Goal: Task Accomplishment & Management: Complete application form

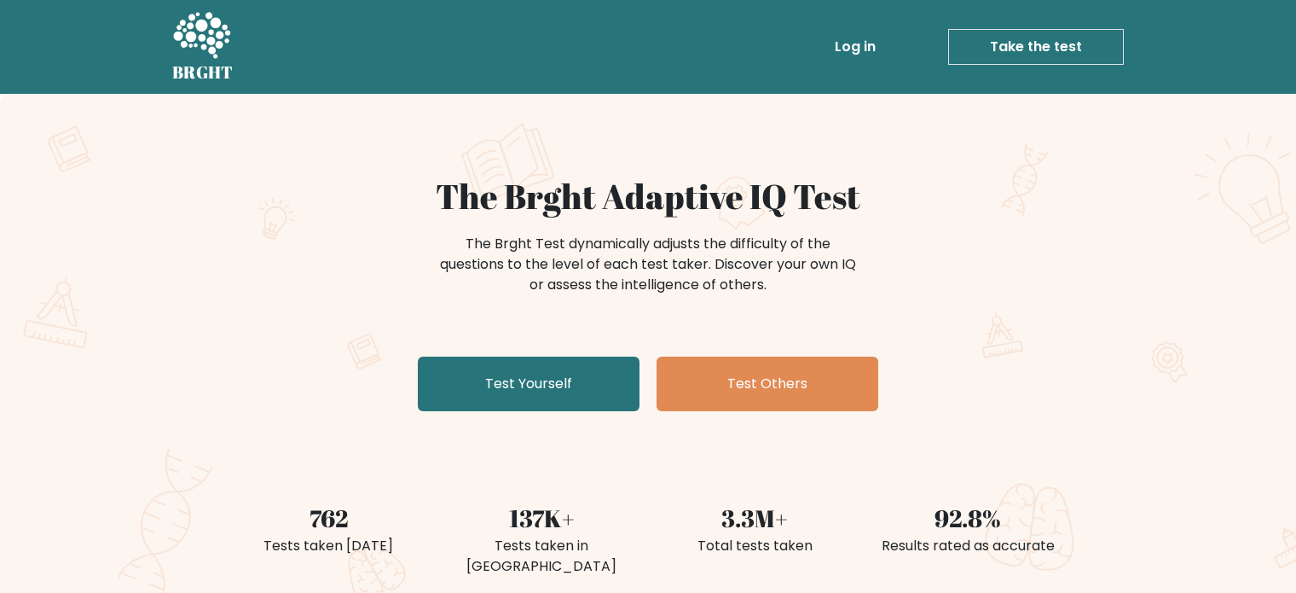
click at [844, 32] on link "Log in" at bounding box center [855, 47] width 55 height 34
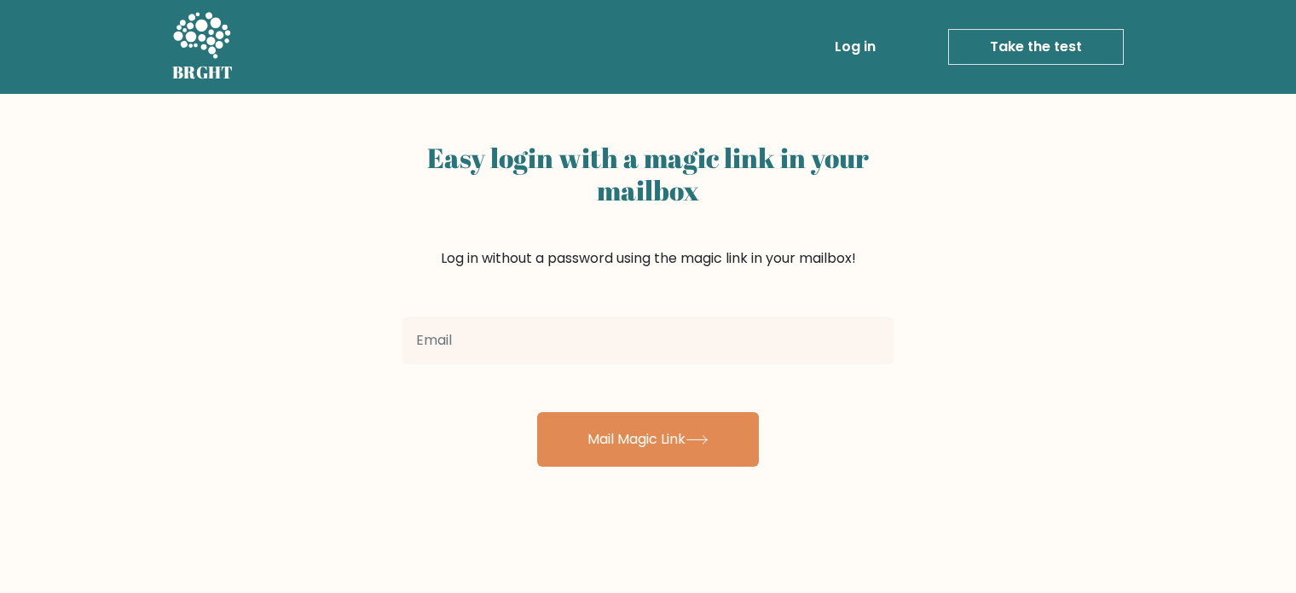
click at [726, 346] on input "email" at bounding box center [648, 340] width 491 height 48
type input "isabelleyap24@gmail.com"
click at [537, 412] on button "Mail Magic Link" at bounding box center [648, 439] width 222 height 55
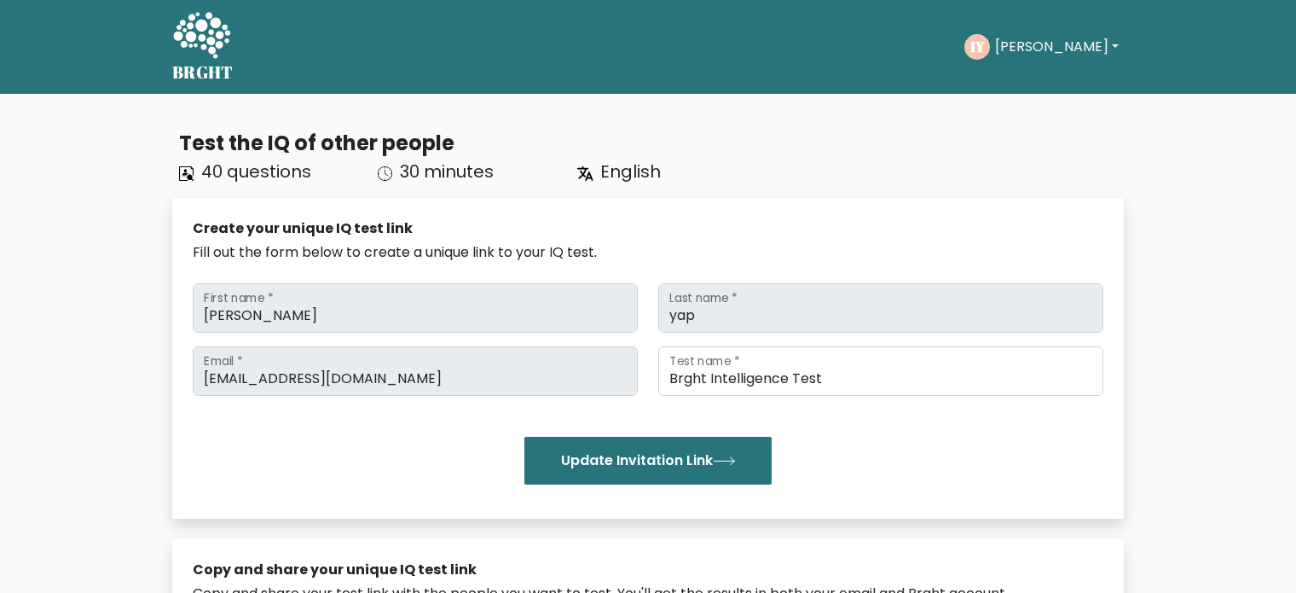
click at [212, 50] on icon at bounding box center [201, 35] width 57 height 46
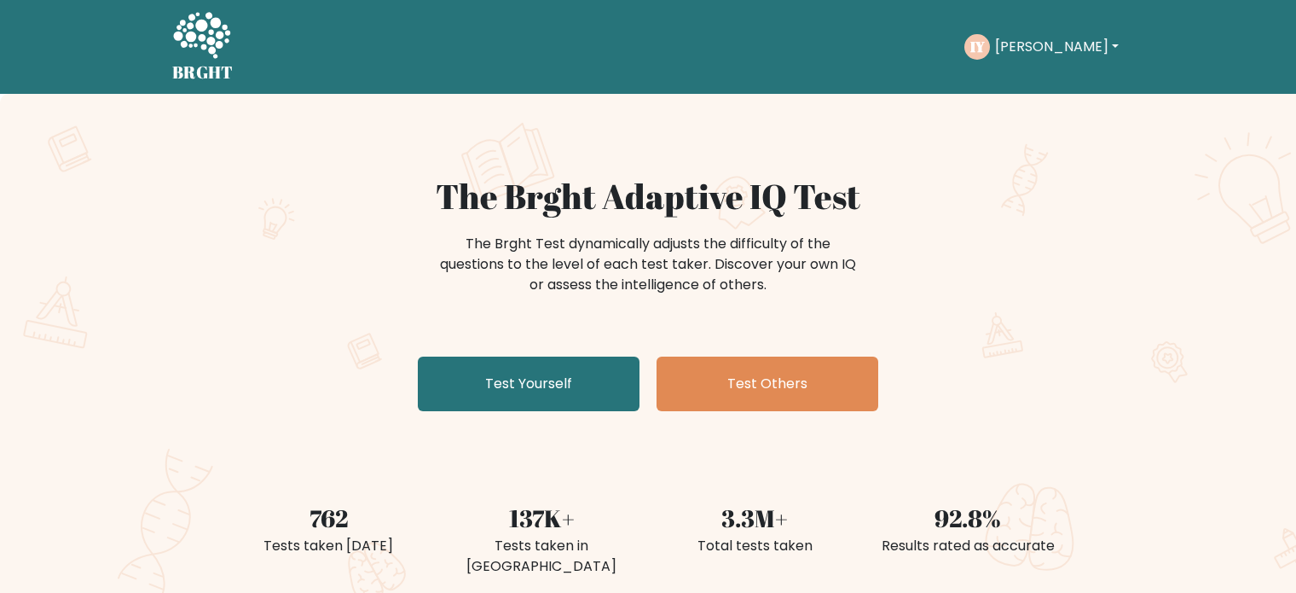
click at [1052, 45] on button "Isabelle" at bounding box center [1057, 47] width 134 height 22
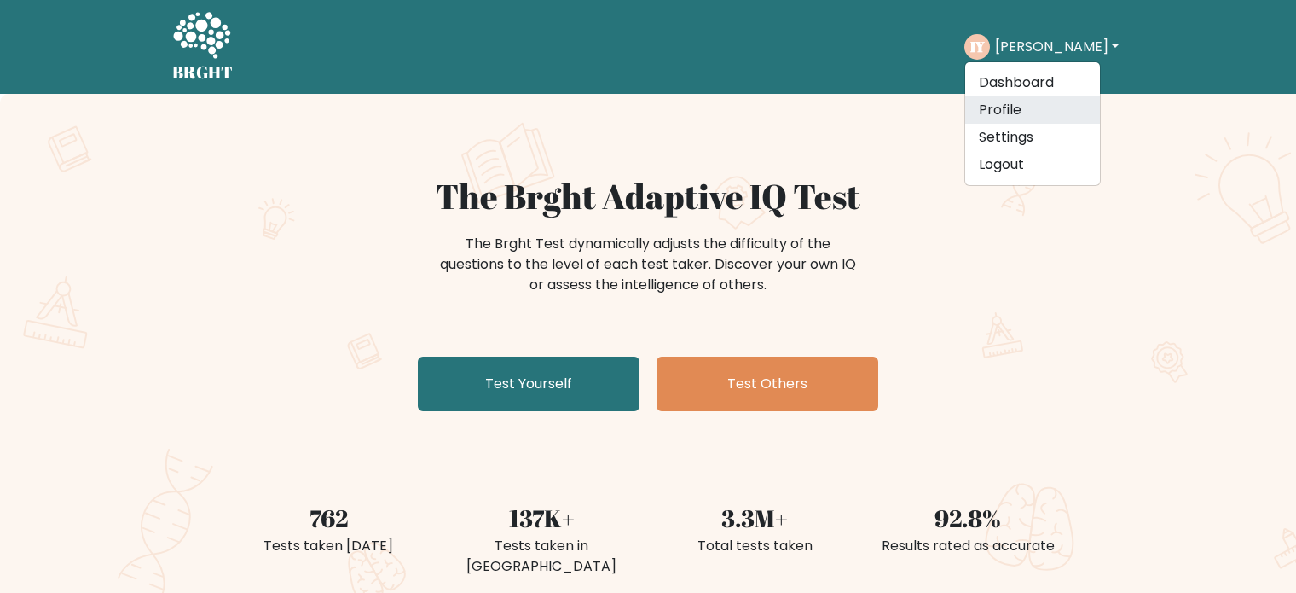
click at [1034, 106] on link "Profile" at bounding box center [1032, 109] width 135 height 27
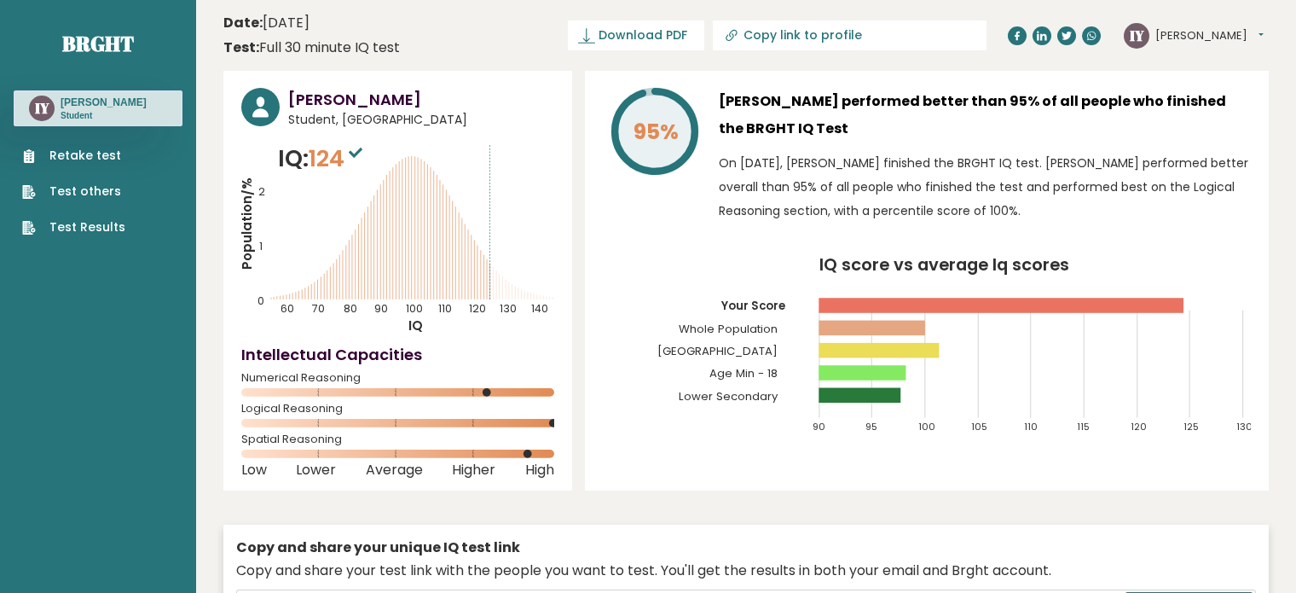
click at [89, 159] on link "Retake test" at bounding box center [73, 156] width 103 height 18
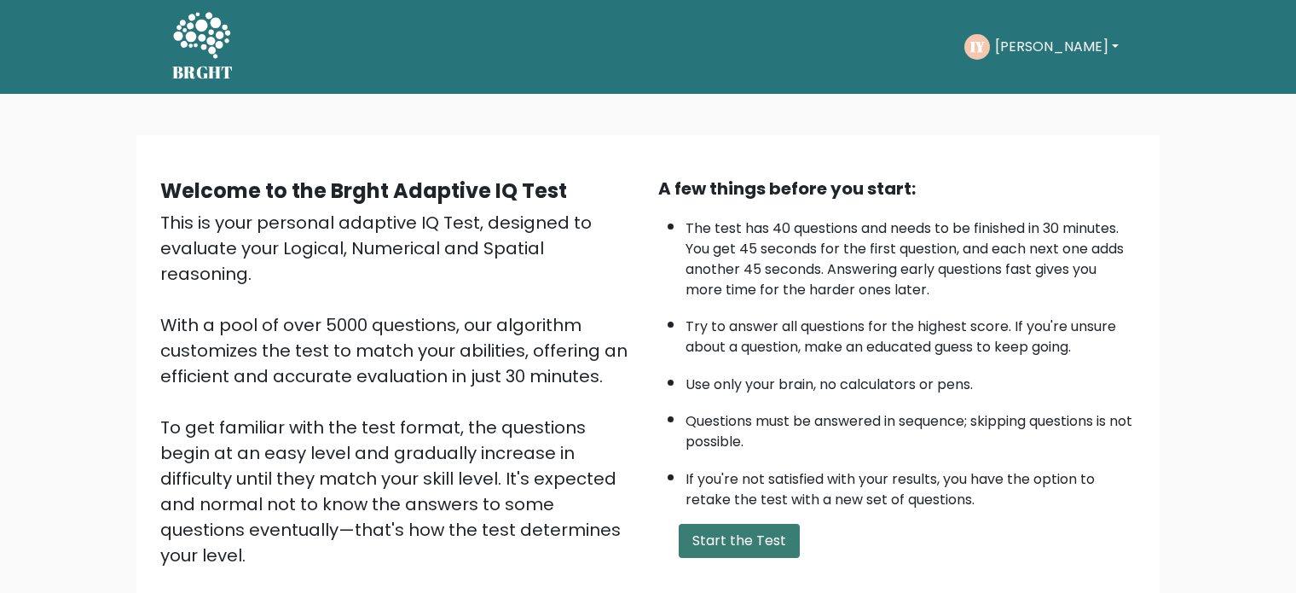
click at [750, 533] on button "Start the Test" at bounding box center [739, 541] width 121 height 34
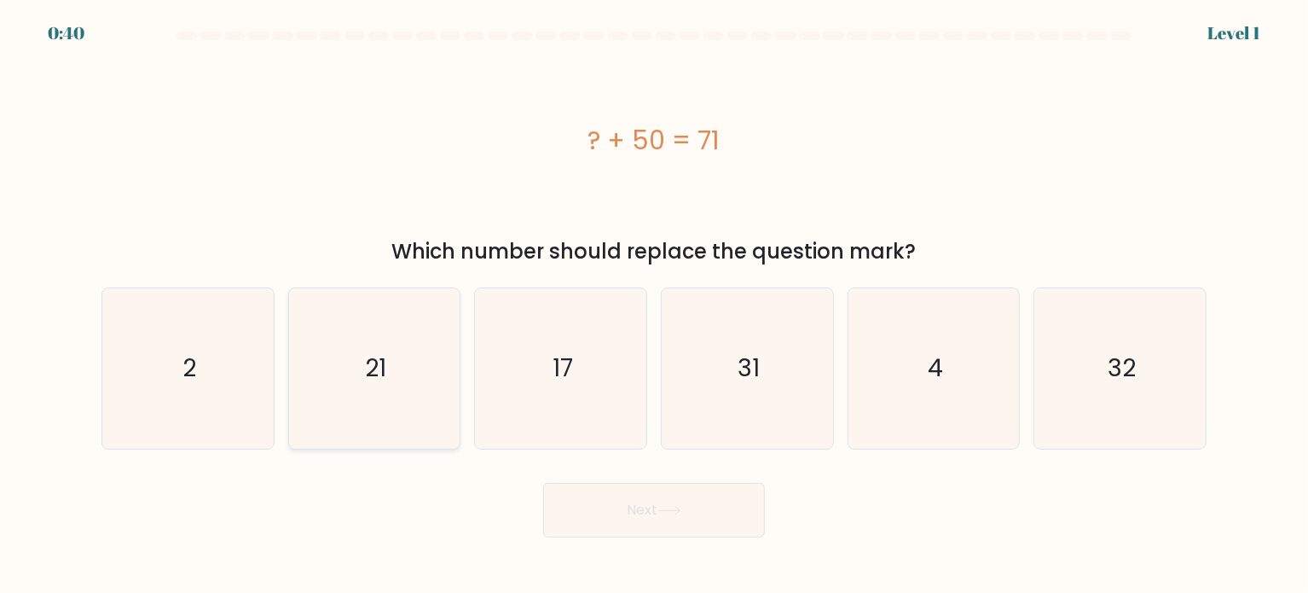
click at [382, 372] on text "21" at bounding box center [375, 368] width 21 height 34
click at [654, 305] on input "b. 21" at bounding box center [654, 301] width 1 height 9
radio input "true"
click at [650, 511] on button "Next" at bounding box center [654, 510] width 222 height 55
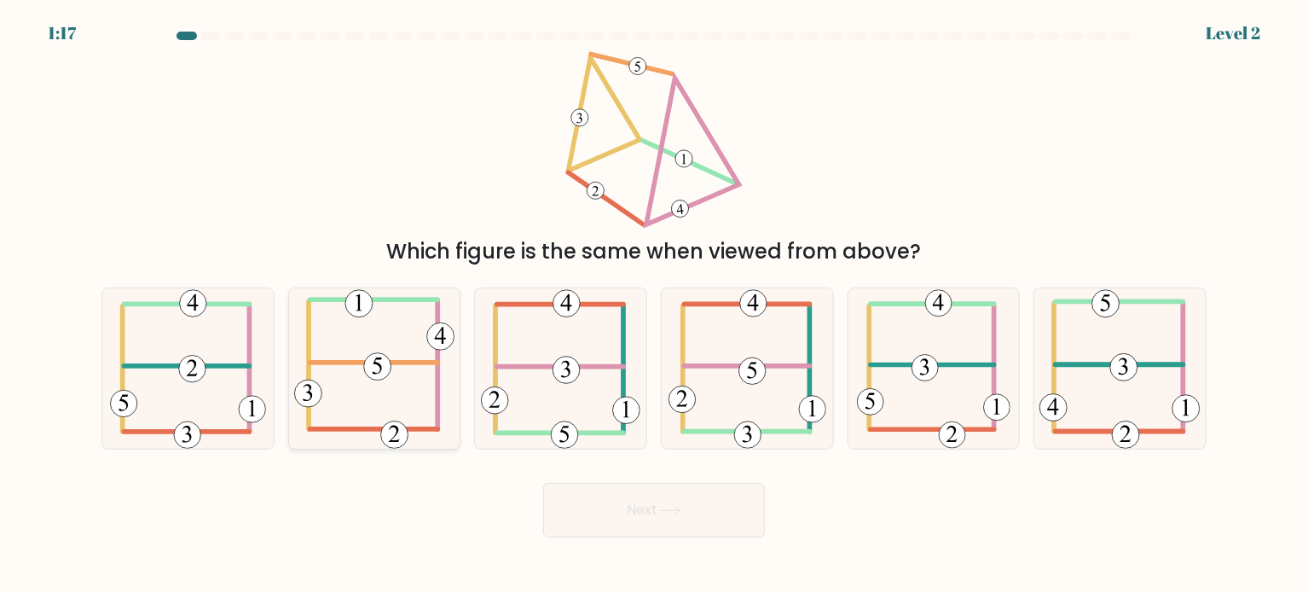
click at [444, 384] on icon at bounding box center [374, 368] width 160 height 160
click at [654, 305] on input "b." at bounding box center [654, 301] width 1 height 9
radio input "true"
click at [633, 498] on button "Next" at bounding box center [654, 510] width 222 height 55
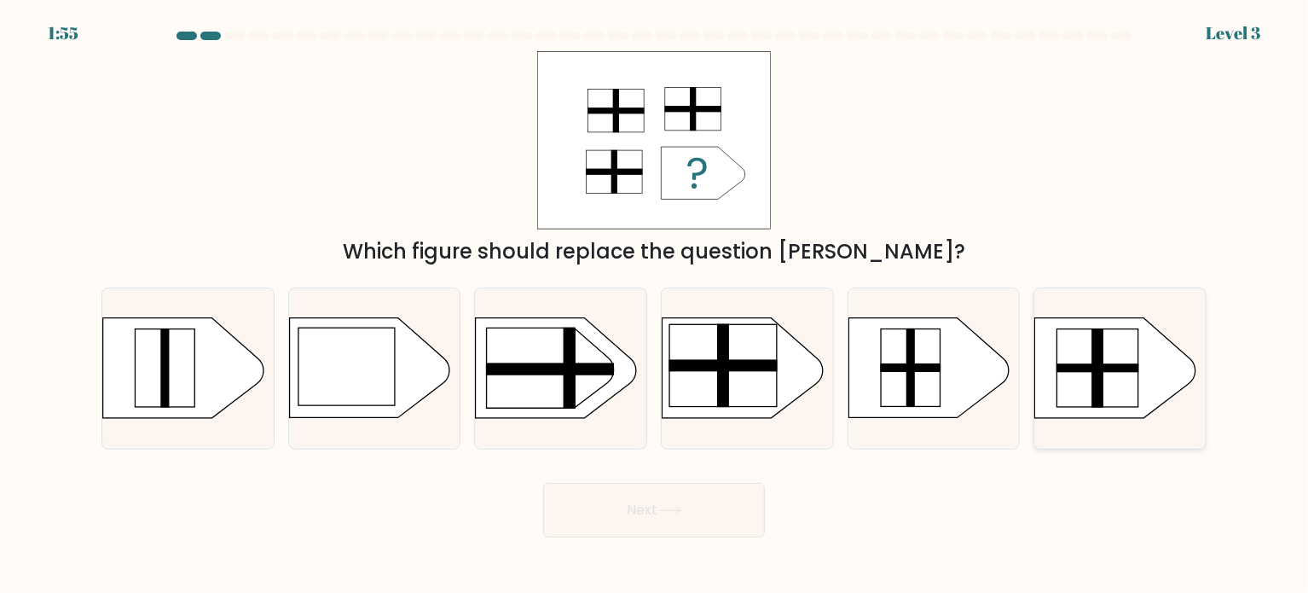
click at [1077, 394] on rect at bounding box center [1098, 368] width 81 height 78
click at [655, 305] on input "f." at bounding box center [654, 301] width 1 height 9
radio input "true"
click at [718, 502] on button "Next" at bounding box center [654, 510] width 222 height 55
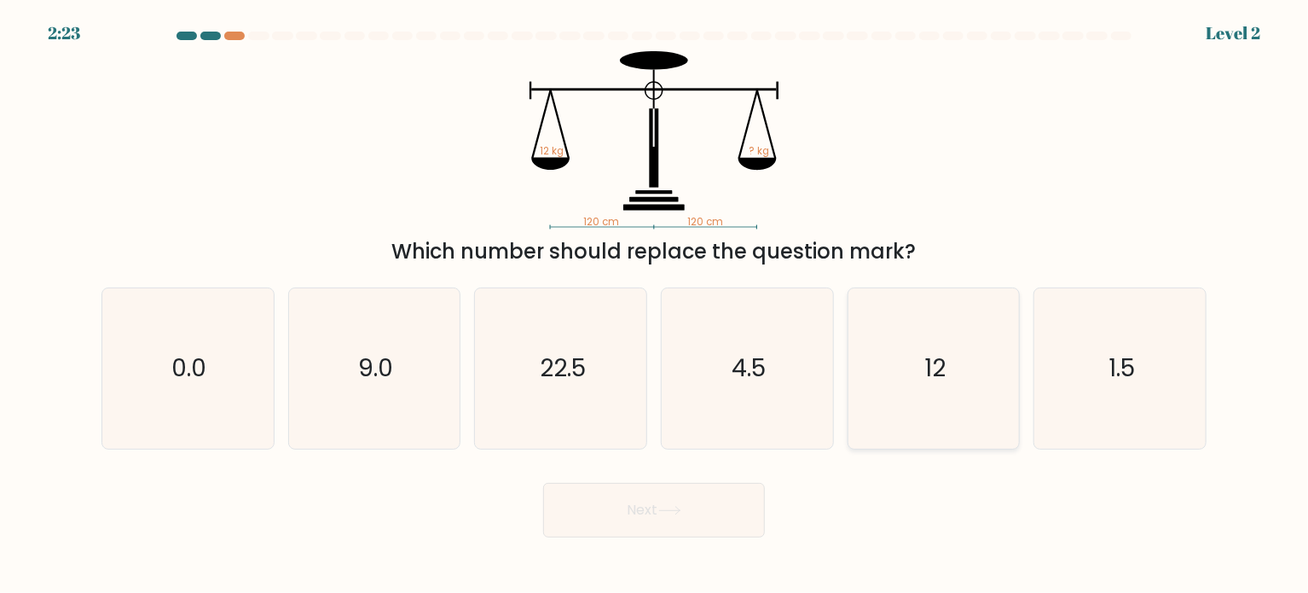
click at [924, 402] on icon "12" at bounding box center [934, 368] width 160 height 160
click at [655, 305] on input "e. 12" at bounding box center [654, 301] width 1 height 9
radio input "true"
click at [717, 522] on button "Next" at bounding box center [654, 510] width 222 height 55
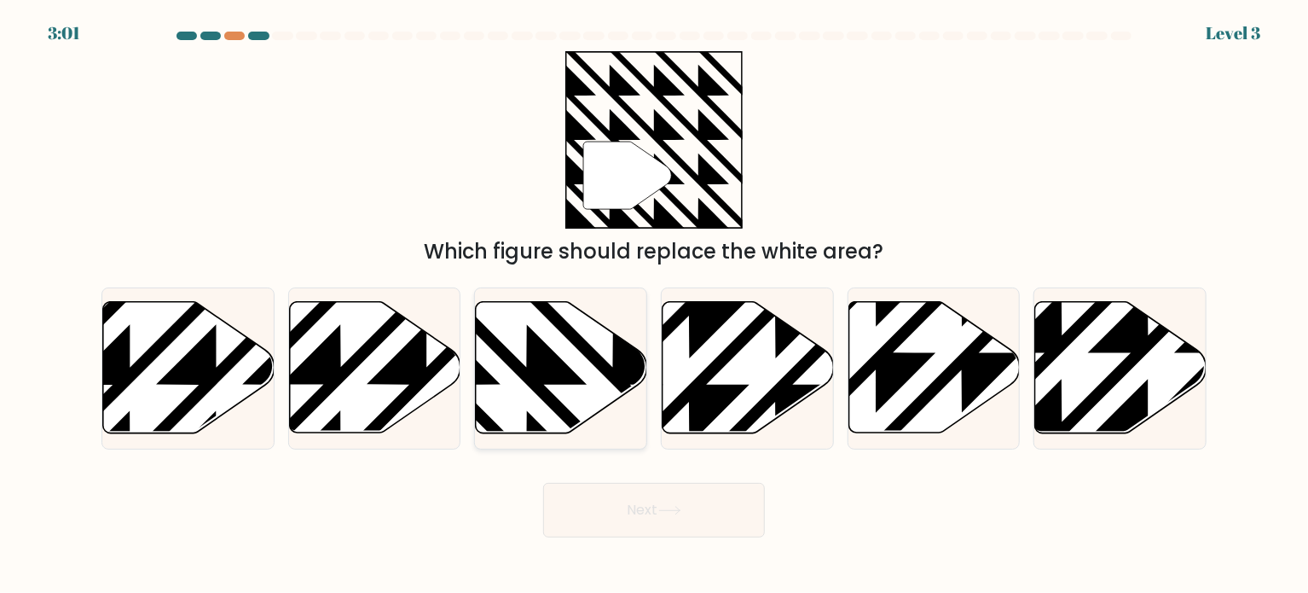
click at [553, 362] on icon at bounding box center [613, 298] width 345 height 345
click at [654, 305] on input "c." at bounding box center [654, 301] width 1 height 9
radio input "true"
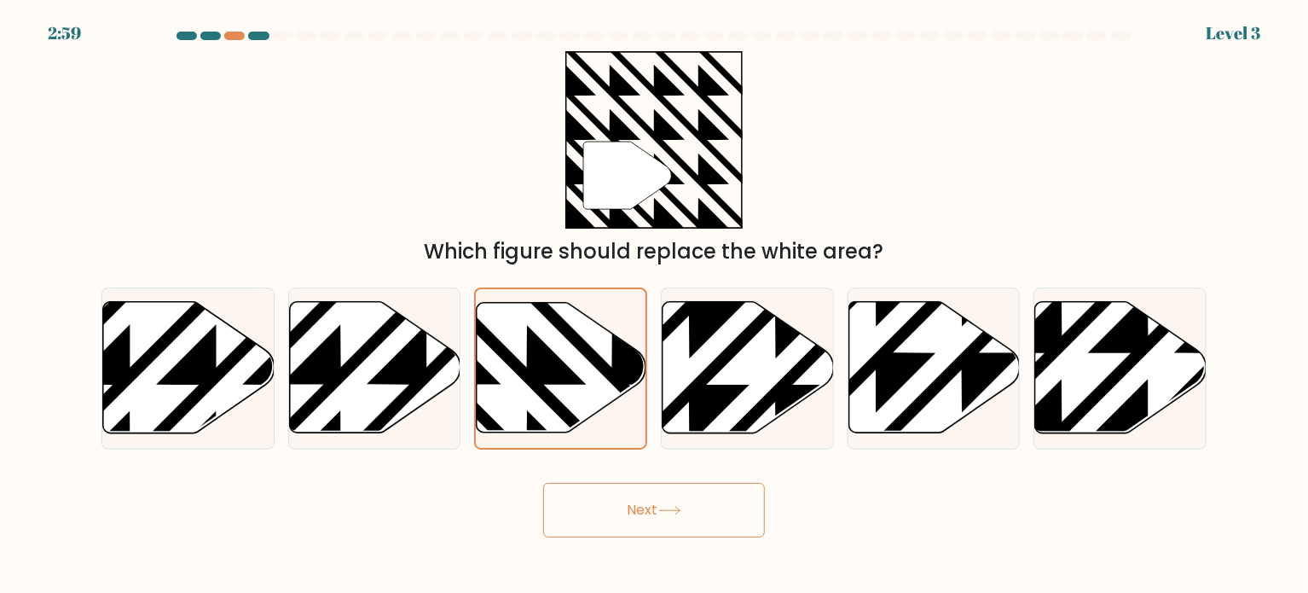
click at [672, 511] on icon at bounding box center [669, 511] width 20 height 8
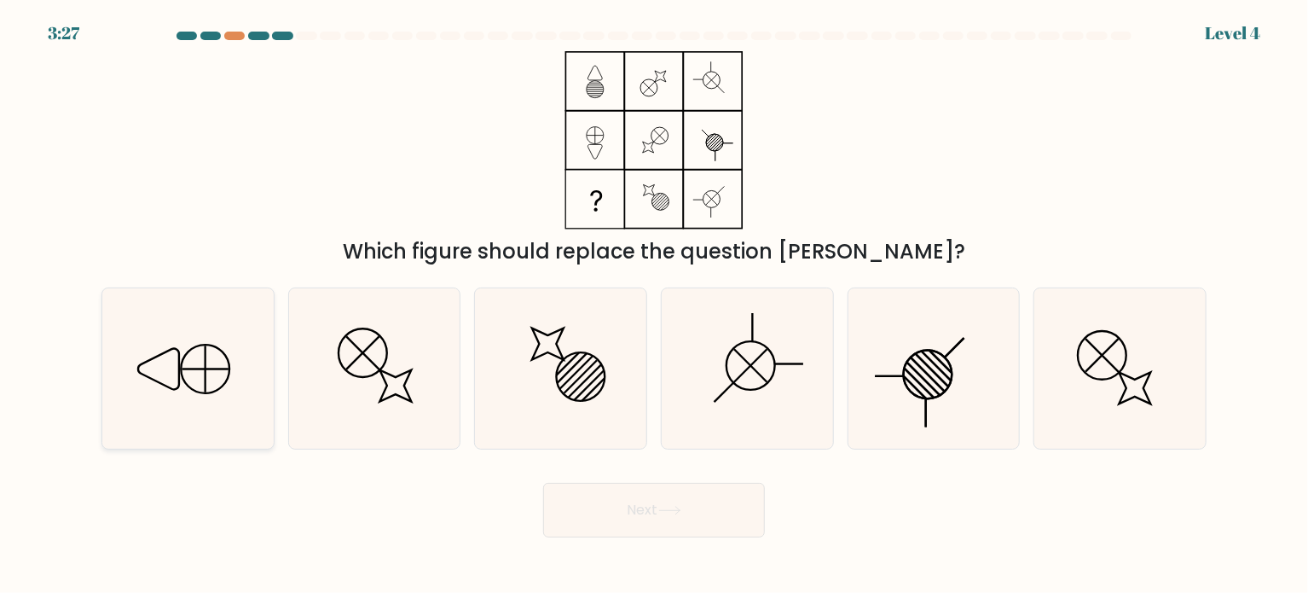
click at [269, 420] on div at bounding box center [187, 368] width 173 height 162
click at [654, 305] on input "a." at bounding box center [654, 301] width 1 height 9
radio input "true"
click at [666, 515] on button "Next" at bounding box center [654, 510] width 222 height 55
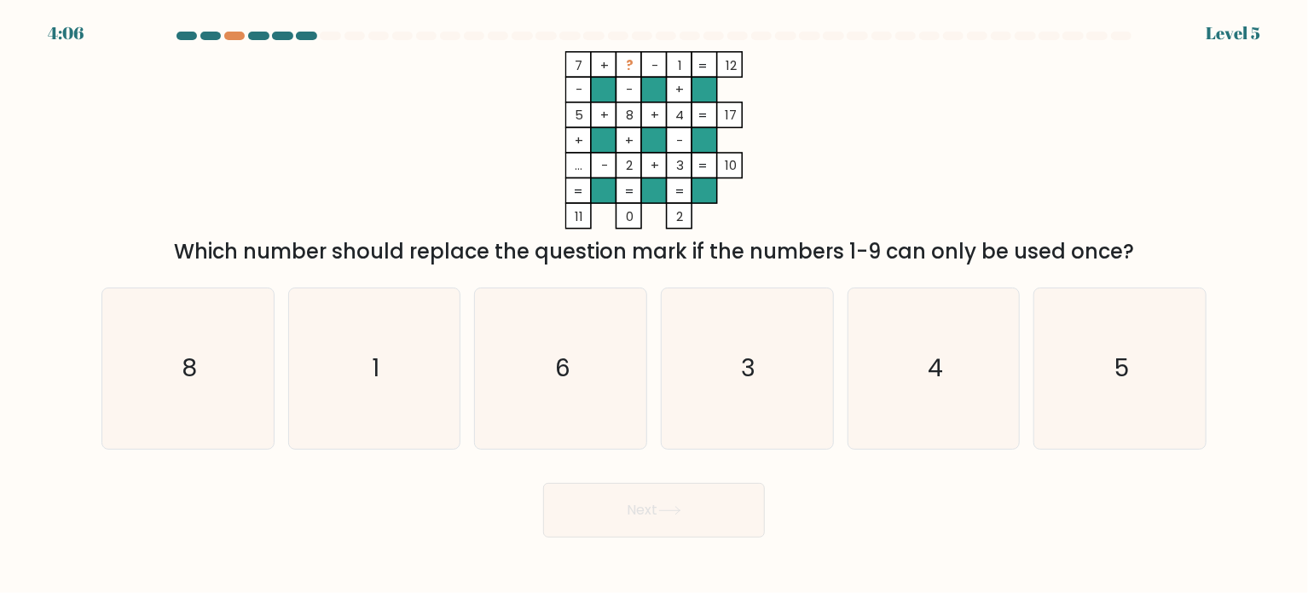
click at [791, 506] on div "Next" at bounding box center [654, 503] width 1126 height 67
click at [586, 409] on icon "6" at bounding box center [561, 368] width 160 height 160
click at [654, 305] on input "c. 6" at bounding box center [654, 301] width 1 height 9
radio input "true"
click at [652, 512] on button "Next" at bounding box center [654, 510] width 222 height 55
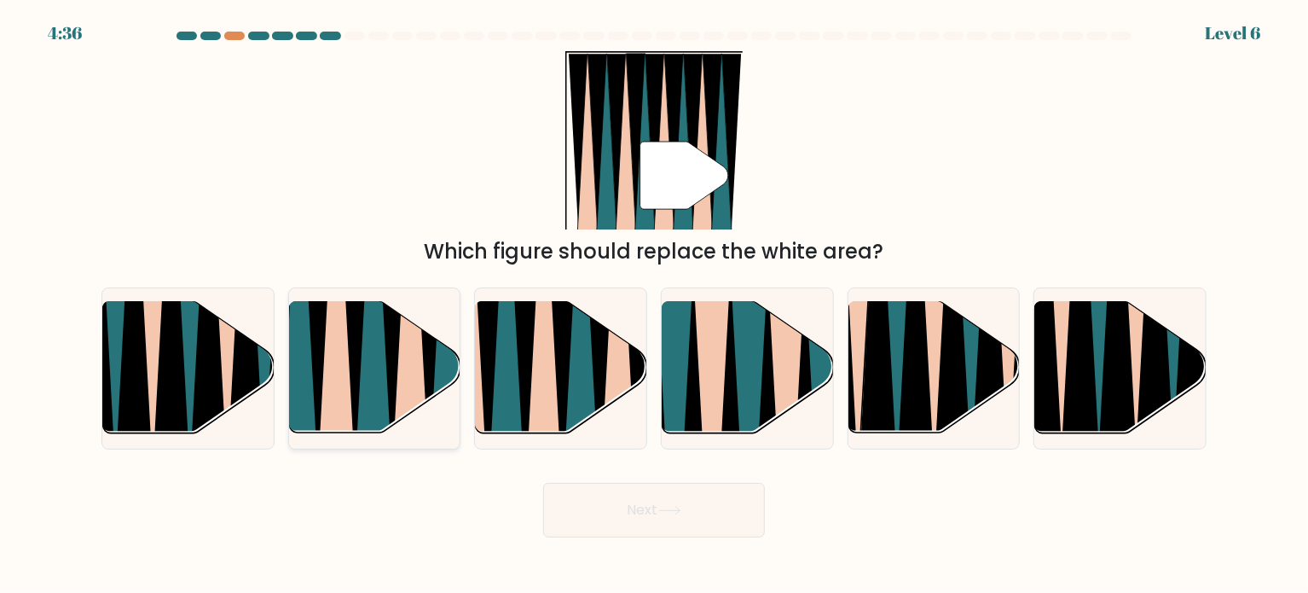
click at [406, 367] on icon at bounding box center [410, 302] width 38 height 343
click at [654, 305] on input "b." at bounding box center [654, 301] width 1 height 9
radio input "true"
click at [584, 357] on icon at bounding box center [581, 300] width 38 height 342
click at [654, 305] on input "c." at bounding box center [654, 301] width 1 height 9
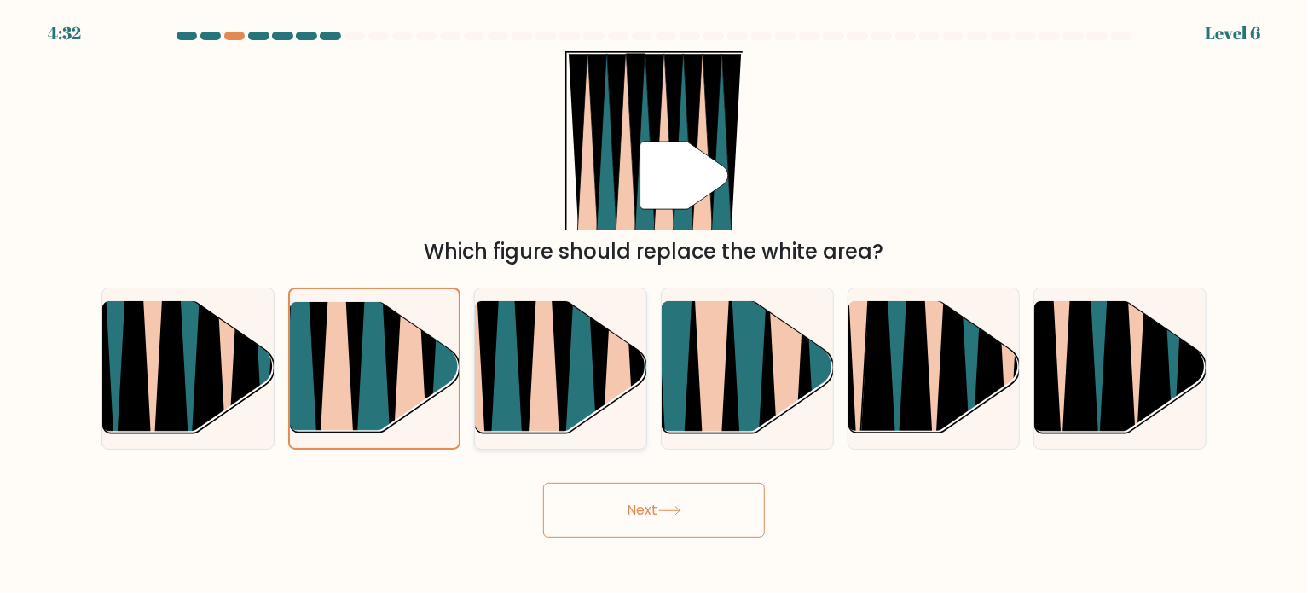
radio input "true"
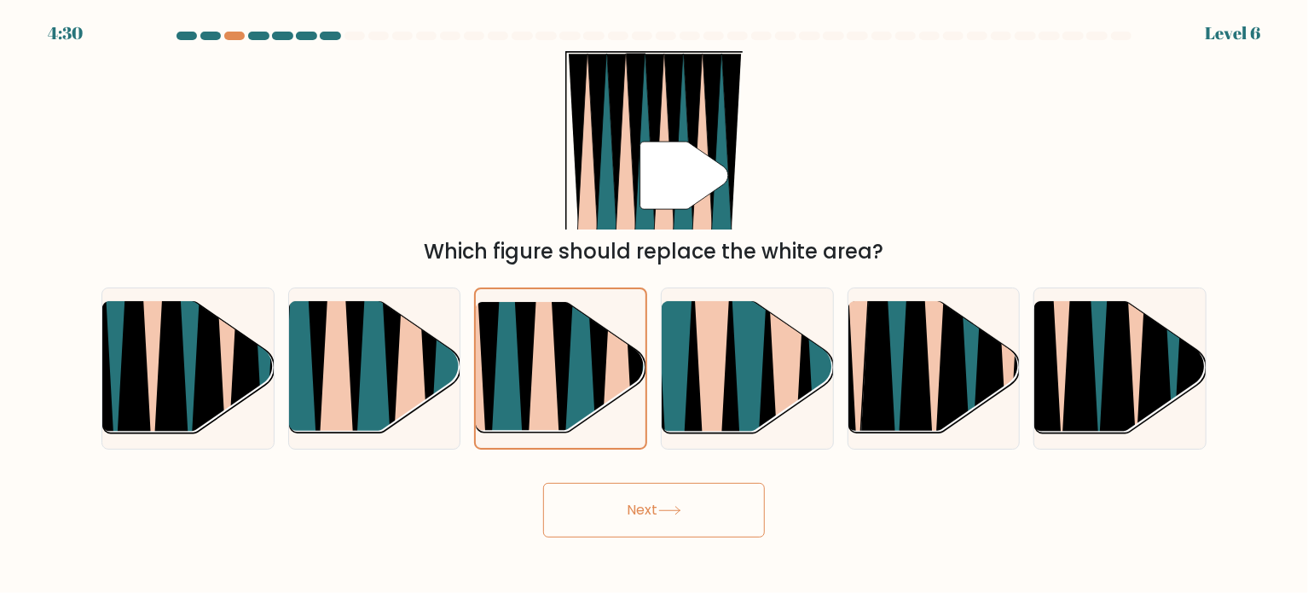
click at [641, 505] on button "Next" at bounding box center [654, 510] width 222 height 55
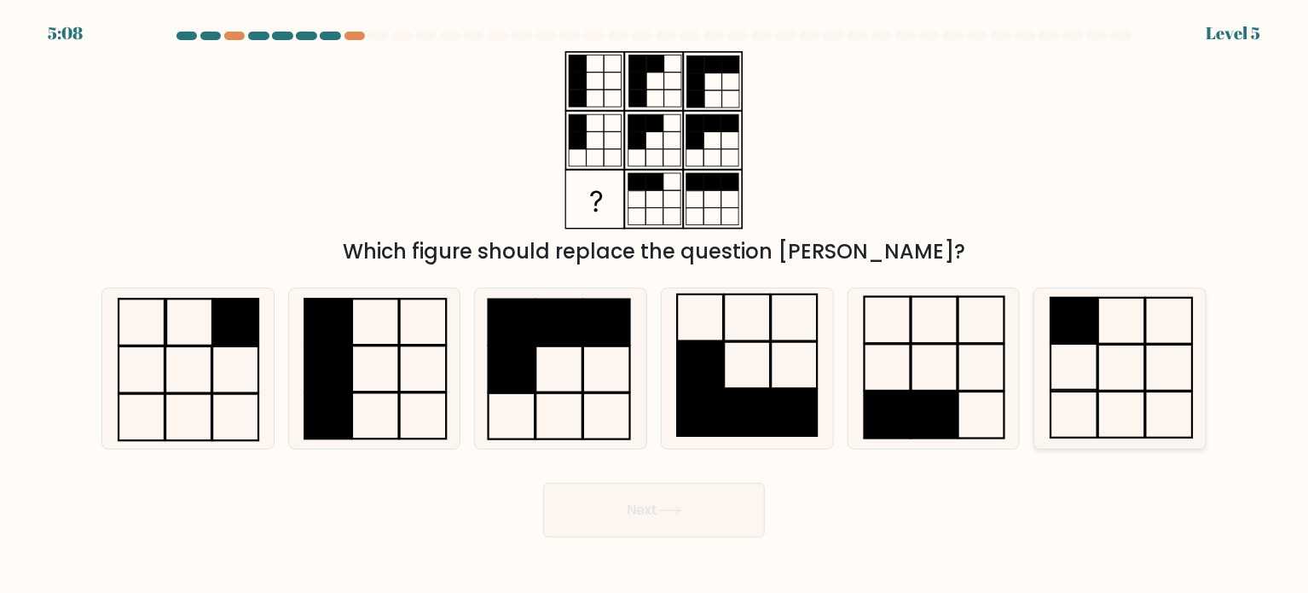
click at [1135, 398] on icon at bounding box center [1121, 368] width 160 height 160
click at [655, 305] on input "f." at bounding box center [654, 301] width 1 height 9
radio input "true"
click at [744, 542] on body "5:06 Level 5" at bounding box center [654, 296] width 1308 height 593
click at [688, 515] on button "Next" at bounding box center [654, 510] width 222 height 55
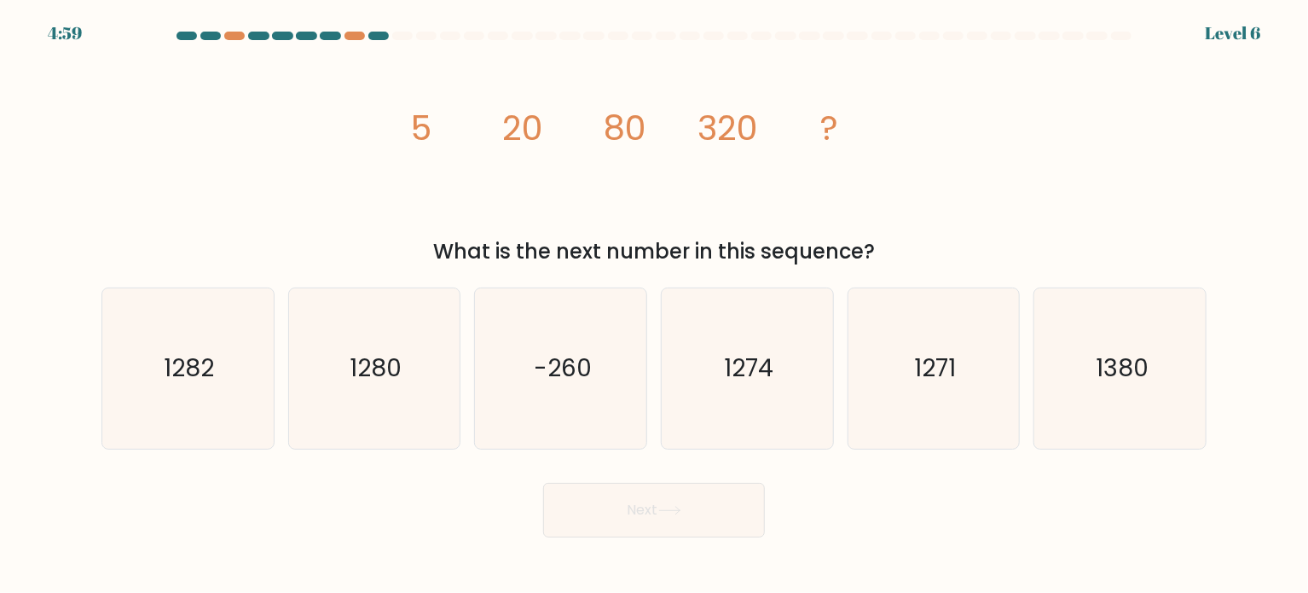
click at [688, 515] on button "Next" at bounding box center [654, 510] width 222 height 55
click at [838, 498] on div "Next" at bounding box center [654, 503] width 1126 height 67
click at [350, 383] on icon "1280" at bounding box center [374, 368] width 160 height 160
click at [654, 305] on input "b. 1280" at bounding box center [654, 301] width 1 height 9
radio input "true"
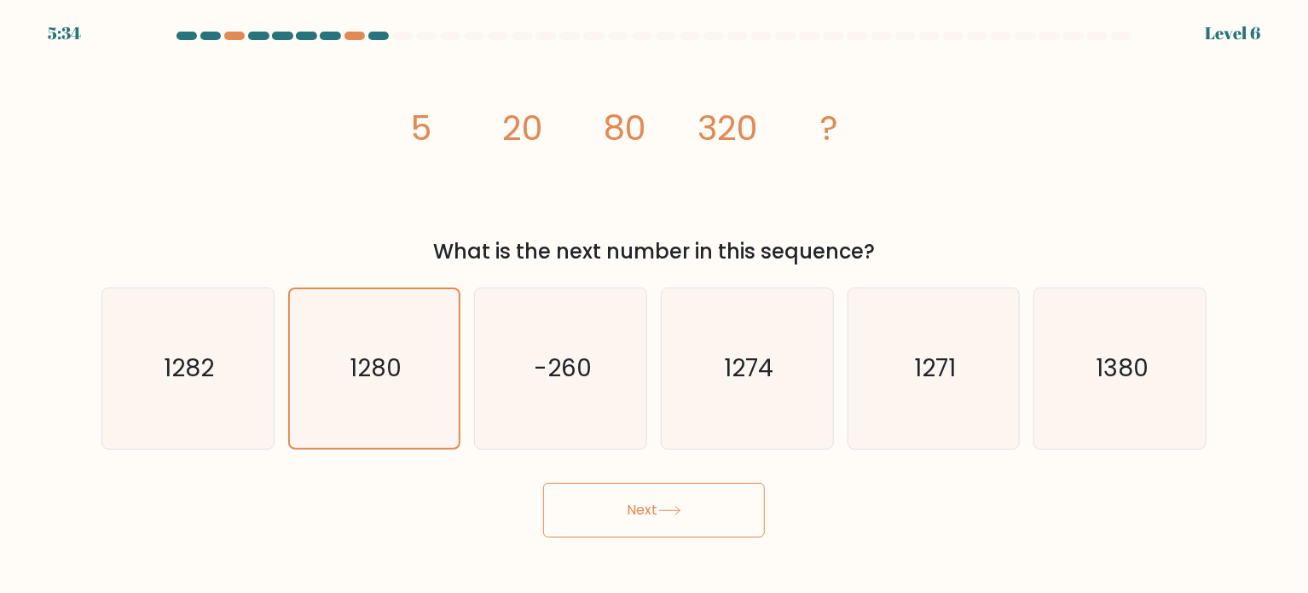
click at [591, 507] on button "Next" at bounding box center [654, 510] width 222 height 55
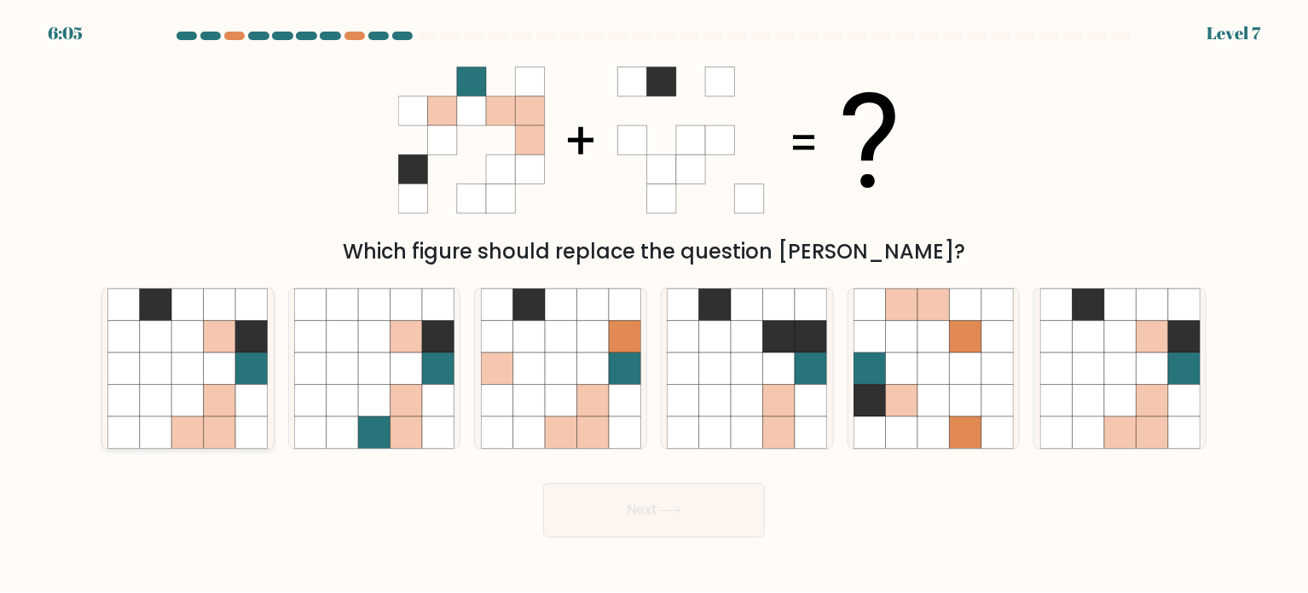
click at [204, 420] on icon at bounding box center [188, 432] width 32 height 32
click at [654, 305] on input "a." at bounding box center [654, 301] width 1 height 9
radio input "true"
click at [743, 516] on button "Next" at bounding box center [654, 510] width 222 height 55
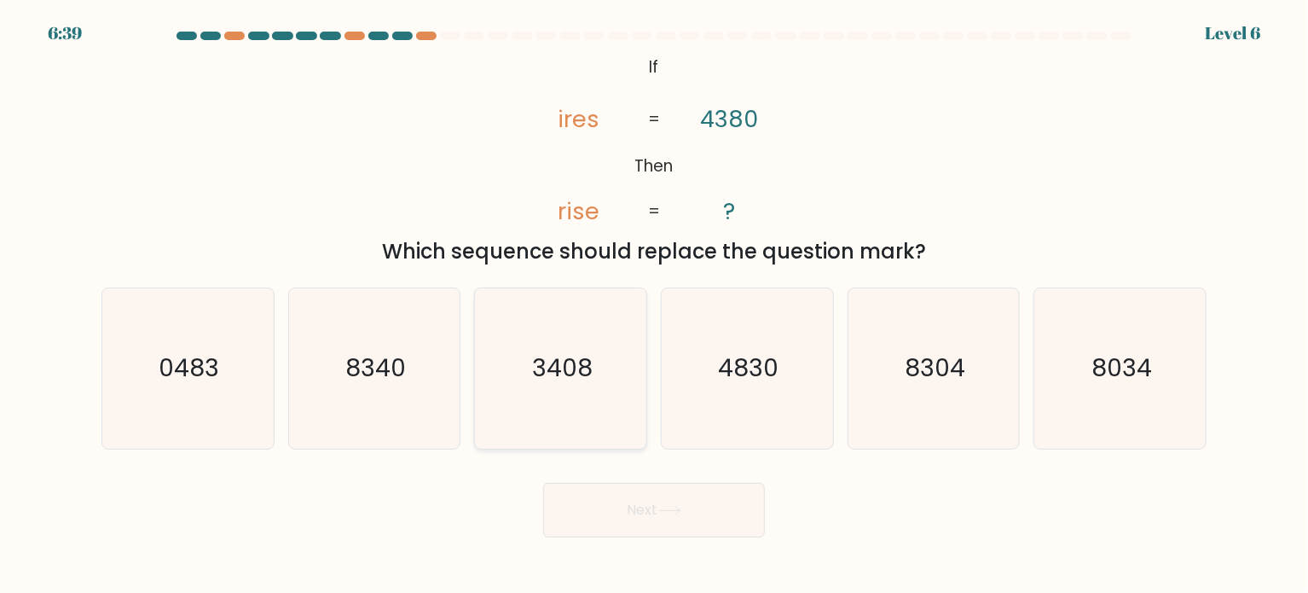
click at [593, 383] on icon "3408" at bounding box center [561, 368] width 160 height 160
click at [654, 305] on input "c. 3408" at bounding box center [654, 301] width 1 height 9
radio input "true"
click at [707, 508] on button "Next" at bounding box center [654, 510] width 222 height 55
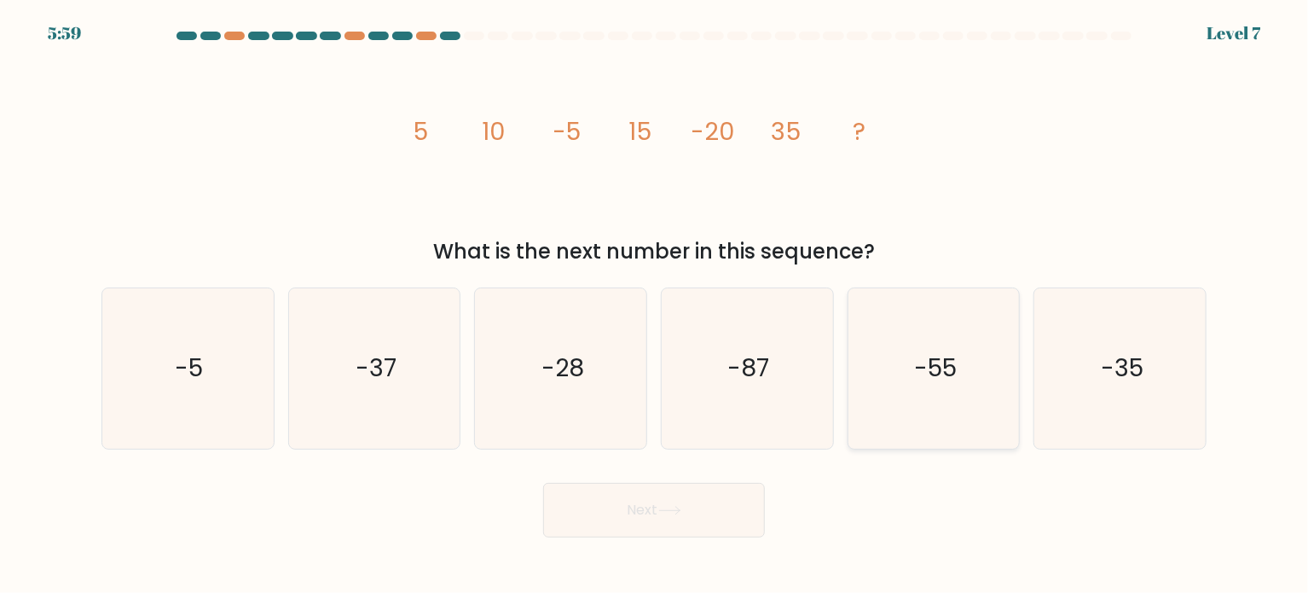
click at [954, 393] on icon "-55" at bounding box center [934, 368] width 160 height 160
click at [655, 305] on input "e. -55" at bounding box center [654, 301] width 1 height 9
radio input "true"
click at [692, 522] on button "Next" at bounding box center [654, 510] width 222 height 55
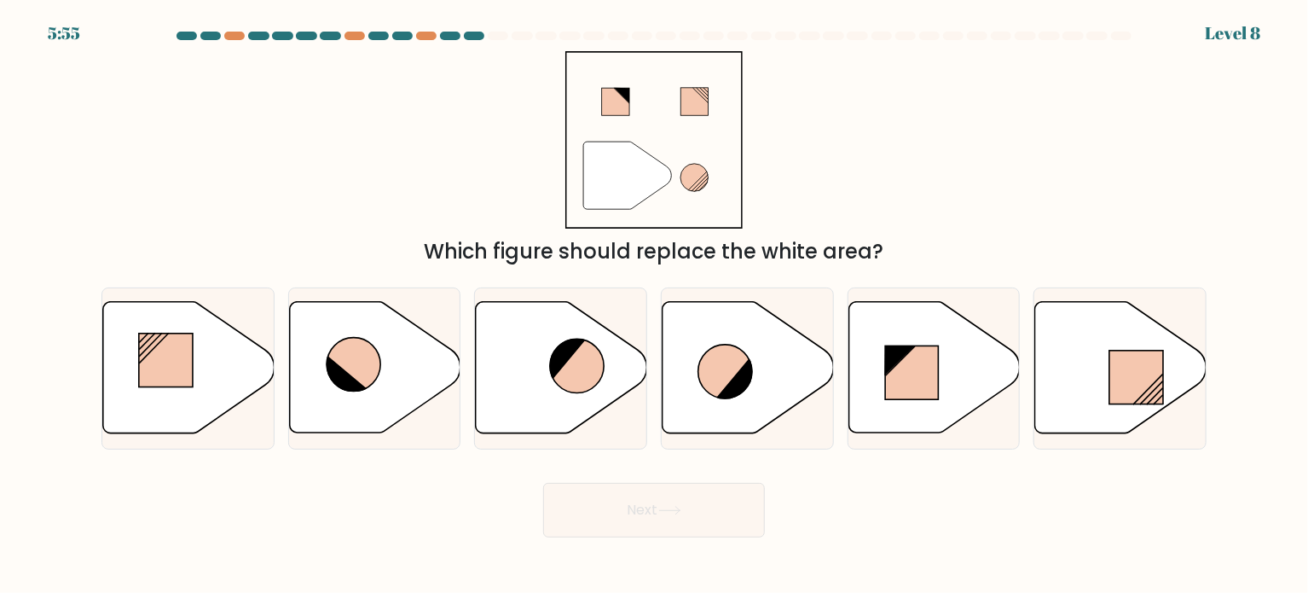
click at [692, 522] on button "Next" at bounding box center [654, 510] width 222 height 55
click at [496, 504] on div "Next" at bounding box center [654, 503] width 1126 height 67
click at [720, 401] on icon at bounding box center [748, 367] width 171 height 131
click at [655, 305] on input "d." at bounding box center [654, 301] width 1 height 9
radio input "true"
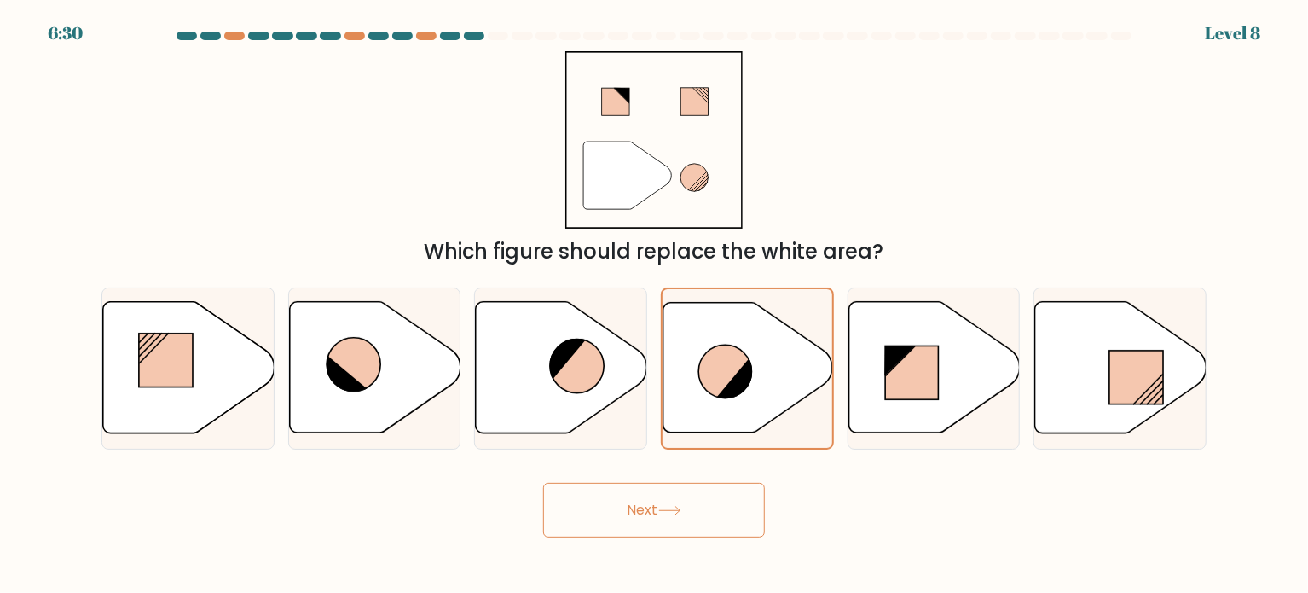
click at [678, 503] on button "Next" at bounding box center [654, 510] width 222 height 55
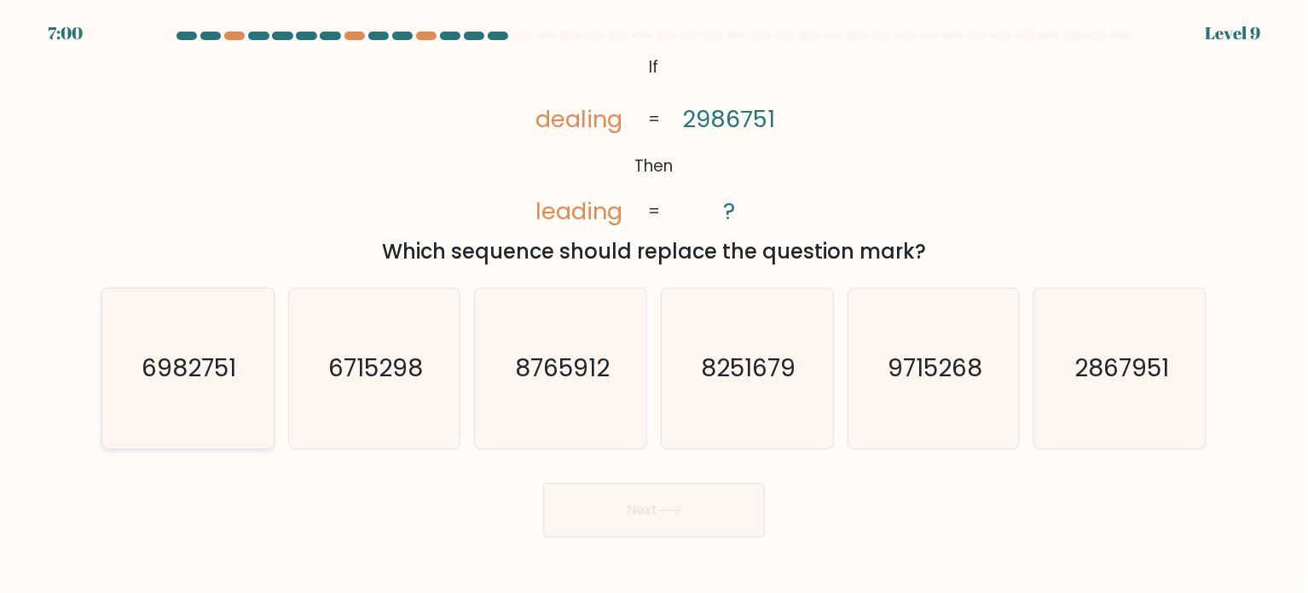
click at [146, 406] on icon "6982751" at bounding box center [187, 368] width 160 height 160
click at [654, 305] on input "a. 6982751" at bounding box center [654, 301] width 1 height 9
radio input "true"
click at [584, 514] on button "Next" at bounding box center [654, 510] width 222 height 55
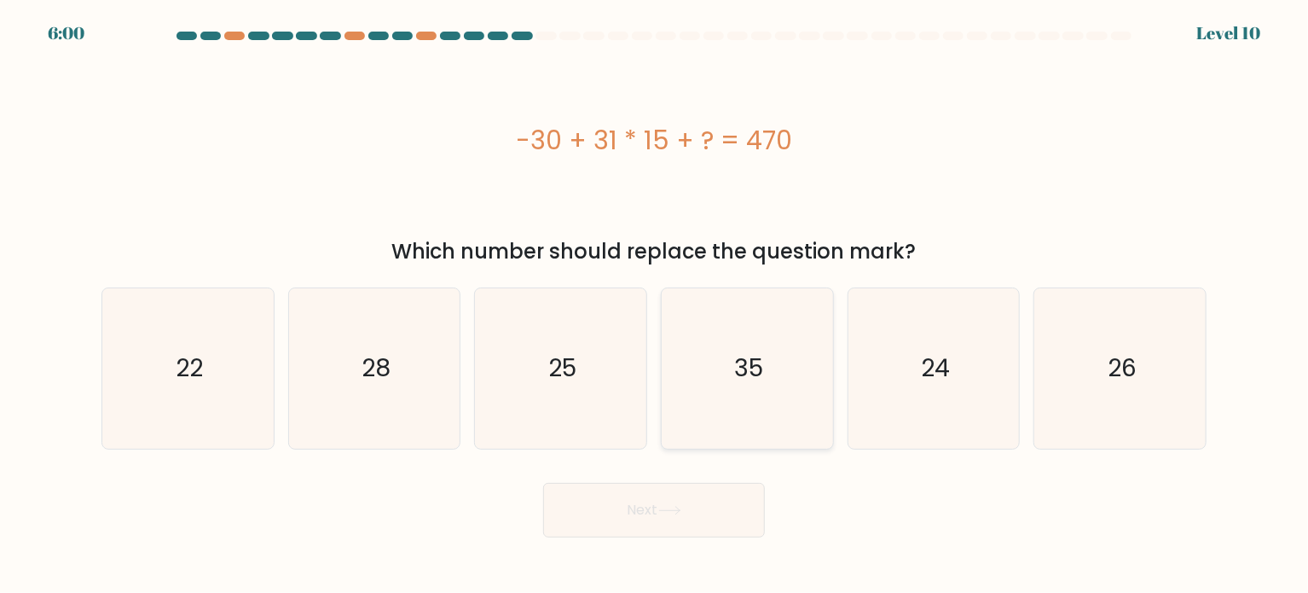
click at [743, 433] on icon "35" at bounding box center [747, 368] width 160 height 160
click at [655, 305] on input "d. 35" at bounding box center [654, 301] width 1 height 9
radio input "true"
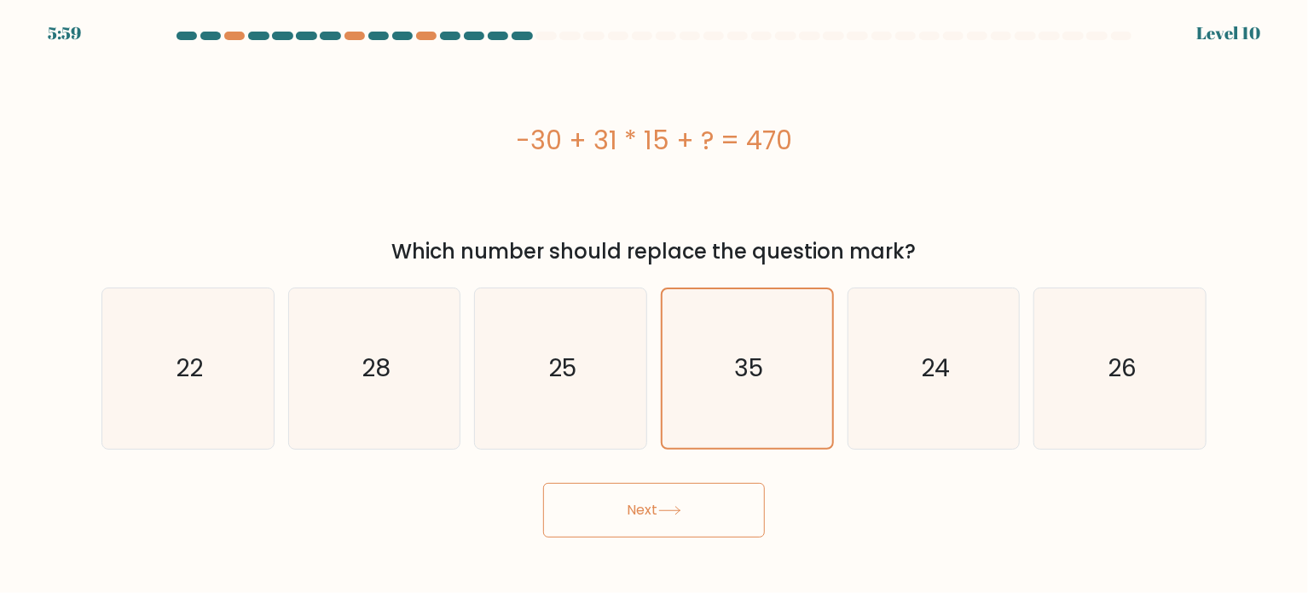
click at [722, 497] on button "Next" at bounding box center [654, 510] width 222 height 55
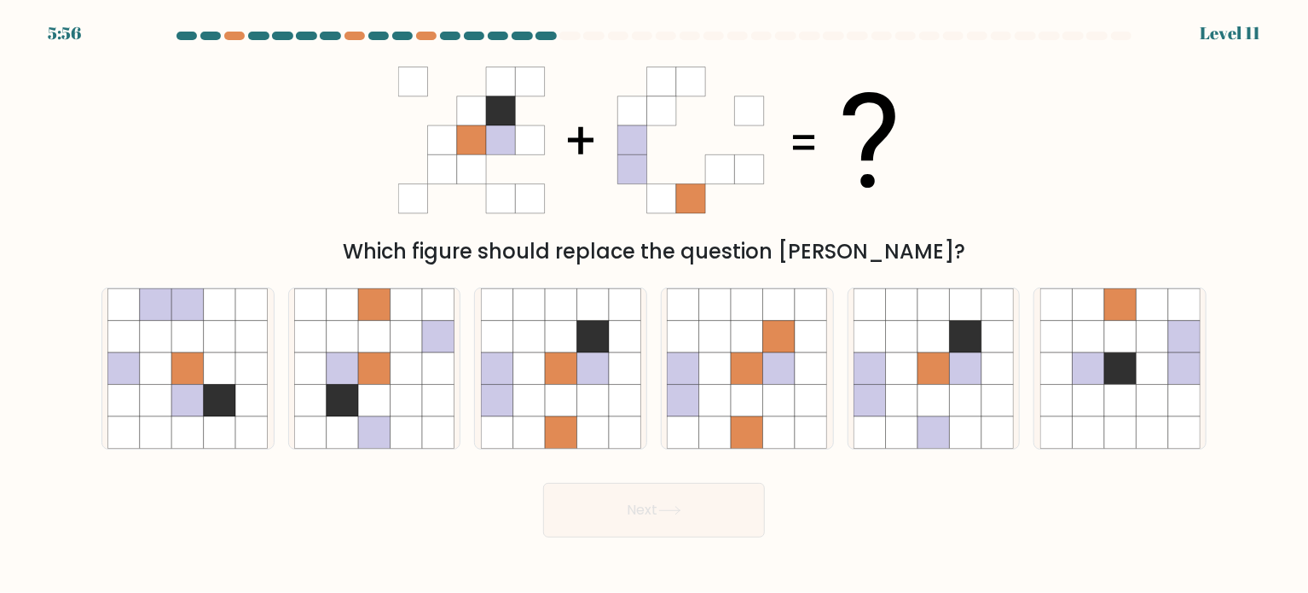
click at [668, 531] on button "Next" at bounding box center [654, 510] width 222 height 55
click at [902, 519] on div "Next" at bounding box center [654, 503] width 1126 height 67
click at [597, 417] on icon at bounding box center [593, 432] width 32 height 32
click at [654, 305] on input "c." at bounding box center [654, 301] width 1 height 9
radio input "true"
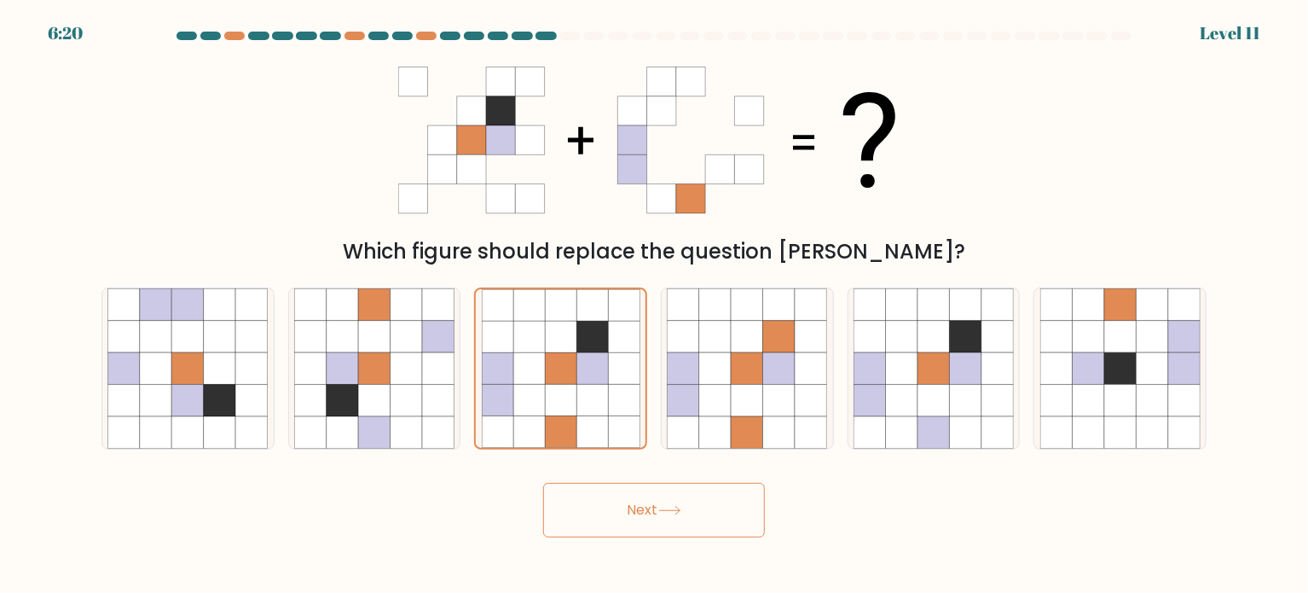
click at [661, 538] on body "6:20 Level 11" at bounding box center [654, 296] width 1308 height 593
click at [668, 509] on icon at bounding box center [669, 510] width 23 height 9
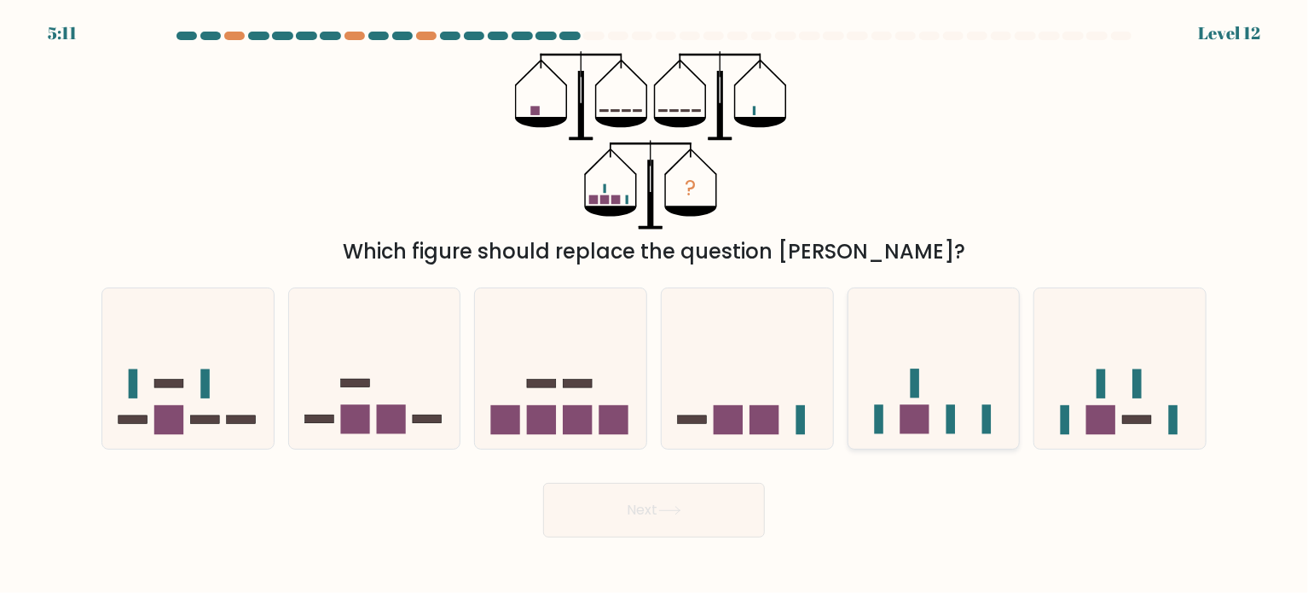
click at [901, 411] on rect at bounding box center [914, 419] width 29 height 29
click at [655, 305] on input "e." at bounding box center [654, 301] width 1 height 9
radio input "true"
click at [739, 491] on button "Next" at bounding box center [654, 510] width 222 height 55
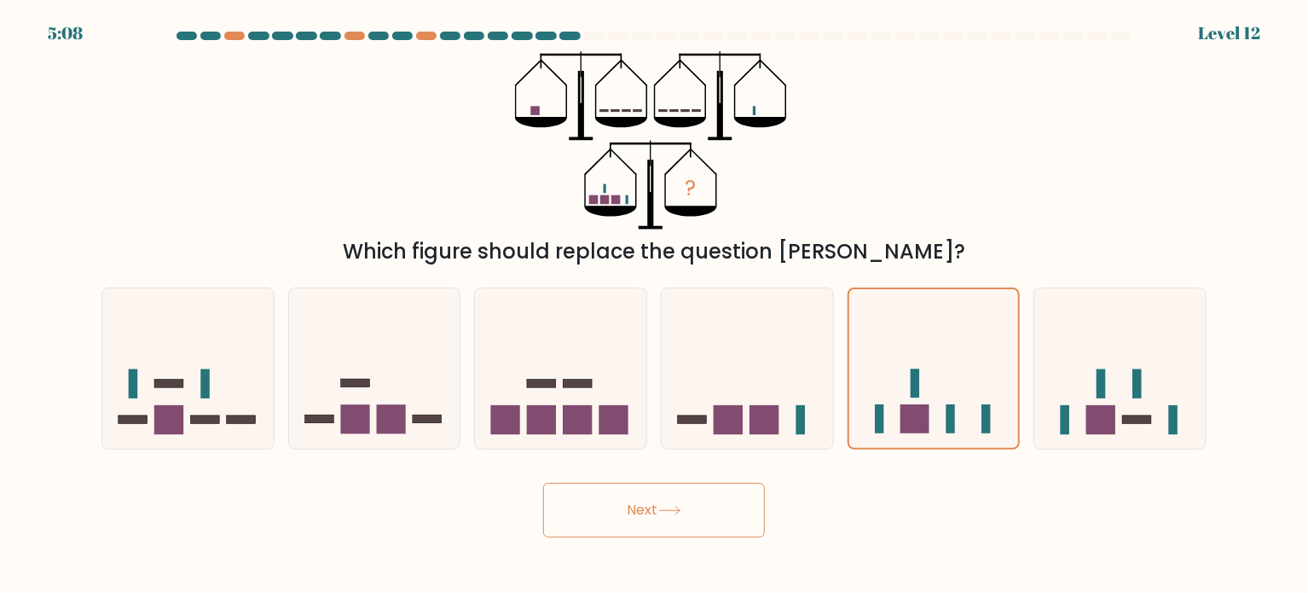
click at [705, 502] on button "Next" at bounding box center [654, 510] width 222 height 55
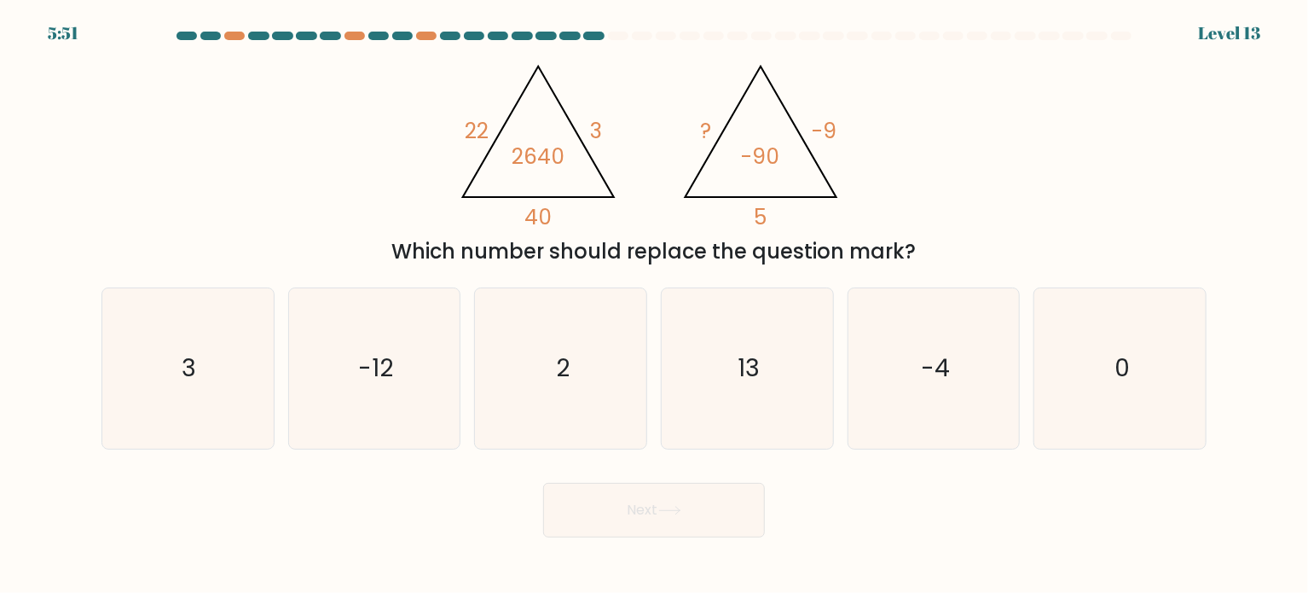
click at [642, 505] on button "Next" at bounding box center [654, 510] width 222 height 55
click at [895, 473] on div "Next" at bounding box center [654, 503] width 1126 height 67
click at [519, 366] on icon "2" at bounding box center [561, 368] width 160 height 160
click at [654, 305] on input "c. 2" at bounding box center [654, 301] width 1 height 9
radio input "true"
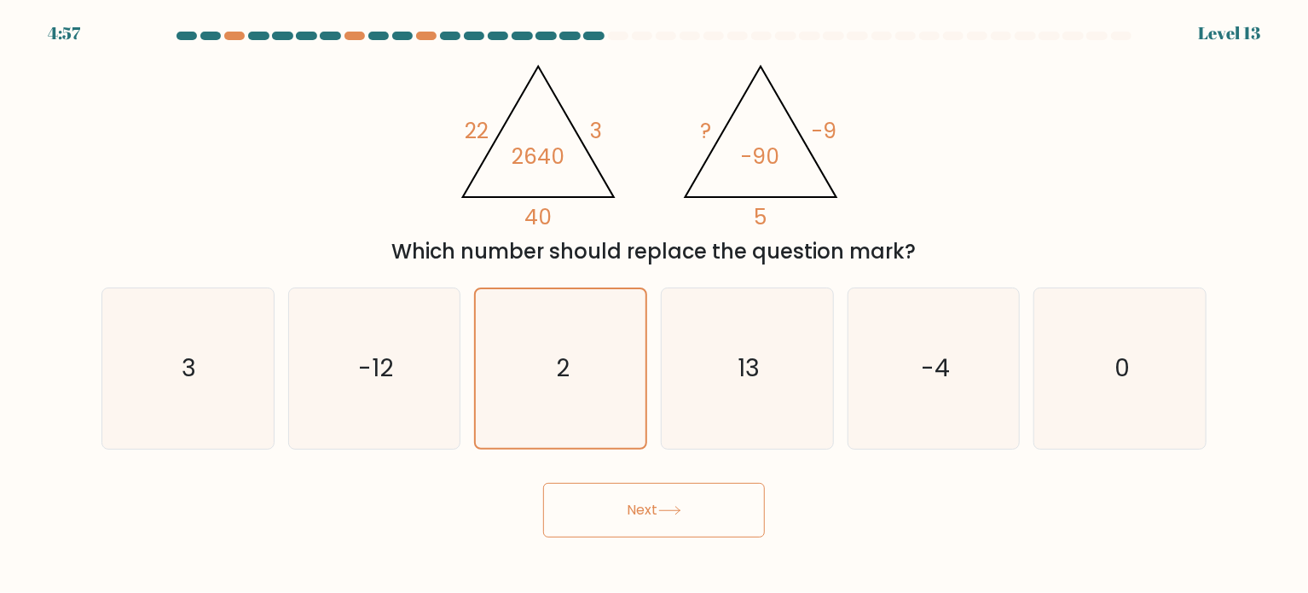
click at [606, 520] on button "Next" at bounding box center [654, 510] width 222 height 55
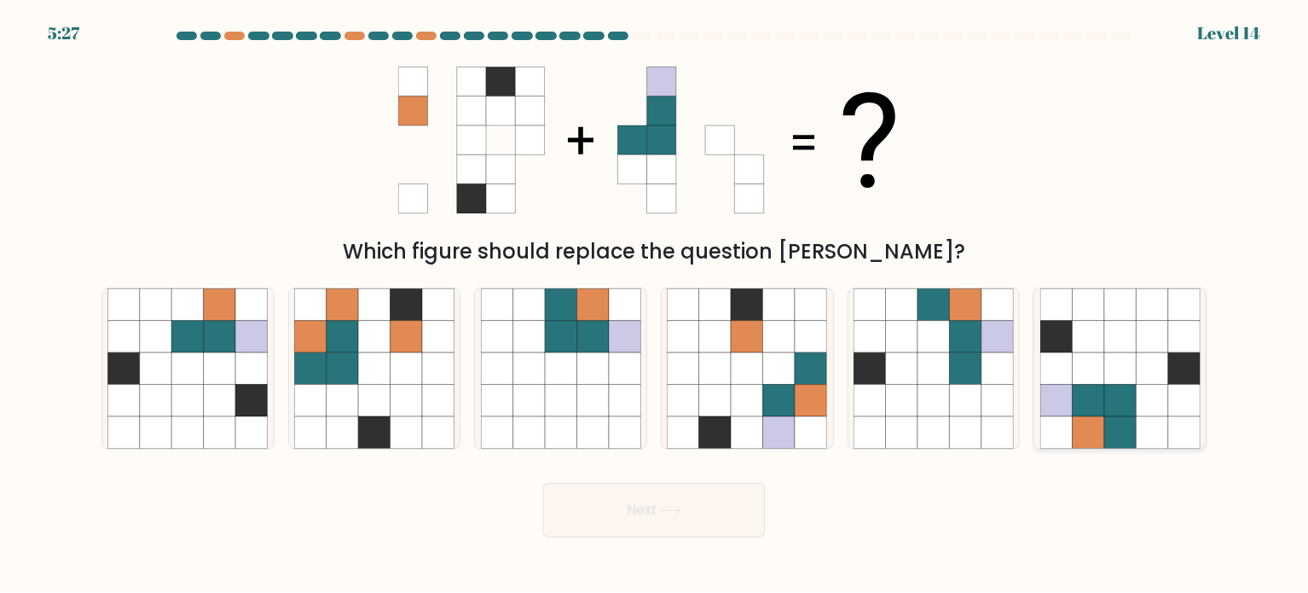
click at [1116, 416] on icon at bounding box center [1121, 432] width 32 height 32
click at [655, 305] on input "f." at bounding box center [654, 301] width 1 height 9
radio input "true"
click at [722, 531] on button "Next" at bounding box center [654, 510] width 222 height 55
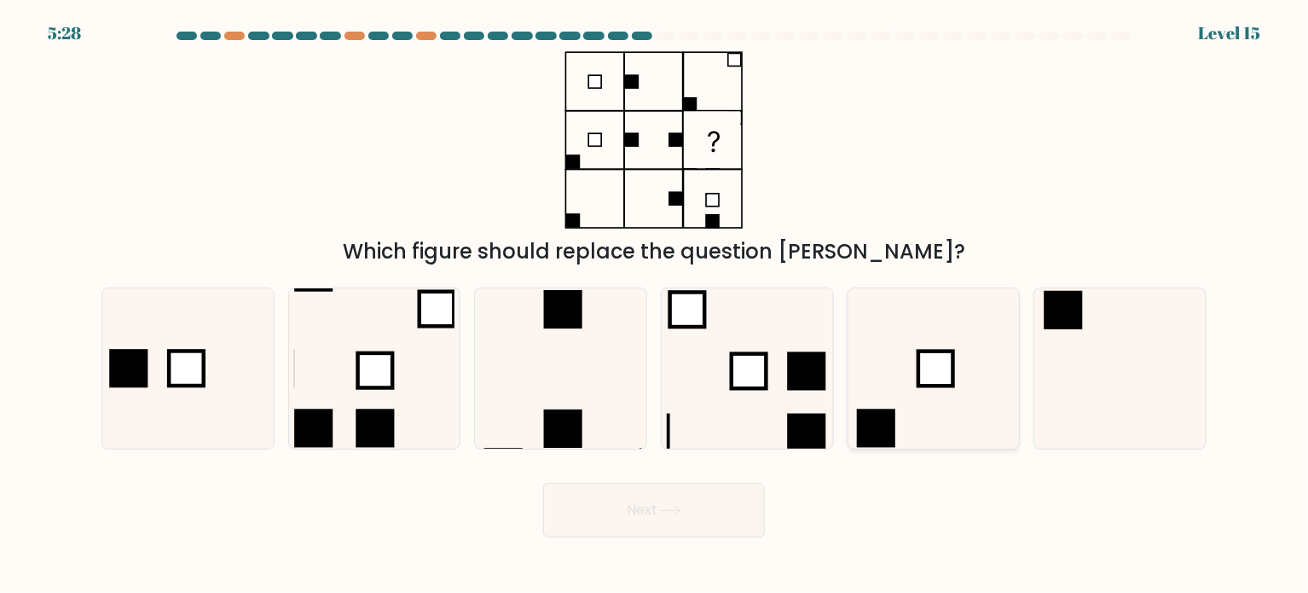
click at [955, 372] on icon at bounding box center [934, 368] width 160 height 160
click at [655, 305] on input "e." at bounding box center [654, 301] width 1 height 9
radio input "true"
click at [695, 517] on button "Next" at bounding box center [654, 510] width 222 height 55
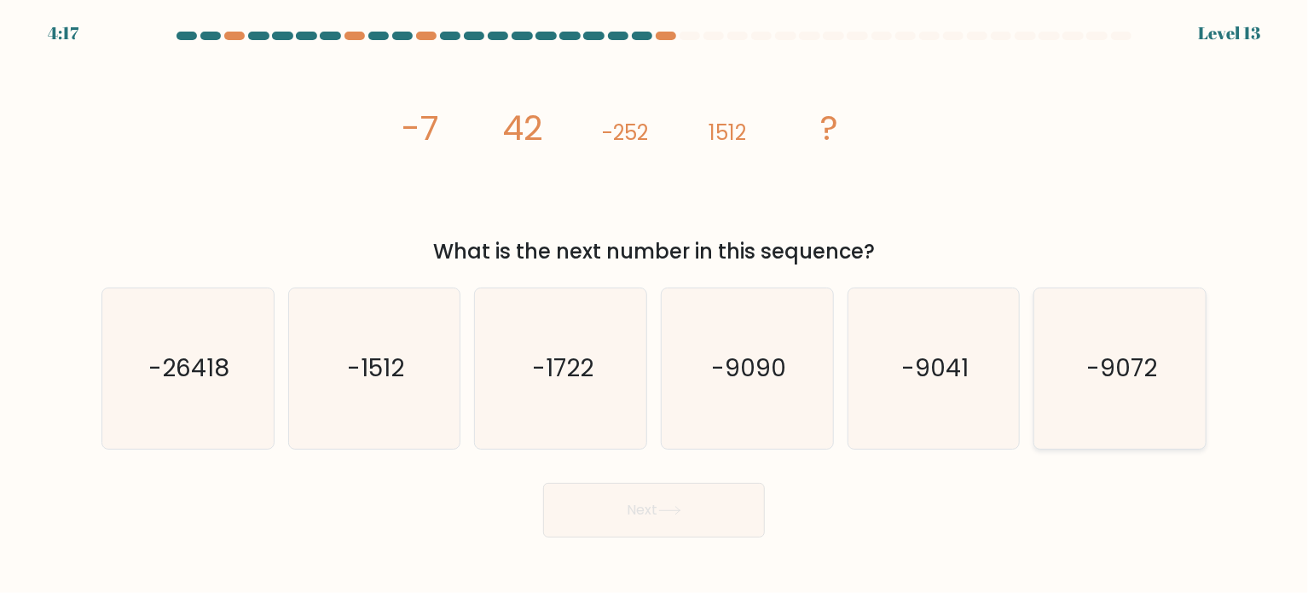
click at [1146, 375] on text "-9072" at bounding box center [1122, 368] width 71 height 34
click at [655, 305] on input "f. -9072" at bounding box center [654, 301] width 1 height 9
radio input "true"
click at [710, 502] on button "Next" at bounding box center [654, 510] width 222 height 55
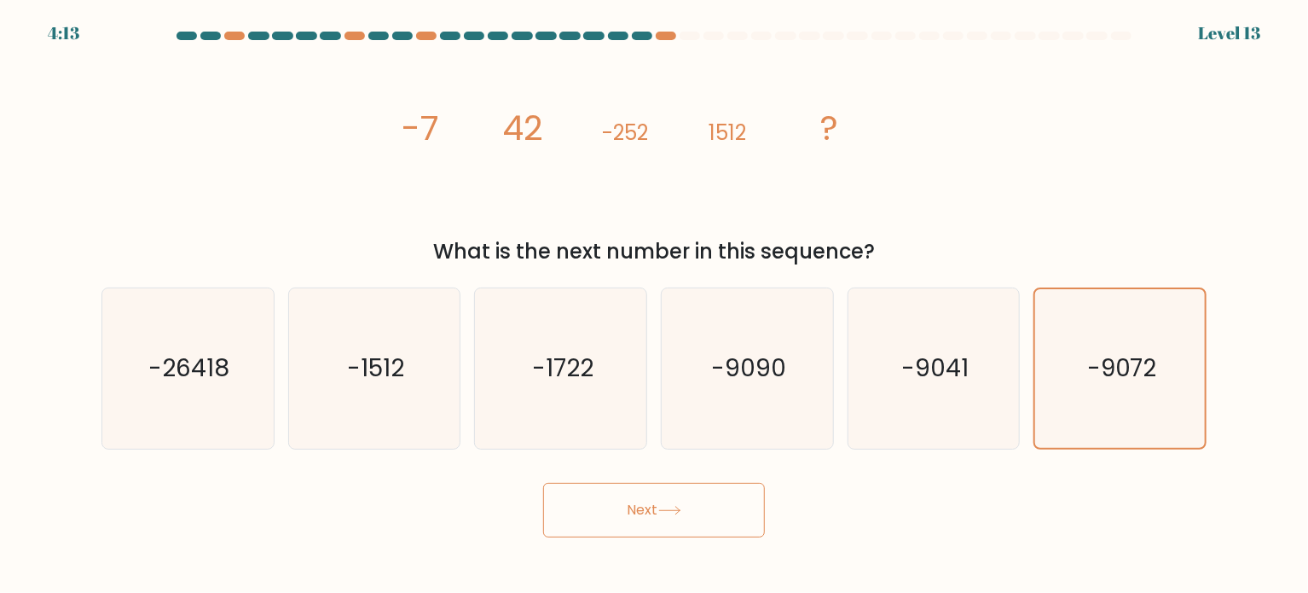
click at [710, 502] on button "Next" at bounding box center [654, 510] width 222 height 55
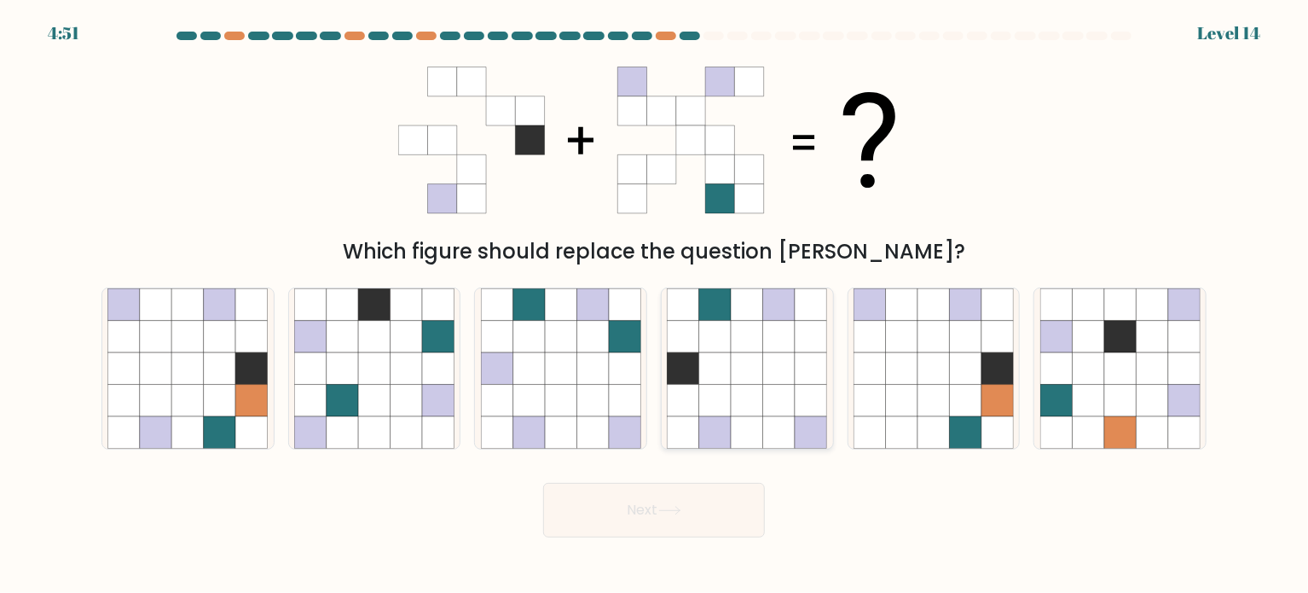
click at [699, 435] on icon at bounding box center [684, 432] width 32 height 32
click at [655, 305] on input "d." at bounding box center [654, 301] width 1 height 9
radio input "true"
click at [658, 527] on button "Next" at bounding box center [654, 510] width 222 height 55
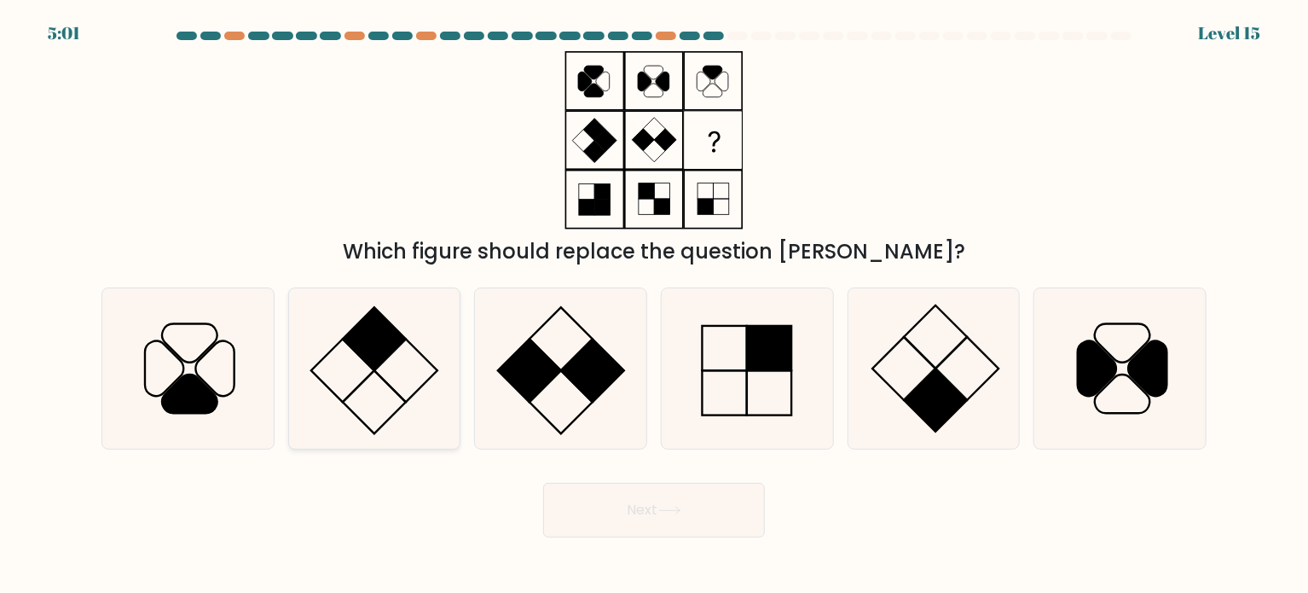
click at [368, 429] on rect at bounding box center [374, 401] width 63 height 63
click at [654, 305] on input "b." at bounding box center [654, 301] width 1 height 9
radio input "true"
click at [627, 522] on button "Next" at bounding box center [654, 510] width 222 height 55
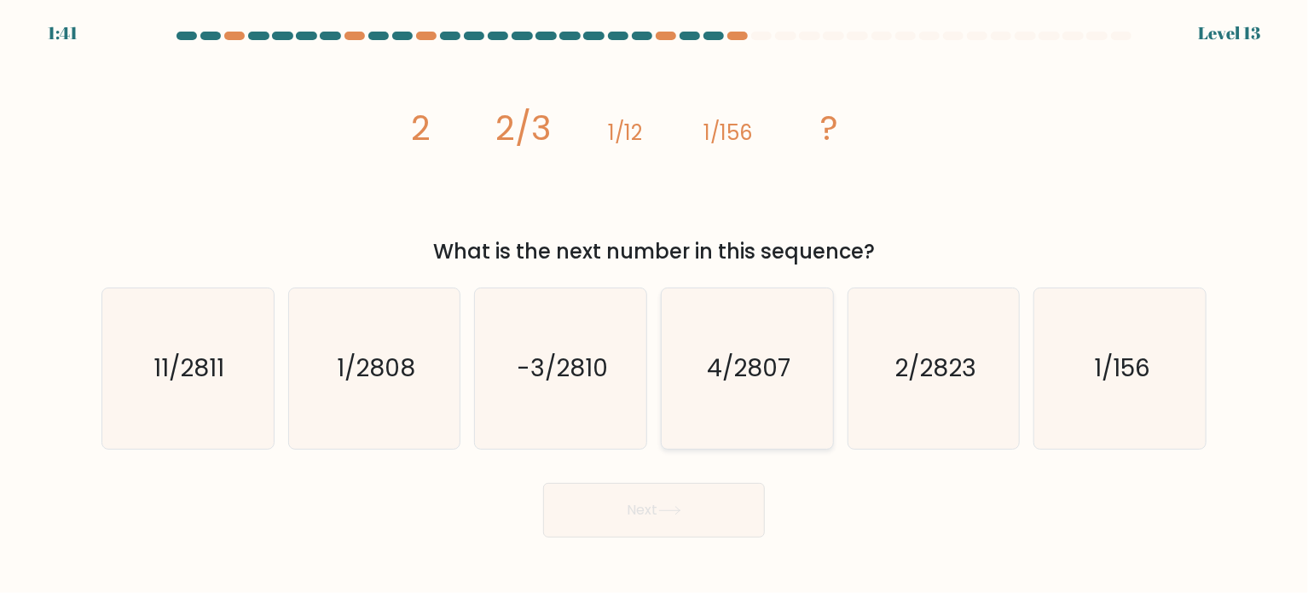
click at [728, 393] on icon "4/2807" at bounding box center [747, 368] width 160 height 160
click at [655, 305] on input "d. 4/2807" at bounding box center [654, 301] width 1 height 9
radio input "true"
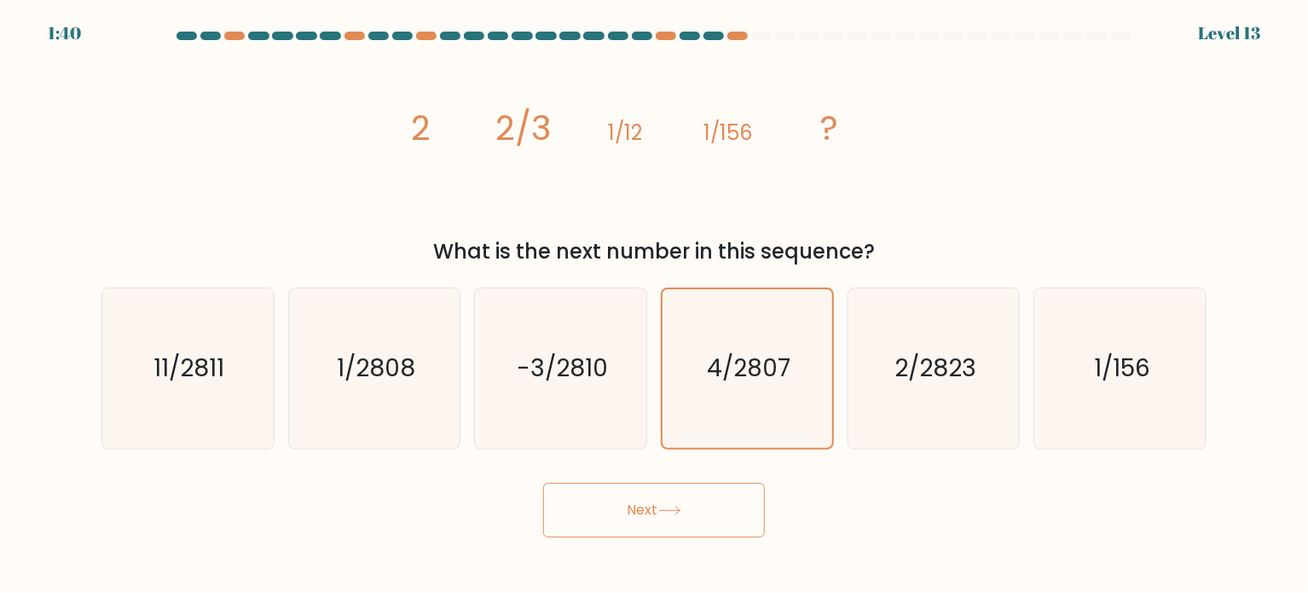
click at [668, 500] on button "Next" at bounding box center [654, 510] width 222 height 55
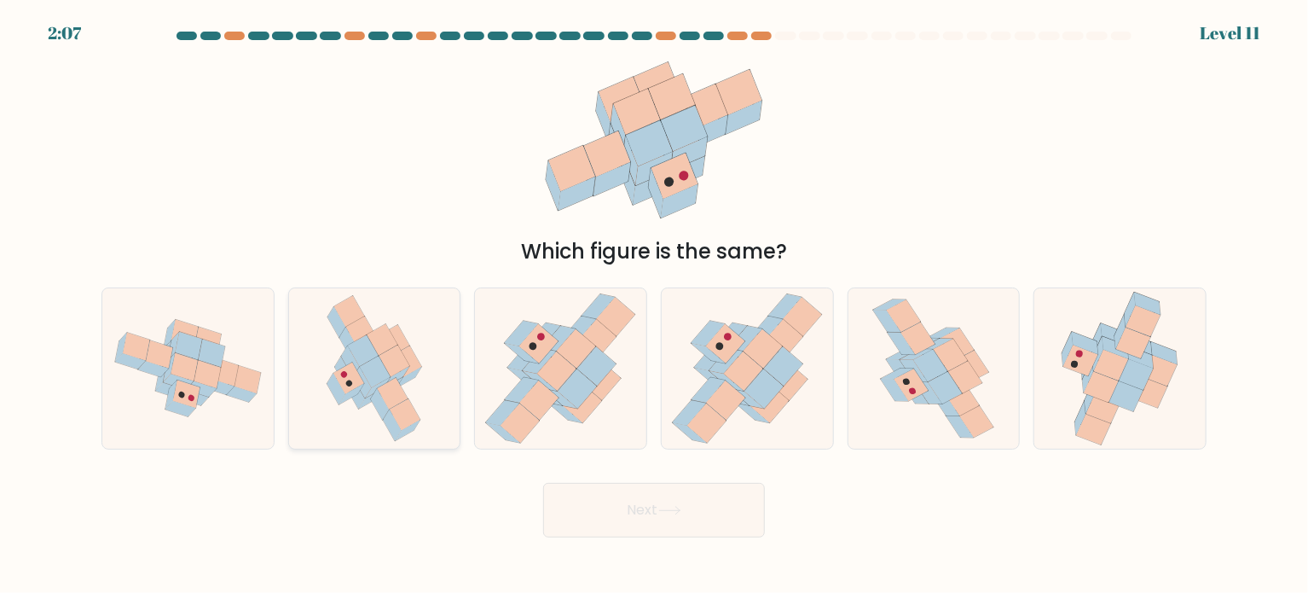
click at [344, 374] on circle at bounding box center [343, 374] width 9 height 9
click at [654, 305] on input "b." at bounding box center [654, 301] width 1 height 9
radio input "true"
click at [575, 509] on button "Next" at bounding box center [654, 510] width 222 height 55
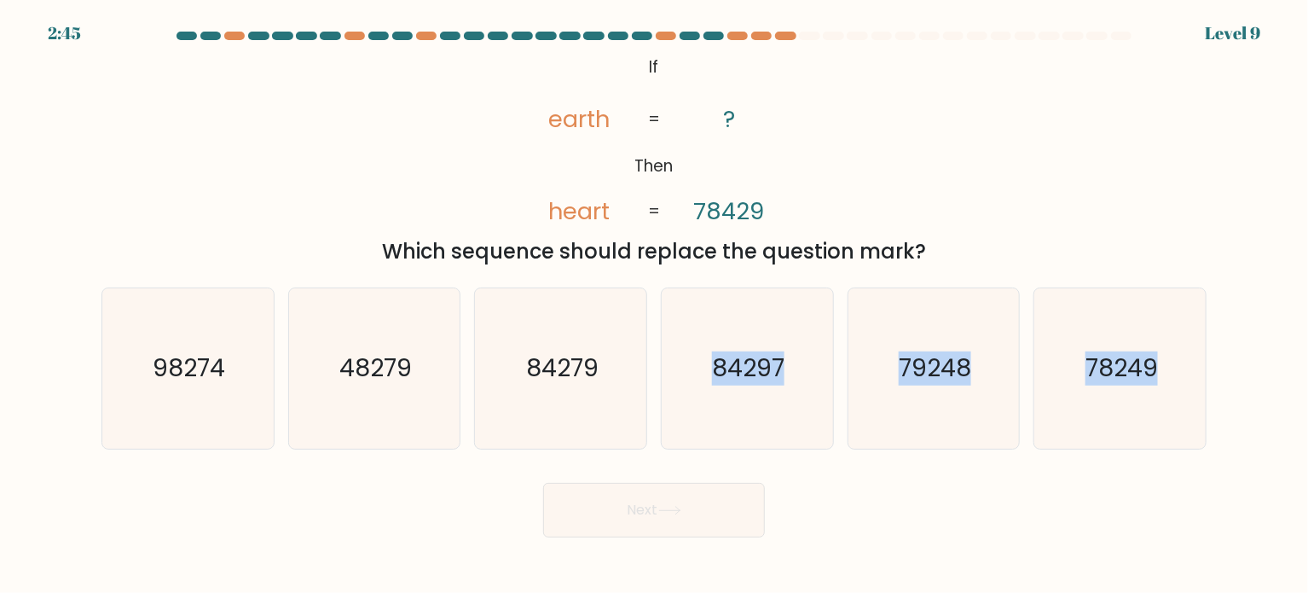
drag, startPoint x: 600, startPoint y: 423, endPoint x: 660, endPoint y: 498, distance: 96.4
click at [660, 498] on form "If ?" at bounding box center [654, 285] width 1308 height 506
click at [660, 498] on button "Next" at bounding box center [654, 510] width 222 height 55
click at [615, 409] on icon "84279" at bounding box center [561, 368] width 160 height 160
click at [654, 305] on input "c. 84279" at bounding box center [654, 301] width 1 height 9
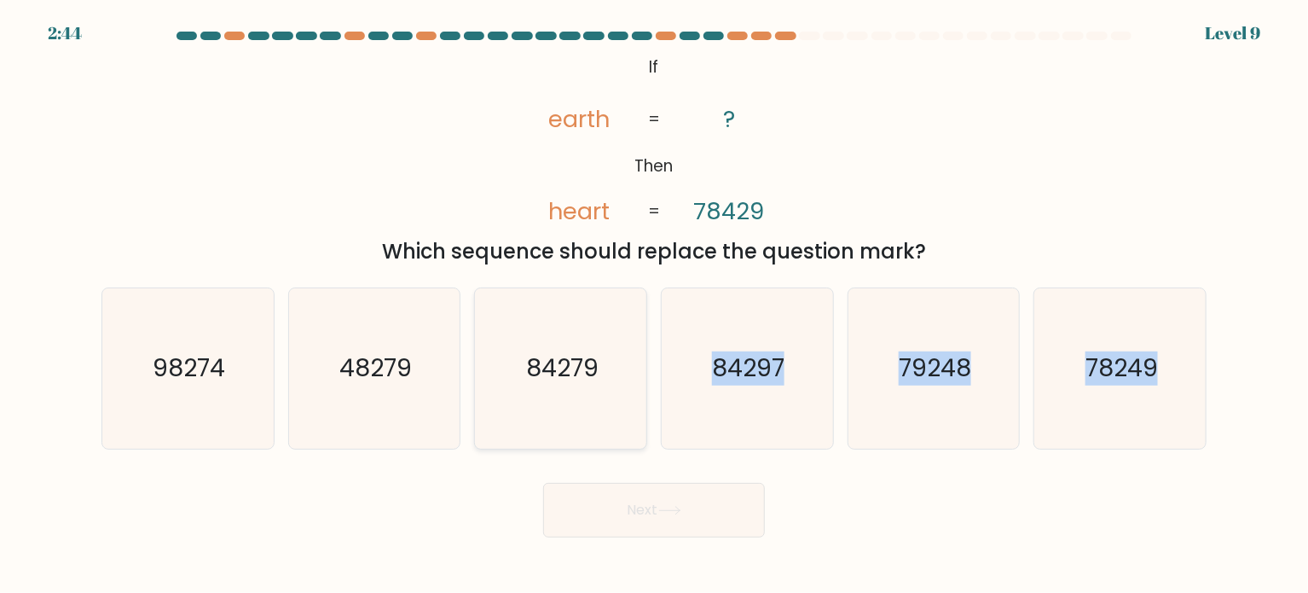
radio input "true"
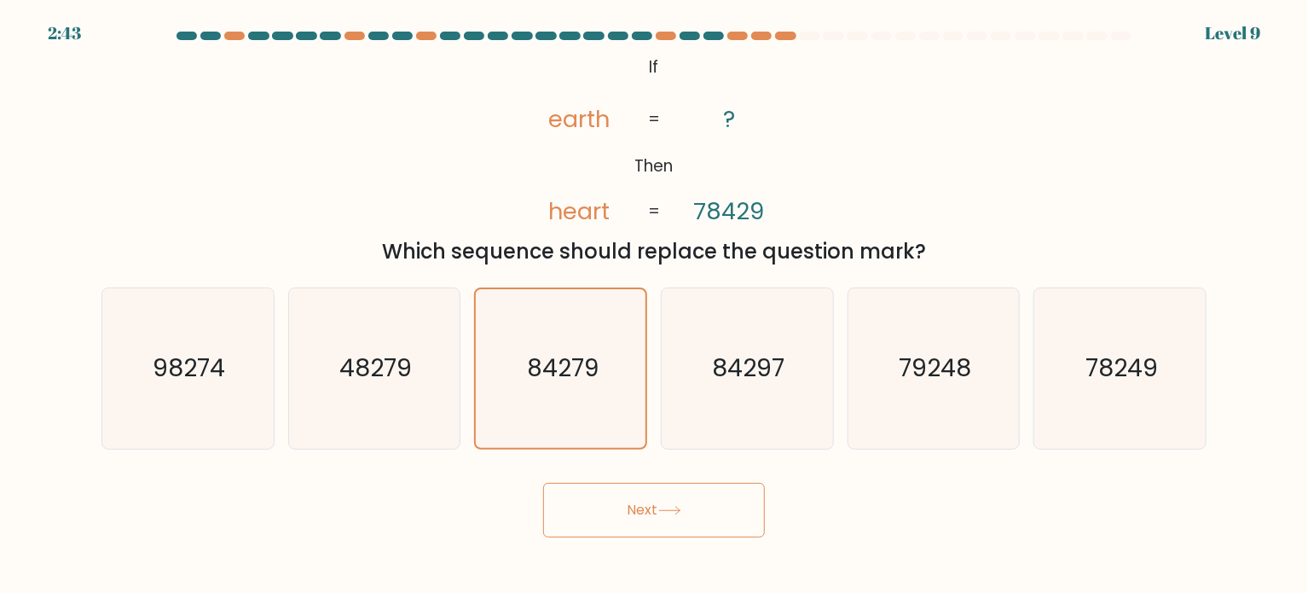
click at [695, 506] on button "Next" at bounding box center [654, 510] width 222 height 55
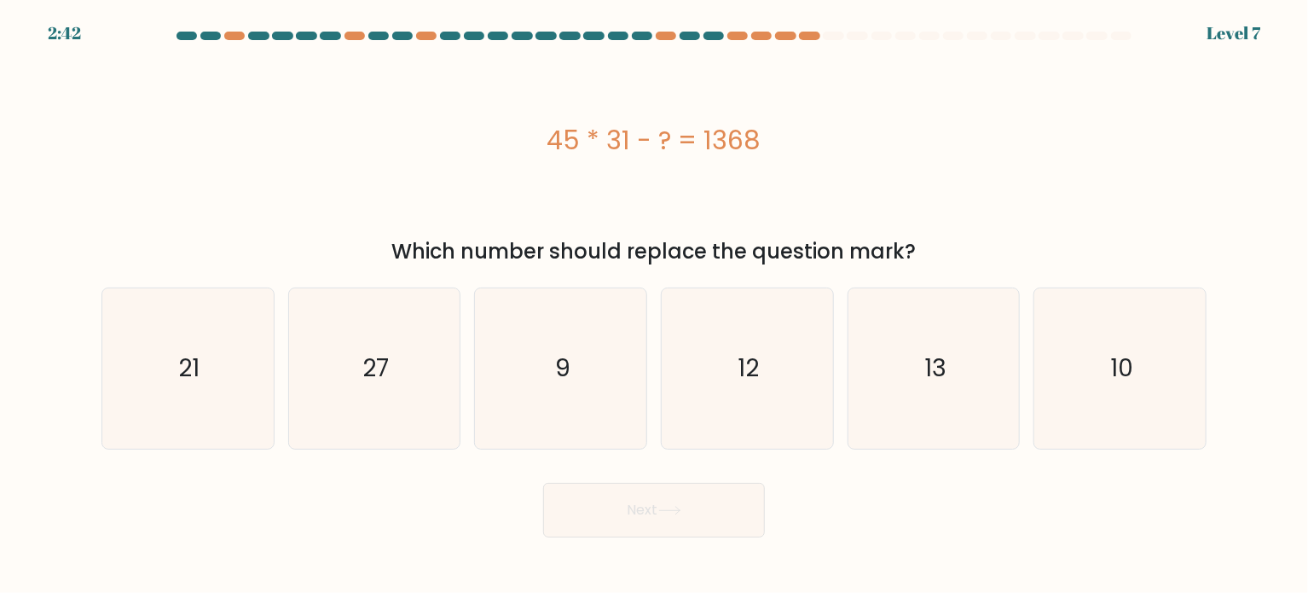
click at [734, 379] on icon "12" at bounding box center [747, 368] width 160 height 160
click at [655, 305] on input "d. 12" at bounding box center [654, 301] width 1 height 9
radio input "true"
click at [688, 488] on button "Next" at bounding box center [654, 510] width 222 height 55
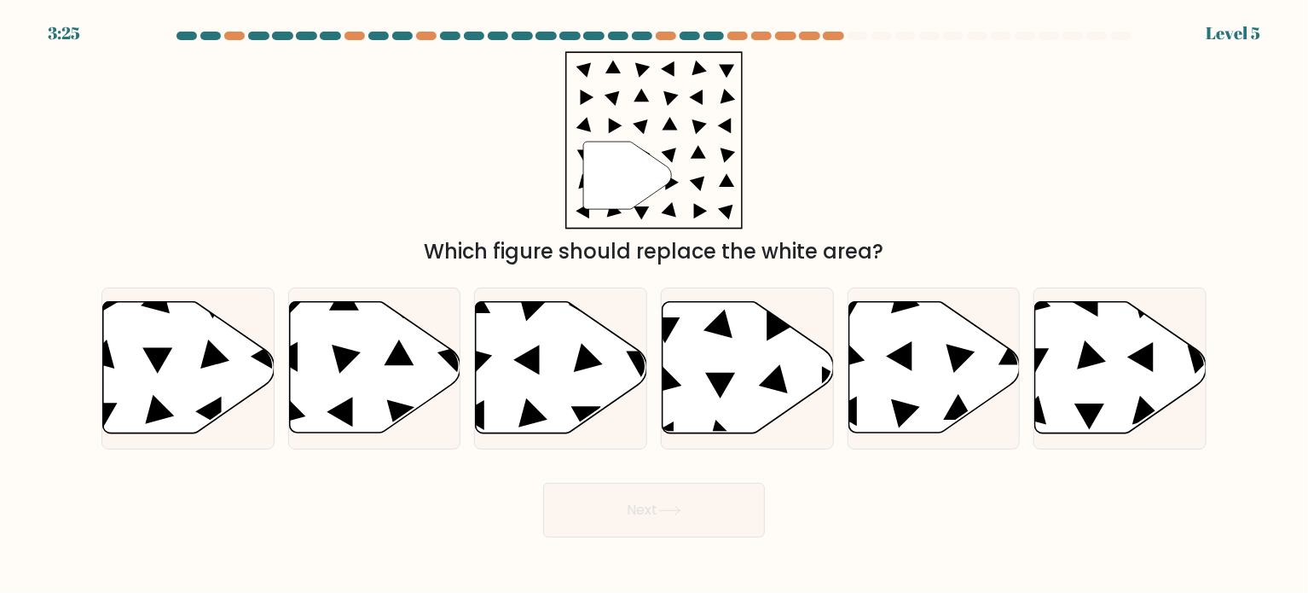
click at [570, 368] on icon at bounding box center [561, 367] width 171 height 131
click at [654, 305] on input "c." at bounding box center [654, 301] width 1 height 9
radio input "true"
click at [630, 498] on button "Next" at bounding box center [654, 510] width 222 height 55
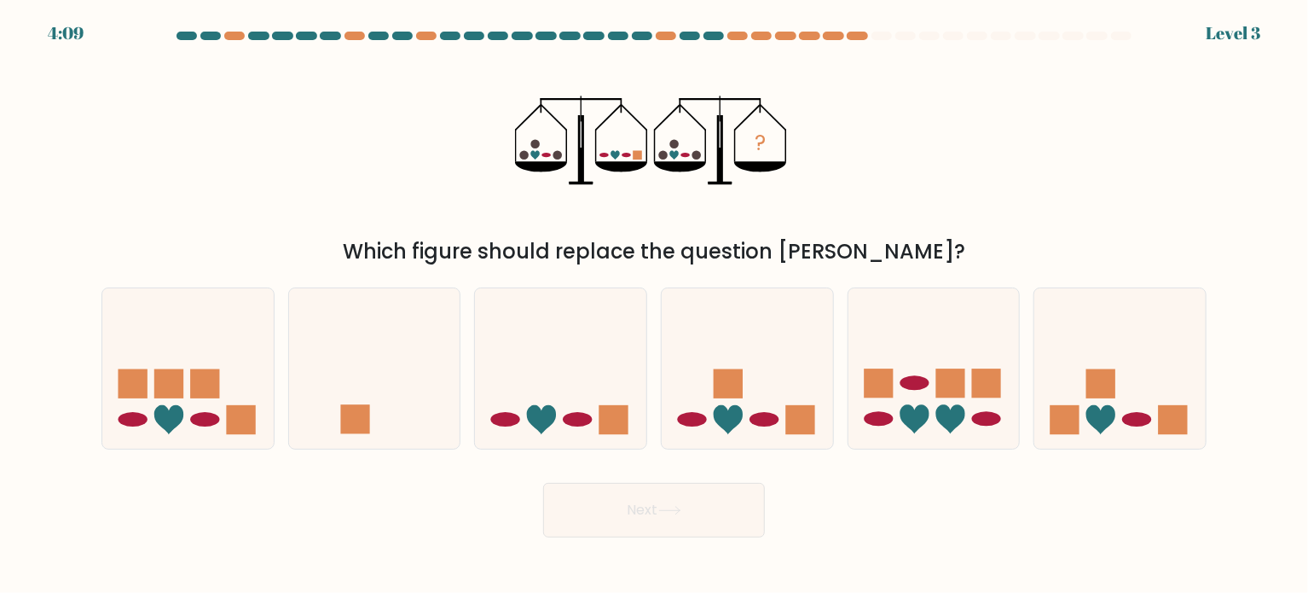
click at [739, 385] on rect at bounding box center [728, 383] width 29 height 29
click at [655, 305] on input "d." at bounding box center [654, 301] width 1 height 9
radio input "true"
click at [694, 501] on button "Next" at bounding box center [654, 510] width 222 height 55
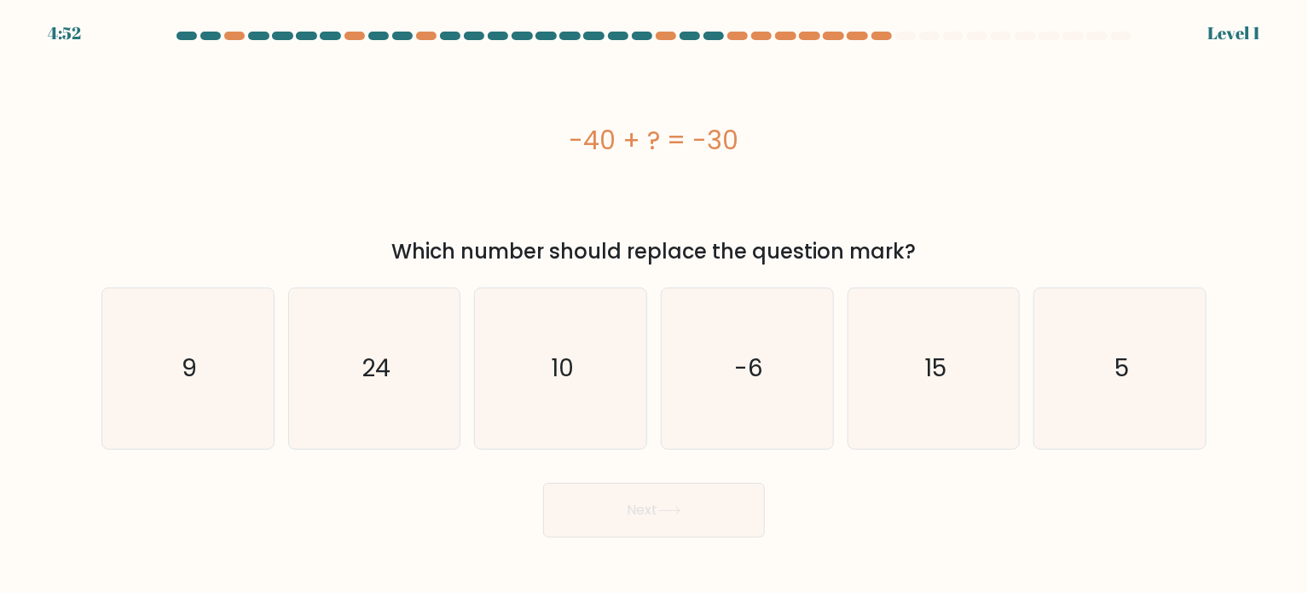
click at [635, 386] on icon "10" at bounding box center [561, 368] width 160 height 160
click at [654, 305] on input "c. 10" at bounding box center [654, 301] width 1 height 9
radio input "true"
click at [652, 525] on button "Next" at bounding box center [654, 510] width 222 height 55
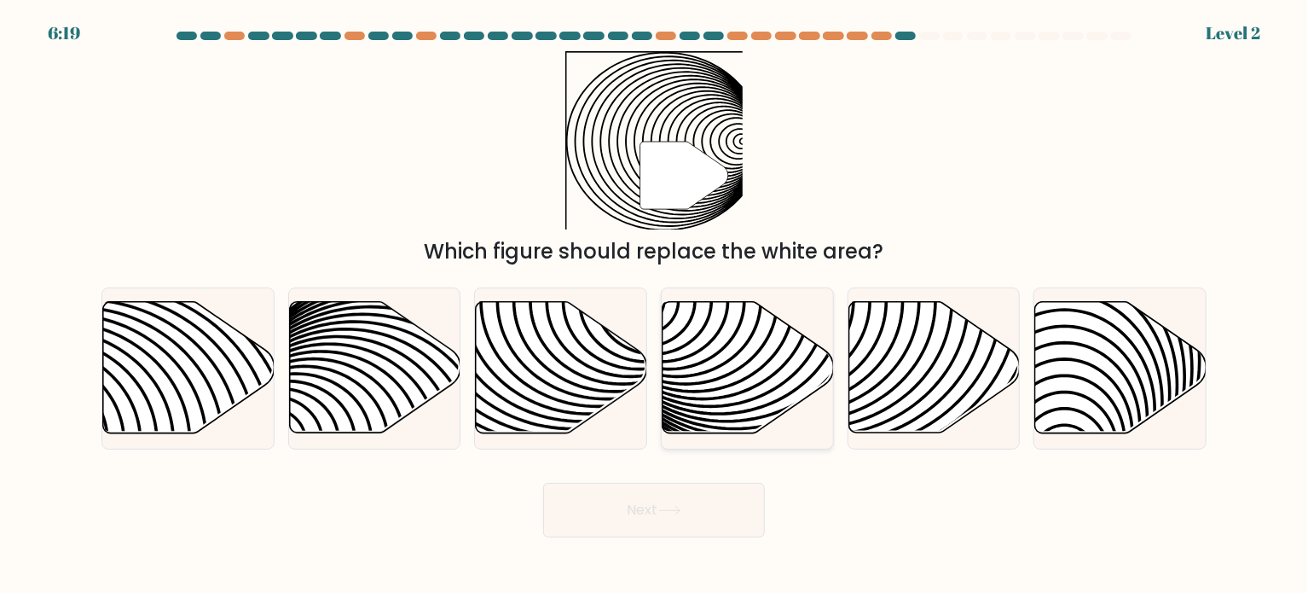
drag, startPoint x: 719, startPoint y: 474, endPoint x: 733, endPoint y: 416, distance: 59.6
click at [733, 416] on form "a." at bounding box center [654, 285] width 1308 height 506
click at [733, 416] on icon at bounding box center [748, 367] width 171 height 131
click at [655, 305] on input "d." at bounding box center [654, 301] width 1 height 9
radio input "true"
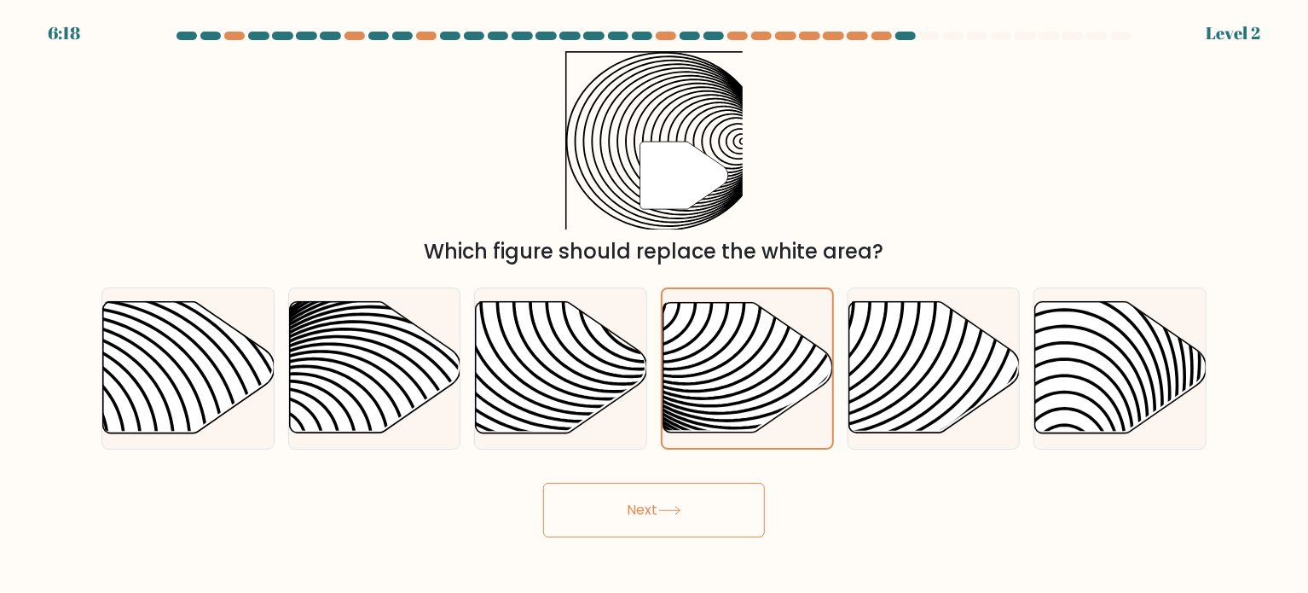
click at [708, 502] on button "Next" at bounding box center [654, 510] width 222 height 55
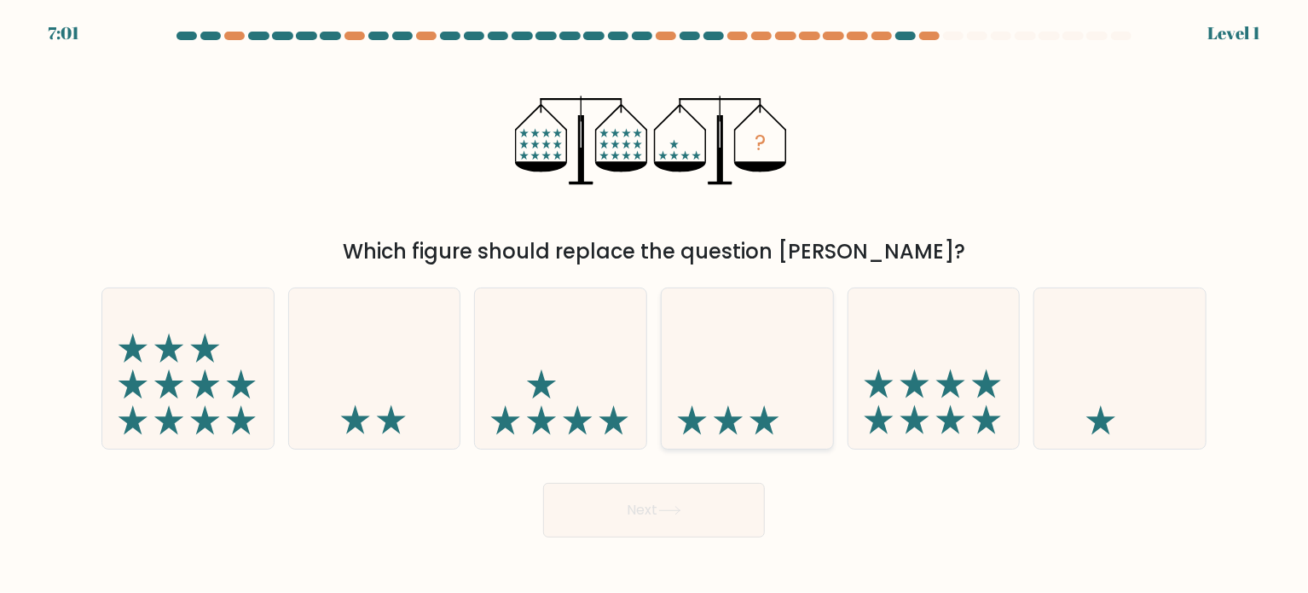
click at [773, 372] on icon at bounding box center [747, 368] width 171 height 142
click at [655, 305] on input "d." at bounding box center [654, 301] width 1 height 9
radio input "true"
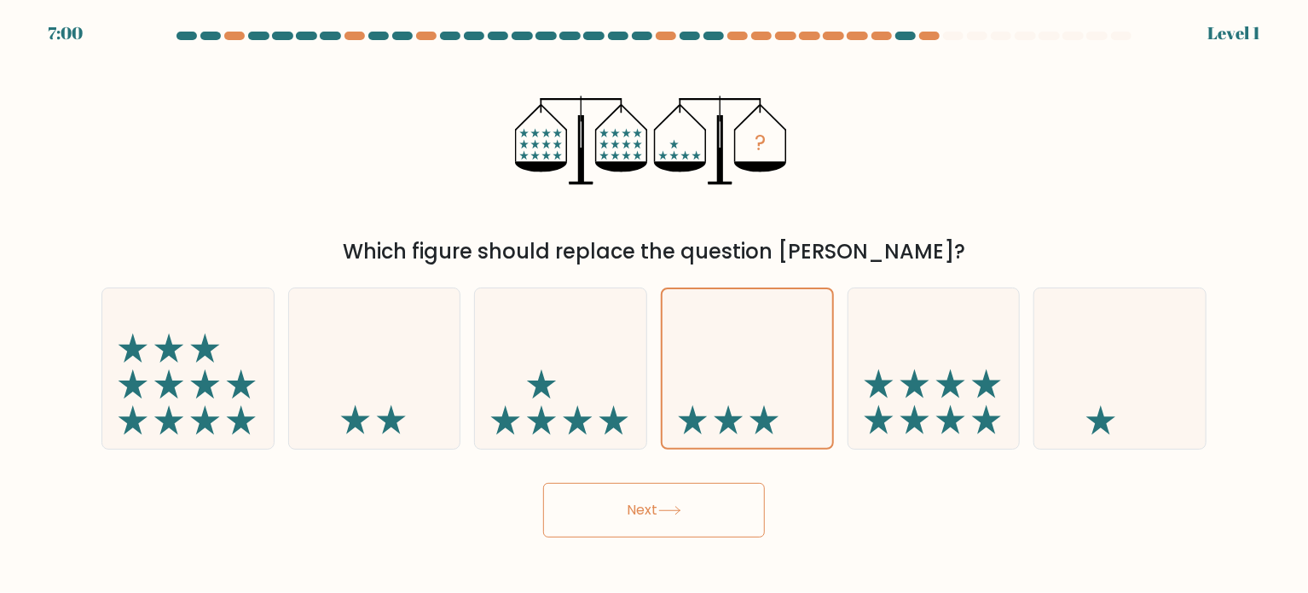
click at [716, 532] on button "Next" at bounding box center [654, 510] width 222 height 55
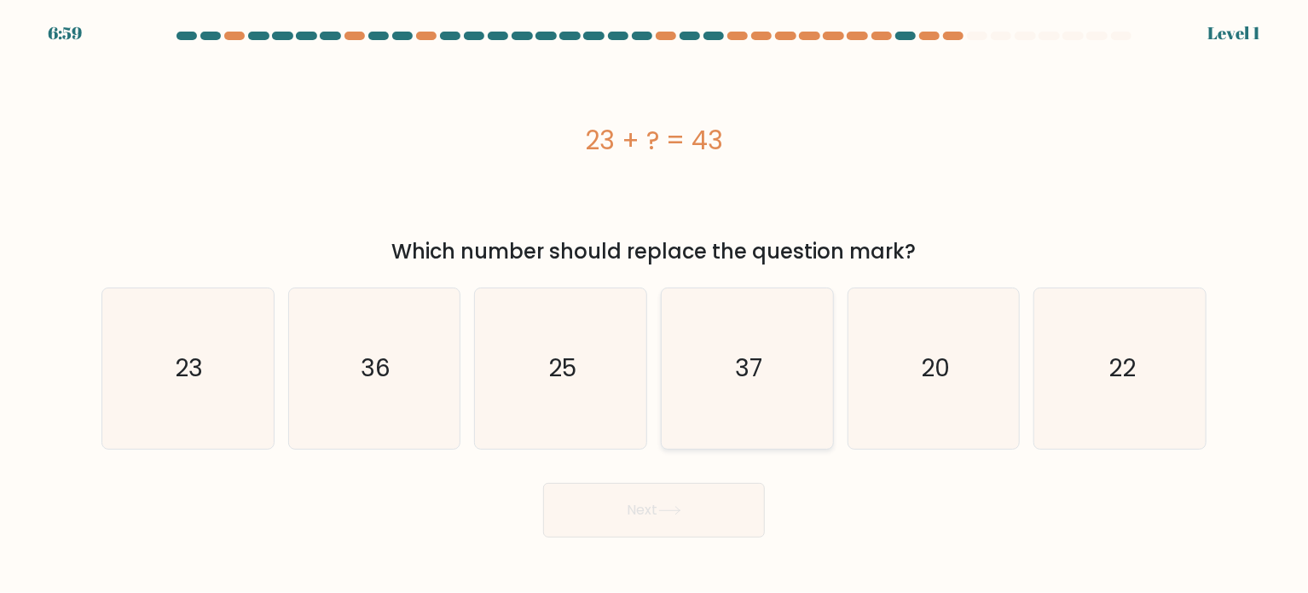
click at [762, 399] on icon "37" at bounding box center [747, 368] width 160 height 160
click at [655, 305] on input "d. 37" at bounding box center [654, 301] width 1 height 9
radio input "true"
drag, startPoint x: 711, startPoint y: 478, endPoint x: 710, endPoint y: 496, distance: 18.0
click at [710, 496] on div "Next" at bounding box center [654, 503] width 1126 height 67
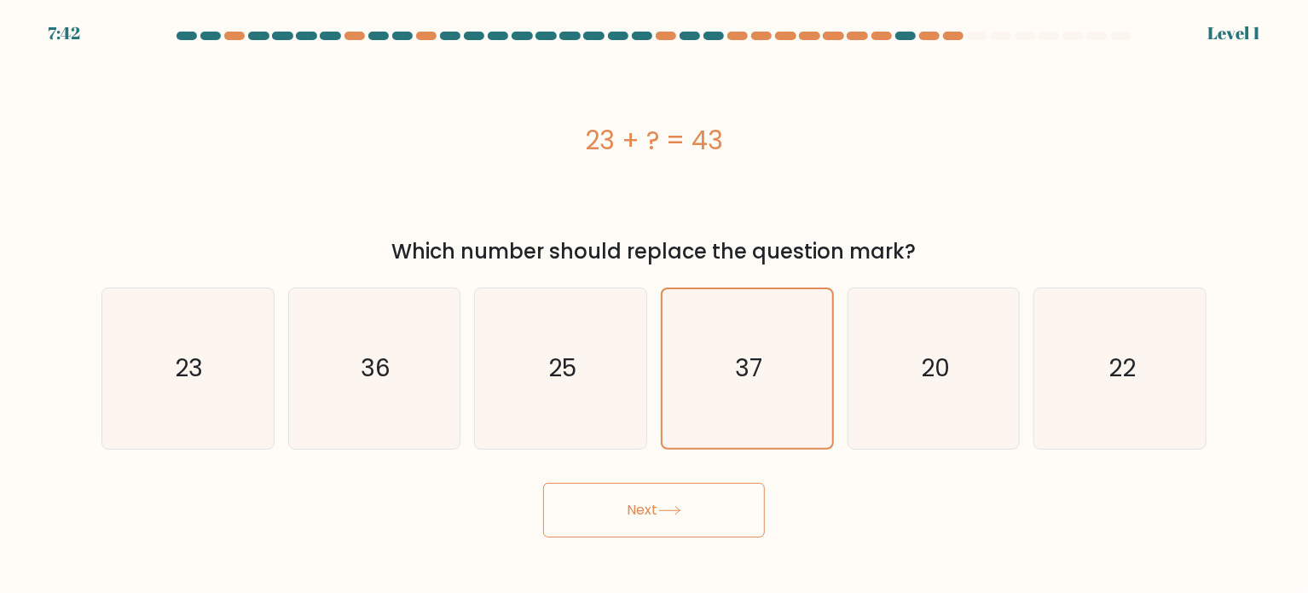
click at [710, 496] on button "Next" at bounding box center [654, 510] width 222 height 55
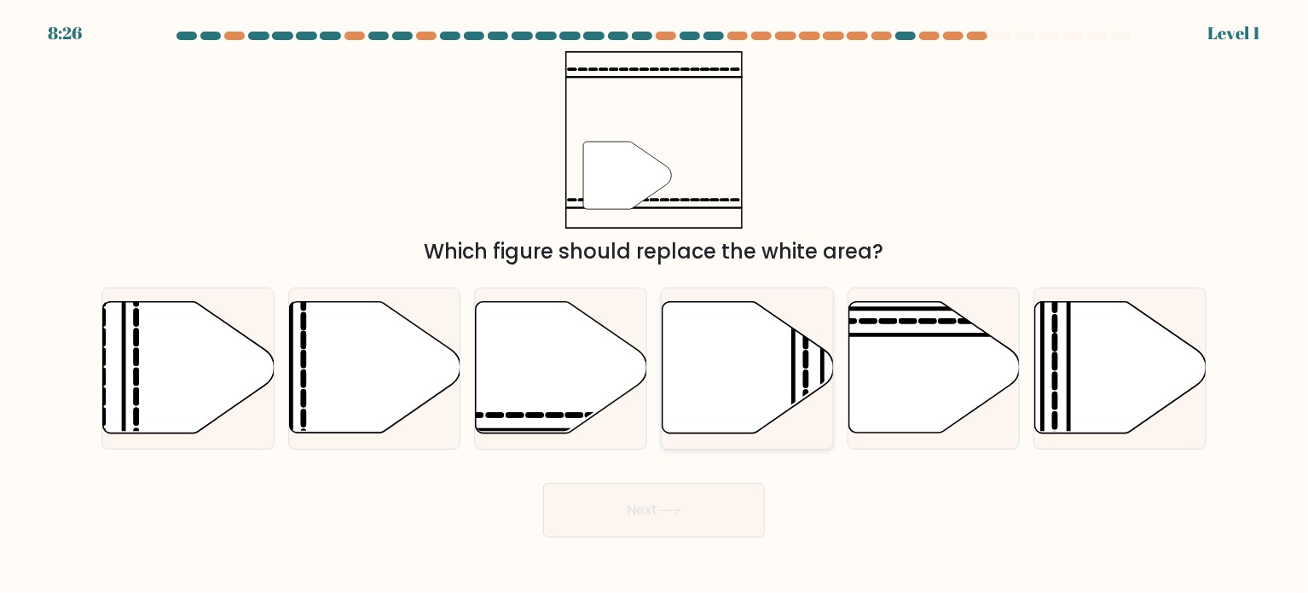
click at [743, 372] on icon at bounding box center [748, 367] width 171 height 131
click at [655, 305] on input "d." at bounding box center [654, 301] width 1 height 9
radio input "true"
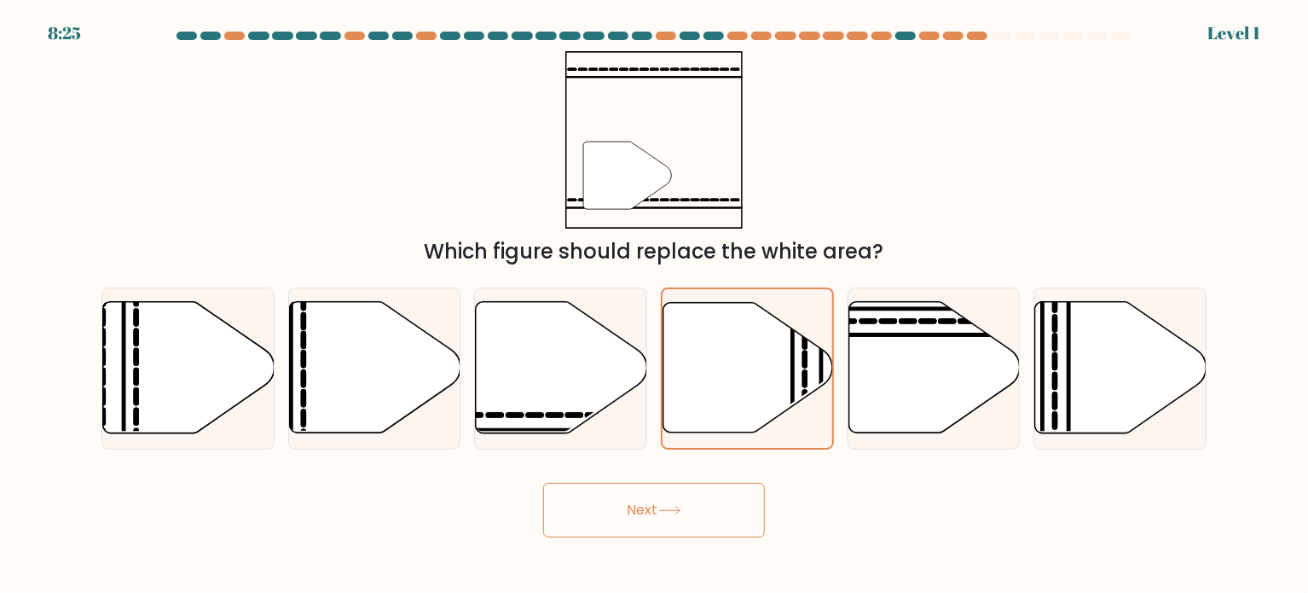
click at [690, 539] on body "8:25 Level 1" at bounding box center [654, 296] width 1308 height 593
click at [702, 518] on button "Next" at bounding box center [654, 510] width 222 height 55
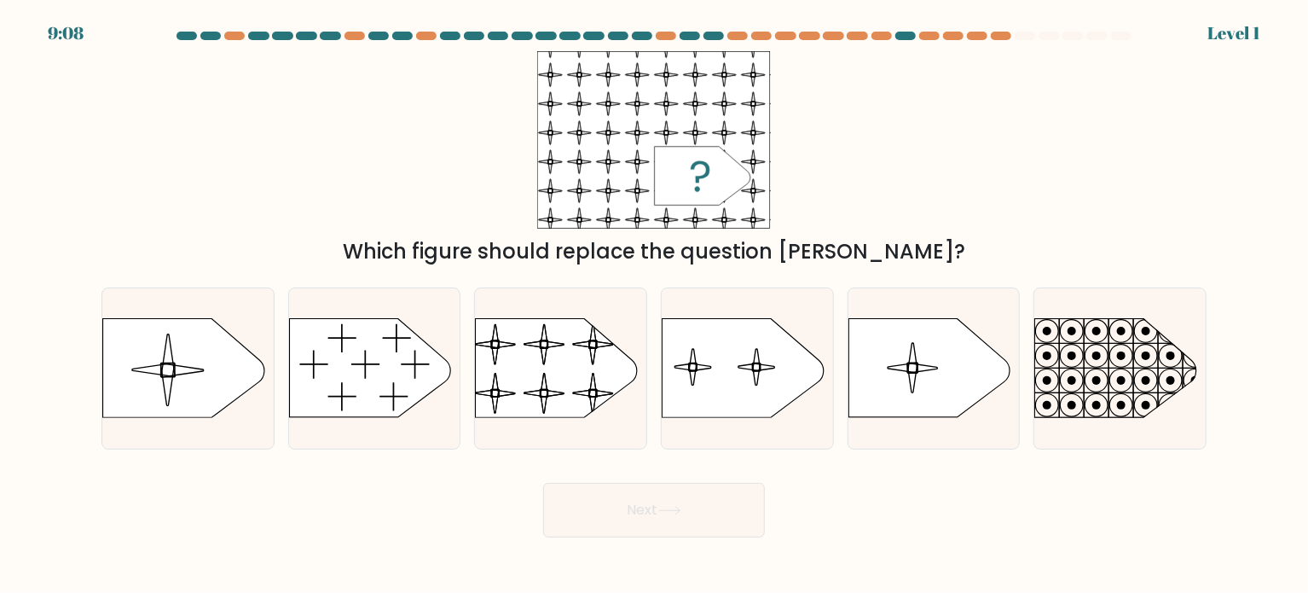
click at [770, 375] on icon at bounding box center [743, 368] width 161 height 99
click at [655, 305] on input "d." at bounding box center [654, 301] width 1 height 9
radio input "true"
click at [716, 502] on button "Next" at bounding box center [654, 510] width 222 height 55
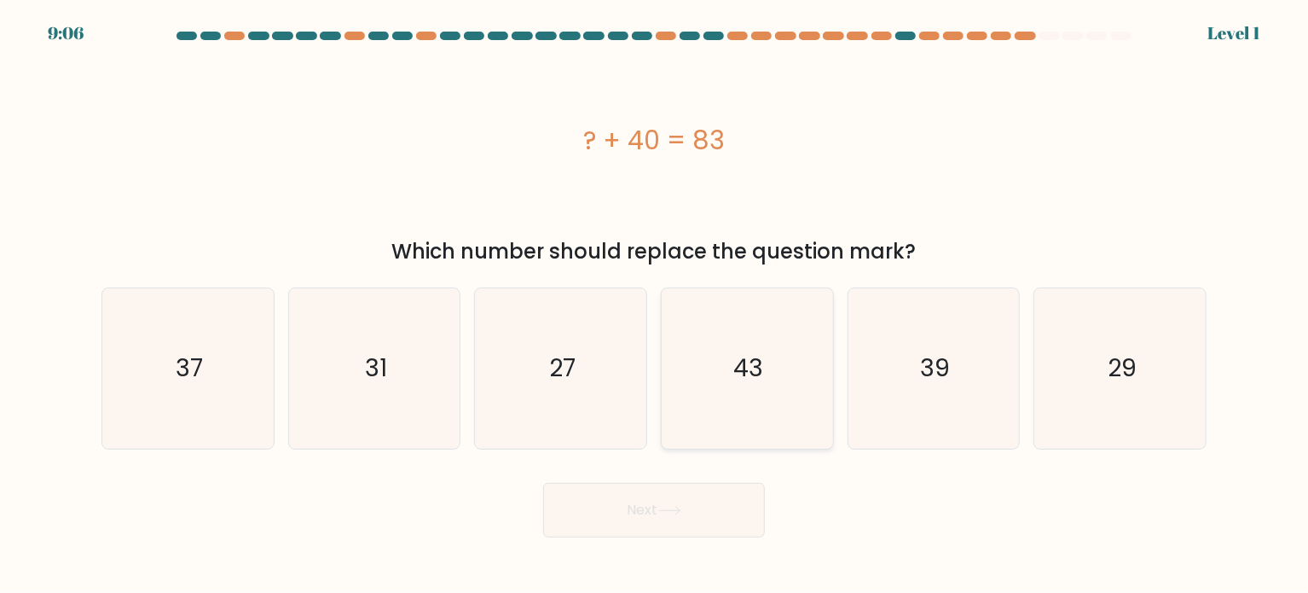
click at [794, 380] on icon "43" at bounding box center [747, 368] width 160 height 160
click at [655, 305] on input "d. 43" at bounding box center [654, 301] width 1 height 9
radio input "true"
click at [717, 498] on button "Next" at bounding box center [654, 510] width 222 height 55
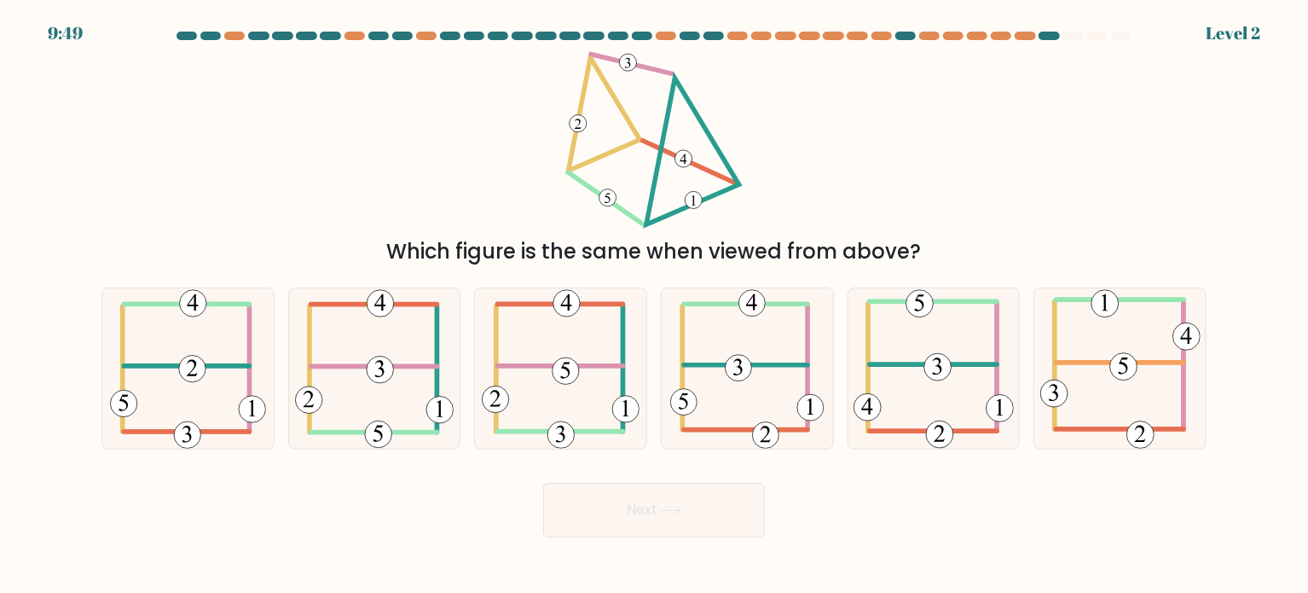
click at [759, 396] on icon at bounding box center [747, 368] width 154 height 160
click at [655, 305] on input "d." at bounding box center [654, 301] width 1 height 9
radio input "true"
click at [707, 498] on button "Next" at bounding box center [654, 510] width 222 height 55
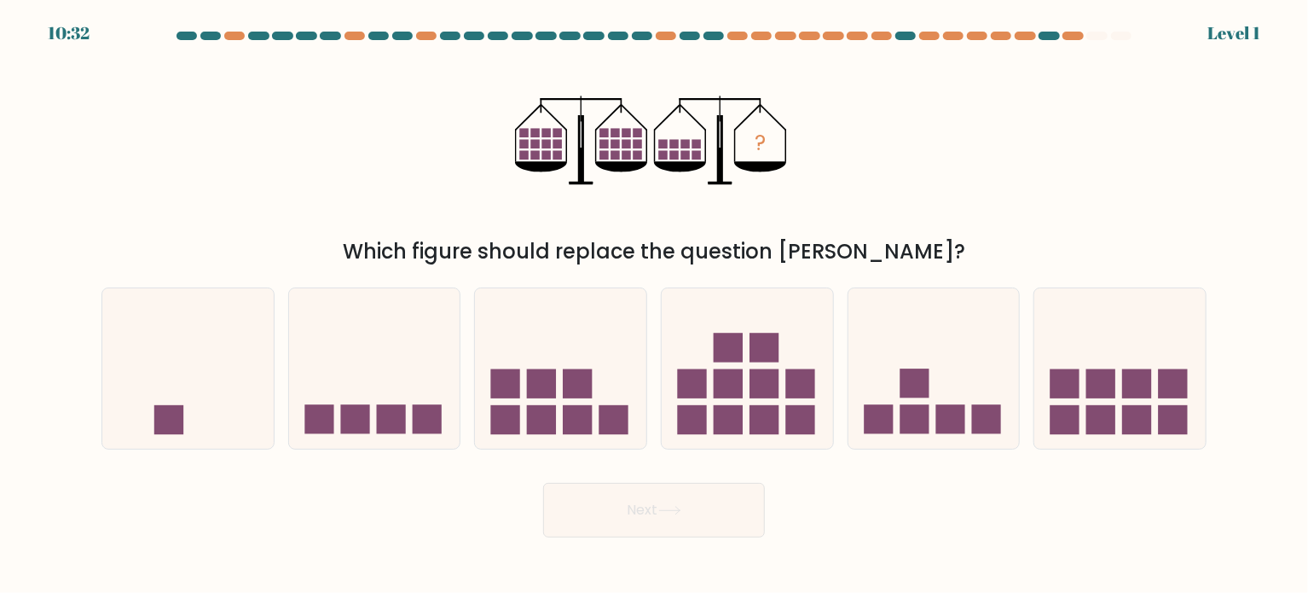
click at [759, 409] on rect at bounding box center [764, 419] width 29 height 29
click at [655, 305] on input "d." at bounding box center [654, 301] width 1 height 9
radio input "true"
click at [698, 498] on button "Next" at bounding box center [654, 510] width 222 height 55
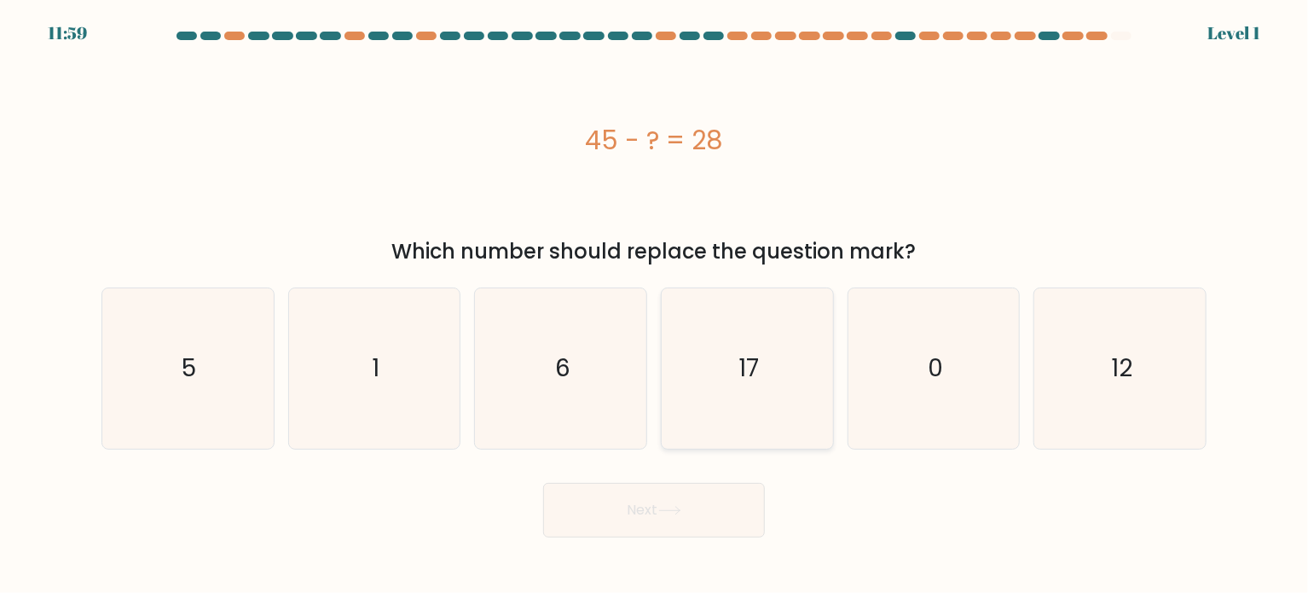
click at [775, 367] on icon "17" at bounding box center [747, 368] width 160 height 160
click at [655, 305] on input "d. 17" at bounding box center [654, 301] width 1 height 9
radio input "true"
click at [719, 478] on div "Next" at bounding box center [654, 503] width 1126 height 67
click at [721, 500] on button "Next" at bounding box center [654, 510] width 222 height 55
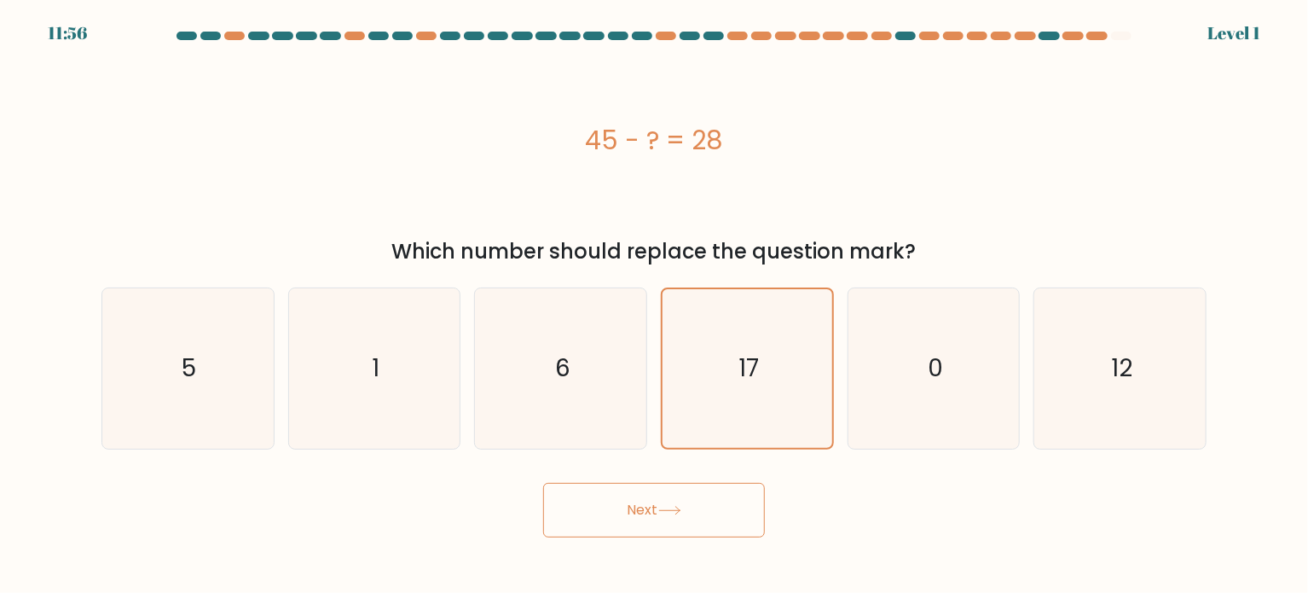
click at [721, 500] on button "Next" at bounding box center [654, 510] width 222 height 55
click at [975, 351] on icon "0" at bounding box center [934, 368] width 160 height 160
click at [655, 305] on input "e. 0" at bounding box center [654, 301] width 1 height 9
radio input "true"
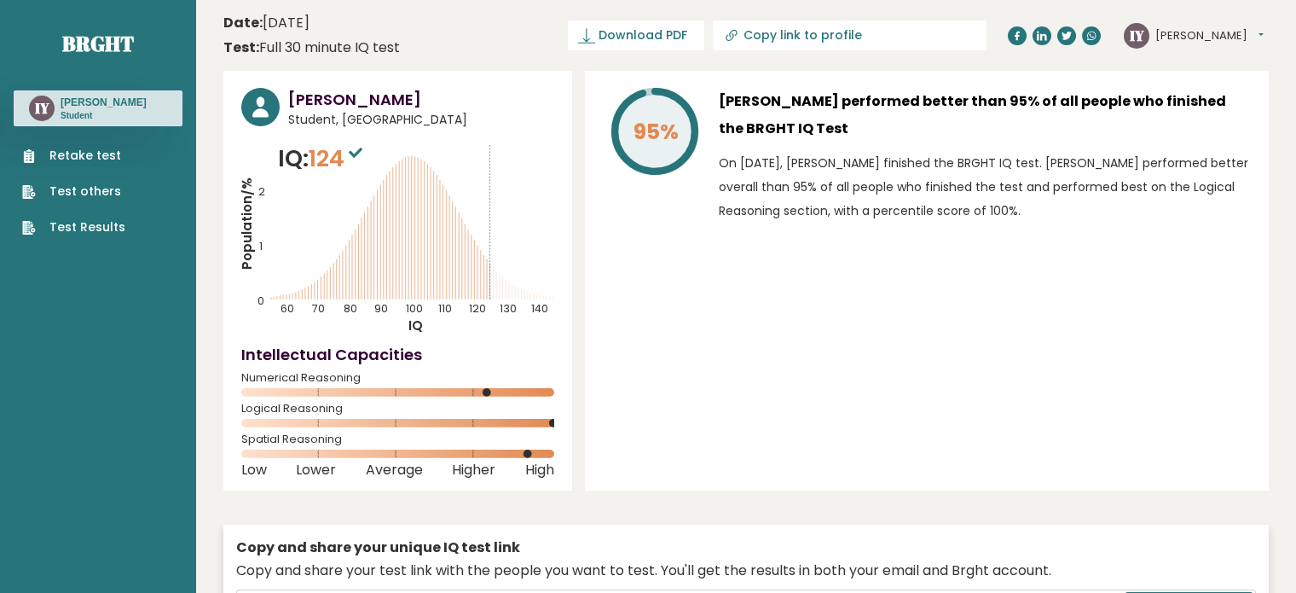
click at [159, 154] on div "Retake test Test others Test Results" at bounding box center [98, 181] width 169 height 110
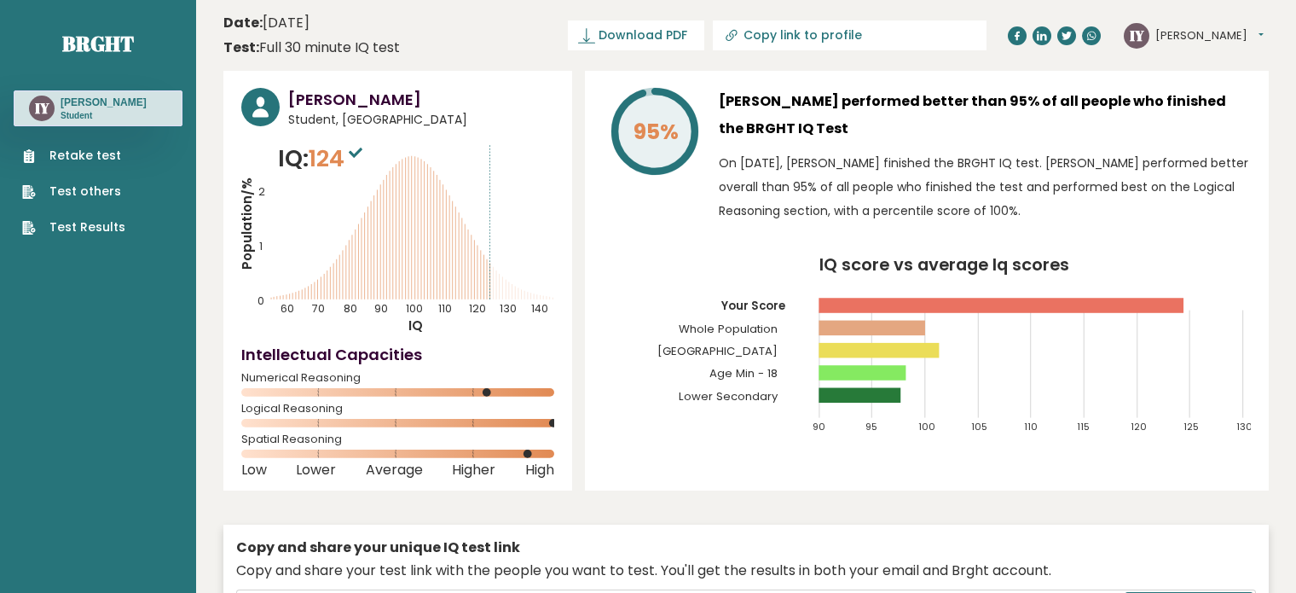
click at [107, 155] on link "Retake test" at bounding box center [73, 156] width 103 height 18
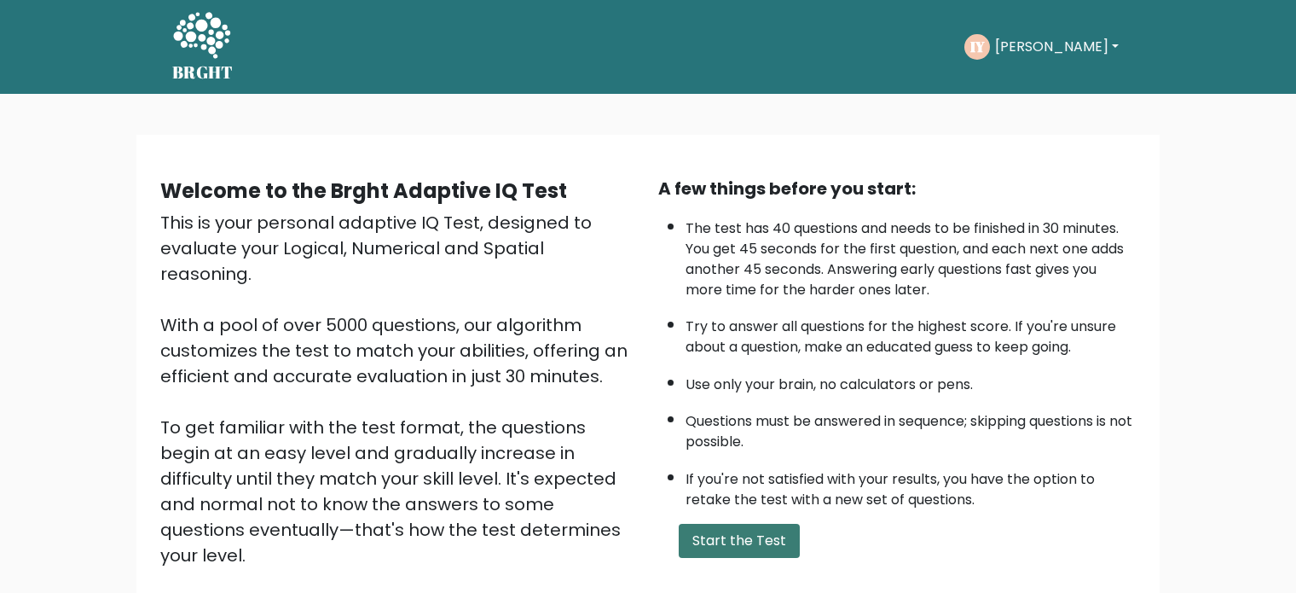
click at [740, 539] on button "Start the Test" at bounding box center [739, 541] width 121 height 34
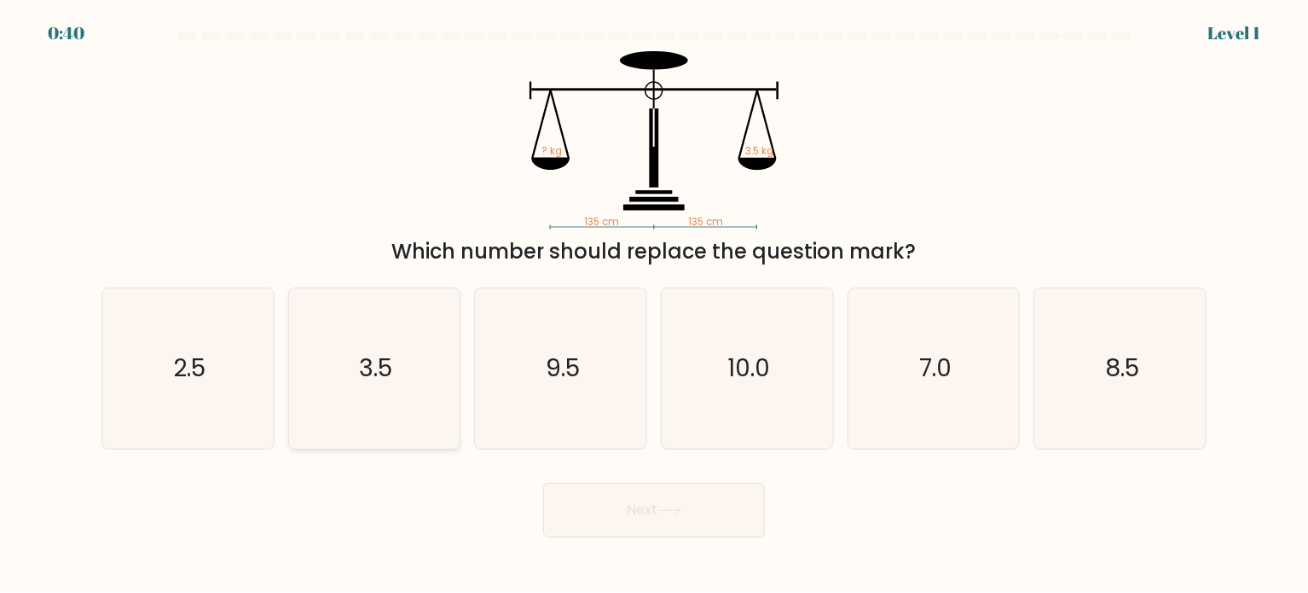
click at [293, 387] on div "3.5" at bounding box center [374, 368] width 173 height 162
click at [654, 305] on input "b. 3.5" at bounding box center [654, 301] width 1 height 9
radio input "true"
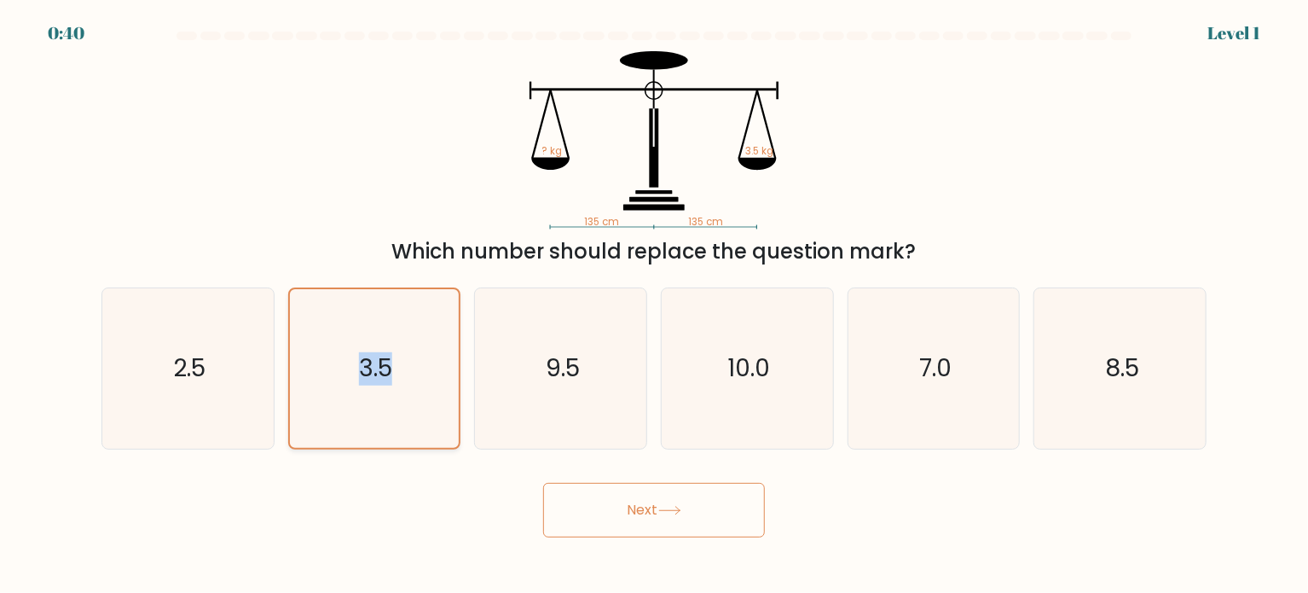
click at [293, 387] on div "3.5" at bounding box center [374, 368] width 173 height 162
click at [654, 305] on input "b. 3.5" at bounding box center [654, 301] width 1 height 9
click at [654, 519] on button "Next" at bounding box center [654, 510] width 222 height 55
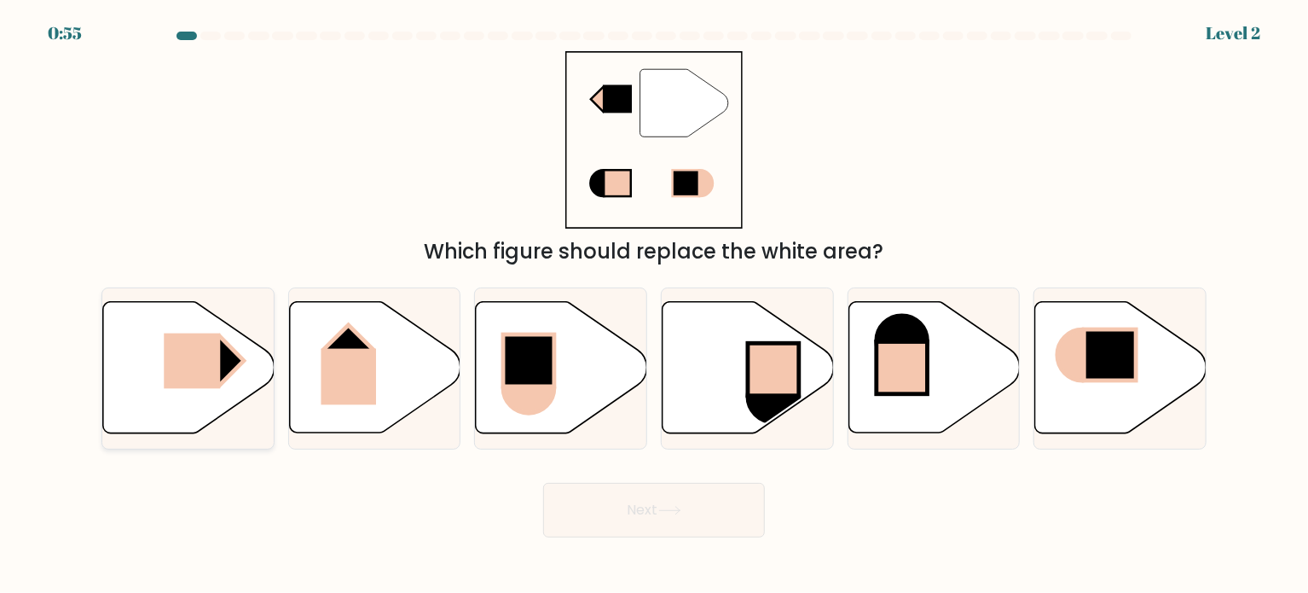
click at [173, 386] on rect at bounding box center [192, 360] width 56 height 55
click at [654, 305] on input "a." at bounding box center [654, 301] width 1 height 9
radio input "true"
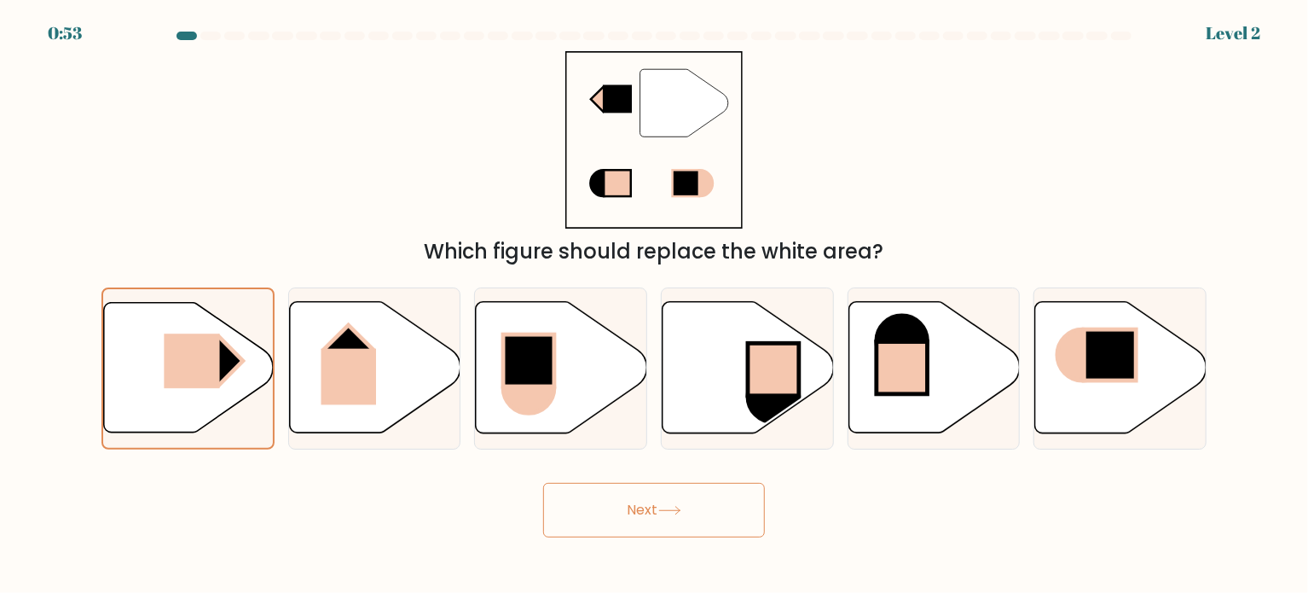
click at [596, 513] on button "Next" at bounding box center [654, 510] width 222 height 55
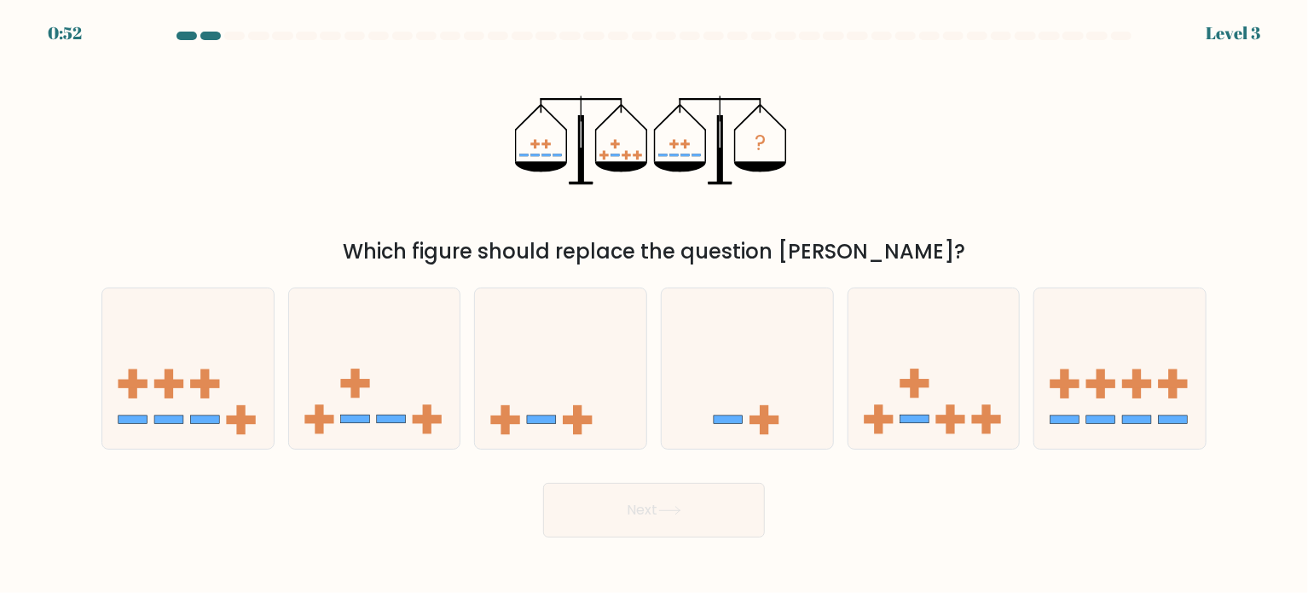
click at [596, 513] on button "Next" at bounding box center [654, 510] width 222 height 55
click at [918, 145] on div "? Which figure should replace the question mark?" at bounding box center [654, 159] width 1126 height 216
click at [928, 378] on icon at bounding box center [934, 368] width 171 height 142
click at [655, 305] on input "e." at bounding box center [654, 301] width 1 height 9
radio input "true"
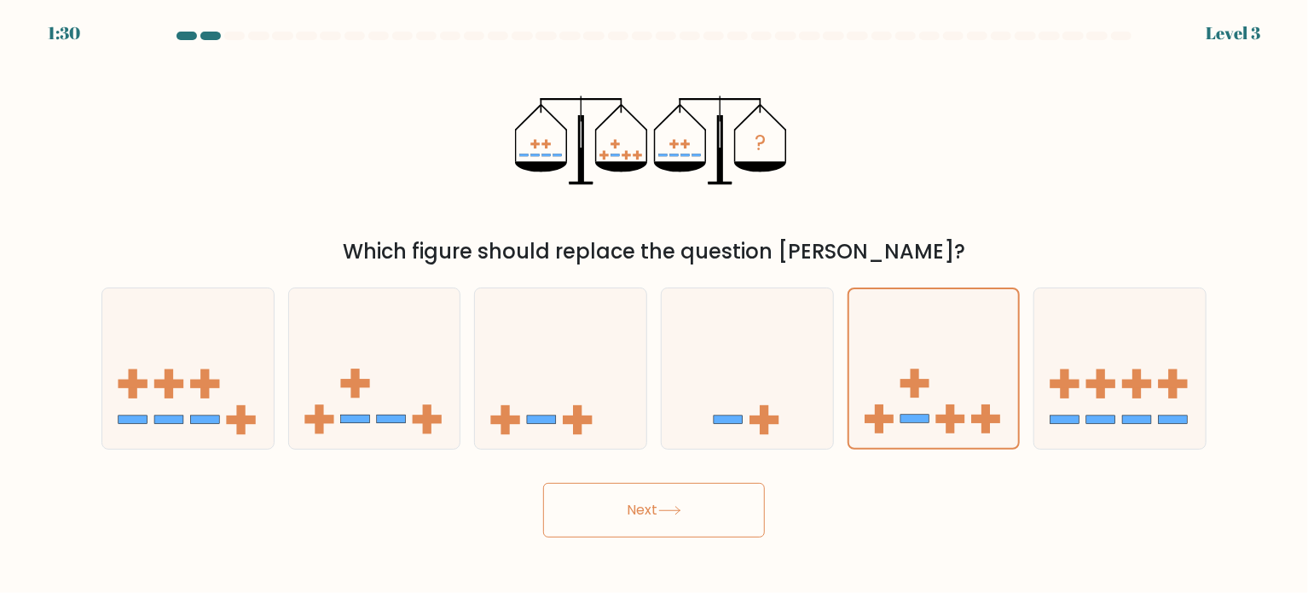
click at [717, 500] on button "Next" at bounding box center [654, 510] width 222 height 55
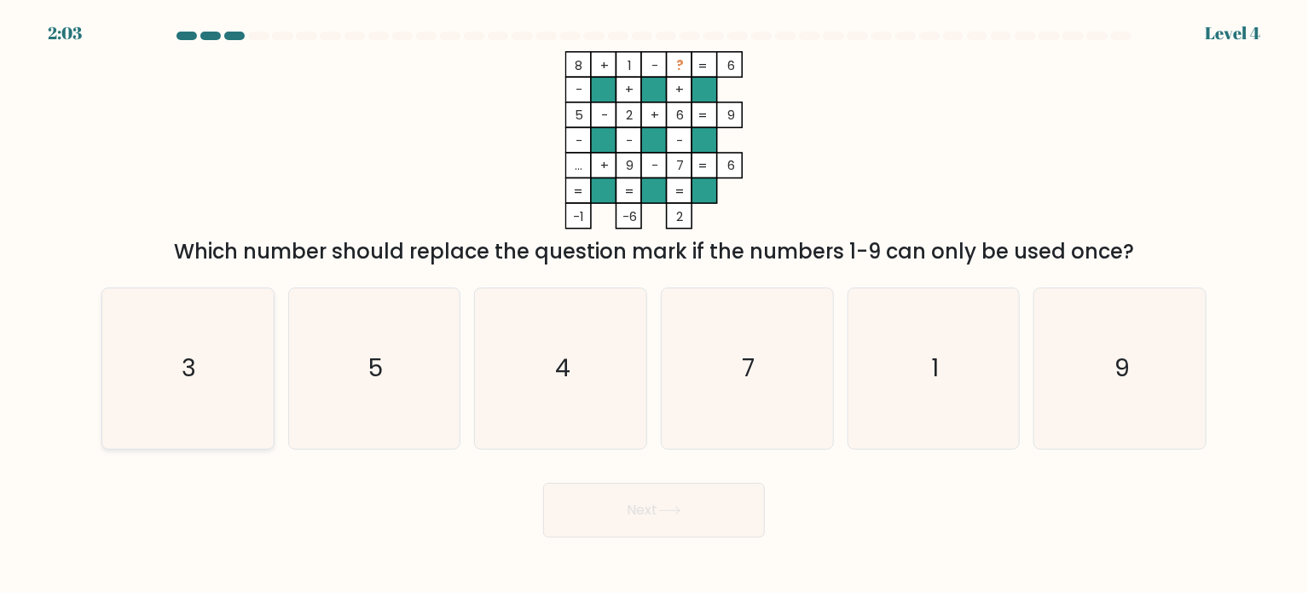
click at [255, 369] on icon "3" at bounding box center [187, 368] width 160 height 160
click at [654, 305] on input "a. 3" at bounding box center [654, 301] width 1 height 9
radio input "true"
click at [647, 508] on button "Next" at bounding box center [654, 510] width 222 height 55
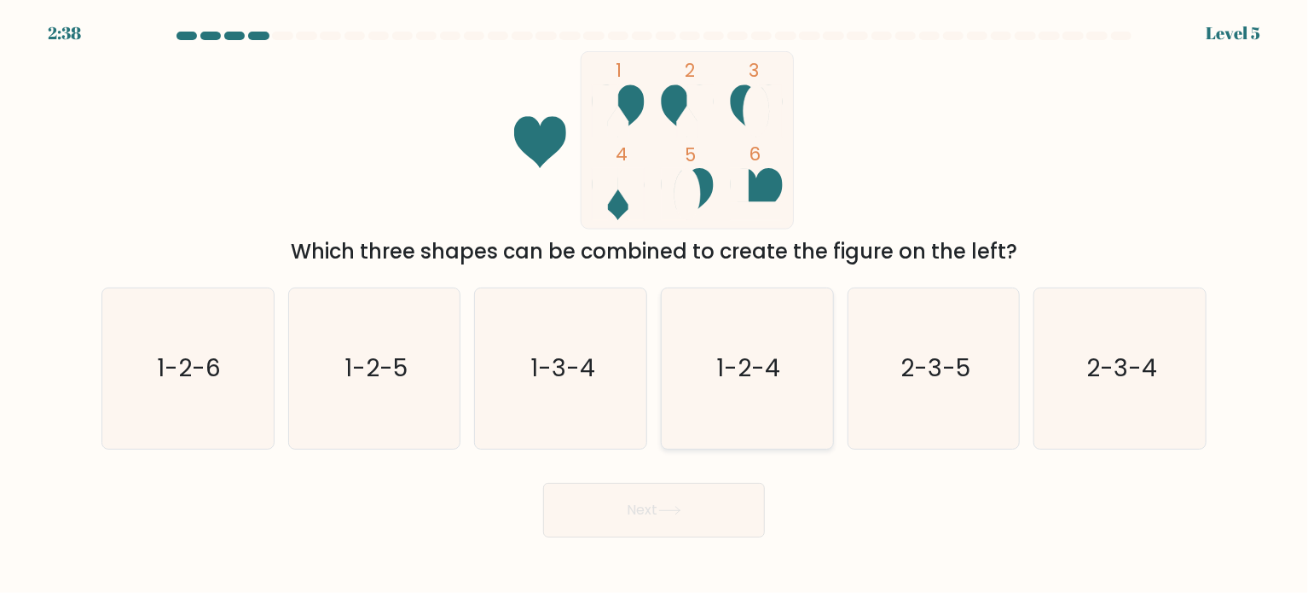
click at [801, 415] on icon "1-2-4" at bounding box center [747, 368] width 160 height 160
click at [655, 305] on input "d. 1-2-4" at bounding box center [654, 301] width 1 height 9
radio input "true"
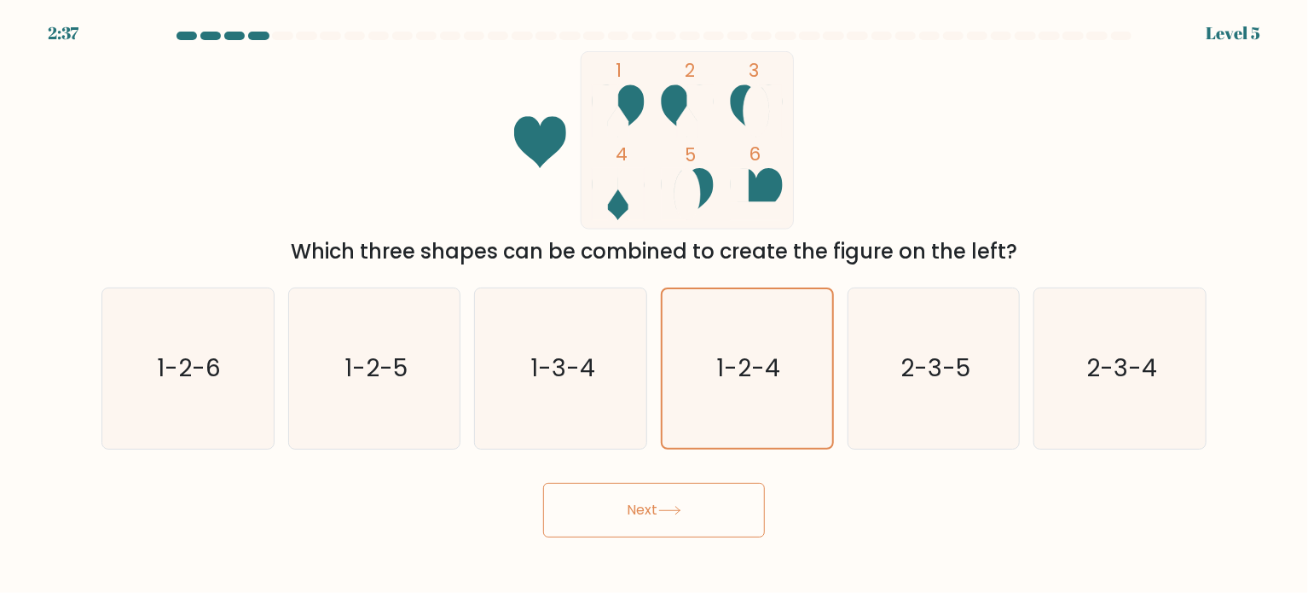
click at [687, 526] on button "Next" at bounding box center [654, 510] width 222 height 55
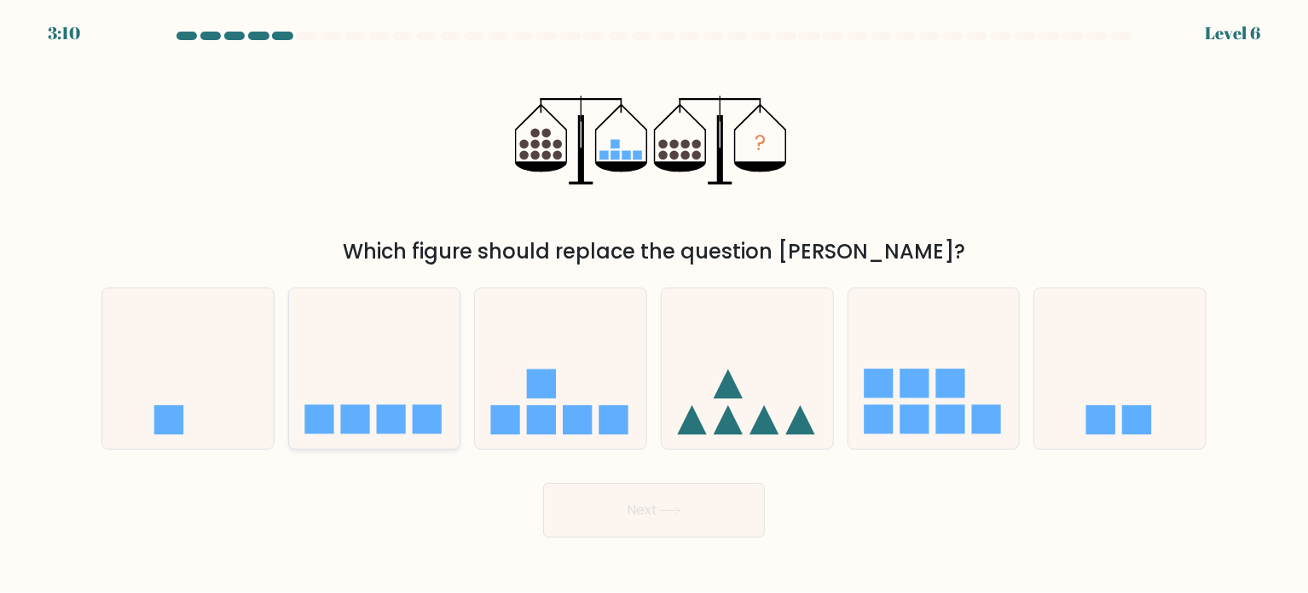
click at [368, 439] on div at bounding box center [374, 368] width 173 height 162
click at [654, 305] on input "b." at bounding box center [654, 301] width 1 height 9
radio input "true"
click at [606, 518] on button "Next" at bounding box center [654, 510] width 222 height 55
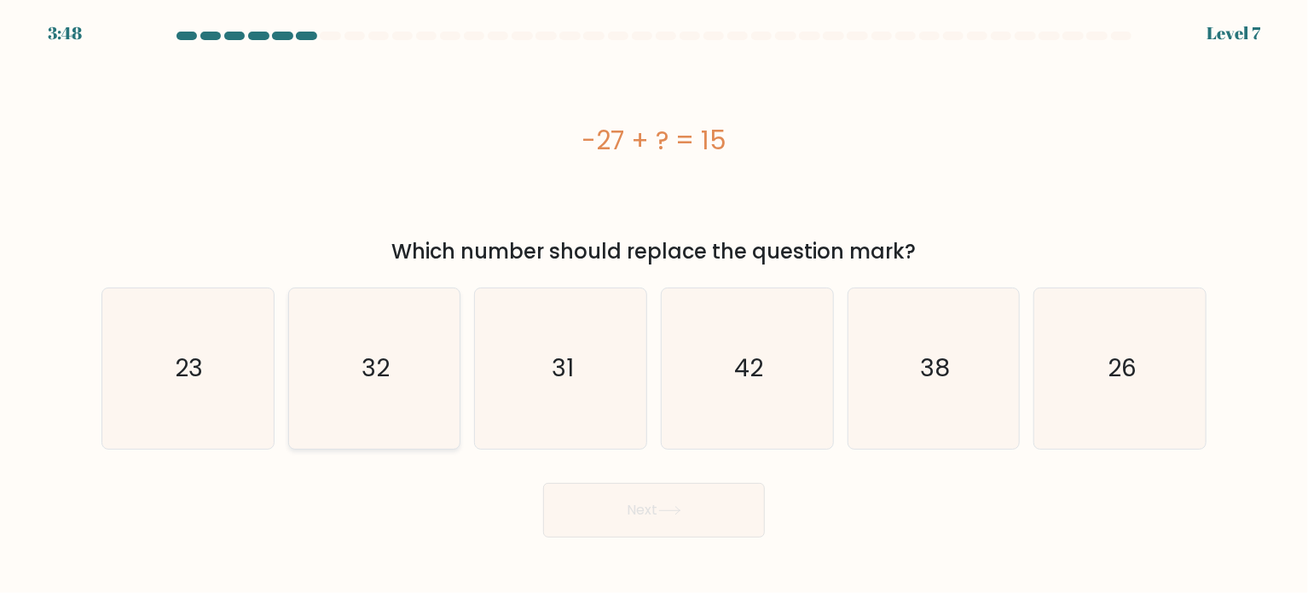
click at [326, 378] on icon "32" at bounding box center [374, 368] width 160 height 160
click at [654, 305] on input "b. 32" at bounding box center [654, 301] width 1 height 9
radio input "true"
click at [658, 534] on button "Next" at bounding box center [654, 510] width 222 height 55
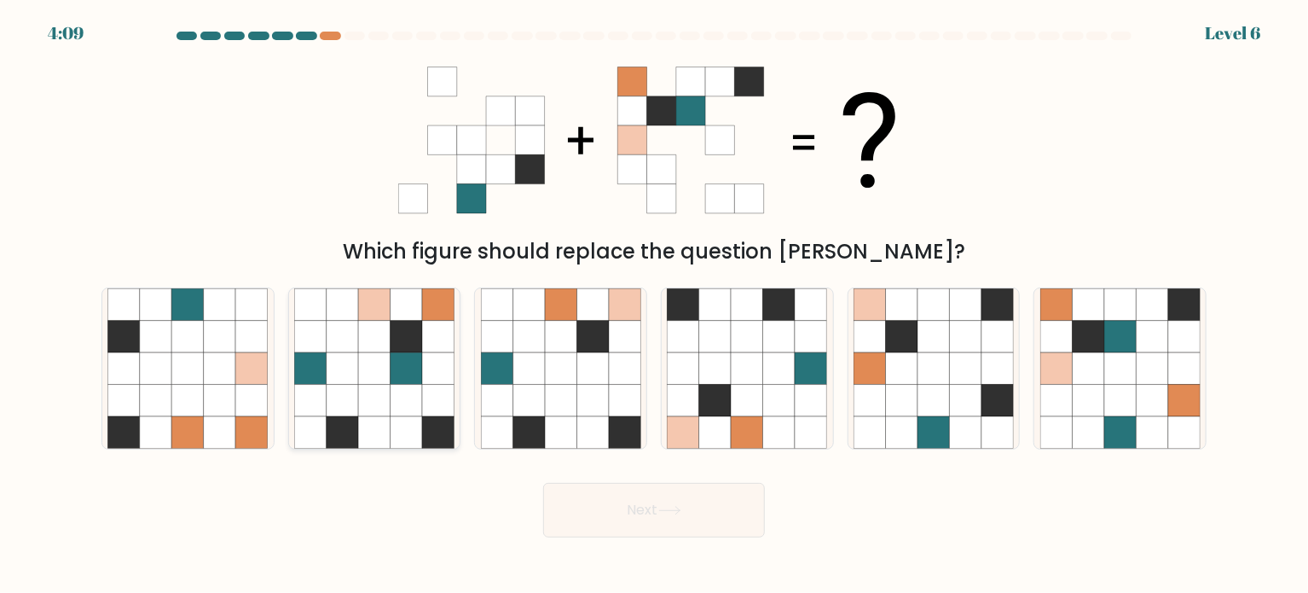
click at [361, 426] on icon at bounding box center [374, 432] width 32 height 32
click at [654, 305] on input "b." at bounding box center [654, 301] width 1 height 9
radio input "true"
click at [651, 526] on button "Next" at bounding box center [654, 510] width 222 height 55
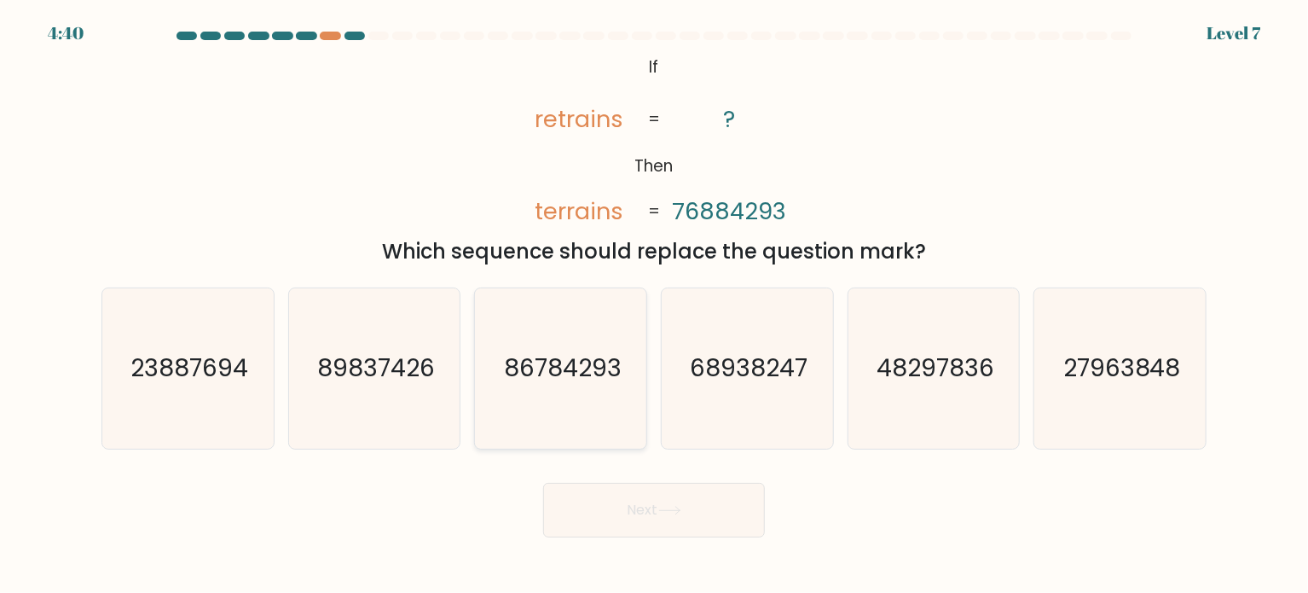
click at [545, 351] on icon "86784293" at bounding box center [561, 368] width 160 height 160
click at [654, 305] on input "c. 86784293" at bounding box center [654, 301] width 1 height 9
radio input "true"
click at [613, 522] on button "Next" at bounding box center [654, 510] width 222 height 55
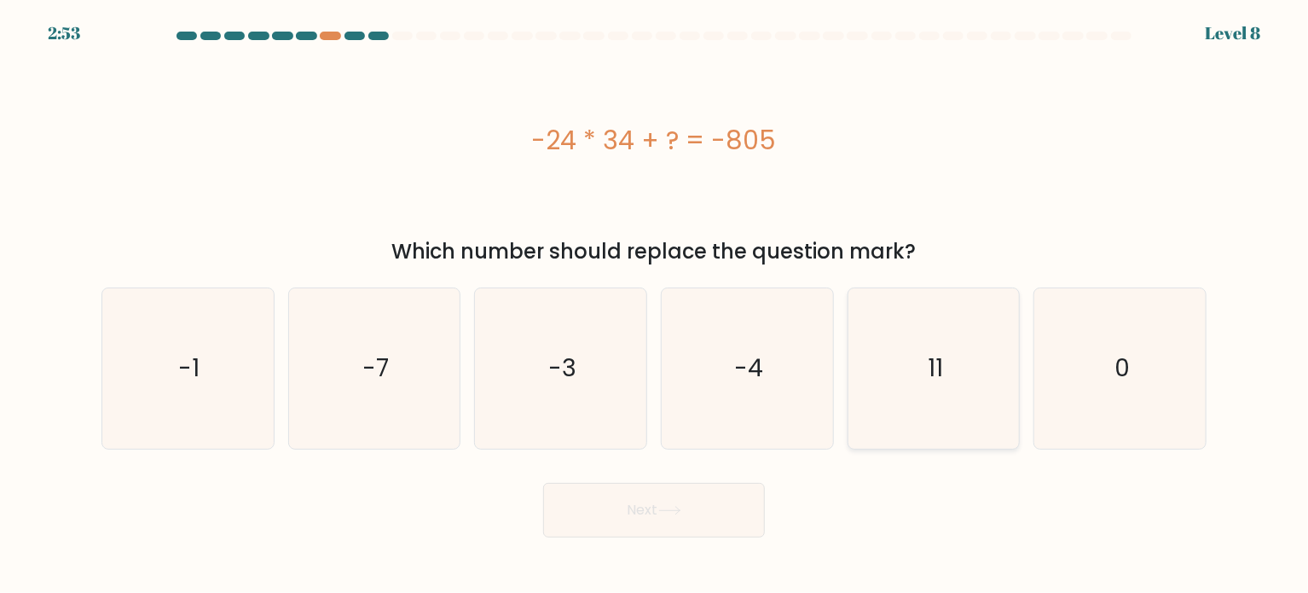
click at [866, 436] on icon "11" at bounding box center [934, 368] width 160 height 160
click at [655, 305] on input "e. 11" at bounding box center [654, 301] width 1 height 9
radio input "true"
click at [696, 506] on button "Next" at bounding box center [654, 510] width 222 height 55
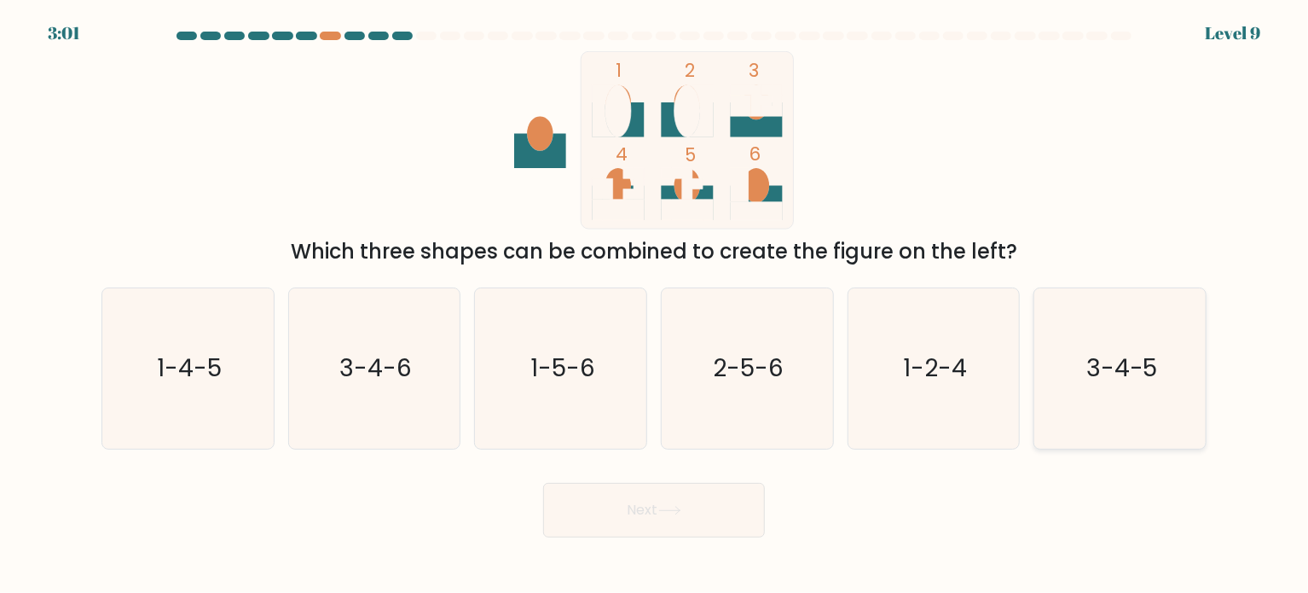
click at [1067, 392] on icon "3-4-5" at bounding box center [1121, 368] width 160 height 160
click at [655, 305] on input "f. 3-4-5" at bounding box center [654, 301] width 1 height 9
radio input "true"
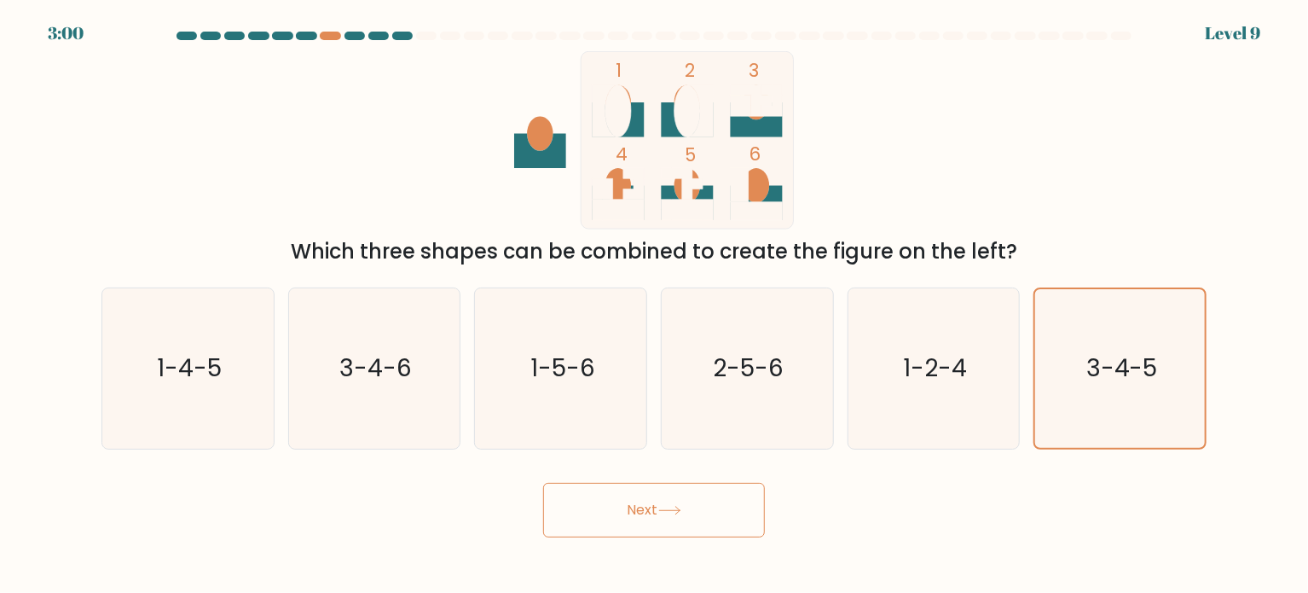
click at [705, 547] on body "3:00 Level 9" at bounding box center [654, 296] width 1308 height 593
click at [694, 529] on button "Next" at bounding box center [654, 510] width 222 height 55
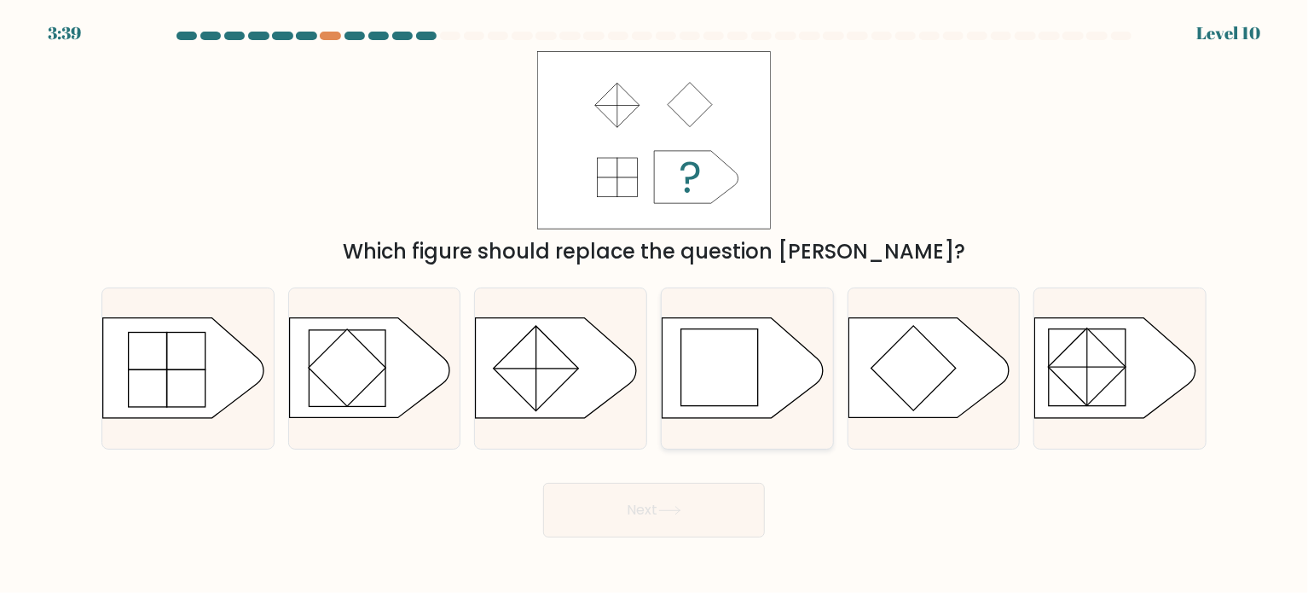
click at [733, 394] on rect at bounding box center [719, 367] width 77 height 77
click at [655, 305] on input "d." at bounding box center [654, 301] width 1 height 9
radio input "true"
click at [664, 507] on icon at bounding box center [669, 510] width 23 height 9
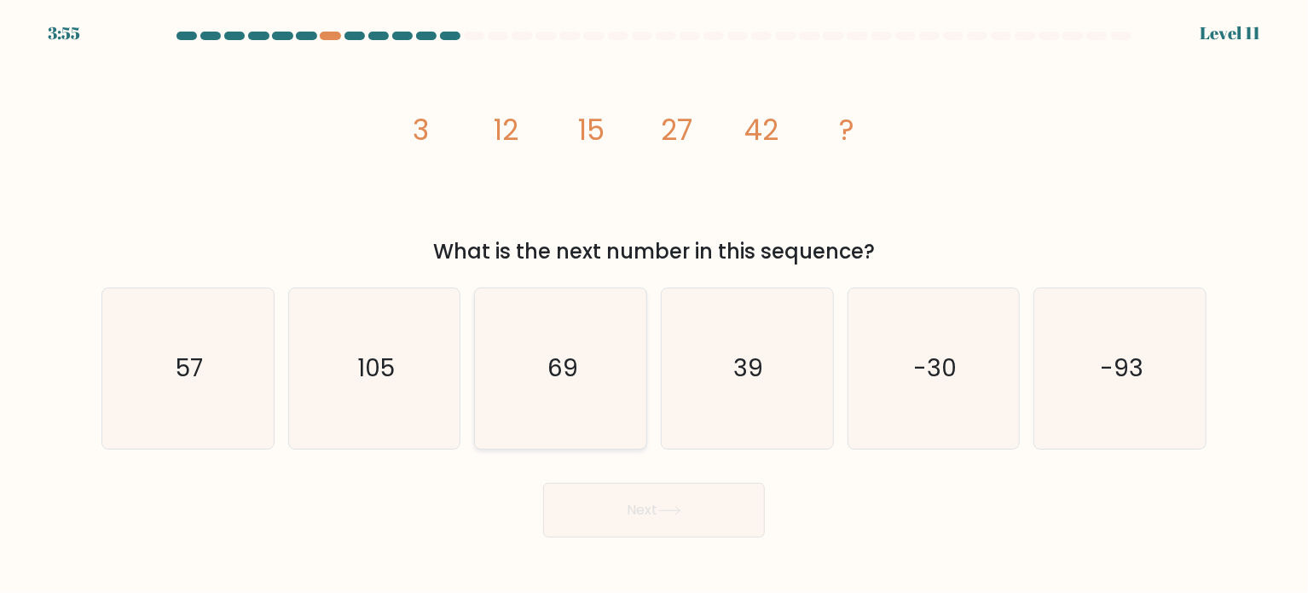
click at [560, 370] on text "69" at bounding box center [563, 368] width 31 height 34
click at [654, 305] on input "c. 69" at bounding box center [654, 301] width 1 height 9
radio input "true"
click at [694, 502] on button "Next" at bounding box center [654, 510] width 222 height 55
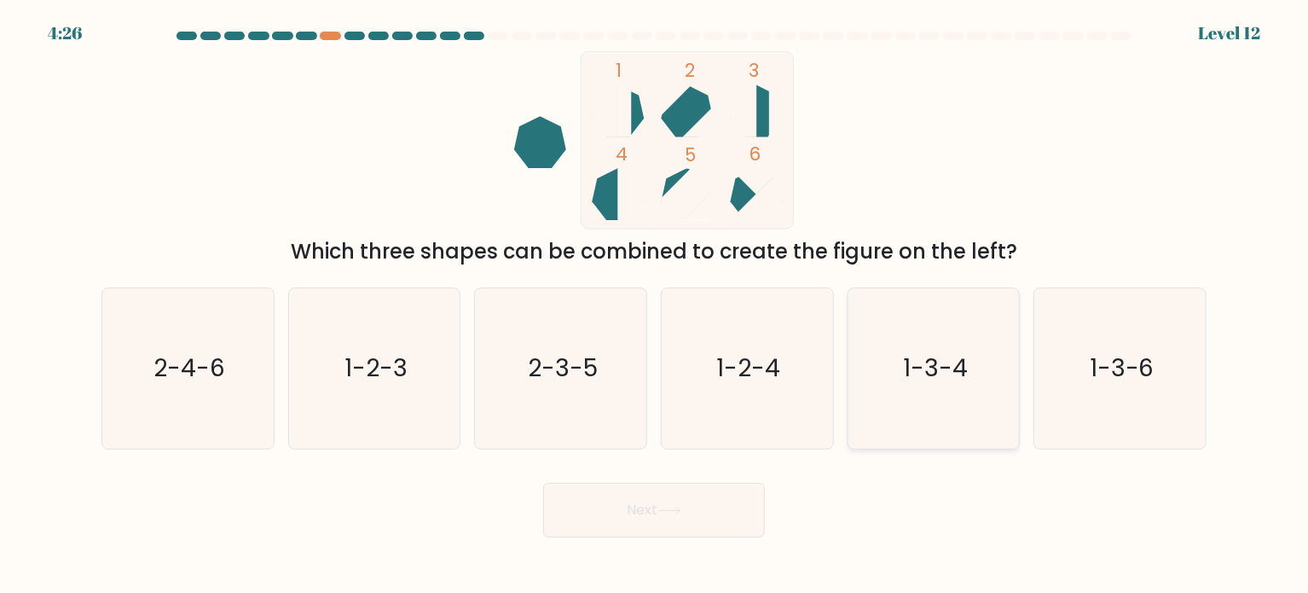
click at [940, 349] on icon "1-3-4" at bounding box center [934, 368] width 160 height 160
click at [655, 305] on input "e. 1-3-4" at bounding box center [654, 301] width 1 height 9
radio input "true"
click at [652, 520] on button "Next" at bounding box center [654, 510] width 222 height 55
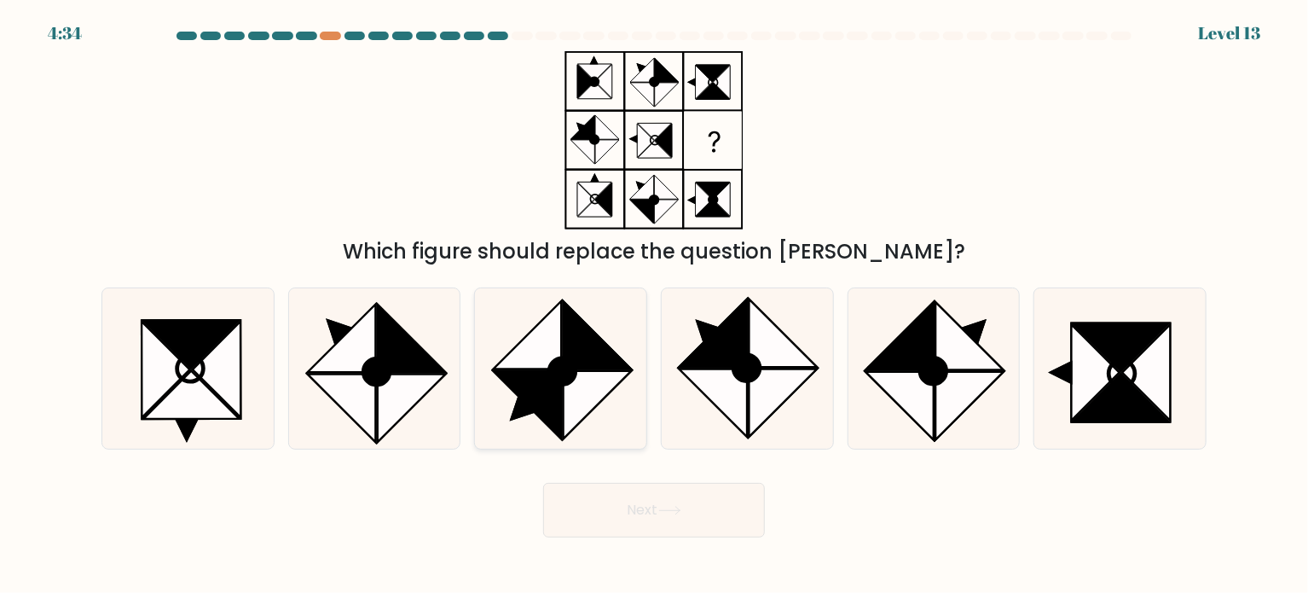
click at [586, 398] on icon at bounding box center [597, 405] width 68 height 68
click at [654, 305] on input "c." at bounding box center [654, 301] width 1 height 9
radio input "true"
click at [661, 503] on button "Next" at bounding box center [654, 510] width 222 height 55
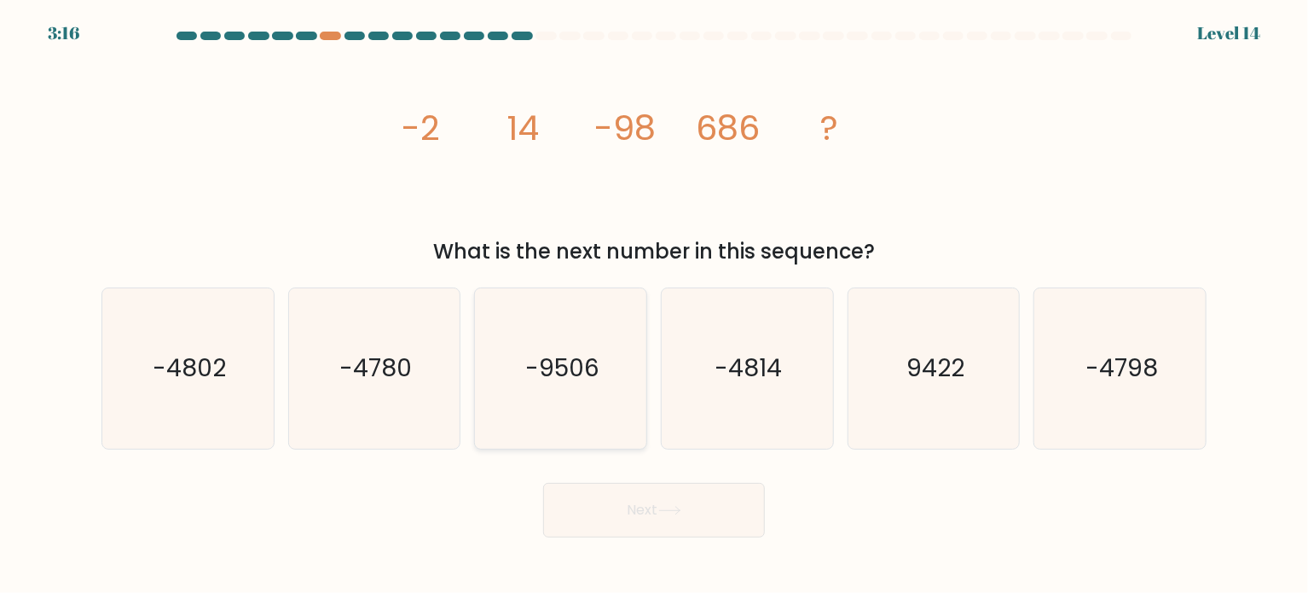
click at [545, 325] on icon "-9506" at bounding box center [561, 368] width 160 height 160
click at [654, 305] on input "c. -9506" at bounding box center [654, 301] width 1 height 9
radio input "true"
click at [663, 508] on icon at bounding box center [669, 510] width 23 height 9
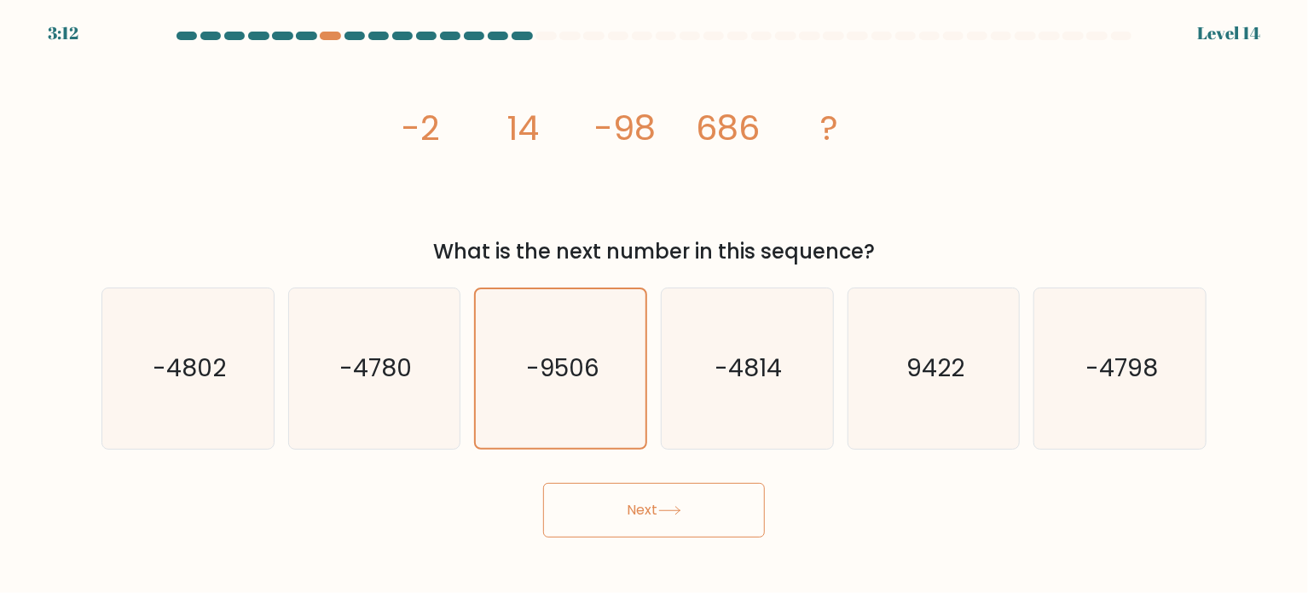
click at [663, 508] on icon at bounding box center [669, 510] width 23 height 9
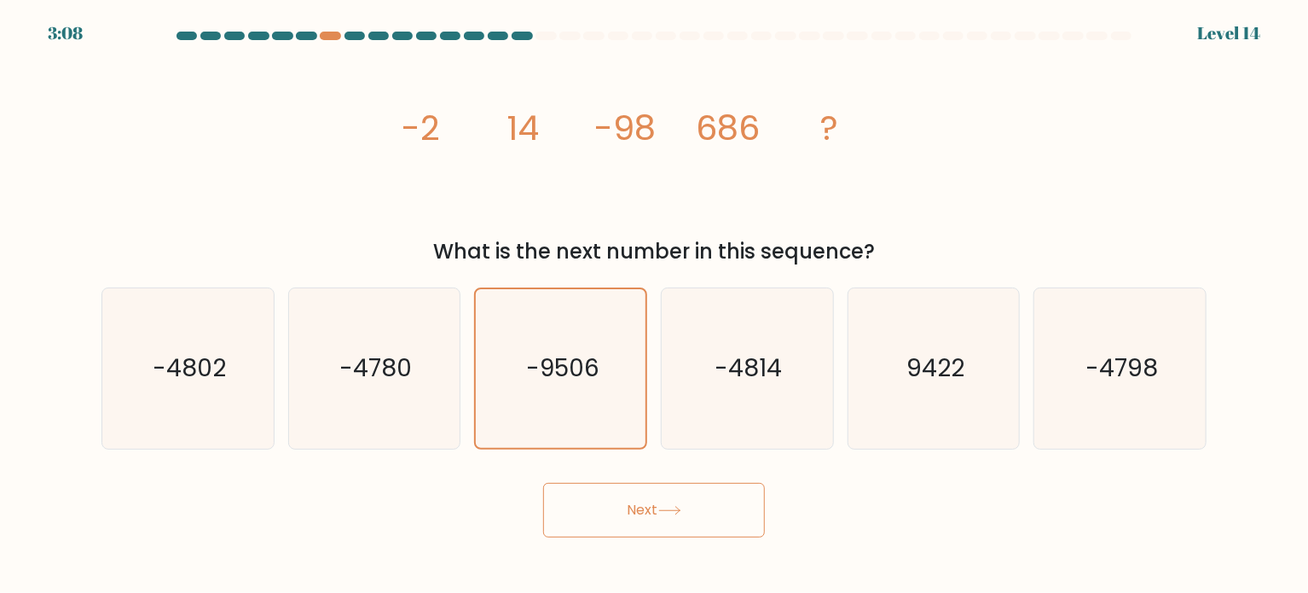
click at [722, 506] on button "Next" at bounding box center [654, 510] width 222 height 55
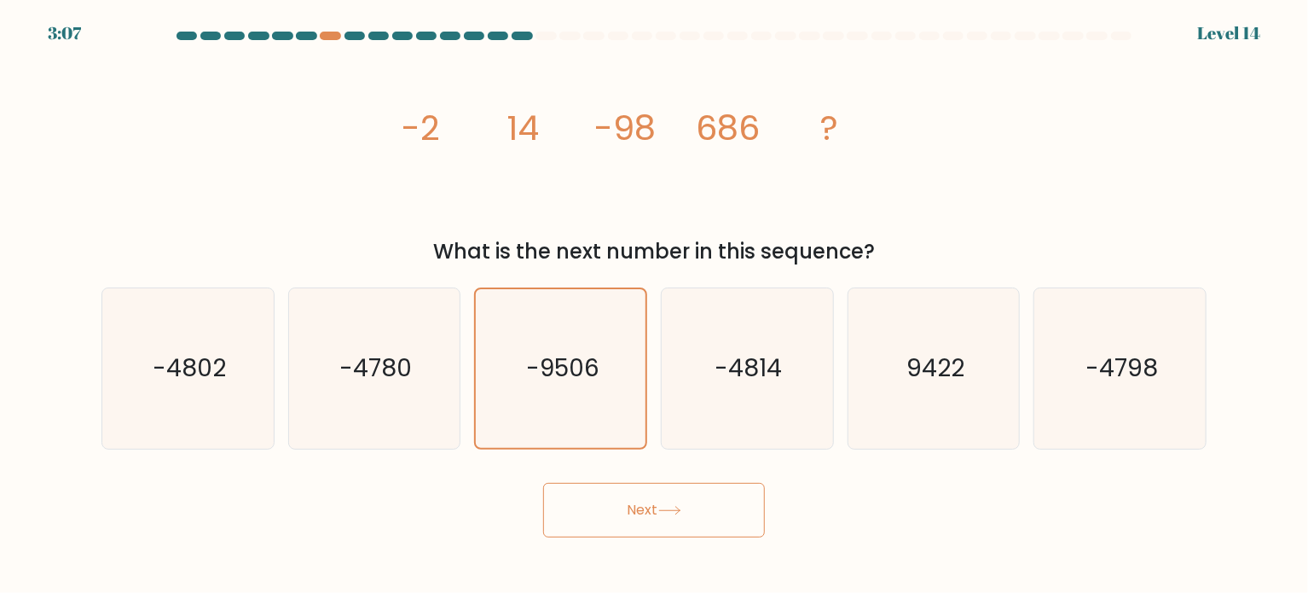
click at [722, 506] on button "Next" at bounding box center [654, 510] width 222 height 55
drag, startPoint x: 722, startPoint y: 506, endPoint x: 591, endPoint y: 512, distance: 130.6
click at [591, 512] on button "Next" at bounding box center [654, 510] width 222 height 55
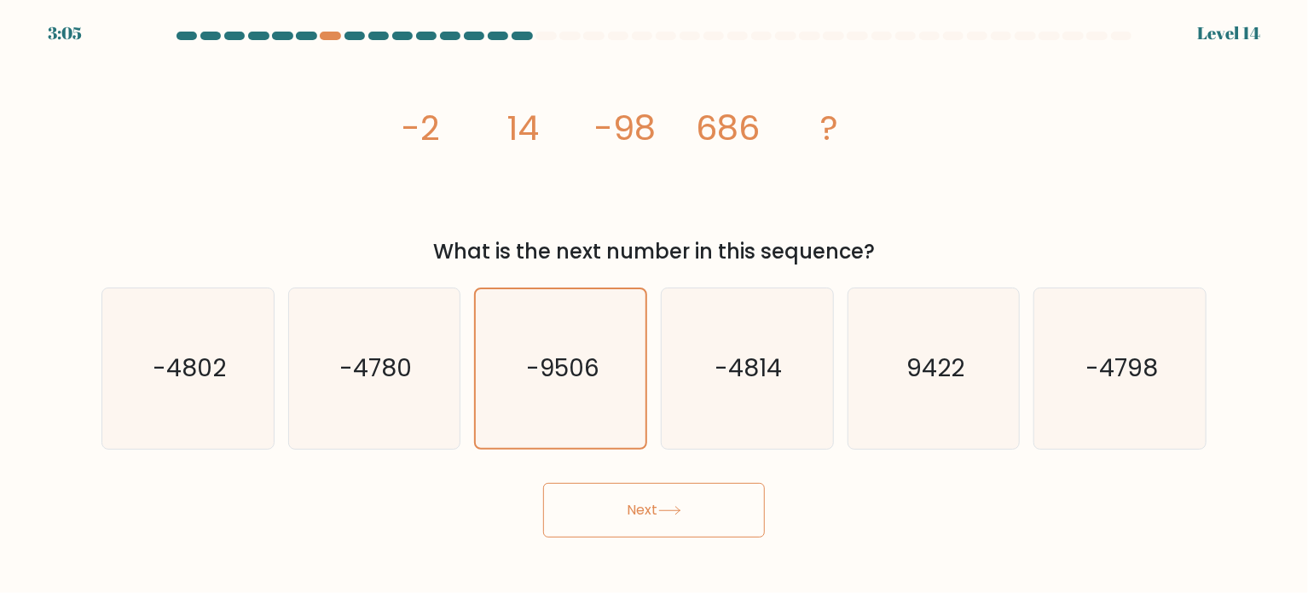
click at [591, 512] on button "Next" at bounding box center [654, 510] width 222 height 55
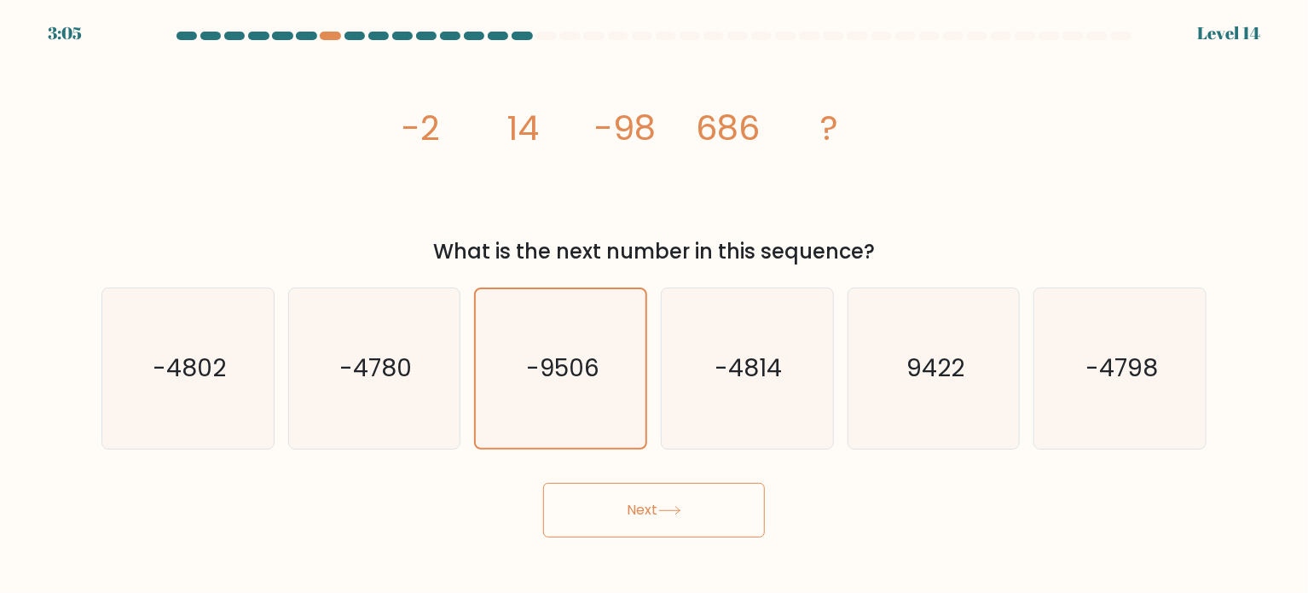
click at [591, 512] on button "Next" at bounding box center [654, 510] width 222 height 55
click at [872, 481] on div "Next" at bounding box center [654, 503] width 1126 height 67
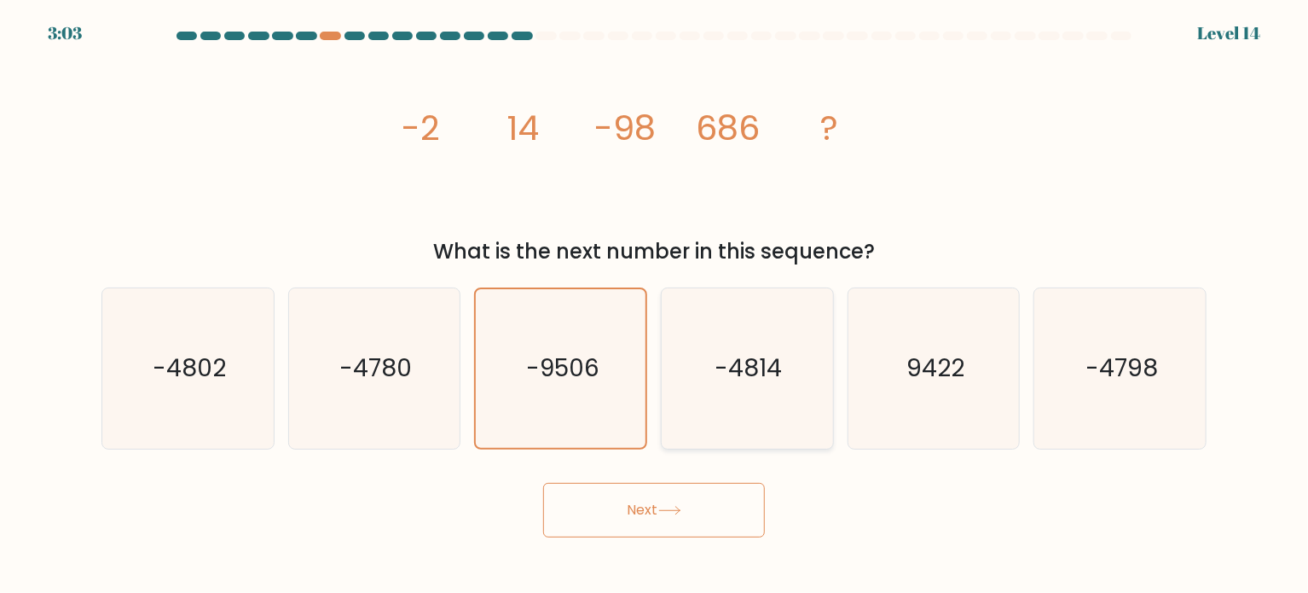
click at [736, 391] on icon "-4814" at bounding box center [747, 368] width 160 height 160
click at [655, 305] on input "d. -4814" at bounding box center [654, 301] width 1 height 9
radio input "true"
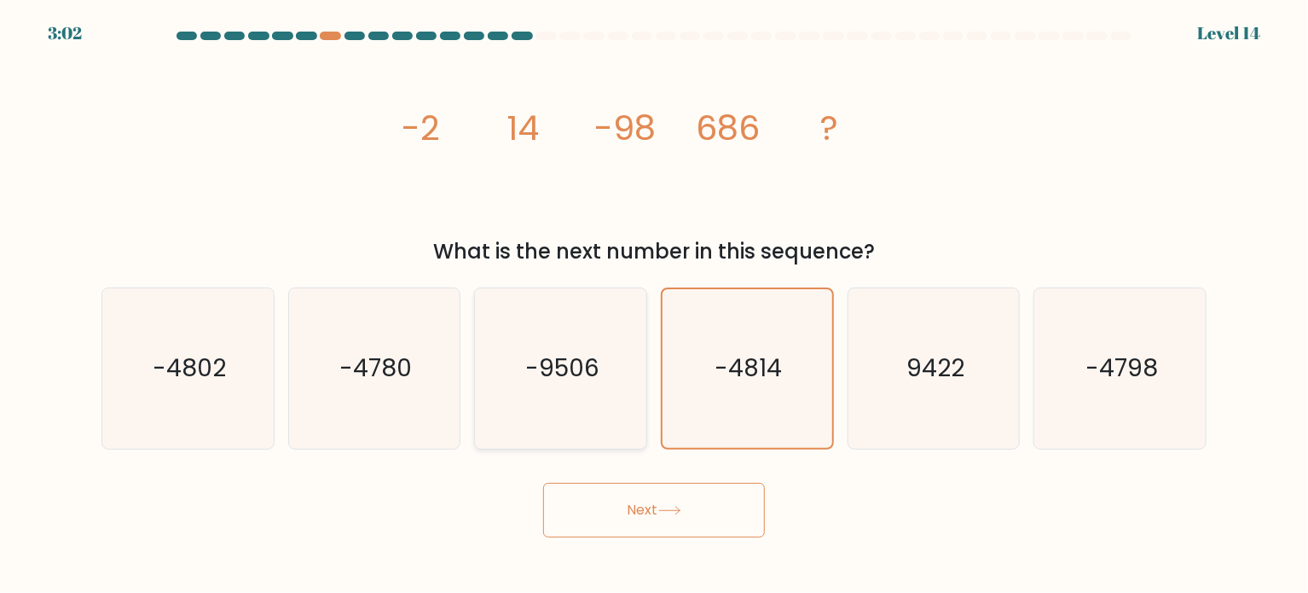
click at [525, 390] on icon "-9506" at bounding box center [561, 368] width 160 height 160
click at [654, 305] on input "c. -9506" at bounding box center [654, 301] width 1 height 9
radio input "true"
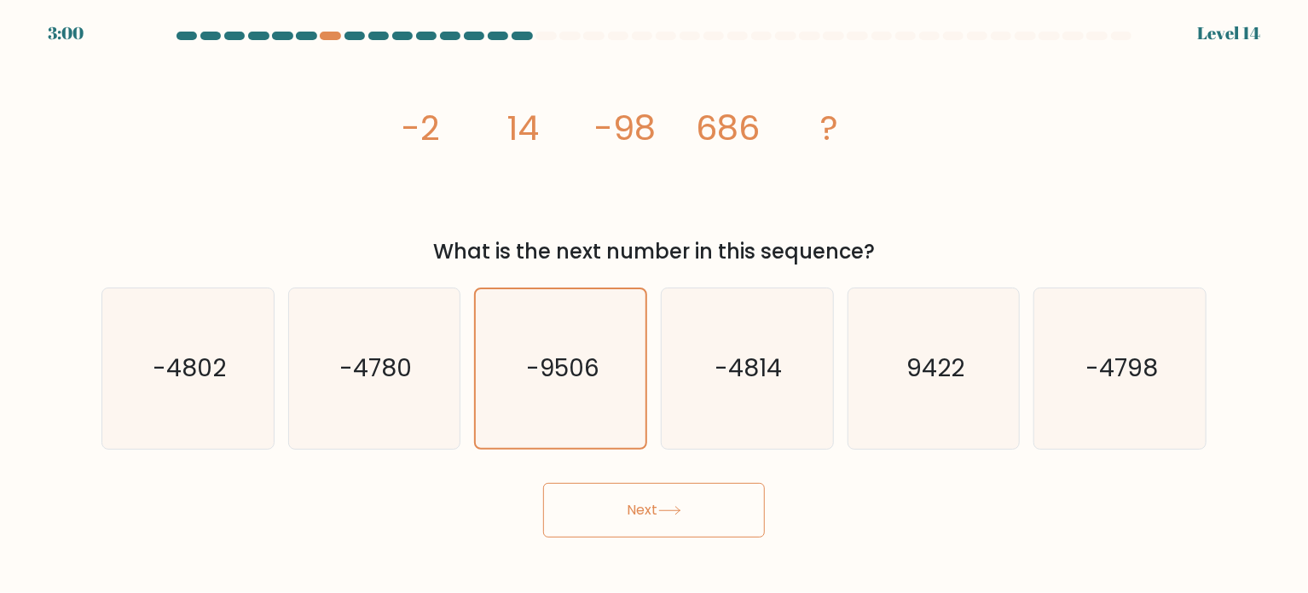
click at [651, 514] on button "Next" at bounding box center [654, 510] width 222 height 55
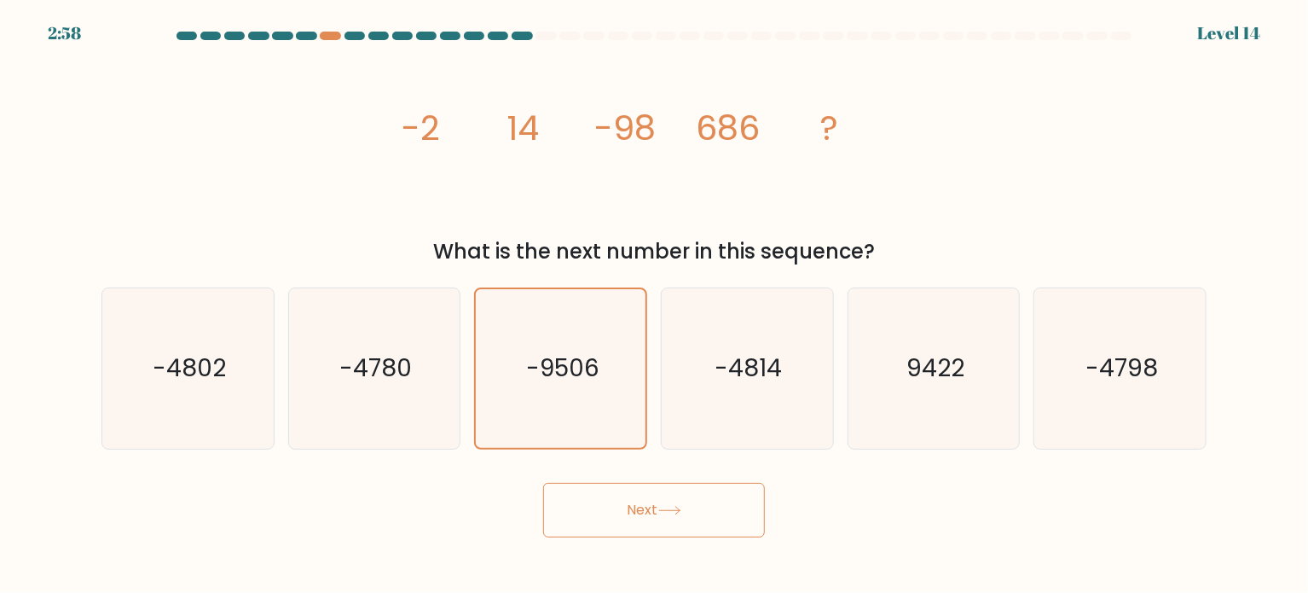
click at [651, 514] on button "Next" at bounding box center [654, 510] width 222 height 55
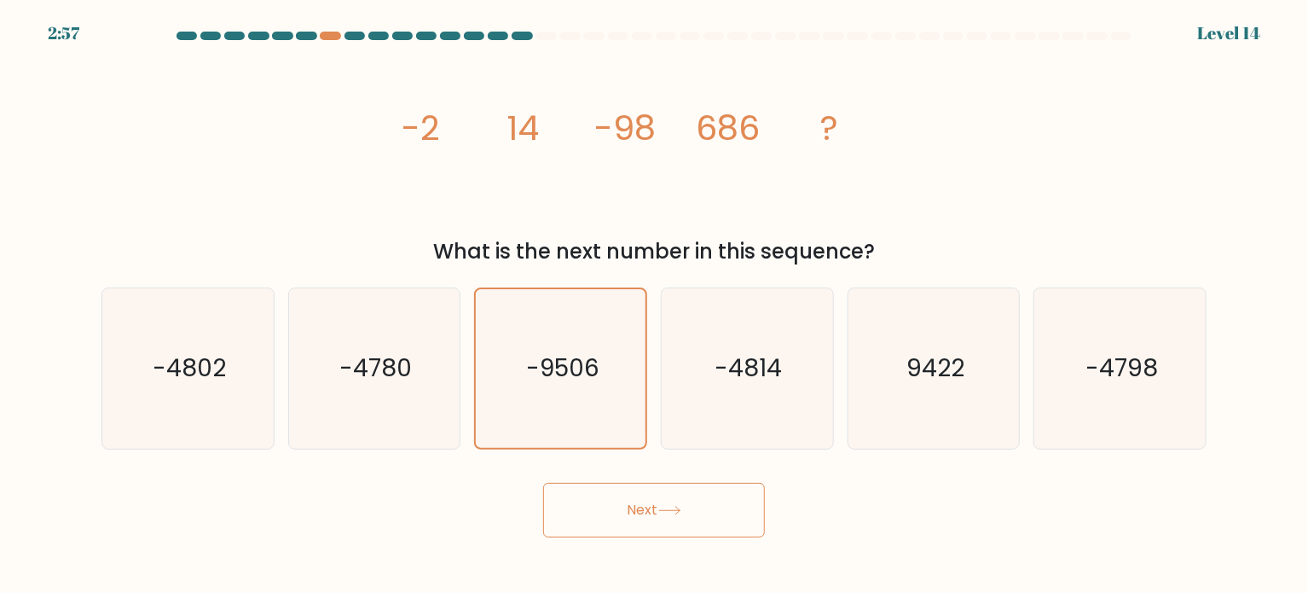
click at [651, 514] on button "Next" at bounding box center [654, 510] width 222 height 55
click at [869, 518] on div "Next" at bounding box center [654, 503] width 1126 height 67
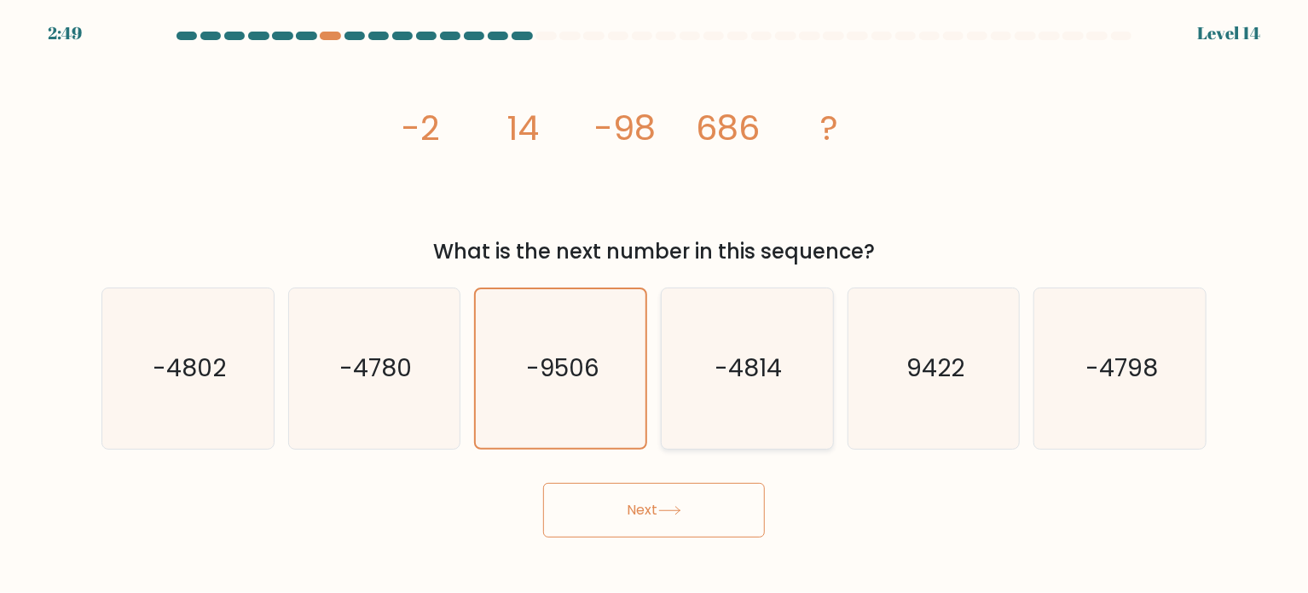
click at [777, 381] on text "-4814" at bounding box center [749, 368] width 67 height 34
click at [655, 305] on input "d. -4814" at bounding box center [654, 301] width 1 height 9
radio input "true"
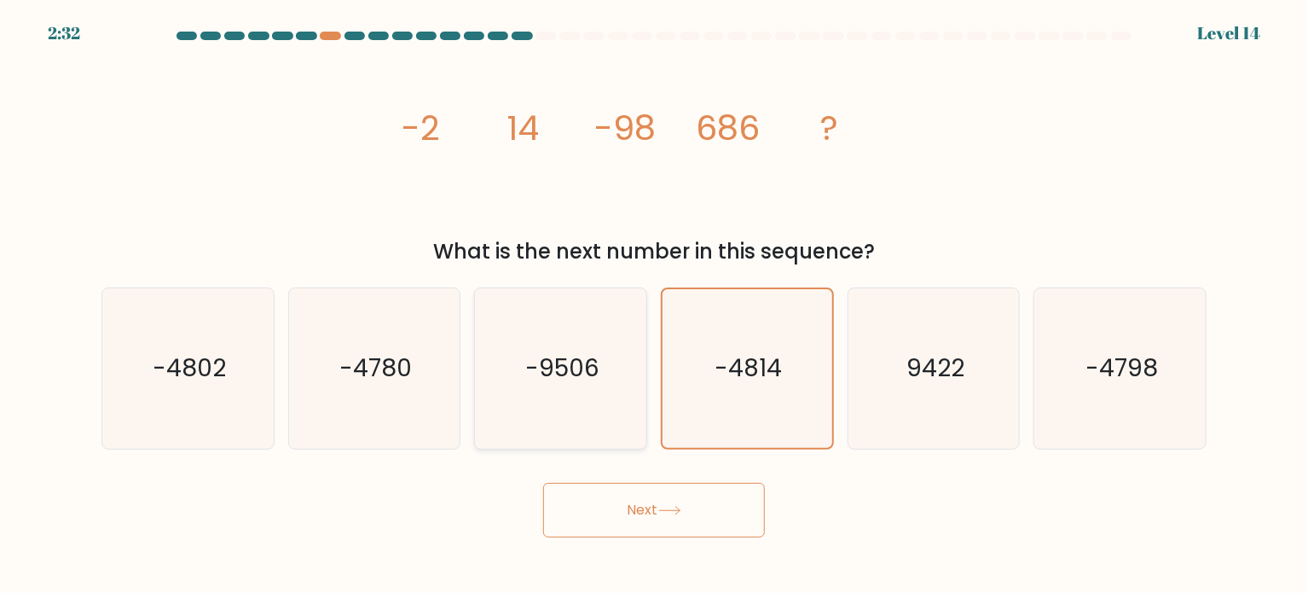
click at [643, 386] on div "-9506" at bounding box center [560, 368] width 173 height 162
click at [654, 305] on input "c. -9506" at bounding box center [654, 301] width 1 height 9
radio input "true"
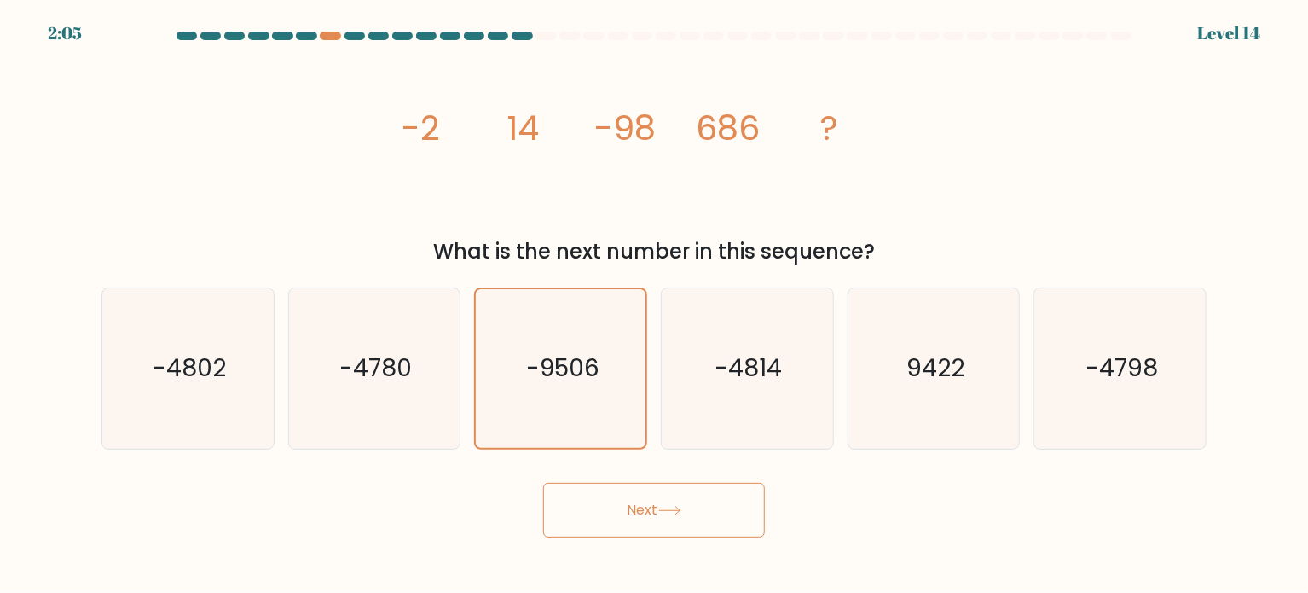
click at [654, 491] on button "Next" at bounding box center [654, 510] width 222 height 55
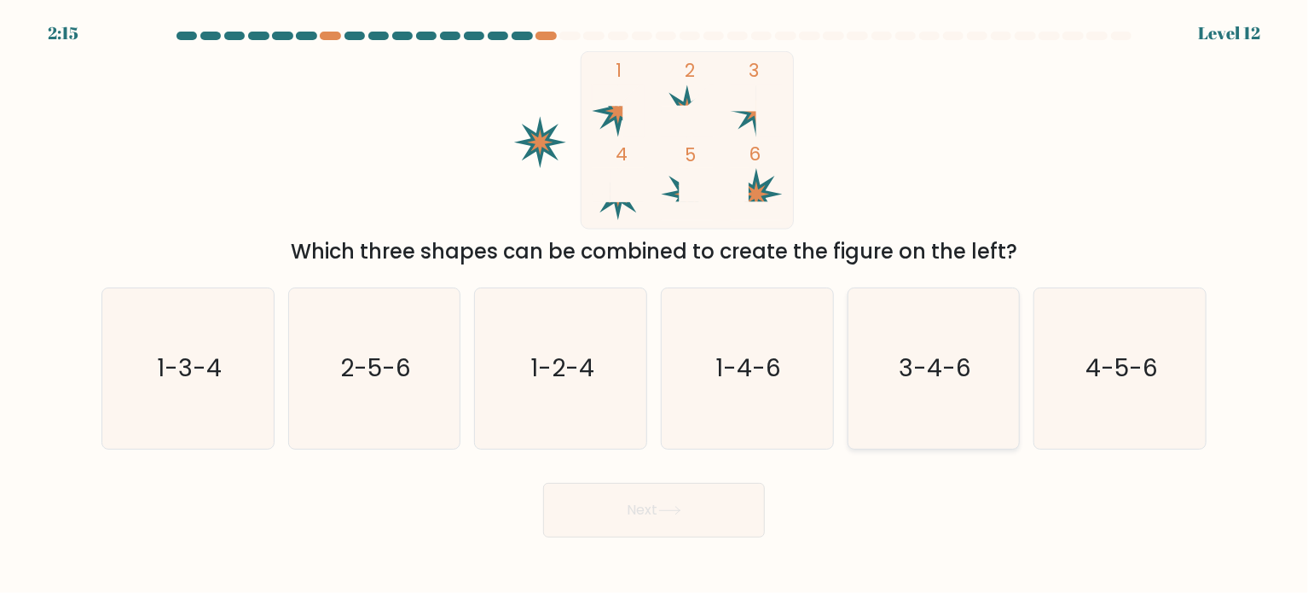
click at [921, 399] on icon "3-4-6" at bounding box center [934, 368] width 160 height 160
click at [655, 305] on input "e. 3-4-6" at bounding box center [654, 301] width 1 height 9
radio input "true"
click at [706, 533] on button "Next" at bounding box center [654, 510] width 222 height 55
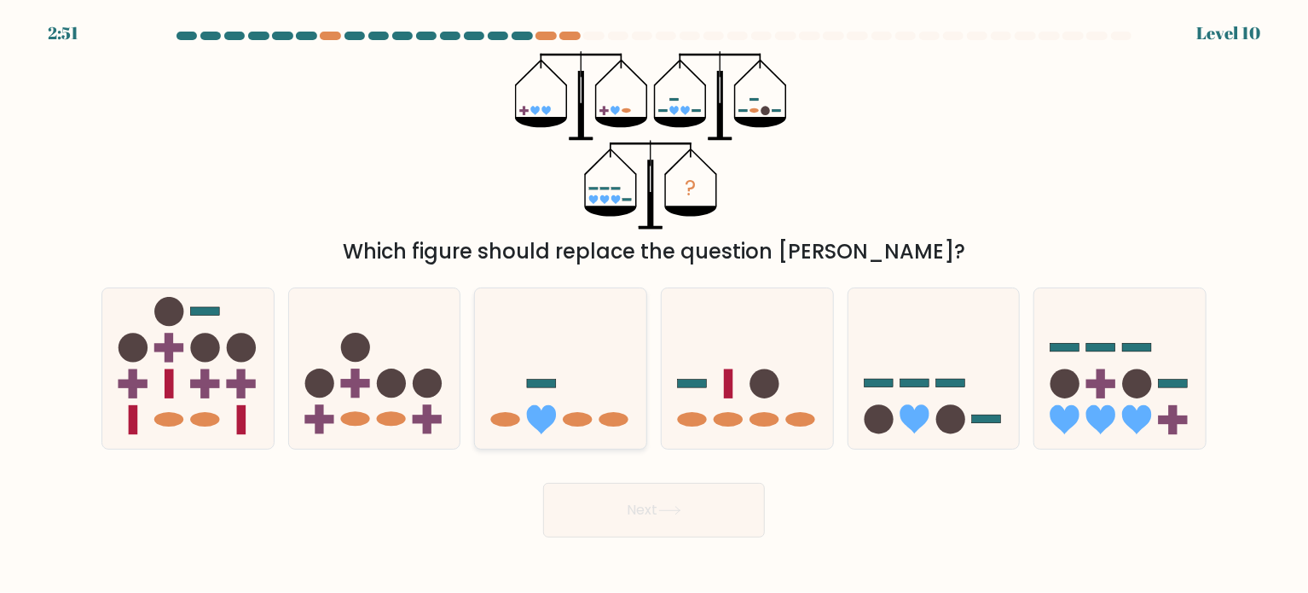
click at [569, 349] on icon at bounding box center [560, 368] width 171 height 142
click at [654, 305] on input "c." at bounding box center [654, 301] width 1 height 9
radio input "true"
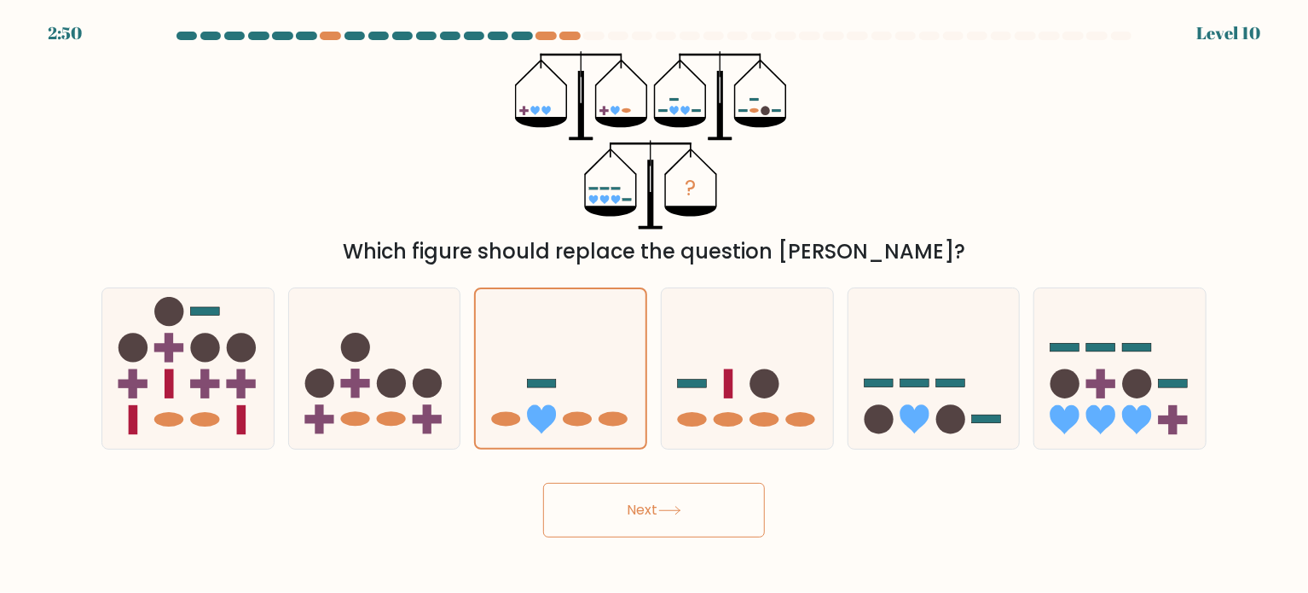
click at [662, 481] on div "Next" at bounding box center [654, 503] width 1126 height 67
click at [681, 520] on button "Next" at bounding box center [654, 510] width 222 height 55
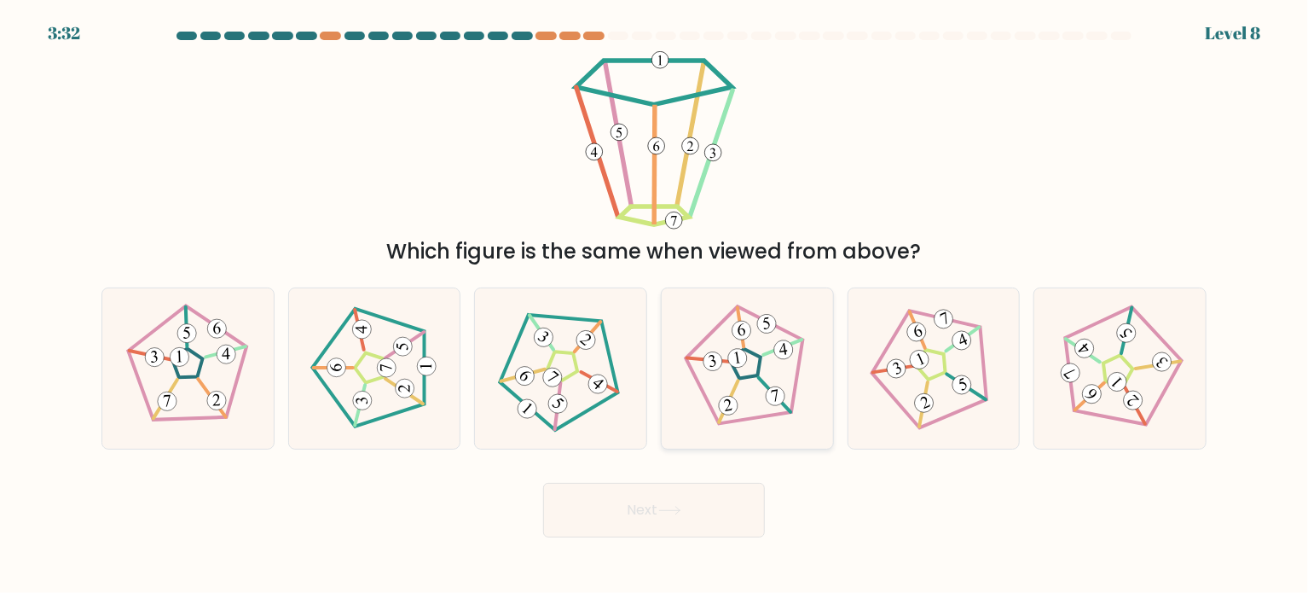
click at [755, 374] on icon at bounding box center [747, 368] width 129 height 129
click at [655, 305] on input "d." at bounding box center [654, 301] width 1 height 9
radio input "true"
click at [702, 508] on button "Next" at bounding box center [654, 510] width 222 height 55
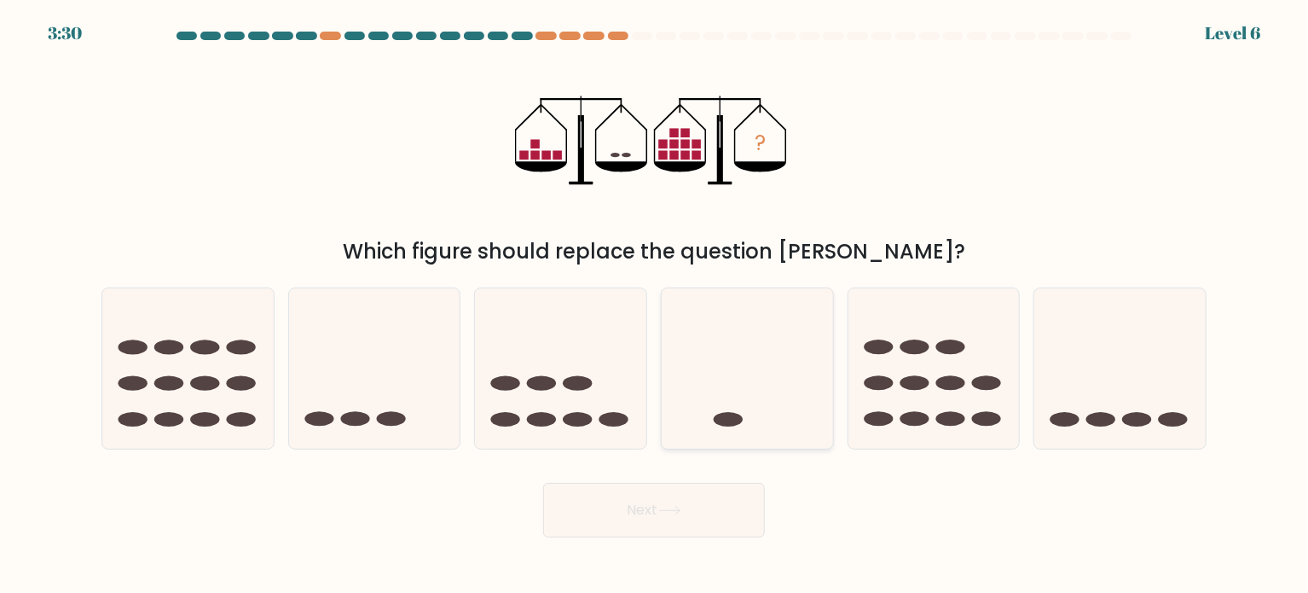
click at [733, 400] on icon at bounding box center [747, 368] width 171 height 142
click at [655, 305] on input "d." at bounding box center [654, 301] width 1 height 9
radio input "true"
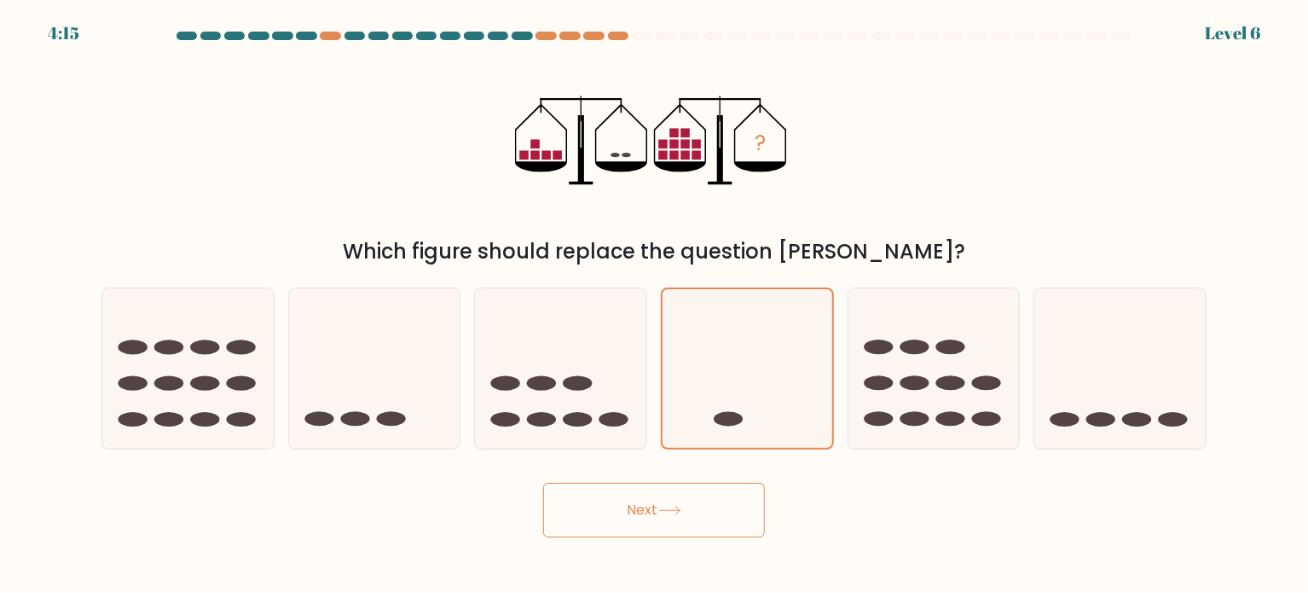
click at [679, 499] on button "Next" at bounding box center [654, 510] width 222 height 55
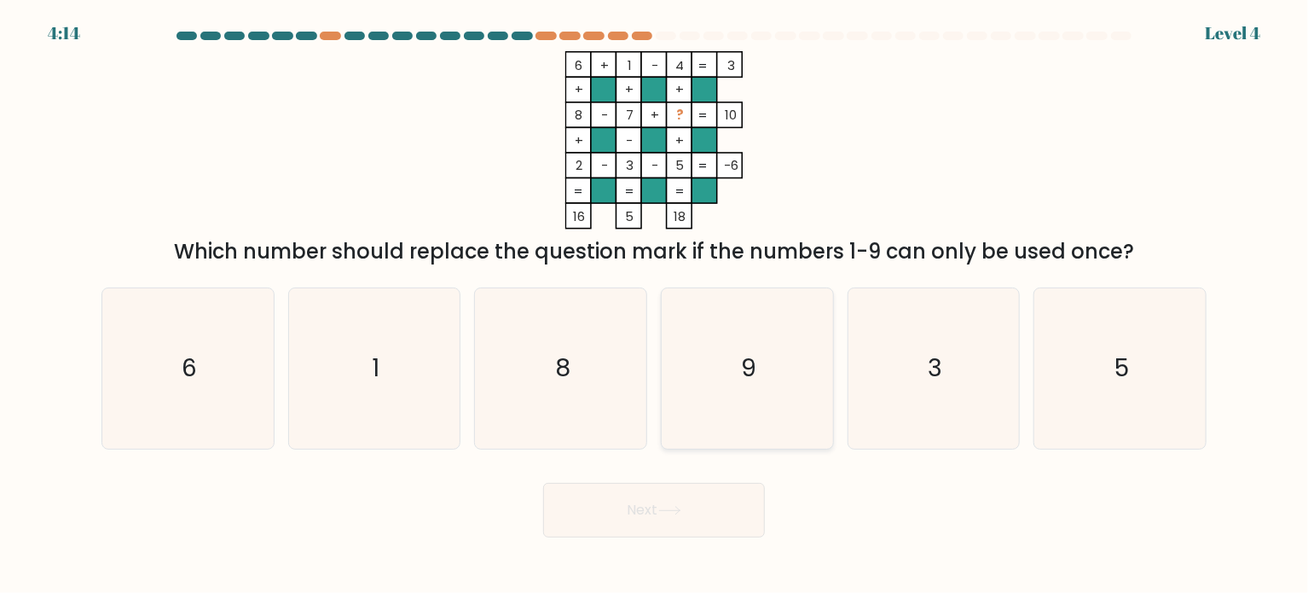
click at [726, 368] on icon "9" at bounding box center [747, 368] width 160 height 160
click at [655, 305] on input "d. 9" at bounding box center [654, 301] width 1 height 9
radio input "true"
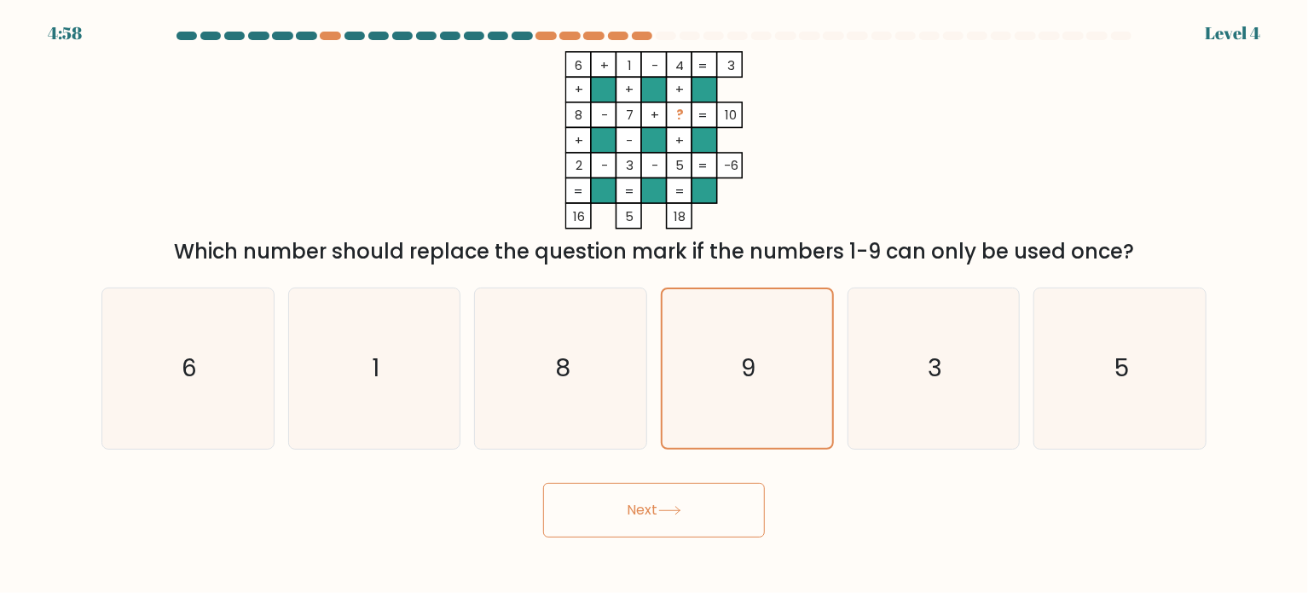
click at [698, 493] on button "Next" at bounding box center [654, 510] width 222 height 55
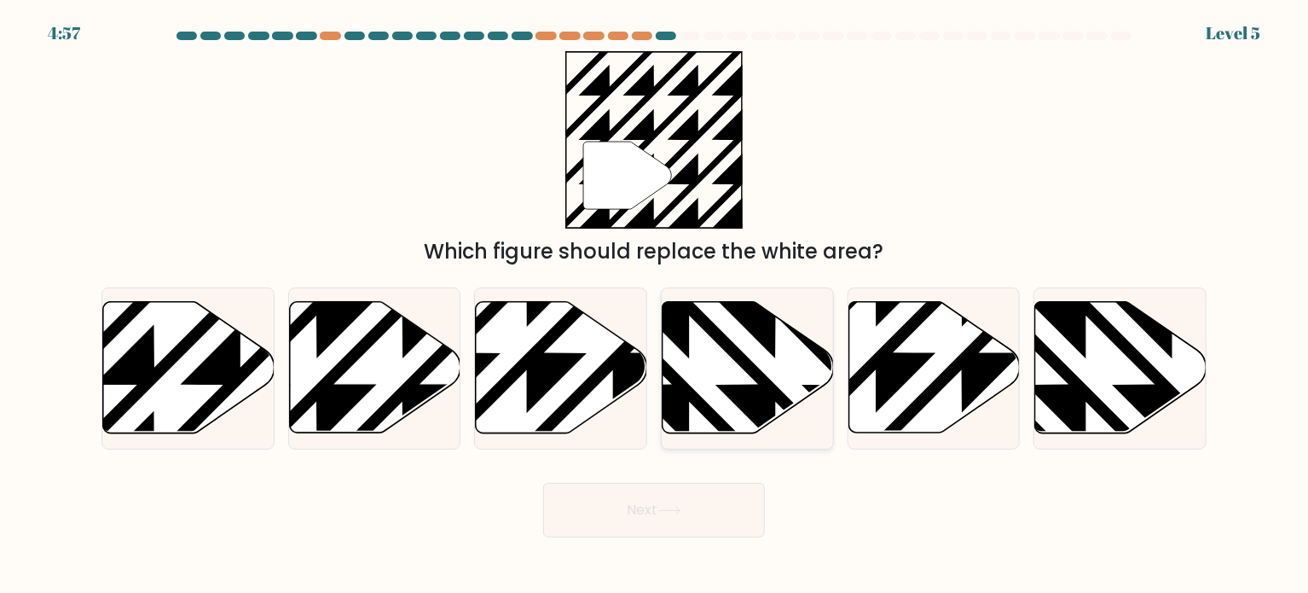
click at [743, 386] on icon at bounding box center [689, 298] width 345 height 345
click at [655, 305] on input "d." at bounding box center [654, 301] width 1 height 9
radio input "true"
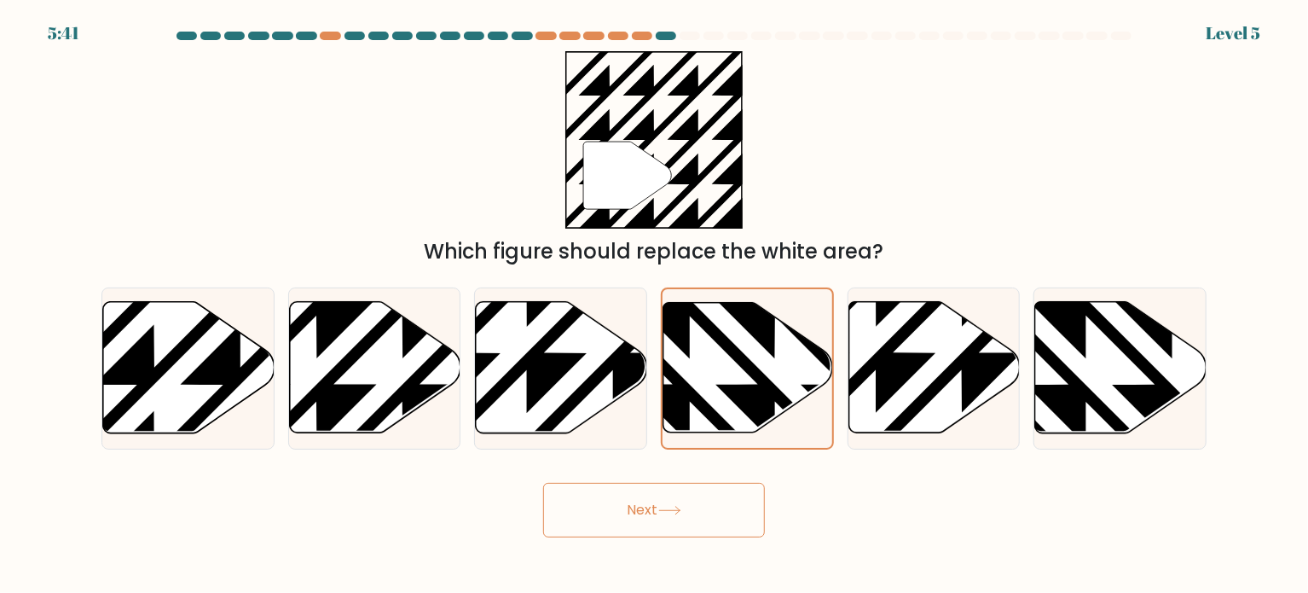
click at [712, 509] on button "Next" at bounding box center [654, 510] width 222 height 55
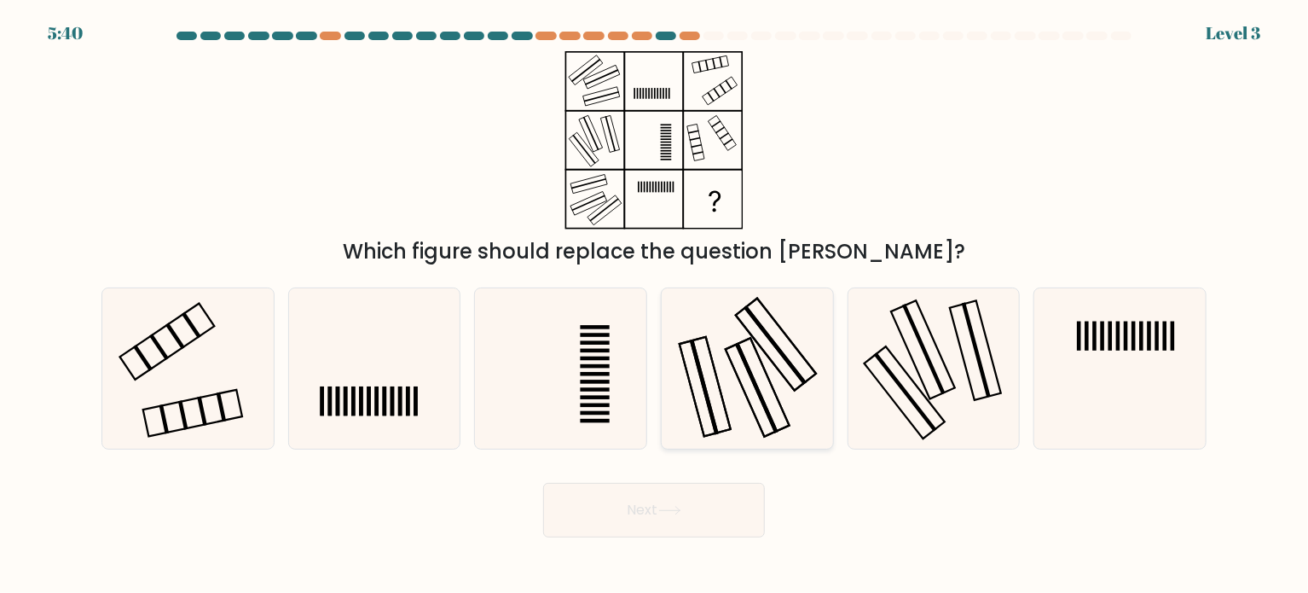
click at [760, 375] on icon at bounding box center [747, 368] width 160 height 160
click at [655, 305] on input "d." at bounding box center [654, 301] width 1 height 9
radio input "true"
drag, startPoint x: 746, startPoint y: 482, endPoint x: 736, endPoint y: 513, distance: 32.4
click at [736, 513] on button "Next" at bounding box center [654, 510] width 222 height 55
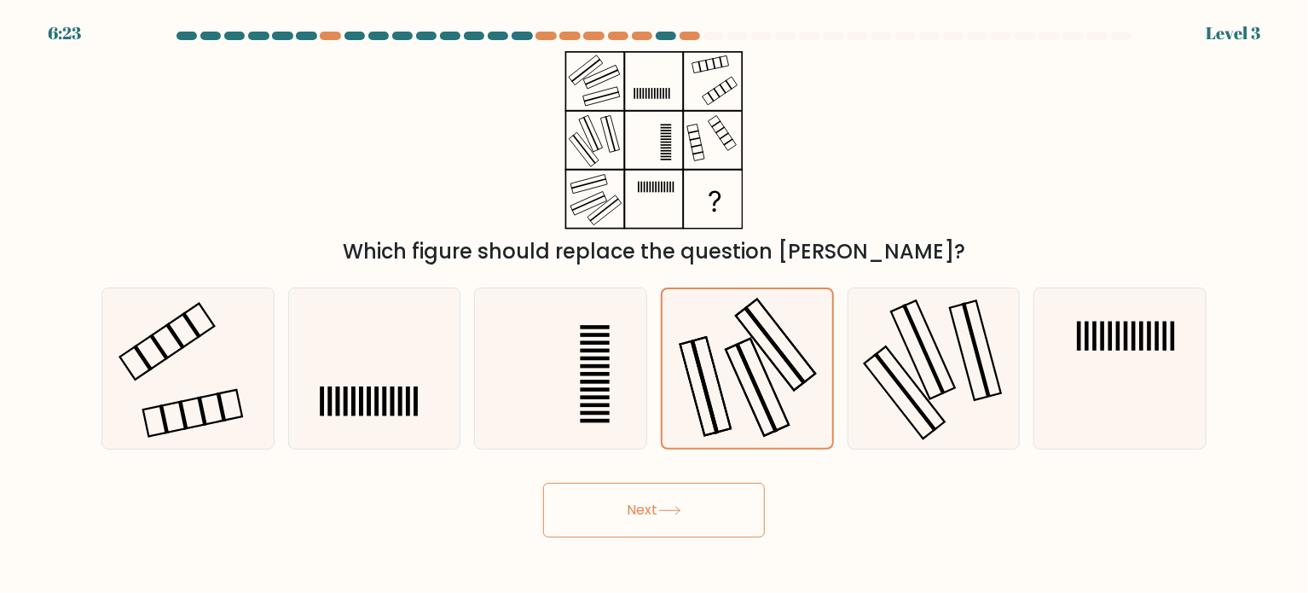
click at [736, 513] on button "Next" at bounding box center [654, 510] width 222 height 55
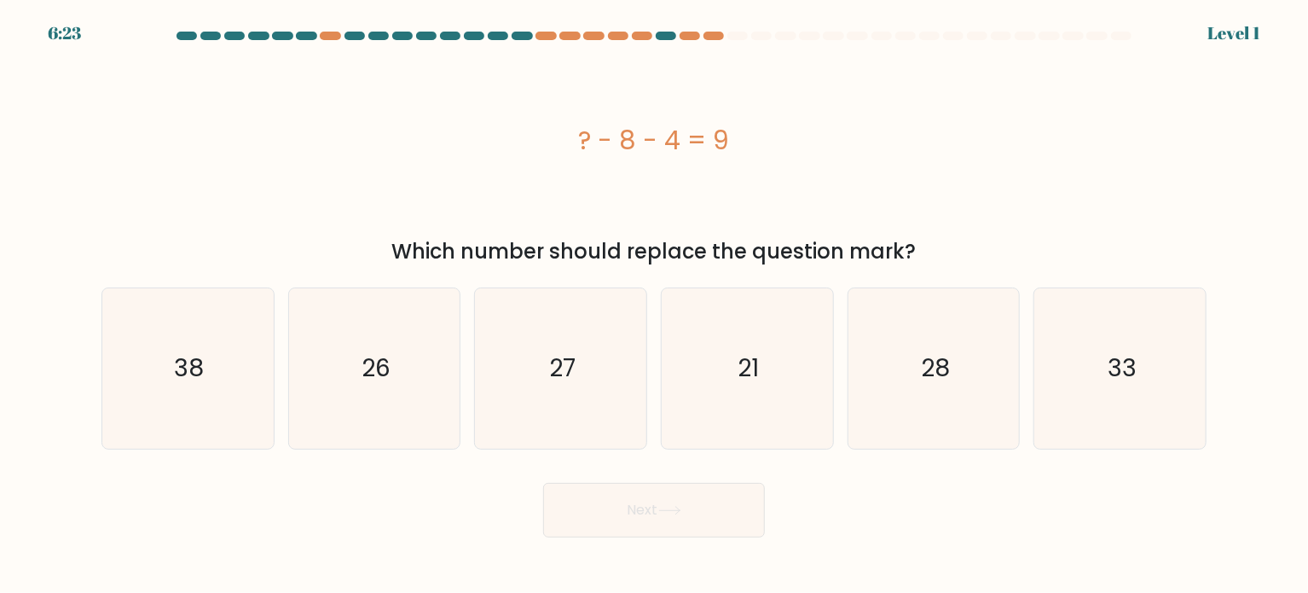
click at [747, 404] on icon "21" at bounding box center [747, 368] width 160 height 160
click at [655, 305] on input "d. 21" at bounding box center [654, 301] width 1 height 9
radio input "true"
click at [720, 515] on button "Next" at bounding box center [654, 510] width 222 height 55
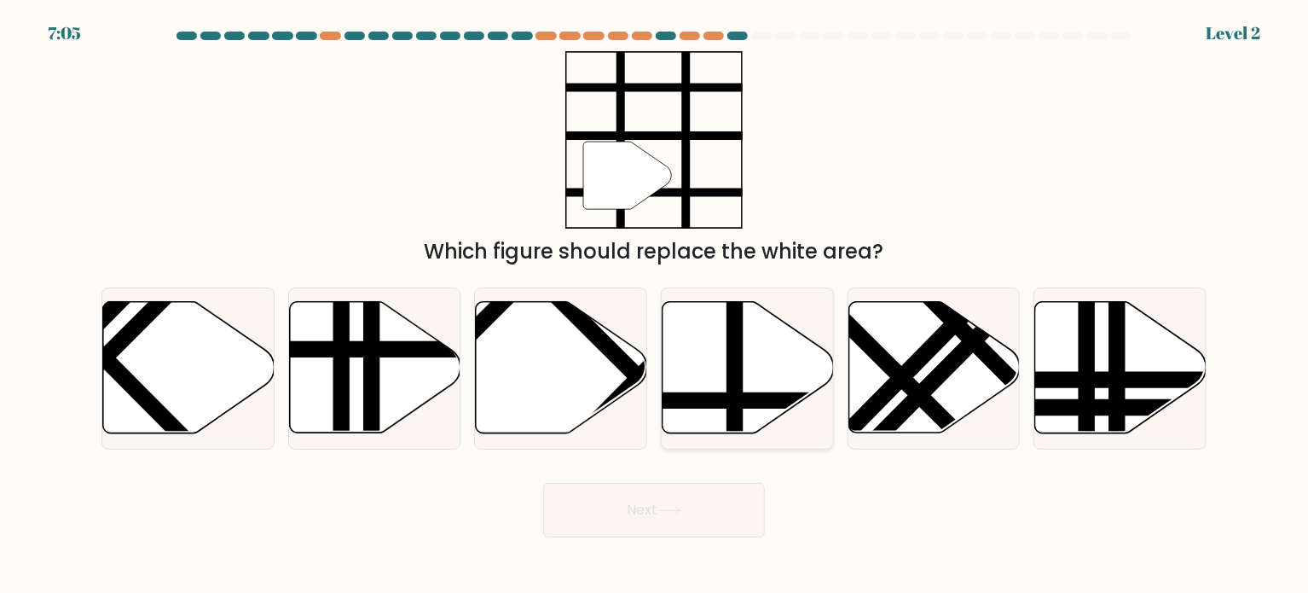
click at [770, 386] on icon at bounding box center [748, 367] width 171 height 131
click at [655, 305] on input "d." at bounding box center [654, 301] width 1 height 9
radio input "true"
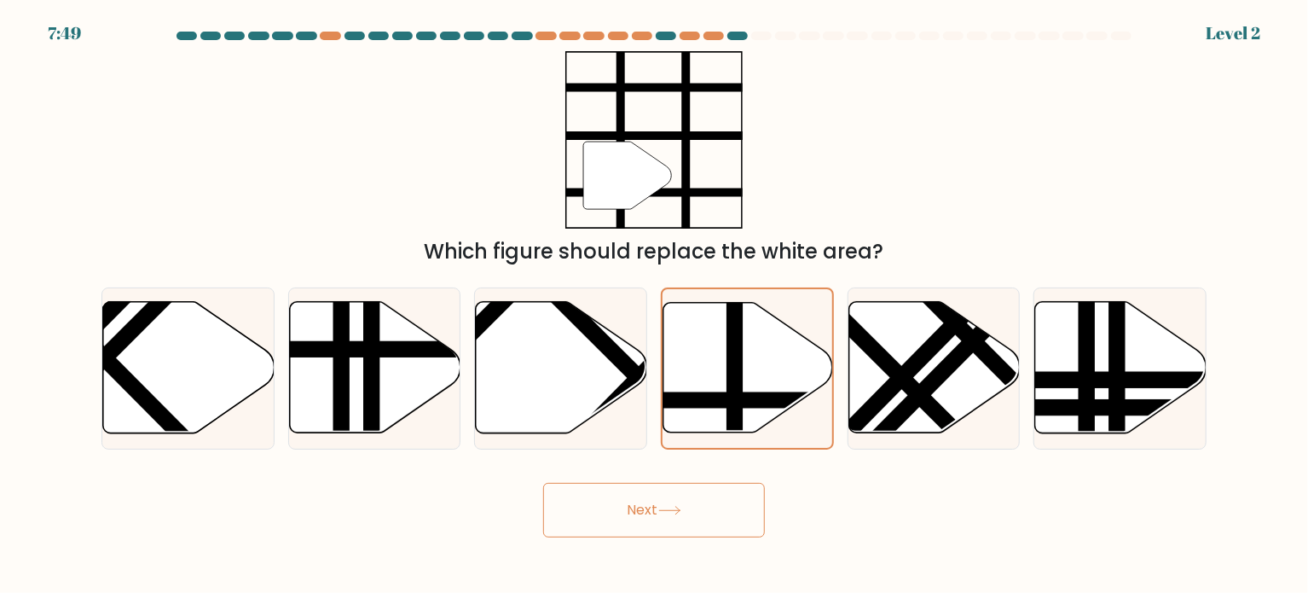
click at [728, 513] on button "Next" at bounding box center [654, 510] width 222 height 55
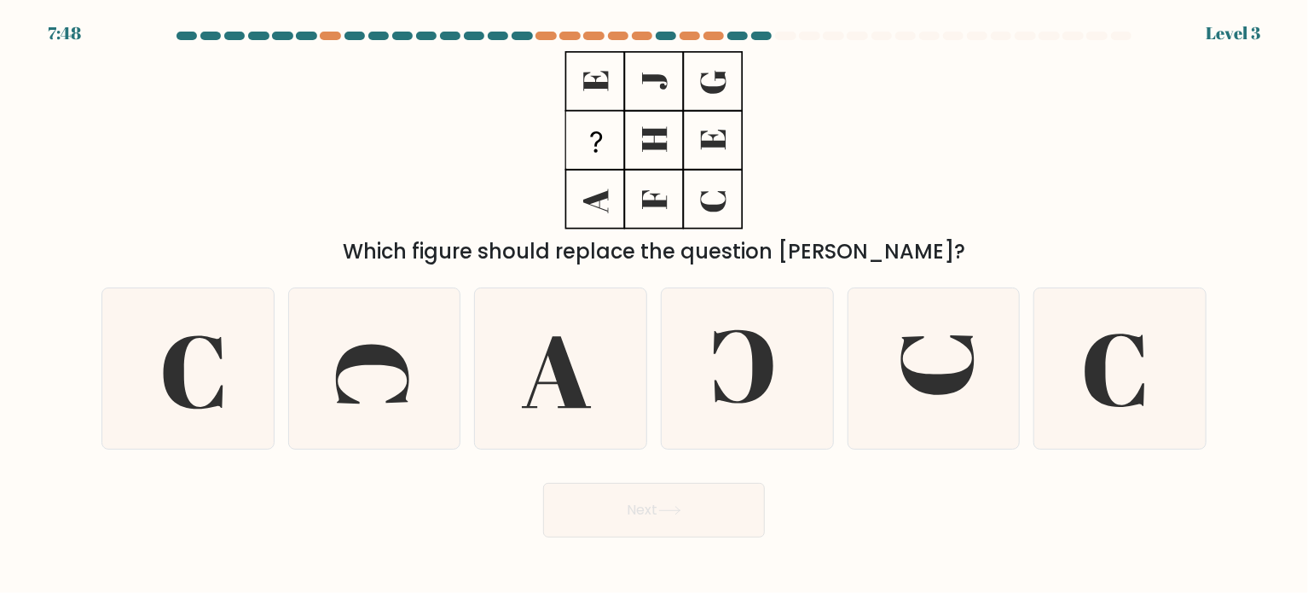
click at [763, 407] on icon at bounding box center [747, 368] width 160 height 160
click at [655, 305] on input "d." at bounding box center [654, 301] width 1 height 9
radio input "true"
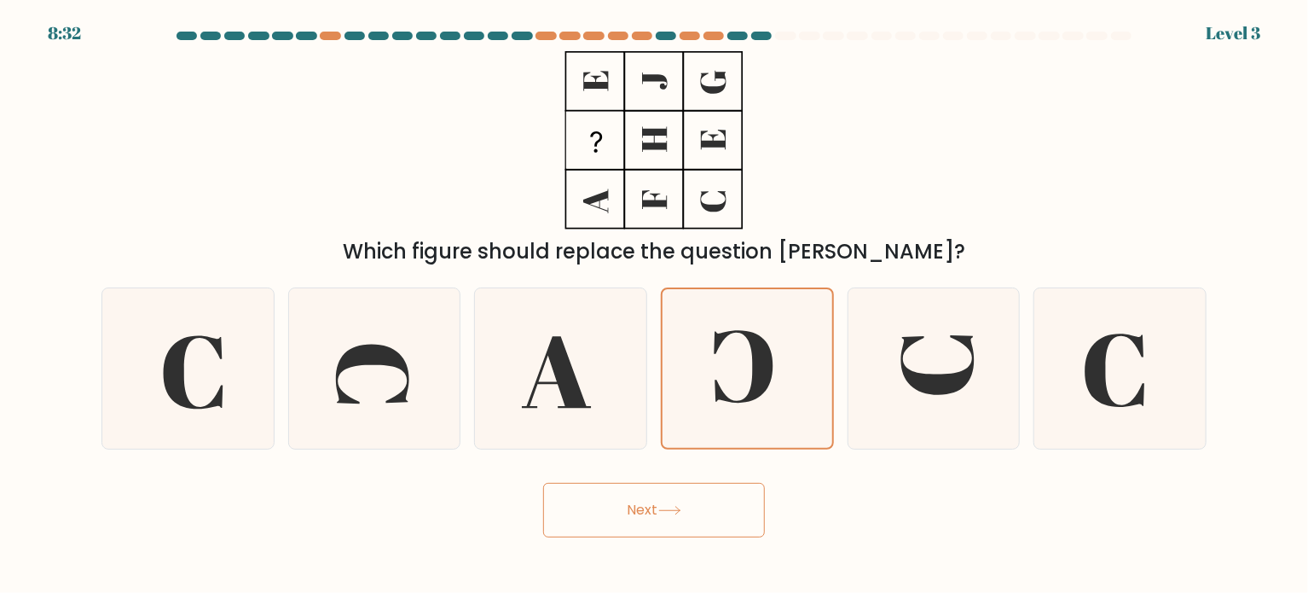
click at [726, 498] on button "Next" at bounding box center [654, 510] width 222 height 55
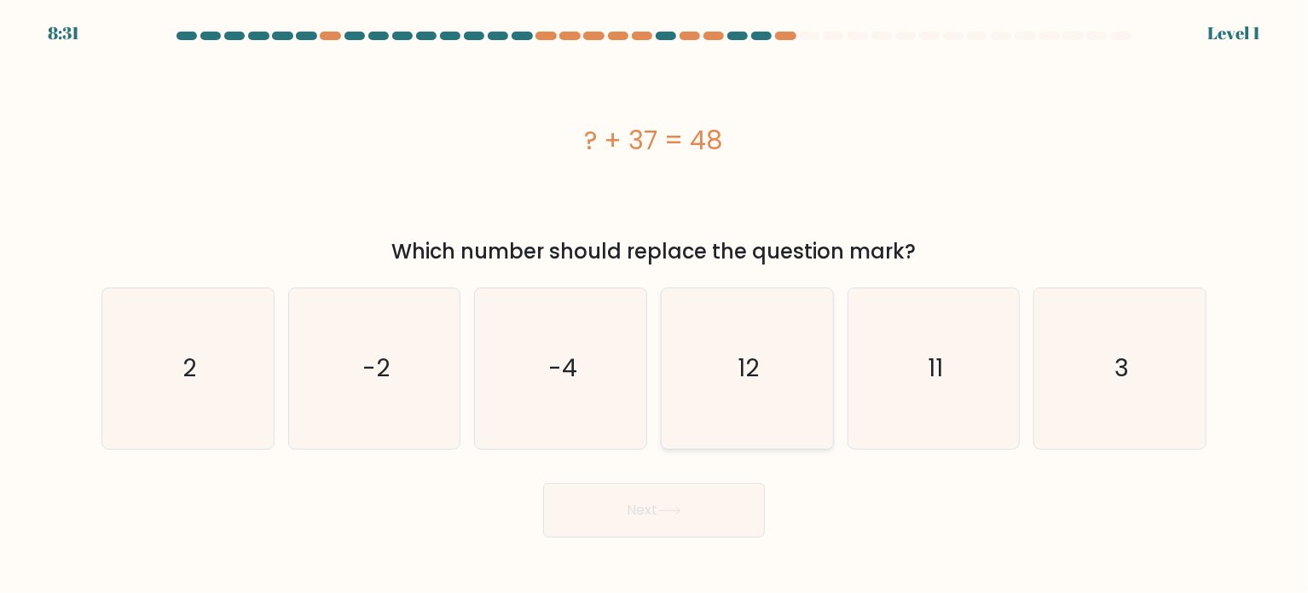
click at [780, 329] on icon "12" at bounding box center [747, 368] width 160 height 160
click at [655, 305] on input "d. 12" at bounding box center [654, 301] width 1 height 9
radio input "true"
click at [719, 486] on button "Next" at bounding box center [654, 510] width 222 height 55
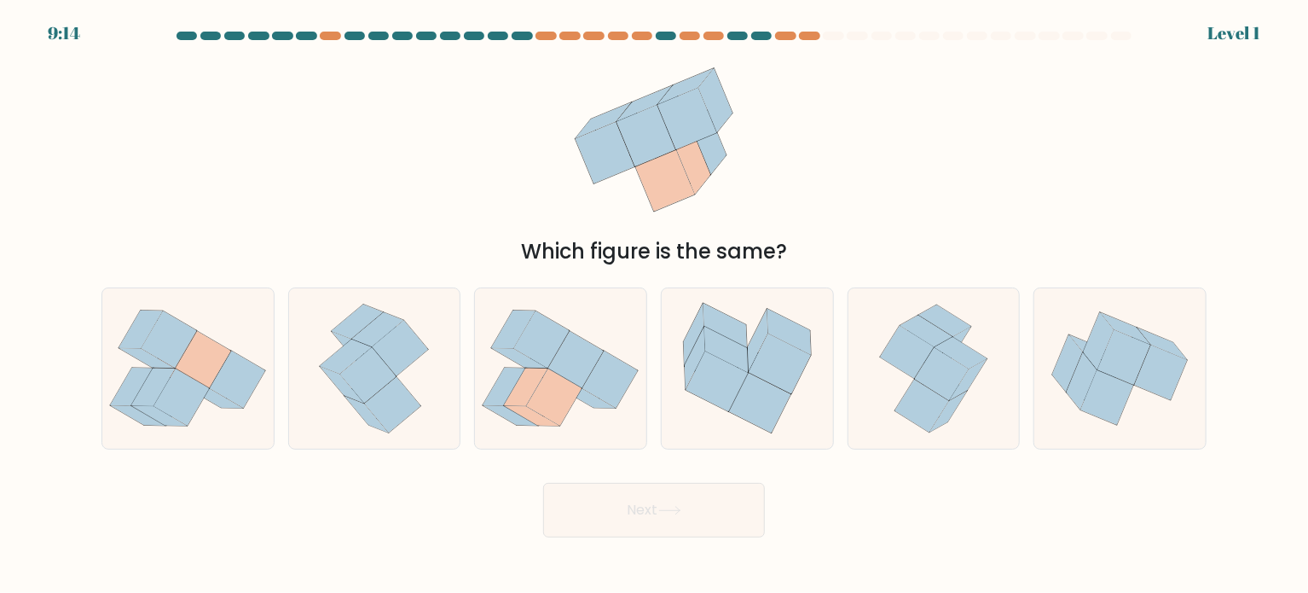
click at [762, 394] on icon at bounding box center [760, 403] width 62 height 60
click at [655, 305] on input "d." at bounding box center [654, 301] width 1 height 9
radio input "true"
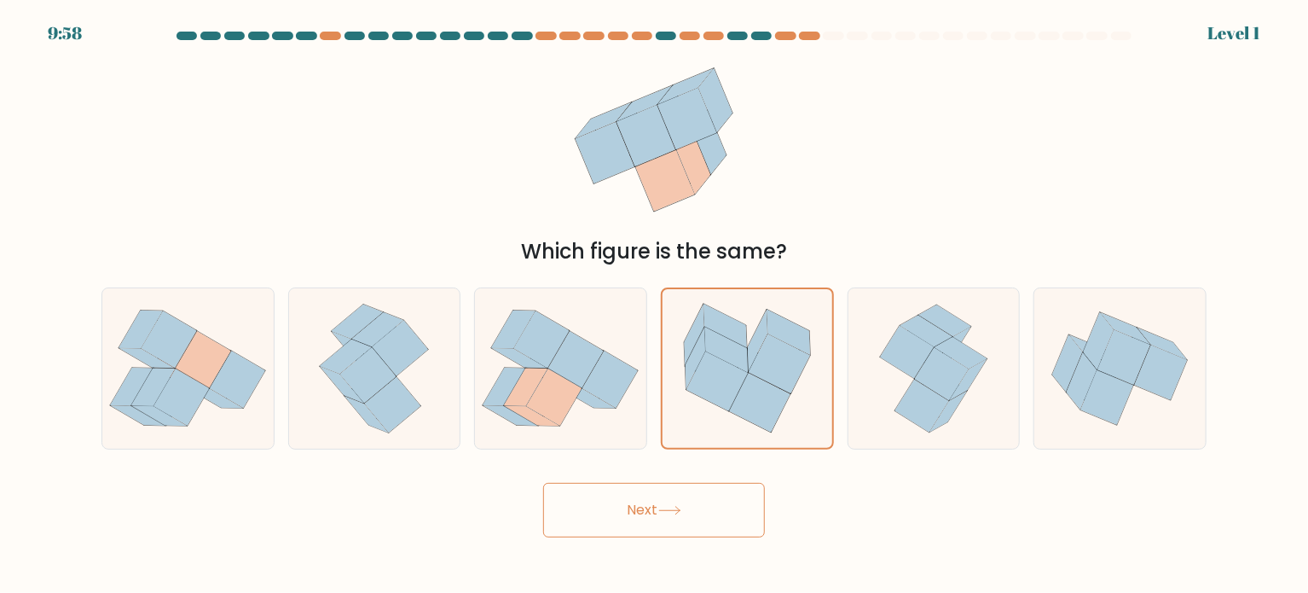
click at [722, 504] on button "Next" at bounding box center [654, 510] width 222 height 55
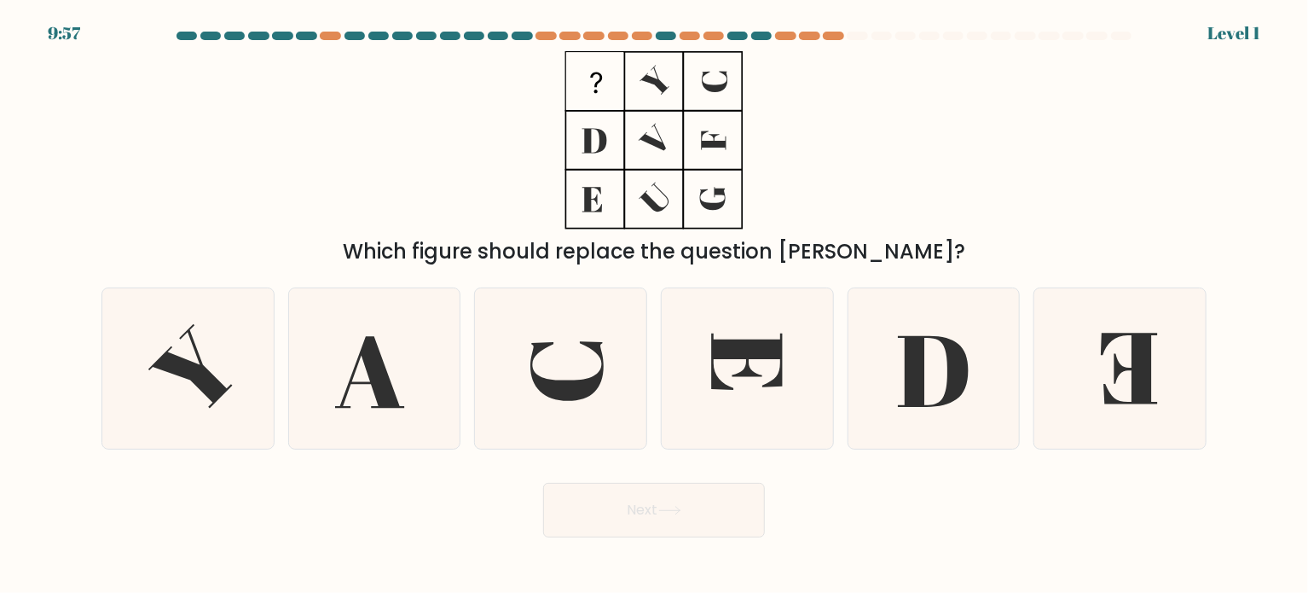
click at [784, 379] on icon at bounding box center [747, 368] width 160 height 160
click at [655, 305] on input "d." at bounding box center [654, 301] width 1 height 9
radio input "true"
click at [733, 483] on button "Next" at bounding box center [654, 510] width 222 height 55
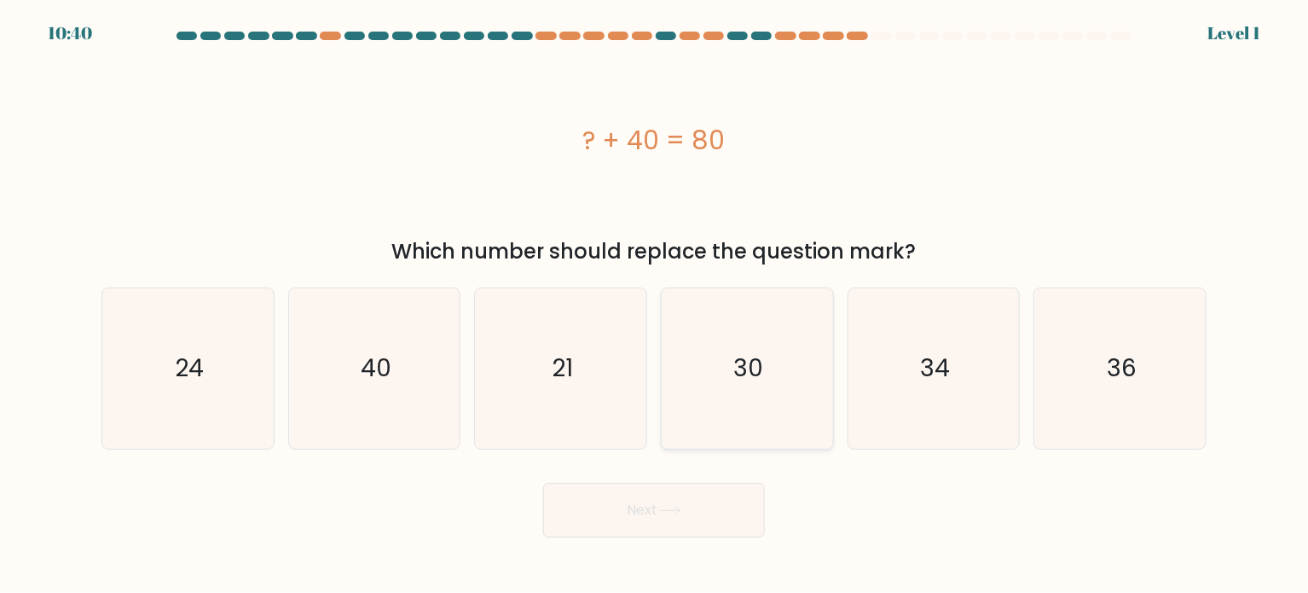
click at [746, 406] on icon "30" at bounding box center [747, 368] width 160 height 160
click at [655, 305] on input "d. 30" at bounding box center [654, 301] width 1 height 9
radio input "true"
click at [687, 522] on button "Next" at bounding box center [654, 510] width 222 height 55
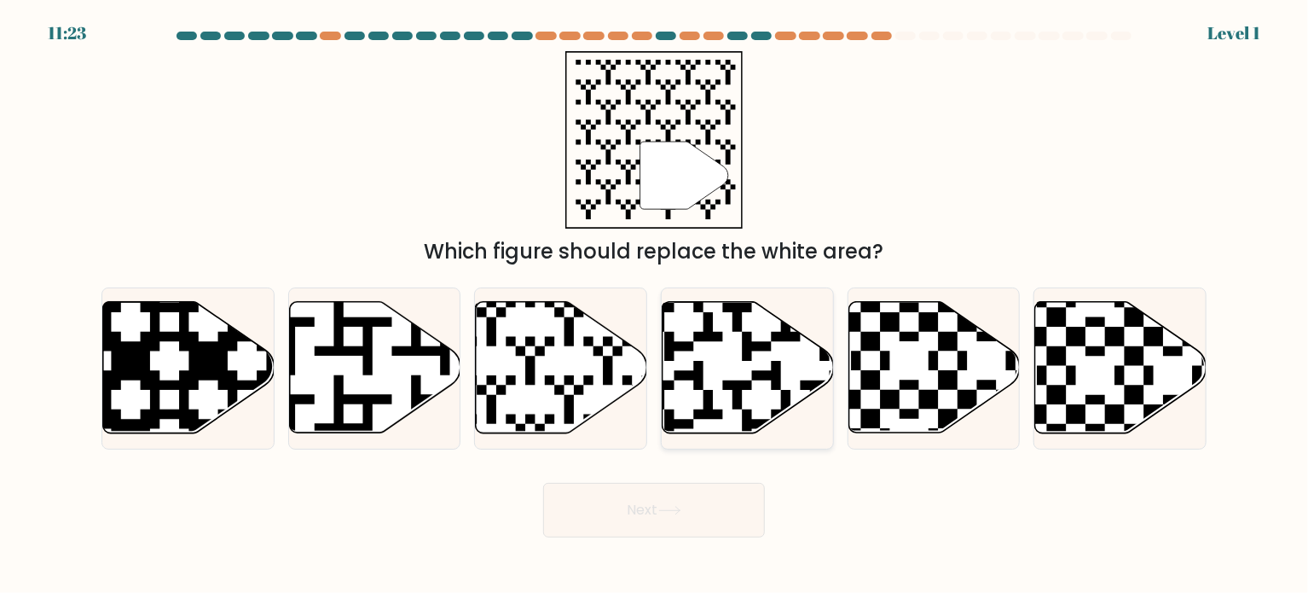
click at [784, 395] on icon at bounding box center [801, 438] width 310 height 310
click at [655, 305] on input "d." at bounding box center [654, 301] width 1 height 9
radio input "true"
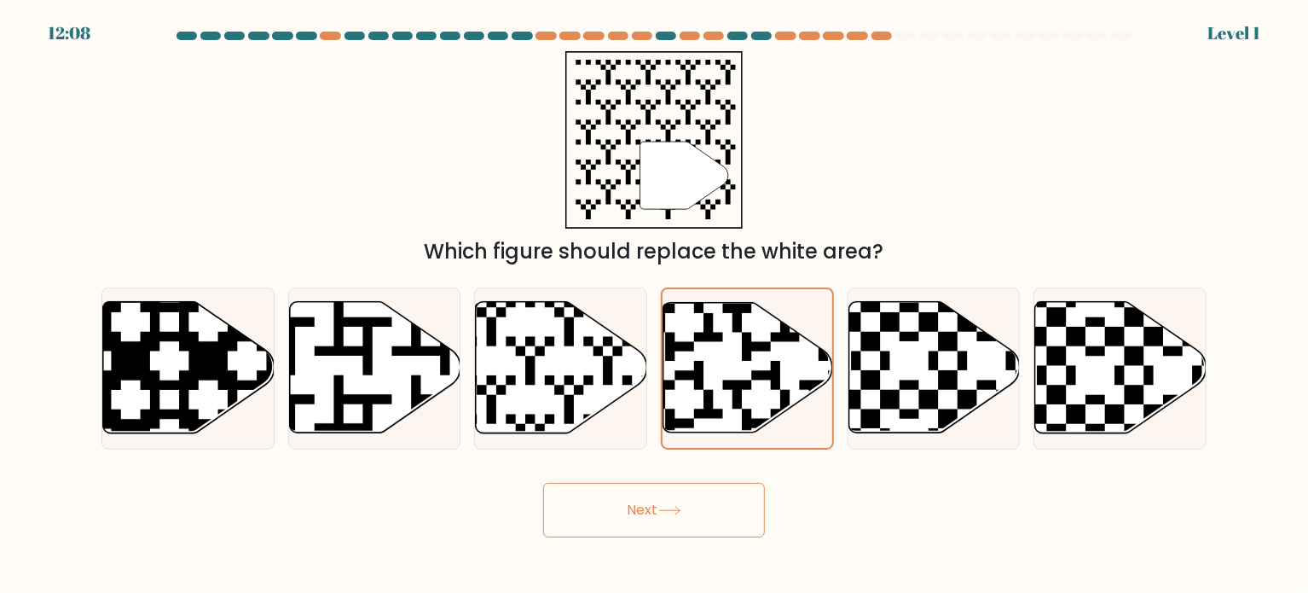
drag, startPoint x: 733, startPoint y: 497, endPoint x: 728, endPoint y: 510, distance: 13.8
click at [728, 510] on button "Next" at bounding box center [654, 510] width 222 height 55
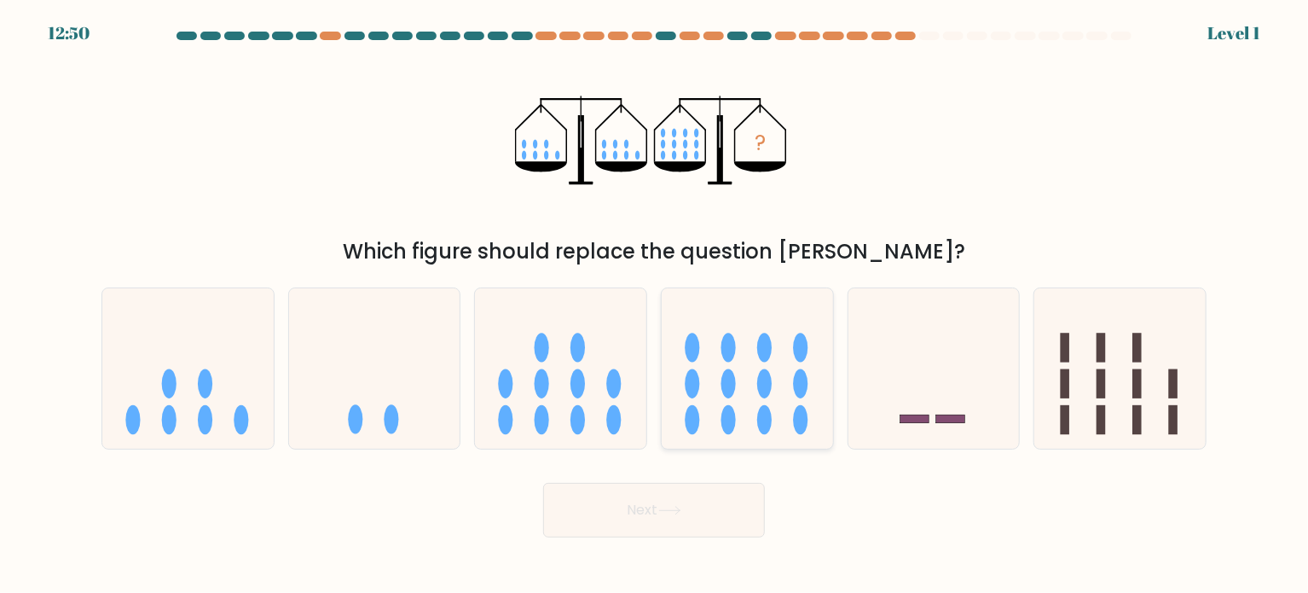
click at [762, 426] on ellipse at bounding box center [764, 419] width 14 height 29
click at [655, 305] on input "d." at bounding box center [654, 301] width 1 height 9
radio input "true"
click at [716, 512] on button "Next" at bounding box center [654, 510] width 222 height 55
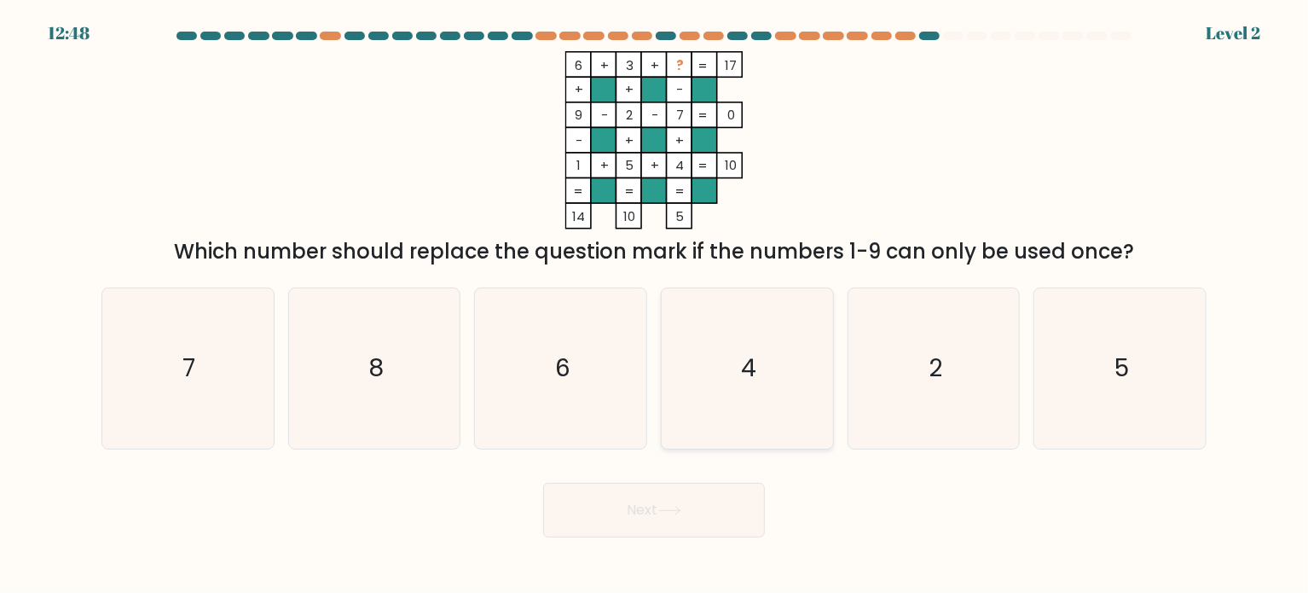
click at [701, 374] on icon "4" at bounding box center [747, 368] width 160 height 160
click at [655, 305] on input "d. 4" at bounding box center [654, 301] width 1 height 9
radio input "true"
click at [694, 508] on button "Next" at bounding box center [654, 510] width 222 height 55
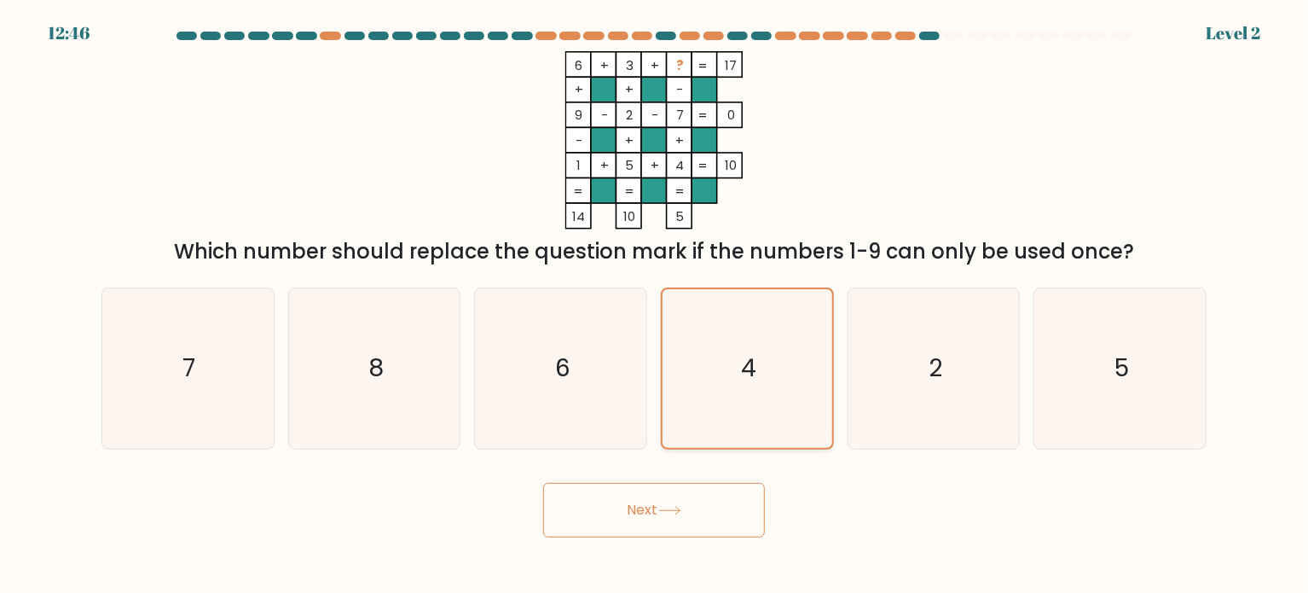
click at [779, 371] on icon "4" at bounding box center [747, 368] width 159 height 159
click at [655, 305] on input "d. 4" at bounding box center [654, 301] width 1 height 9
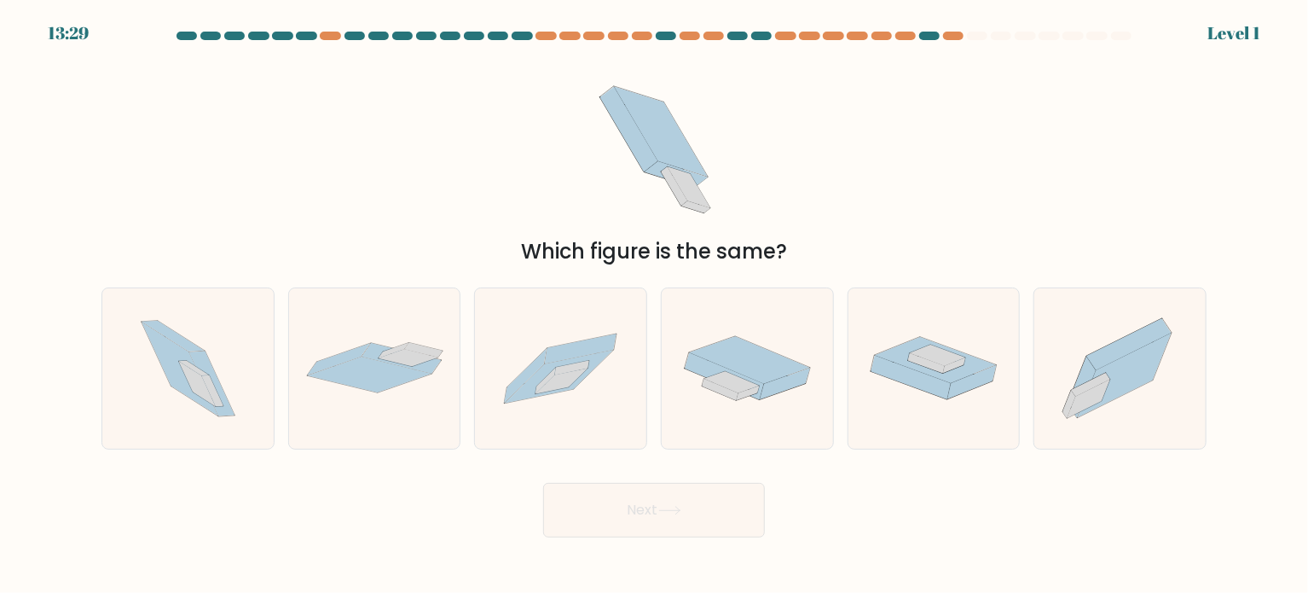
click at [716, 514] on button "Next" at bounding box center [654, 510] width 222 height 55
click at [763, 389] on icon at bounding box center [784, 383] width 49 height 31
click at [655, 305] on input "d." at bounding box center [654, 301] width 1 height 9
radio input "true"
click at [726, 508] on button "Next" at bounding box center [654, 510] width 222 height 55
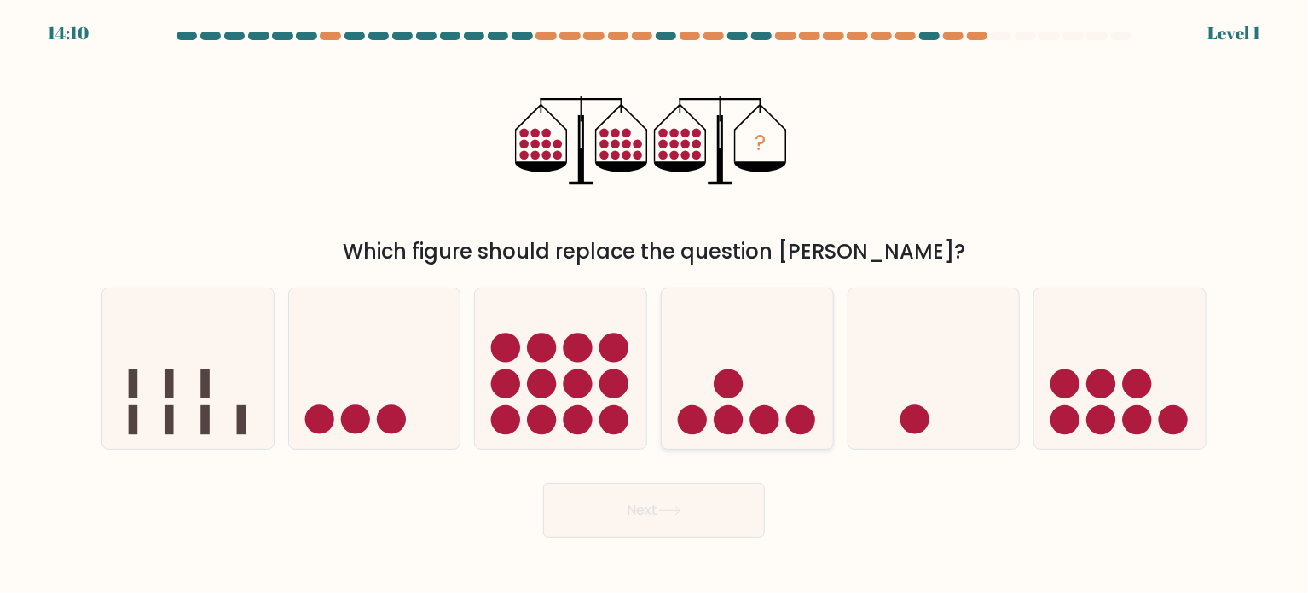
click at [775, 397] on icon at bounding box center [747, 368] width 171 height 142
click at [655, 305] on input "d." at bounding box center [654, 301] width 1 height 9
radio input "true"
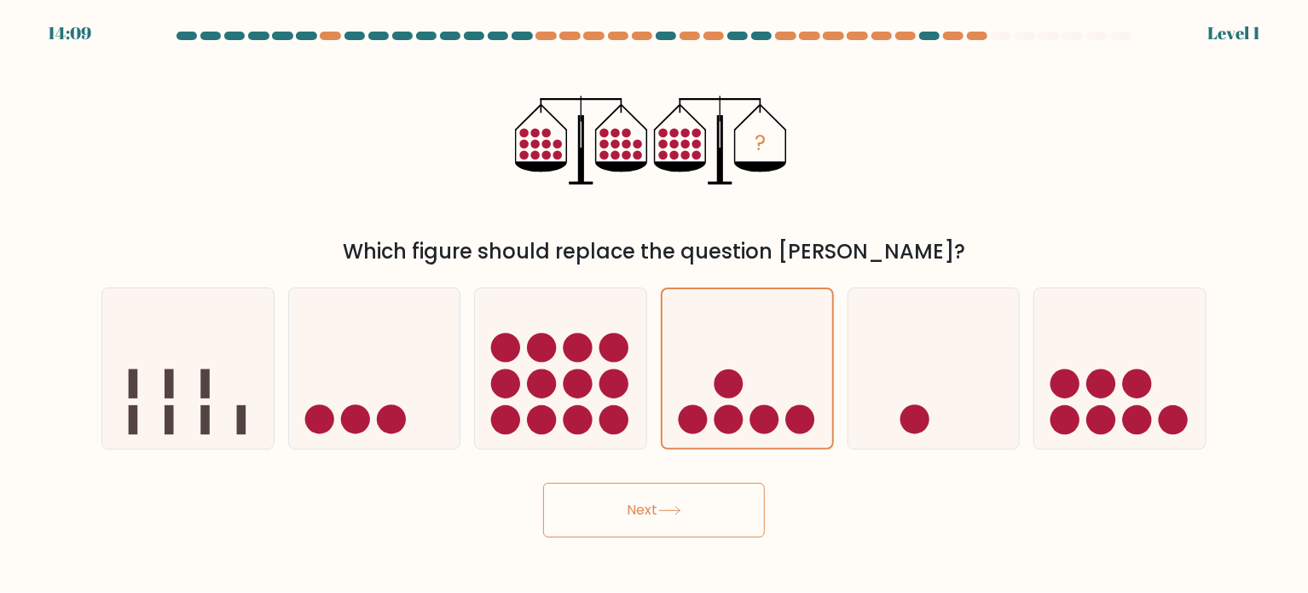
click at [740, 512] on button "Next" at bounding box center [654, 510] width 222 height 55
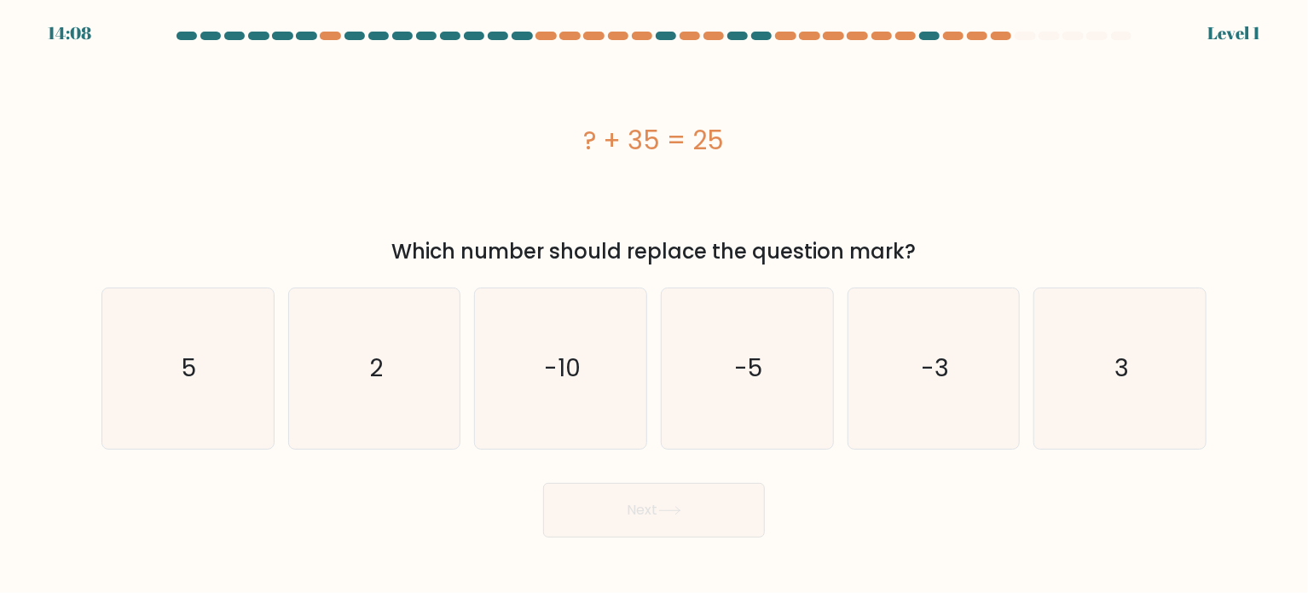
click at [831, 351] on div "-5" at bounding box center [747, 368] width 173 height 162
click at [655, 305] on input "d. -5" at bounding box center [654, 301] width 1 height 9
radio input "true"
click at [731, 505] on button "Next" at bounding box center [654, 510] width 222 height 55
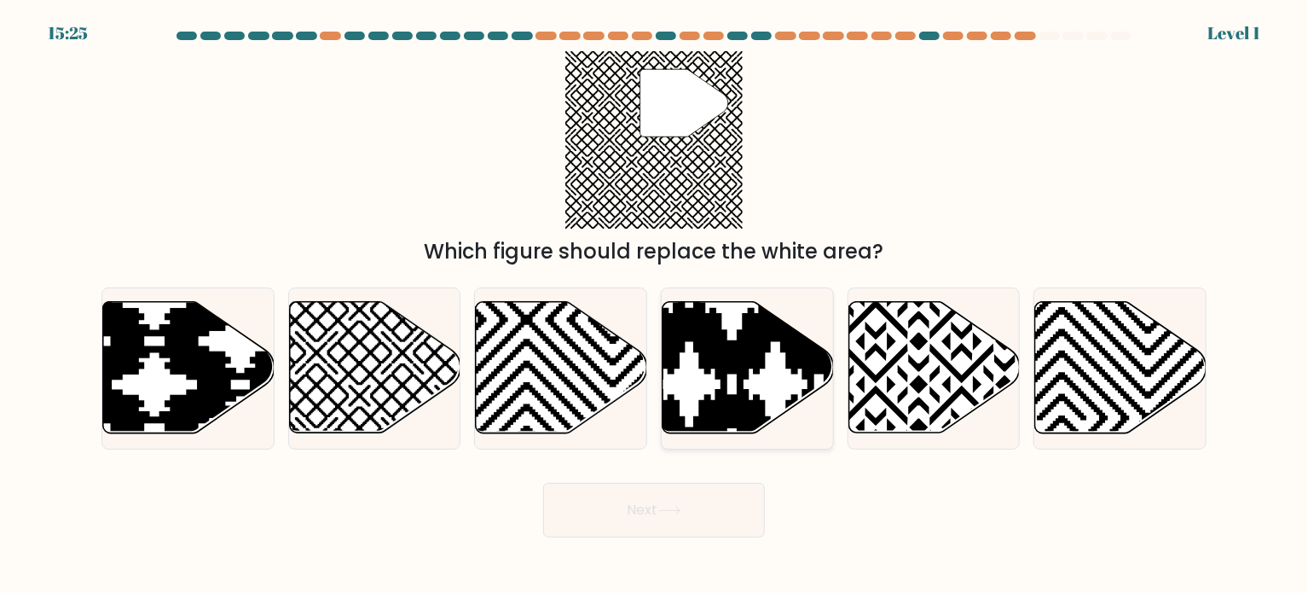
click at [723, 415] on icon at bounding box center [689, 298] width 345 height 345
click at [655, 305] on input "d." at bounding box center [654, 301] width 1 height 9
radio input "true"
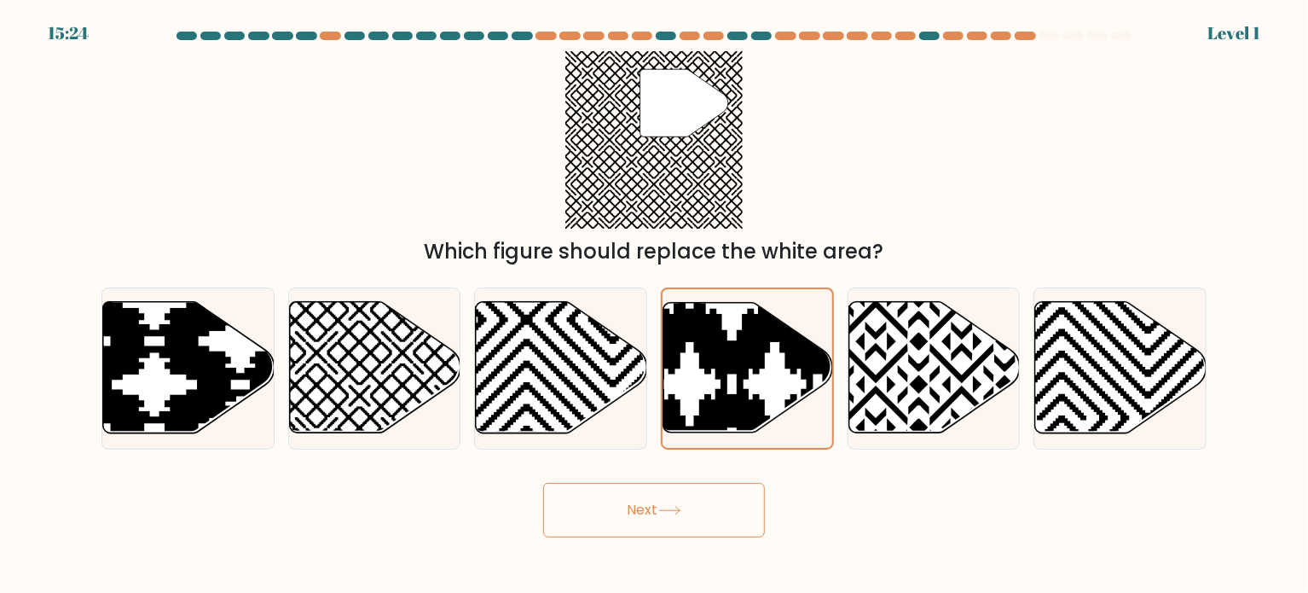
click at [774, 519] on div "Next" at bounding box center [654, 503] width 1126 height 67
click at [757, 496] on button "Next" at bounding box center [654, 510] width 222 height 55
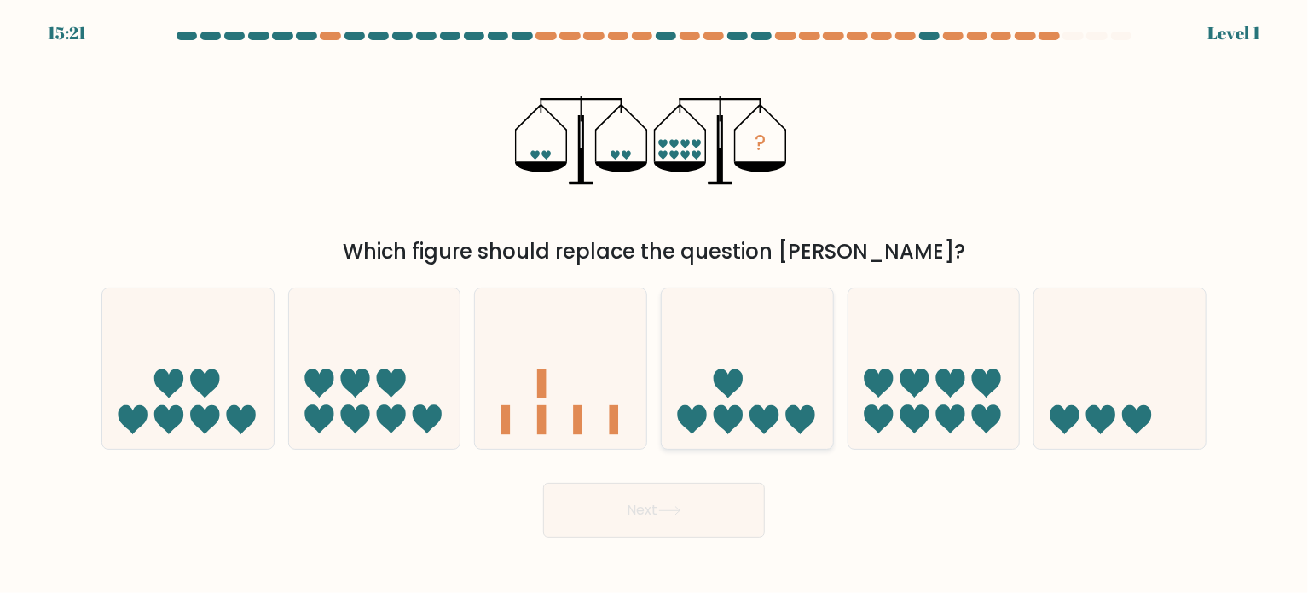
click at [740, 365] on icon at bounding box center [747, 368] width 171 height 142
click at [655, 305] on input "d." at bounding box center [654, 301] width 1 height 9
radio input "true"
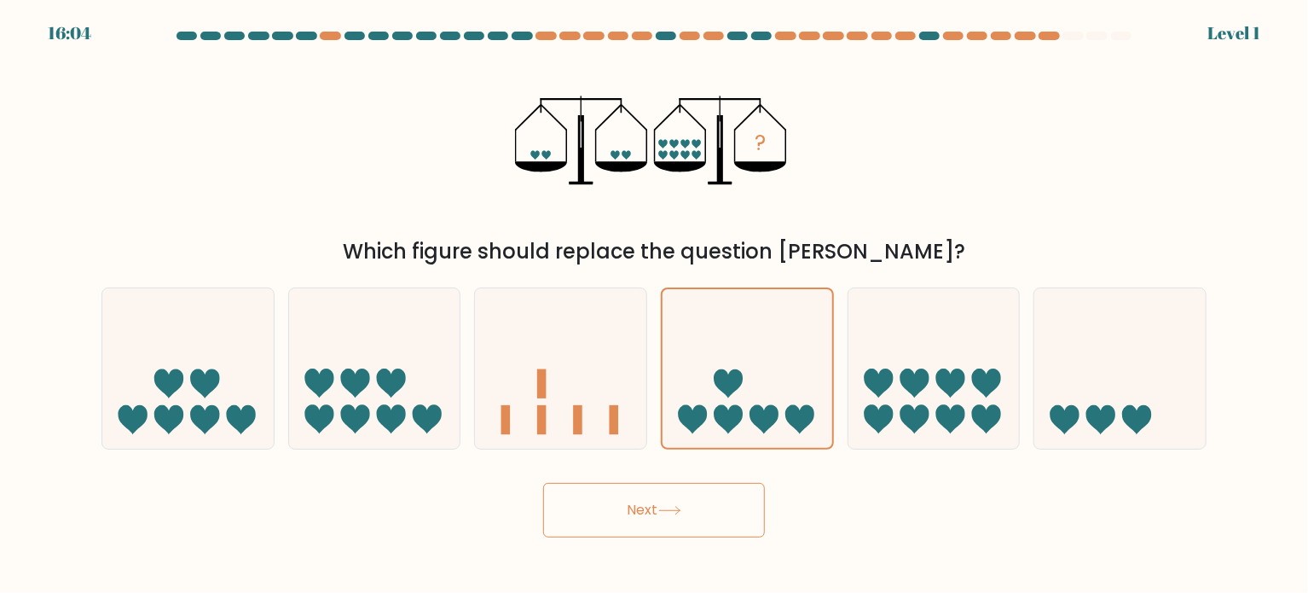
click at [664, 531] on button "Next" at bounding box center [654, 510] width 222 height 55
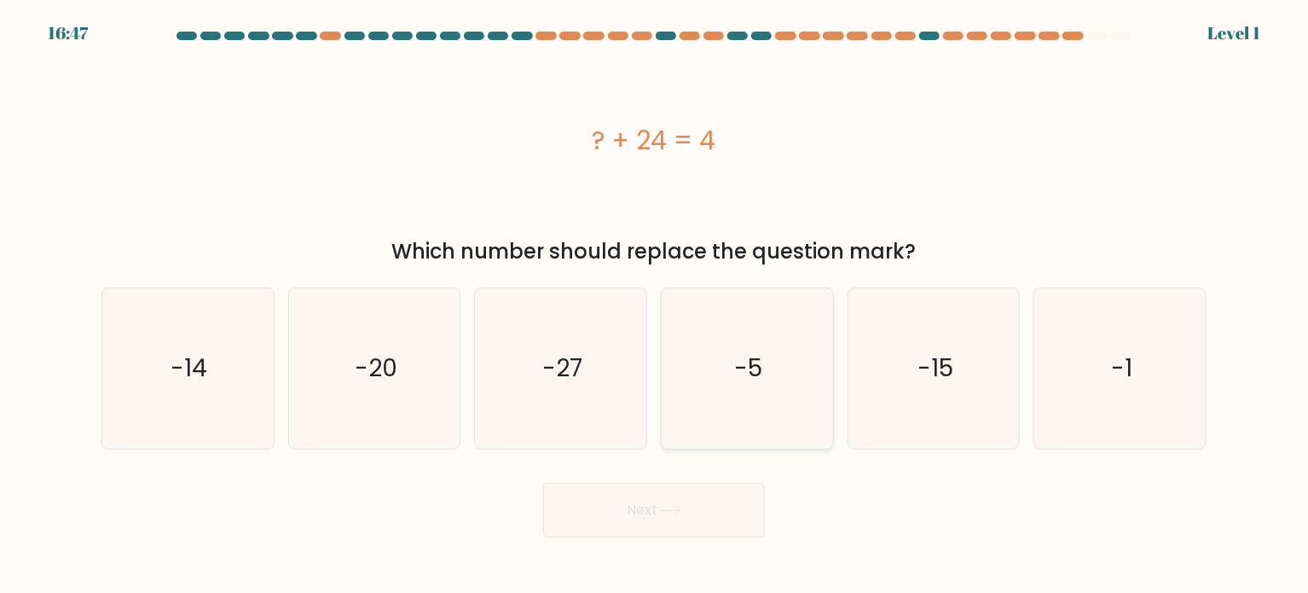
click at [751, 391] on icon "-5" at bounding box center [747, 368] width 160 height 160
click at [655, 305] on input "d. -5" at bounding box center [654, 301] width 1 height 9
radio input "true"
click at [660, 507] on button "Next" at bounding box center [654, 510] width 222 height 55
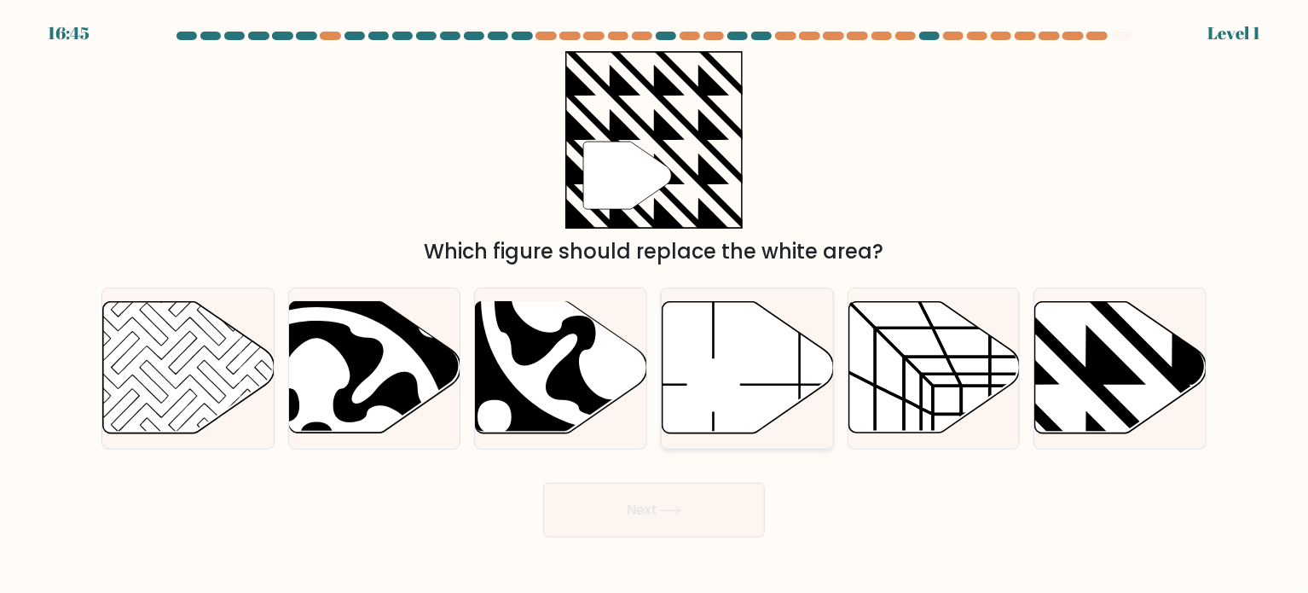
click at [751, 362] on icon at bounding box center [748, 367] width 171 height 131
click at [655, 305] on input "d." at bounding box center [654, 301] width 1 height 9
radio input "true"
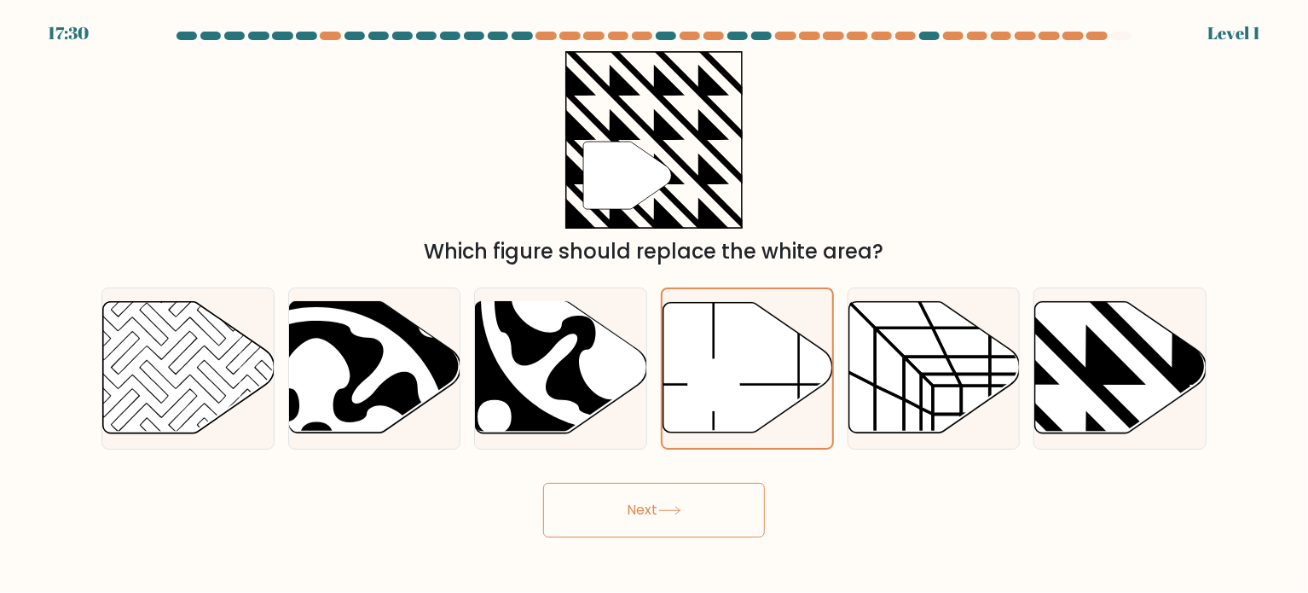
click at [669, 495] on button "Next" at bounding box center [654, 510] width 222 height 55
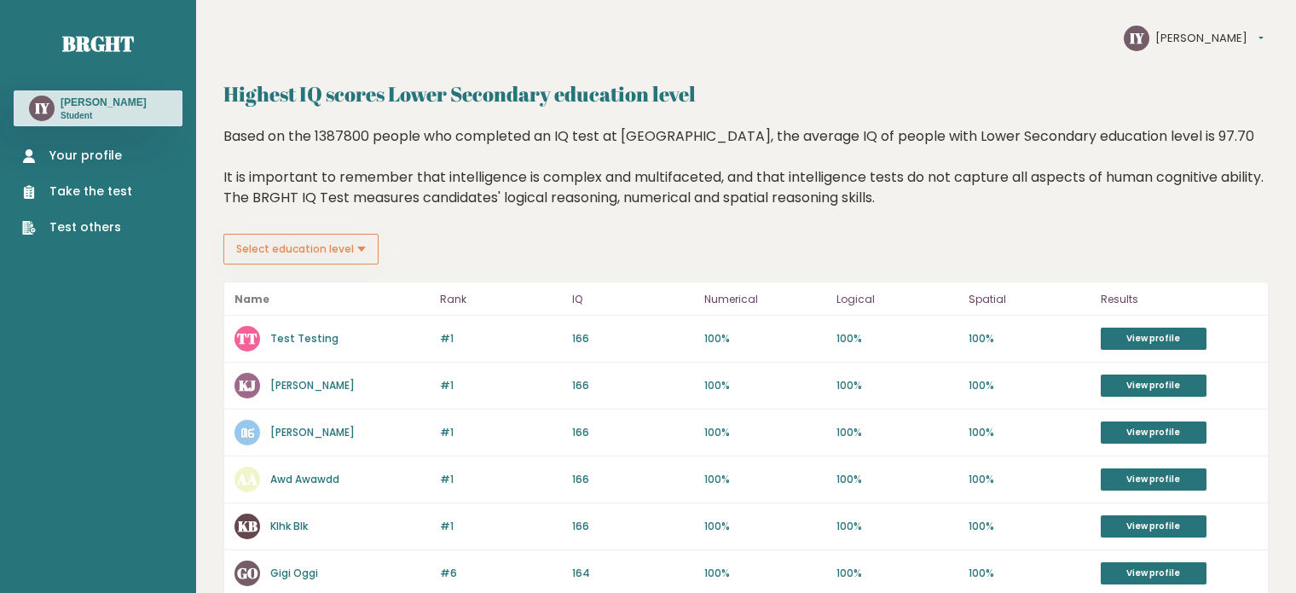
click at [103, 164] on link "Your profile" at bounding box center [77, 156] width 110 height 18
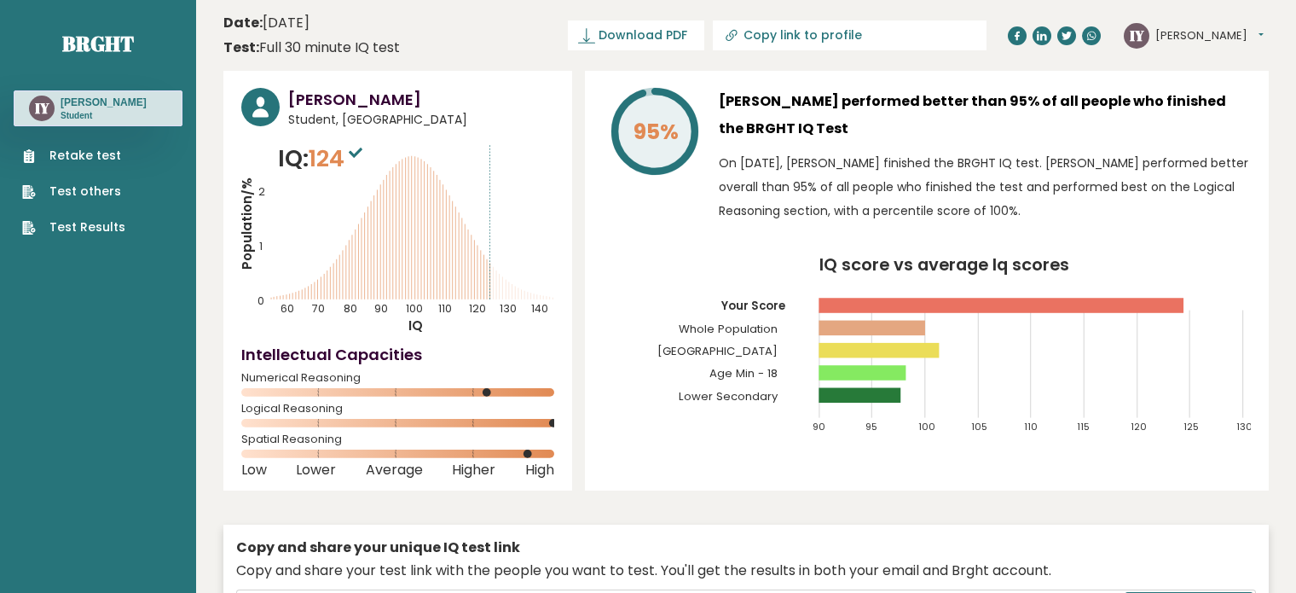
click at [102, 152] on link "Retake test" at bounding box center [73, 156] width 103 height 18
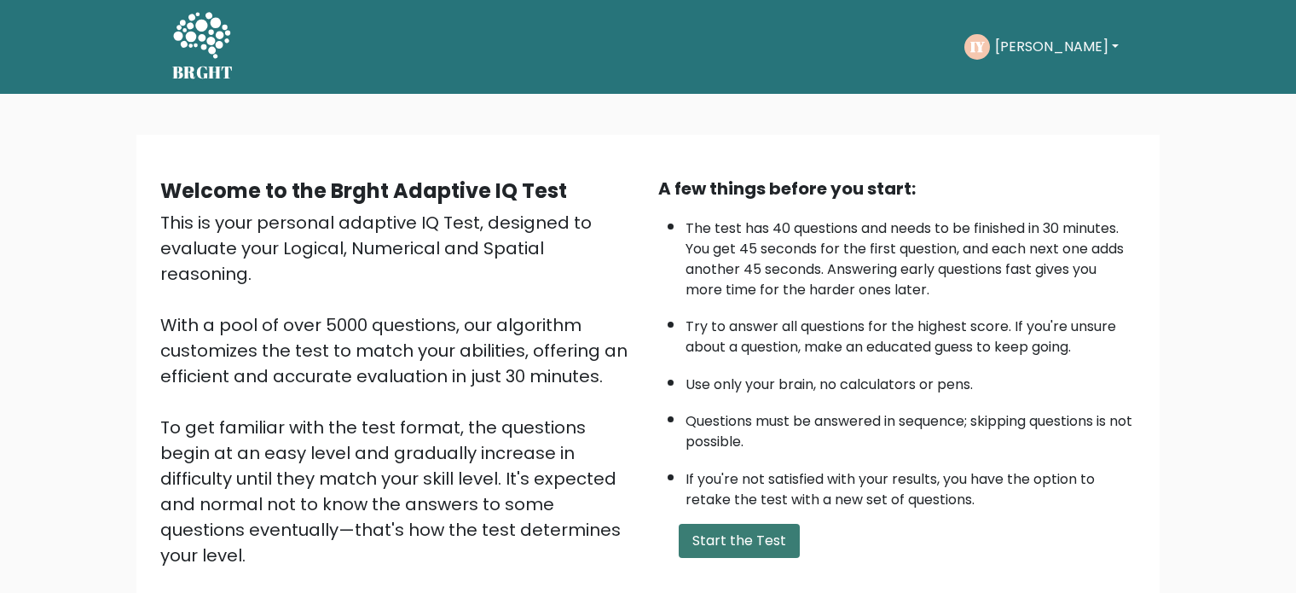
click at [751, 532] on button "Start the Test" at bounding box center [739, 541] width 121 height 34
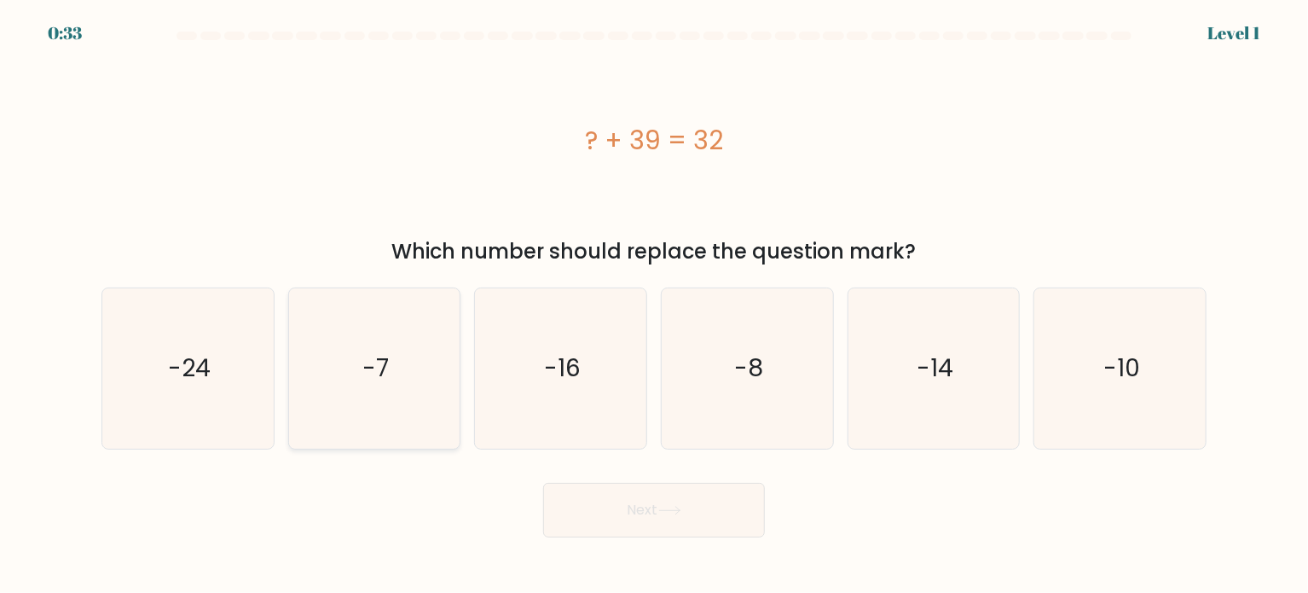
click at [402, 383] on icon "-7" at bounding box center [374, 368] width 160 height 160
click at [654, 305] on input "b. -7" at bounding box center [654, 301] width 1 height 9
radio input "true"
click at [600, 511] on button "Next" at bounding box center [654, 510] width 222 height 55
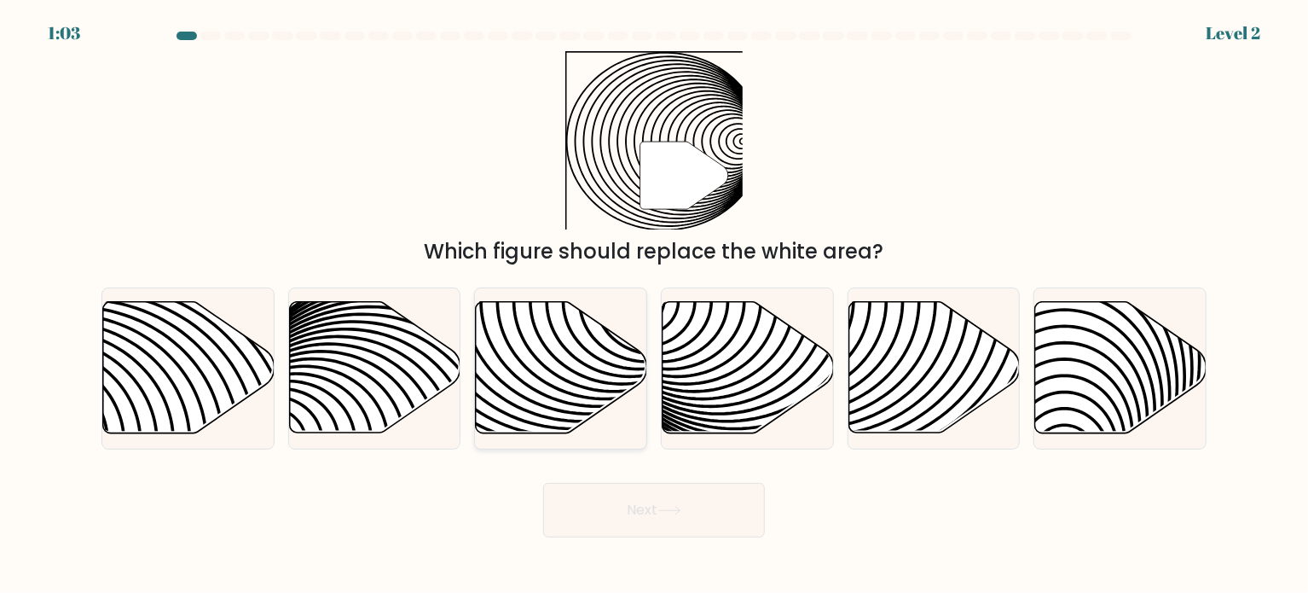
click at [597, 372] on icon at bounding box center [505, 301] width 345 height 345
click at [654, 305] on input "c." at bounding box center [654, 301] width 1 height 9
radio input "true"
click at [668, 513] on icon at bounding box center [669, 510] width 23 height 9
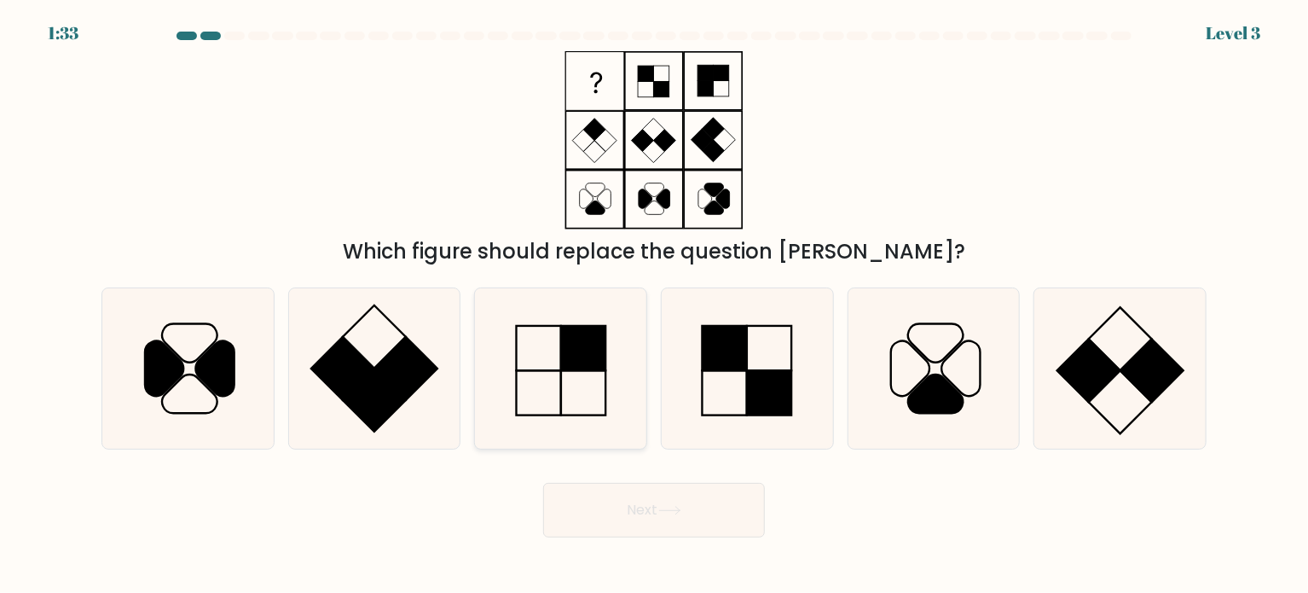
click at [593, 386] on icon at bounding box center [561, 368] width 160 height 160
click at [654, 305] on input "c." at bounding box center [654, 301] width 1 height 9
radio input "true"
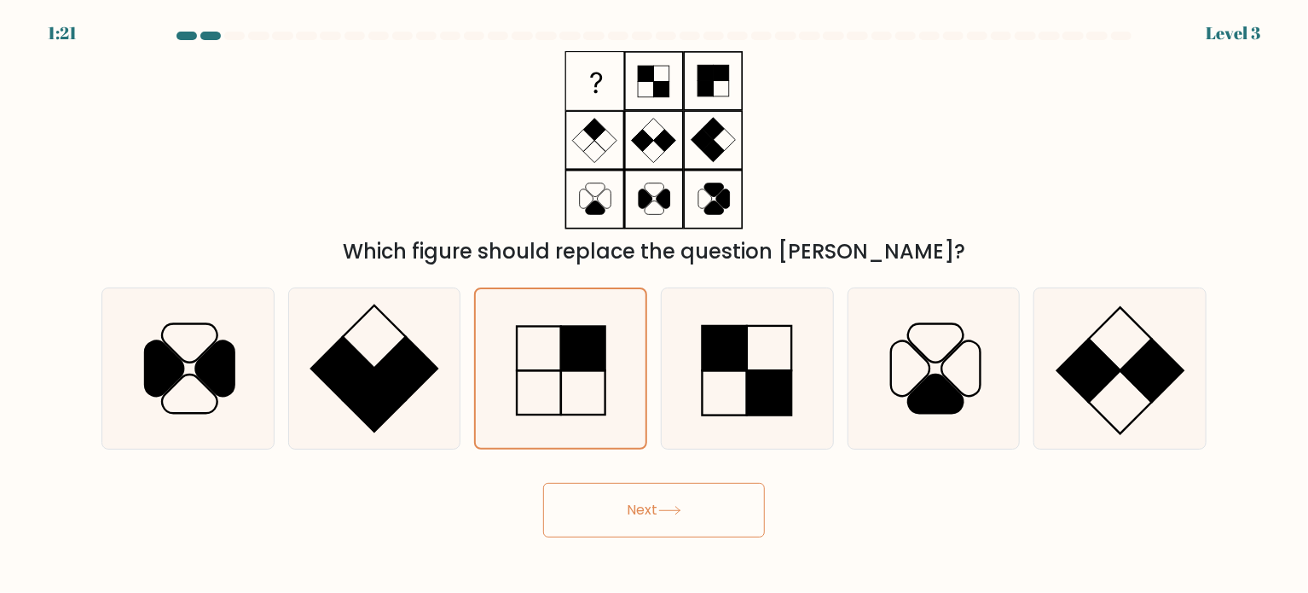
click at [637, 502] on button "Next" at bounding box center [654, 510] width 222 height 55
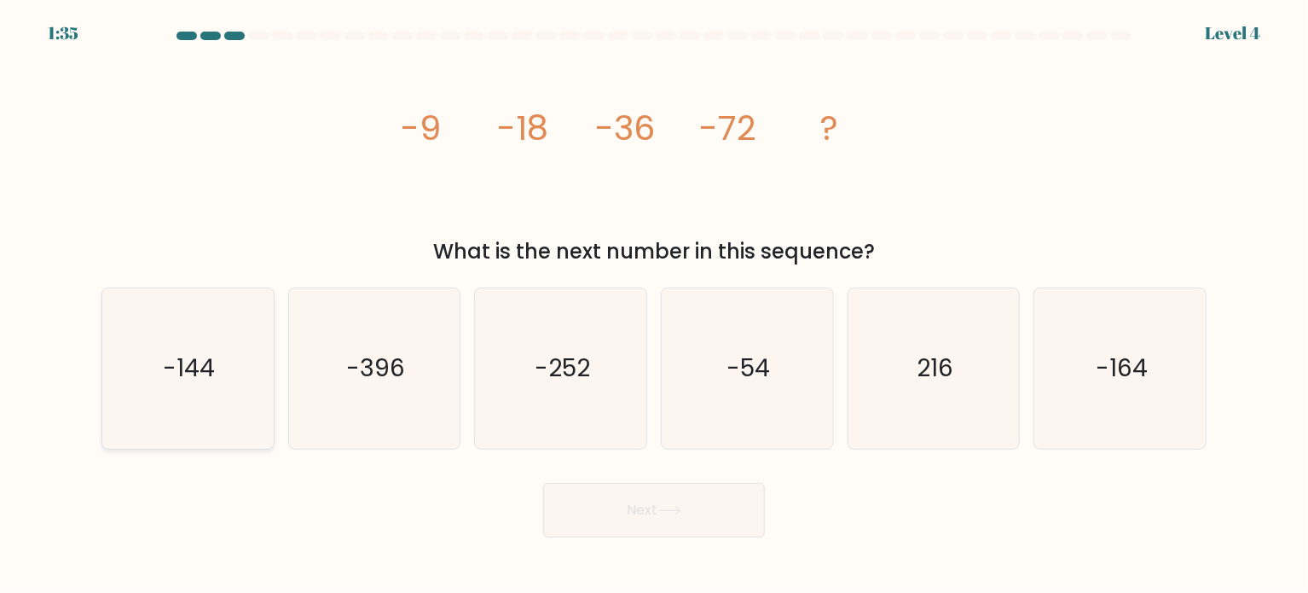
click at [255, 394] on icon "-144" at bounding box center [187, 368] width 160 height 160
click at [654, 305] on input "a. -144" at bounding box center [654, 301] width 1 height 9
radio input "true"
click at [641, 512] on button "Next" at bounding box center [654, 510] width 222 height 55
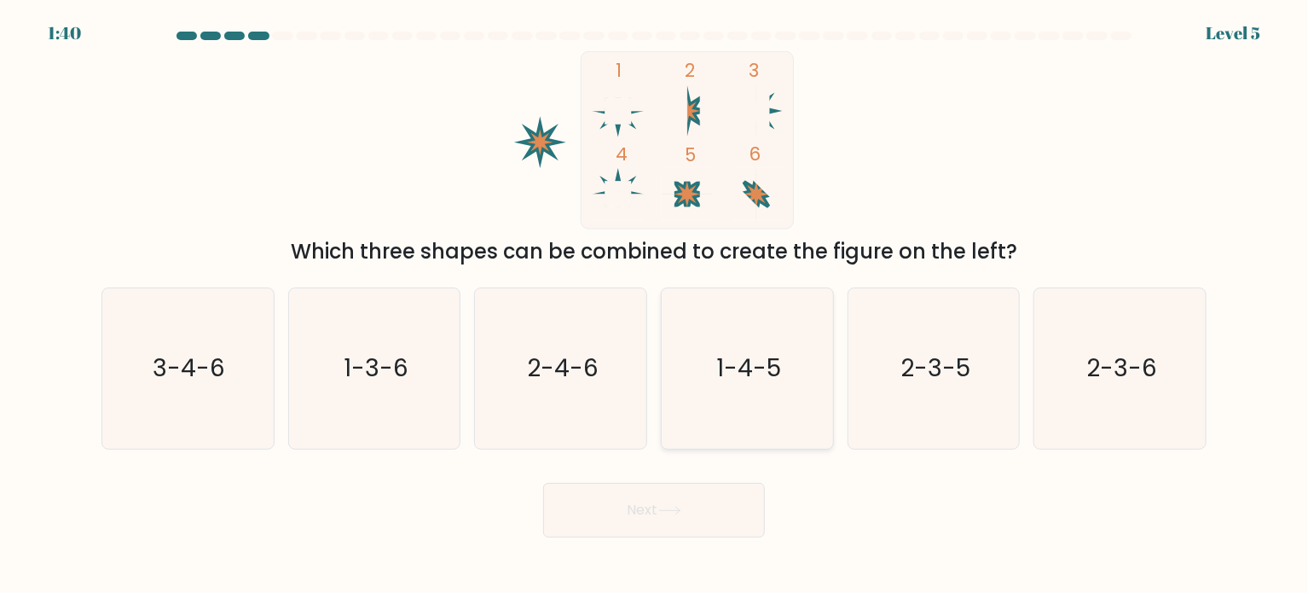
click at [733, 364] on text "1-4-5" at bounding box center [748, 368] width 65 height 34
click at [655, 305] on input "d. 1-4-5" at bounding box center [654, 301] width 1 height 9
radio input "true"
click at [684, 516] on button "Next" at bounding box center [654, 510] width 222 height 55
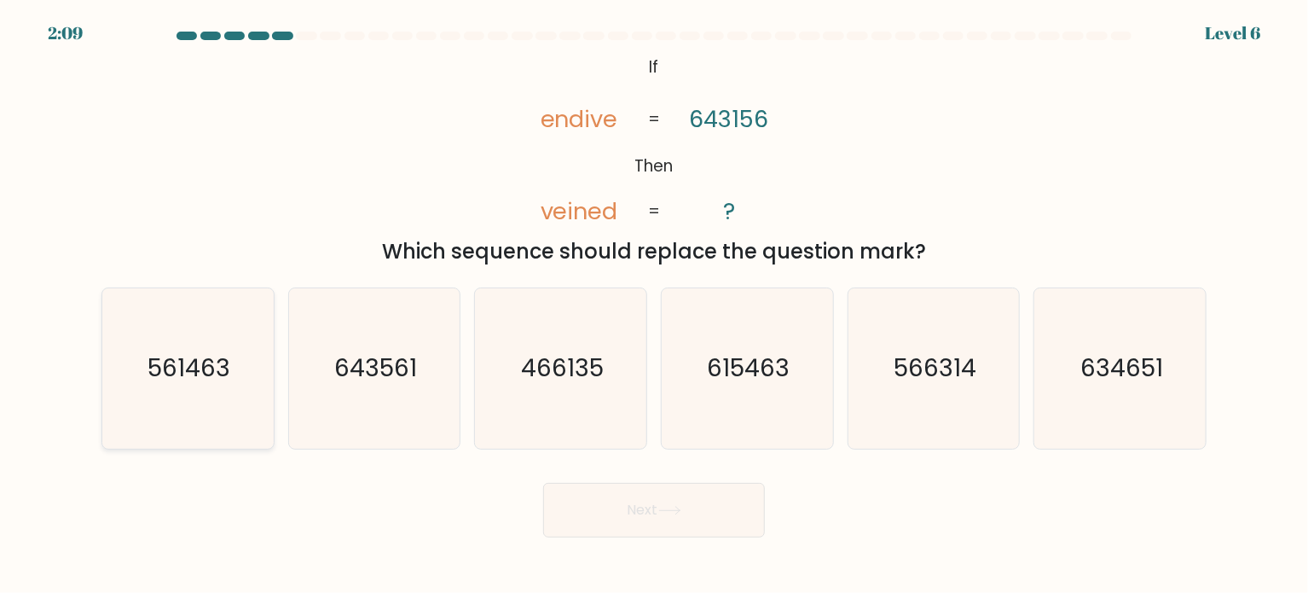
click at [170, 358] on text "561463" at bounding box center [189, 368] width 83 height 34
click at [654, 305] on input "a. 561463" at bounding box center [654, 301] width 1 height 9
radio input "true"
click at [583, 515] on button "Next" at bounding box center [654, 510] width 222 height 55
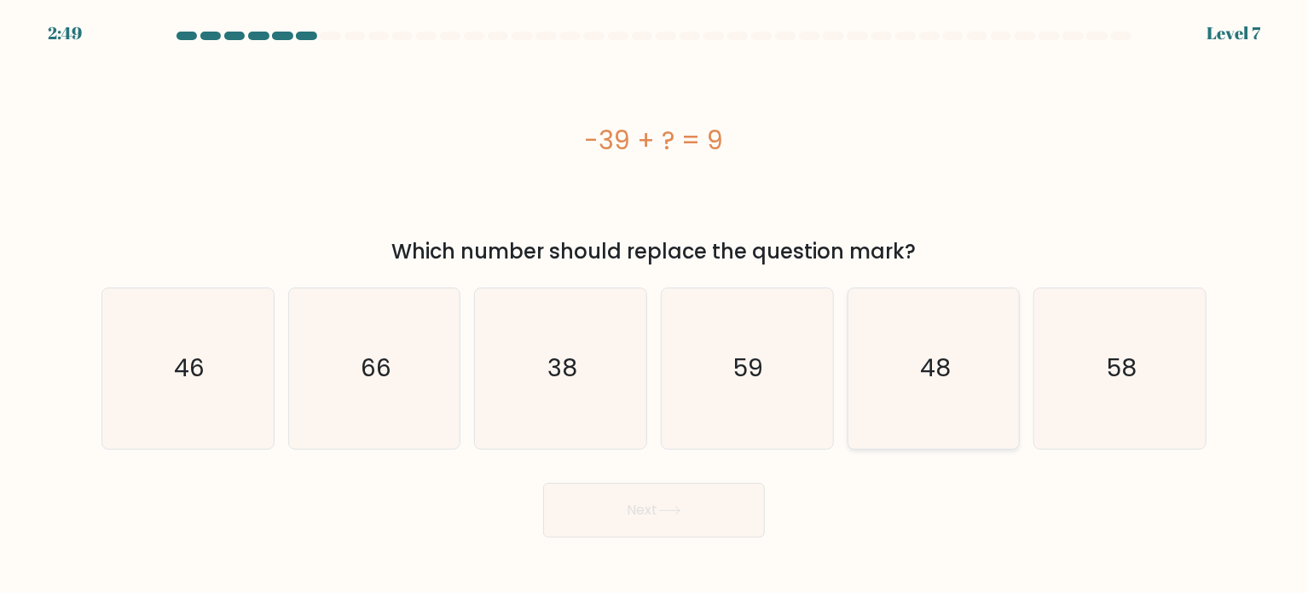
click at [893, 374] on icon "48" at bounding box center [934, 368] width 160 height 160
click at [655, 305] on input "e. 48" at bounding box center [654, 301] width 1 height 9
radio input "true"
click at [618, 508] on button "Next" at bounding box center [654, 510] width 222 height 55
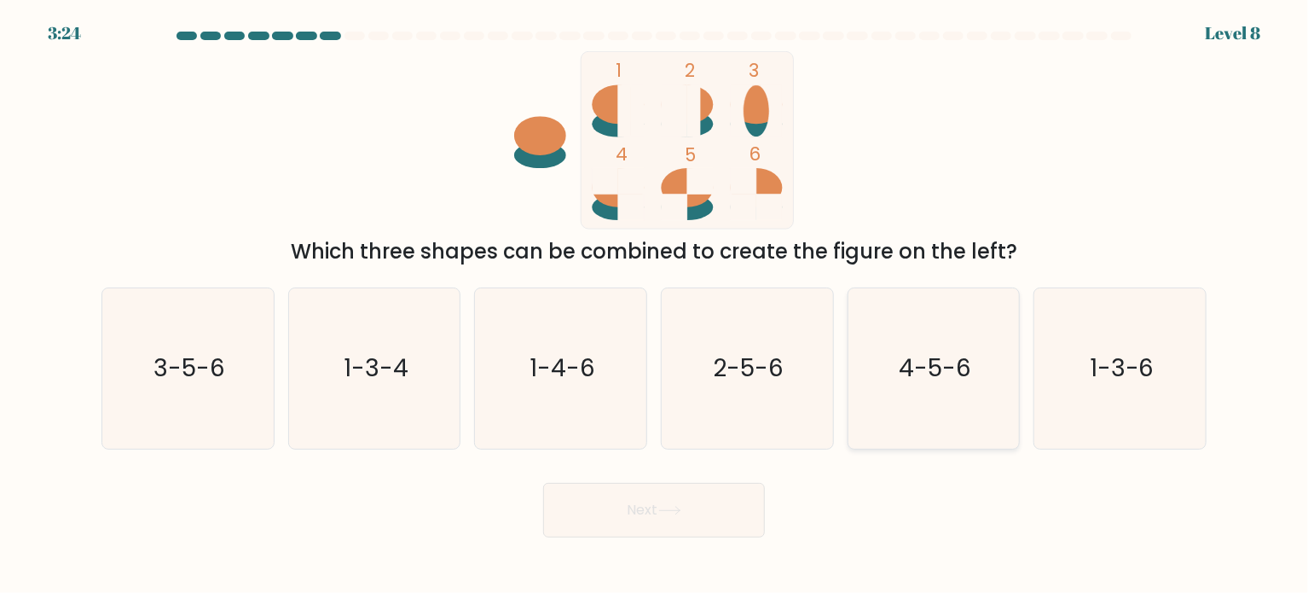
click at [927, 374] on text "4-5-6" at bounding box center [935, 368] width 72 height 34
click at [655, 305] on input "e. 4-5-6" at bounding box center [654, 301] width 1 height 9
radio input "true"
click at [655, 518] on button "Next" at bounding box center [654, 510] width 222 height 55
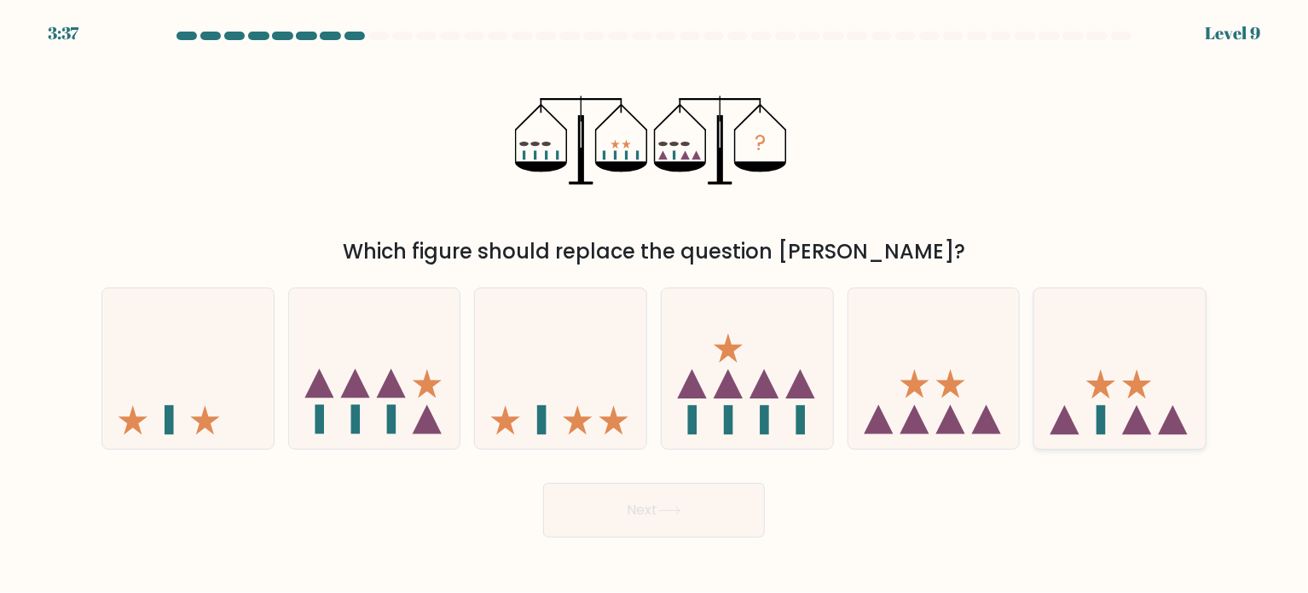
click at [1086, 403] on icon at bounding box center [1120, 368] width 171 height 142
click at [655, 305] on input "f." at bounding box center [654, 301] width 1 height 9
radio input "true"
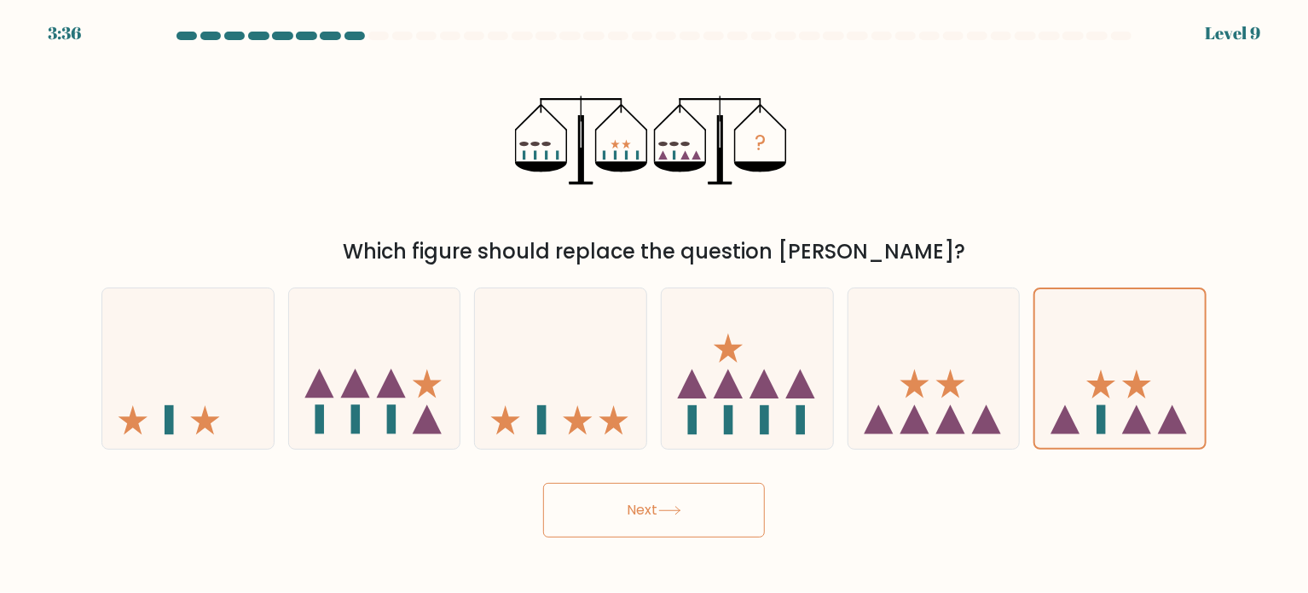
click at [653, 504] on button "Next" at bounding box center [654, 510] width 222 height 55
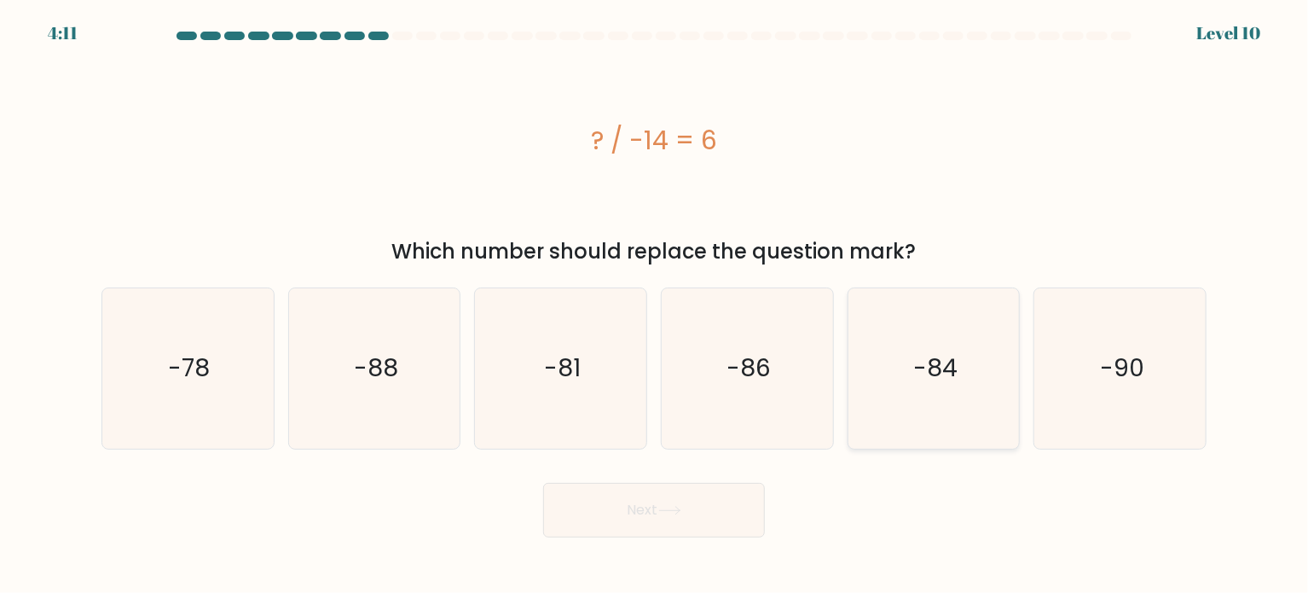
click at [948, 365] on text "-84" at bounding box center [935, 368] width 44 height 34
click at [655, 305] on input "e. -84" at bounding box center [654, 301] width 1 height 9
radio input "true"
click at [728, 511] on button "Next" at bounding box center [654, 510] width 222 height 55
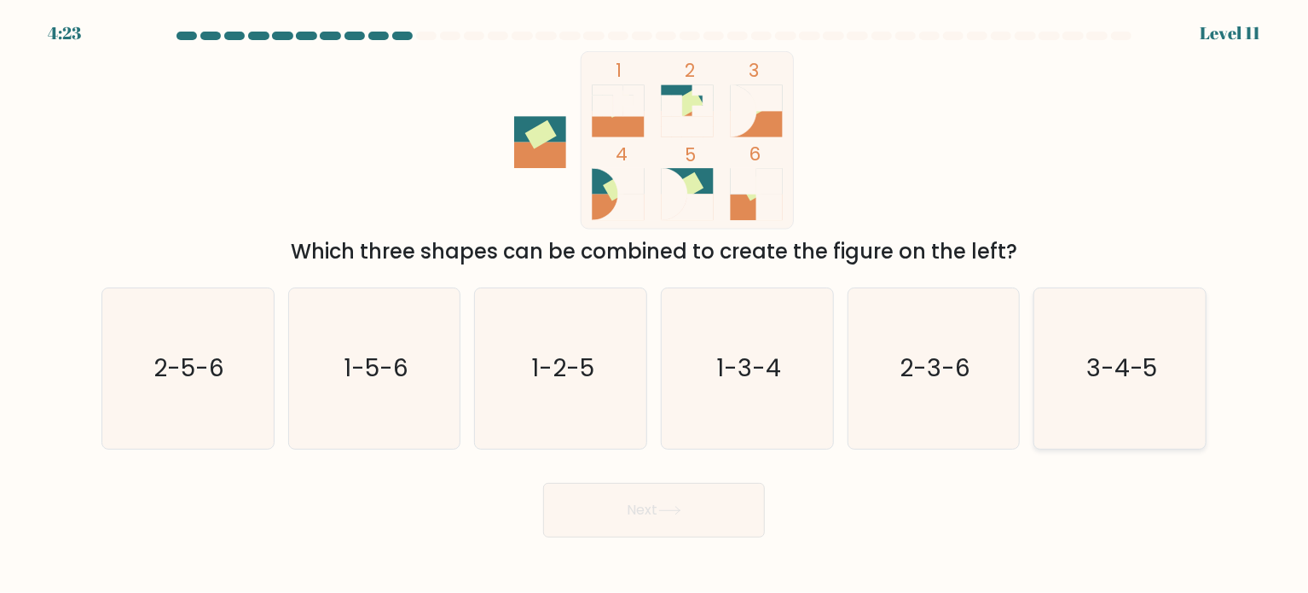
click at [1132, 394] on icon "3-4-5" at bounding box center [1121, 368] width 160 height 160
click at [655, 305] on input "f. 3-4-5" at bounding box center [654, 301] width 1 height 9
radio input "true"
click at [641, 524] on button "Next" at bounding box center [654, 510] width 222 height 55
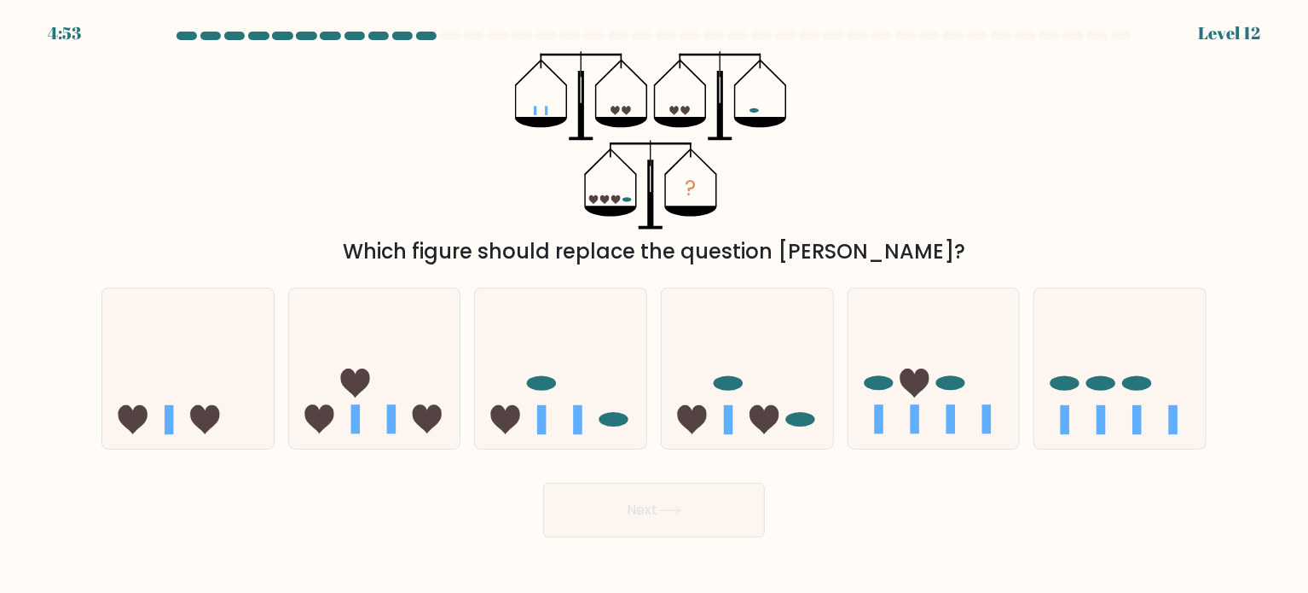
click at [403, 457] on form at bounding box center [654, 285] width 1308 height 506
click at [412, 410] on icon at bounding box center [374, 368] width 171 height 142
click at [654, 305] on input "b." at bounding box center [654, 301] width 1 height 9
radio input "true"
click at [625, 514] on button "Next" at bounding box center [654, 510] width 222 height 55
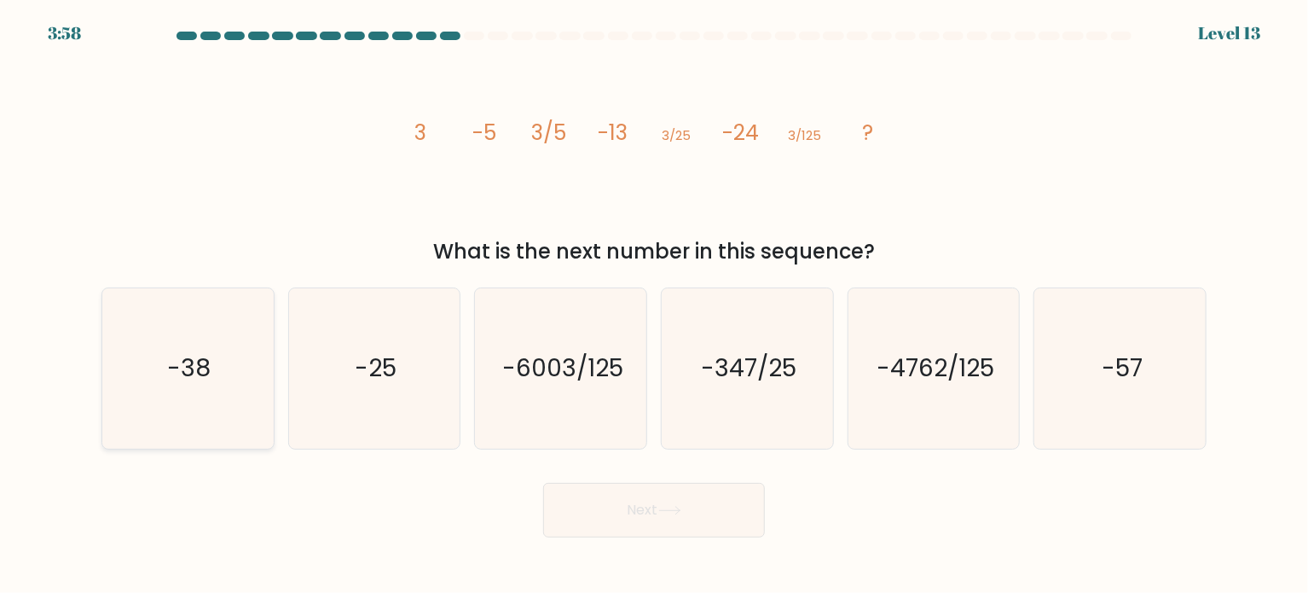
click at [207, 389] on icon "-38" at bounding box center [187, 368] width 160 height 160
click at [654, 305] on input "a. -38" at bounding box center [654, 301] width 1 height 9
radio input "true"
click at [613, 515] on button "Next" at bounding box center [654, 510] width 222 height 55
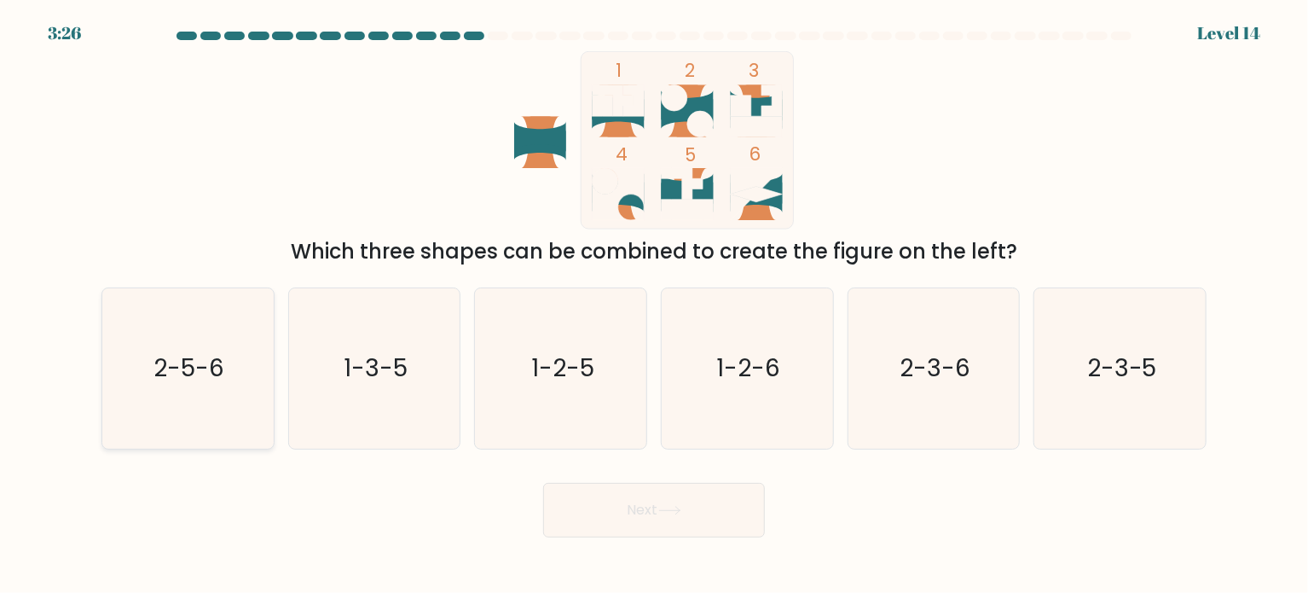
click at [242, 384] on icon "2-5-6" at bounding box center [187, 368] width 160 height 160
click at [654, 305] on input "a. 2-5-6" at bounding box center [654, 301] width 1 height 9
radio input "true"
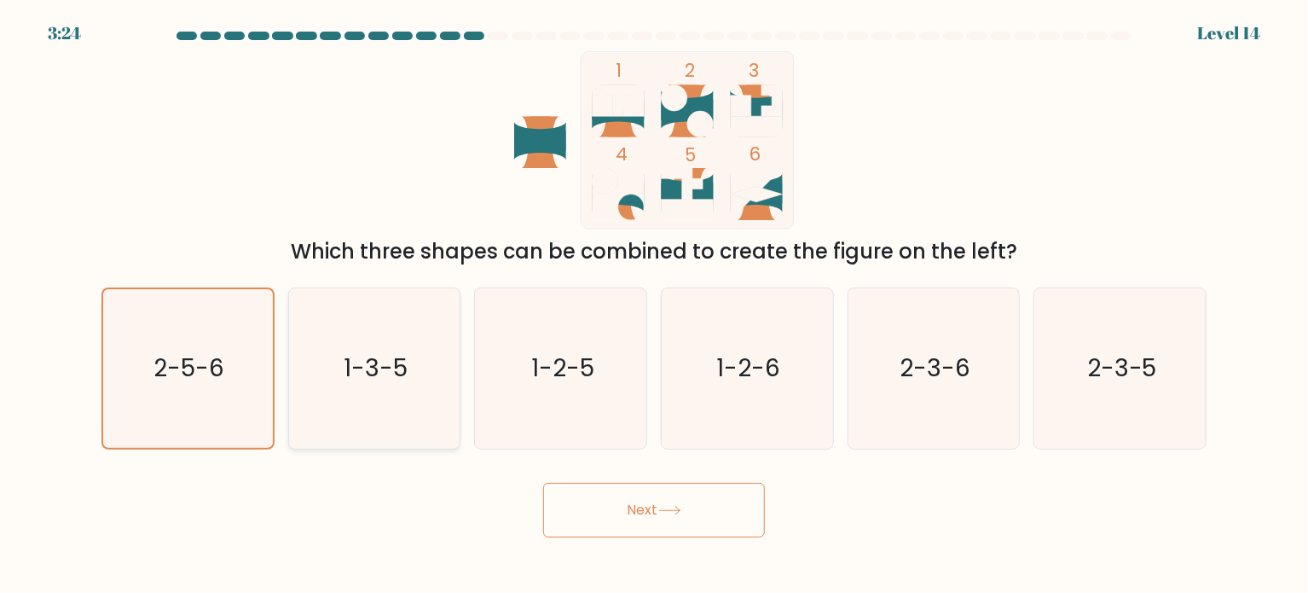
click at [357, 377] on text "1-3-5" at bounding box center [376, 368] width 64 height 34
click at [654, 305] on input "b. 1-3-5" at bounding box center [654, 301] width 1 height 9
radio input "true"
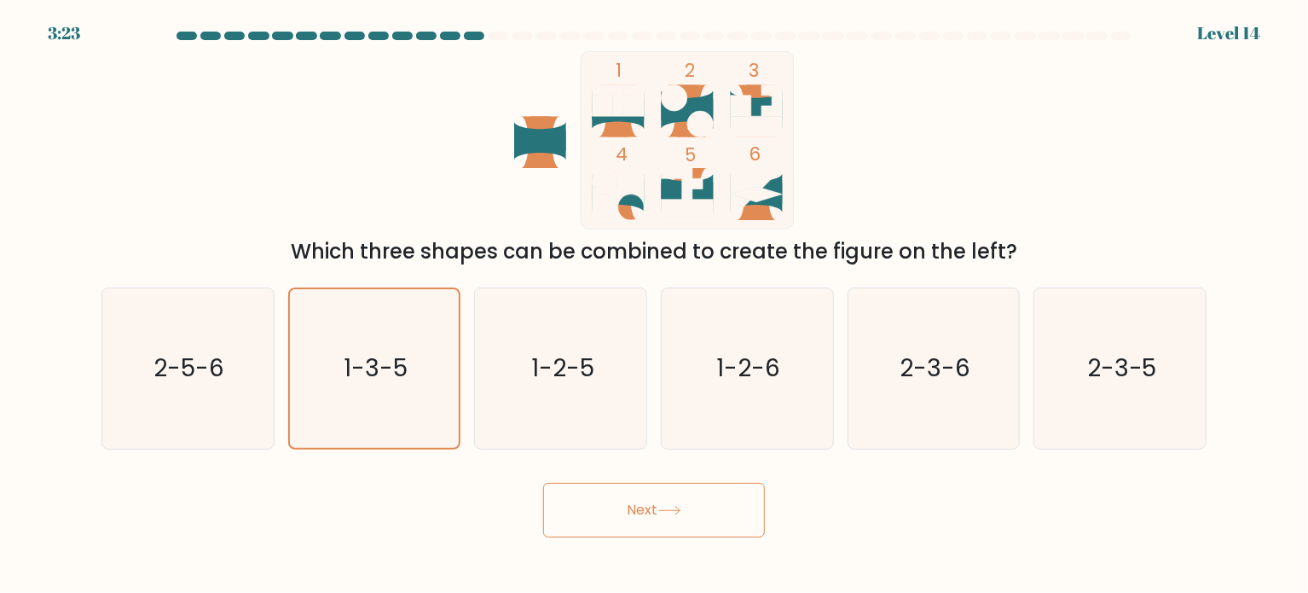
click at [649, 526] on button "Next" at bounding box center [654, 510] width 222 height 55
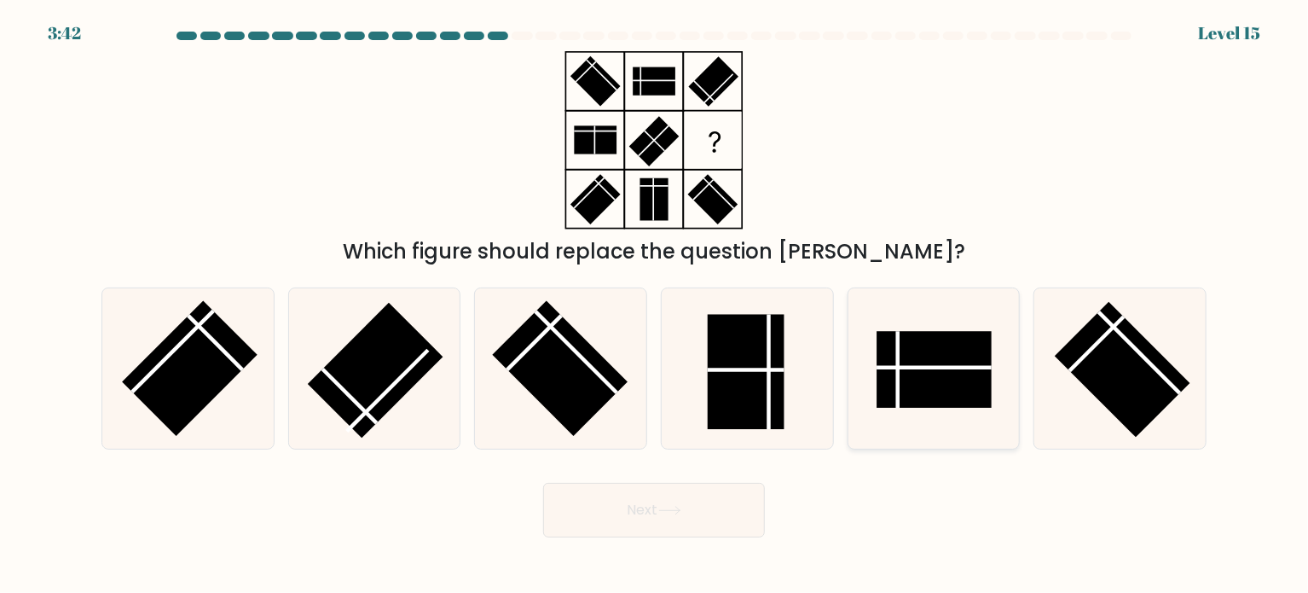
click at [989, 395] on rect at bounding box center [934, 369] width 115 height 77
click at [655, 305] on input "e." at bounding box center [654, 301] width 1 height 9
radio input "true"
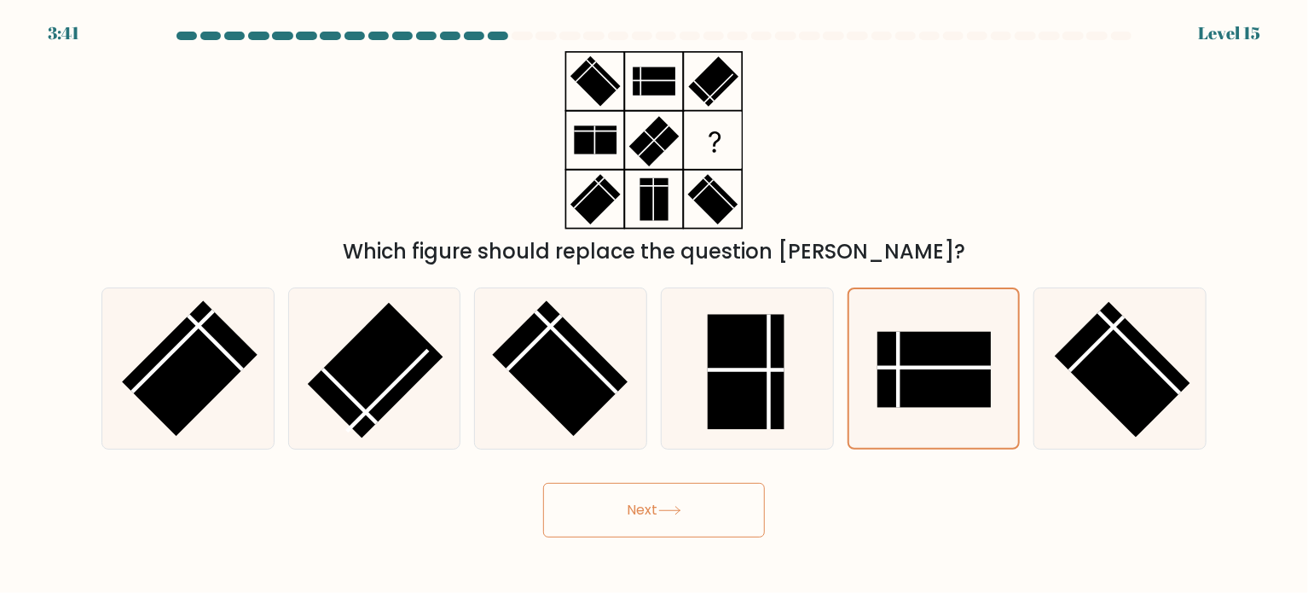
click at [688, 504] on button "Next" at bounding box center [654, 510] width 222 height 55
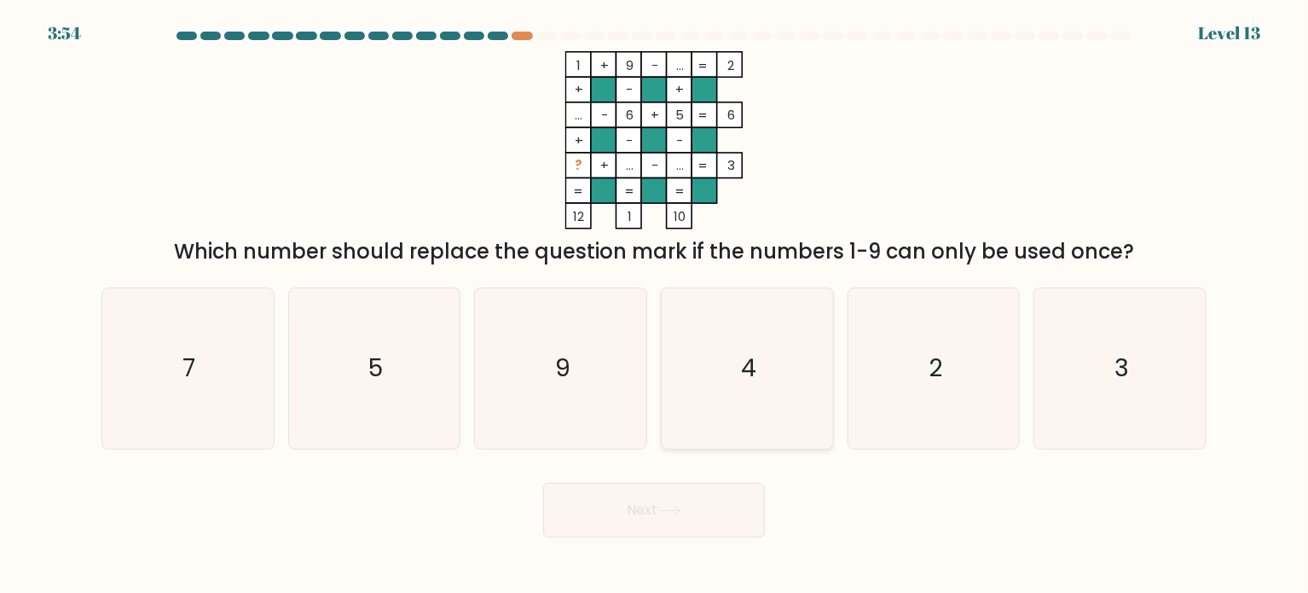
click at [804, 368] on icon "4" at bounding box center [747, 368] width 160 height 160
click at [655, 305] on input "d. 4" at bounding box center [654, 301] width 1 height 9
radio input "true"
click at [706, 530] on button "Next" at bounding box center [654, 510] width 222 height 55
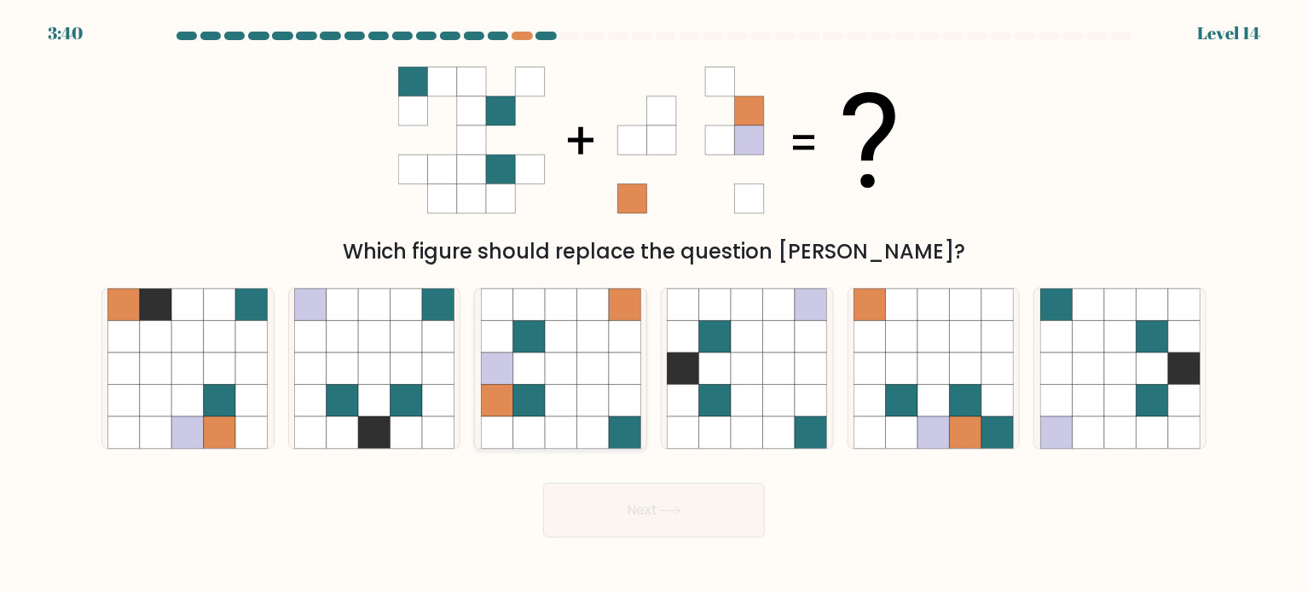
click at [631, 448] on icon at bounding box center [625, 432] width 32 height 32
click at [654, 305] on input "c." at bounding box center [654, 301] width 1 height 9
radio input "true"
click at [668, 523] on button "Next" at bounding box center [654, 510] width 222 height 55
click at [700, 512] on button "Next" at bounding box center [654, 510] width 222 height 55
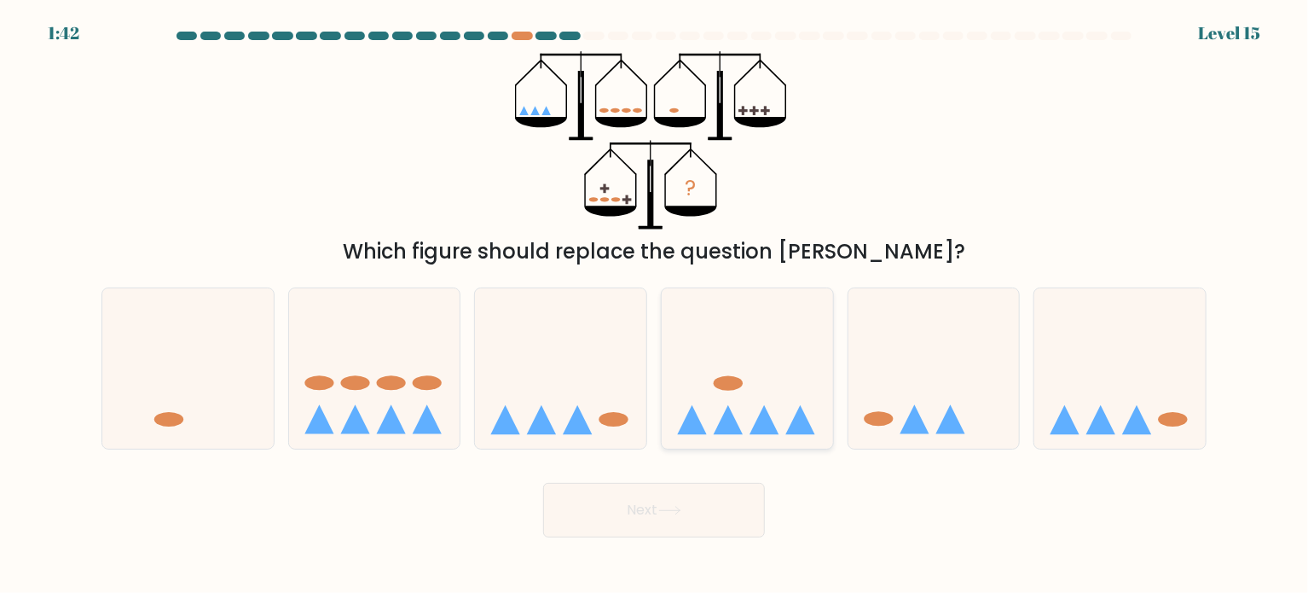
click at [780, 401] on icon at bounding box center [747, 368] width 171 height 142
click at [655, 305] on input "d." at bounding box center [654, 301] width 1 height 9
radio input "true"
click at [618, 509] on button "Next" at bounding box center [654, 510] width 222 height 55
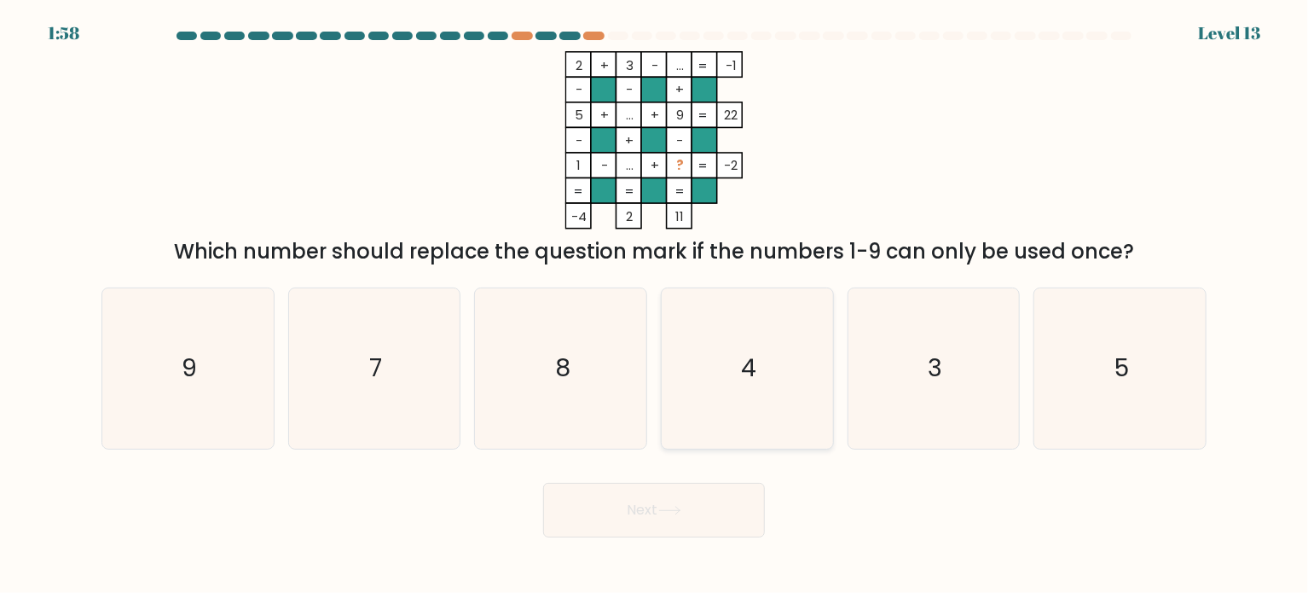
click at [710, 310] on icon "4" at bounding box center [747, 368] width 160 height 160
click at [655, 305] on input "d. 4" at bounding box center [654, 301] width 1 height 9
radio input "true"
click at [670, 502] on button "Next" at bounding box center [654, 510] width 222 height 55
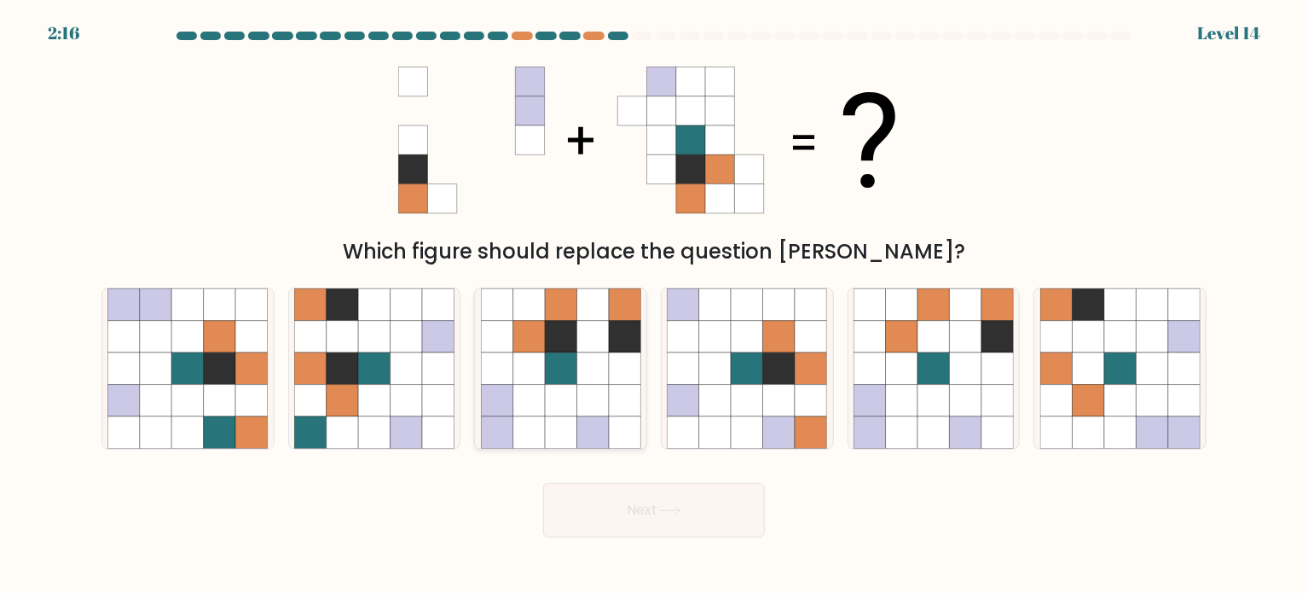
click at [584, 313] on icon at bounding box center [593, 304] width 32 height 32
click at [654, 305] on input "c." at bounding box center [654, 301] width 1 height 9
radio input "true"
click at [625, 495] on button "Next" at bounding box center [654, 510] width 222 height 55
